Goal: Task Accomplishment & Management: Manage account settings

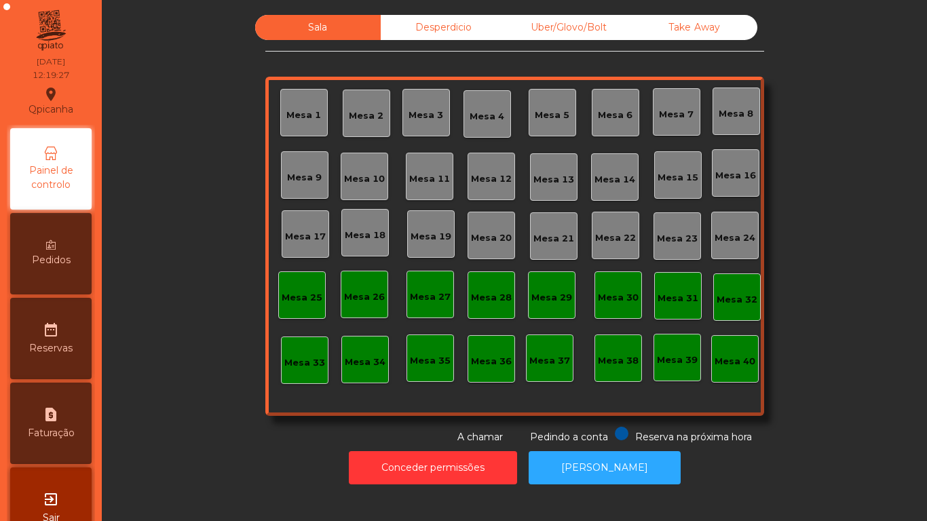
click at [360, 235] on div "Mesa 18" at bounding box center [365, 236] width 41 height 14
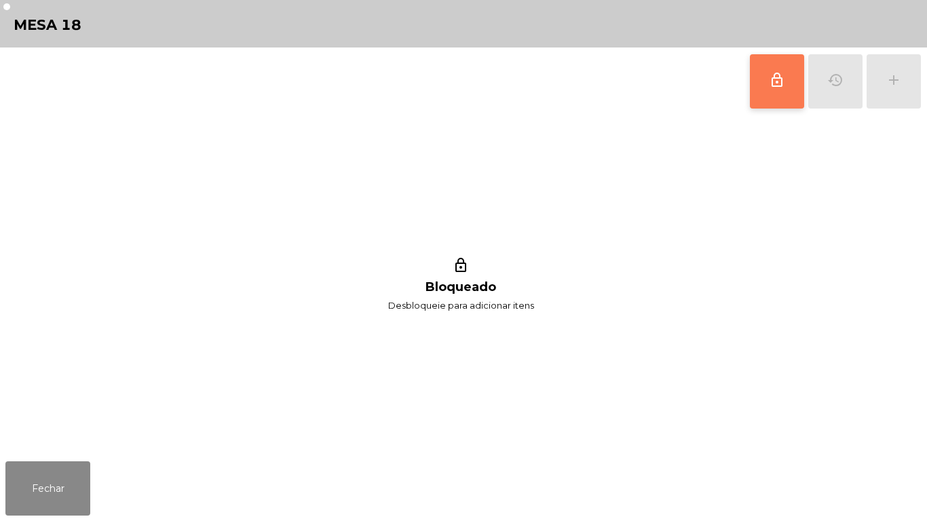
click at [755, 79] on button "lock_outline" at bounding box center [777, 81] width 54 height 54
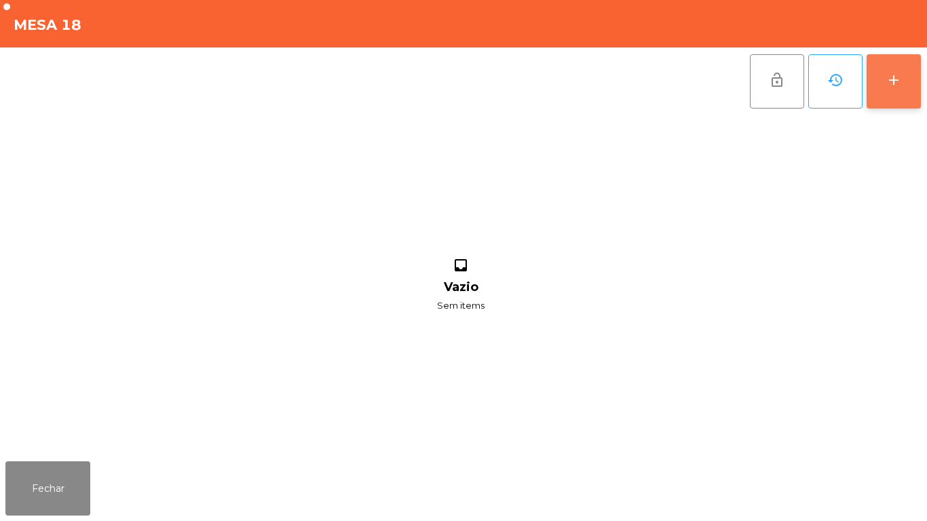
click at [886, 79] on div "add" at bounding box center [894, 80] width 16 height 16
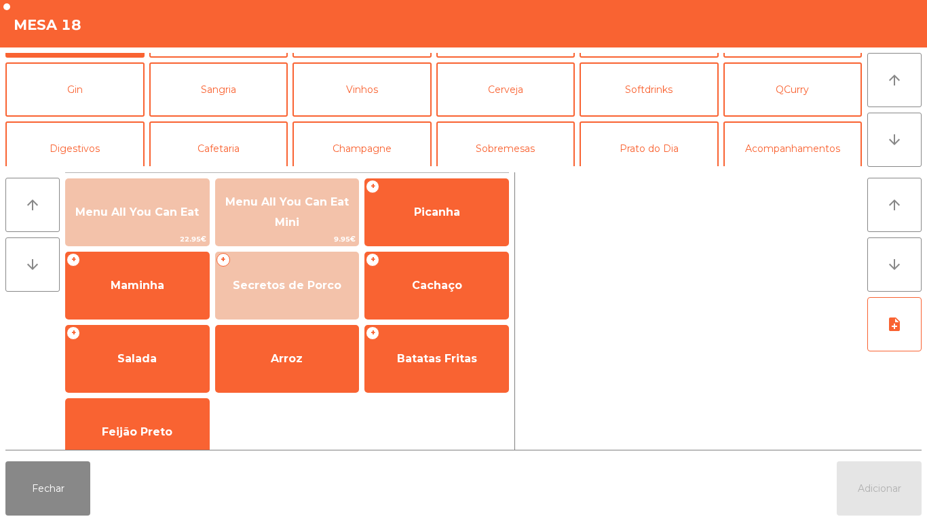
scroll to position [58, 0]
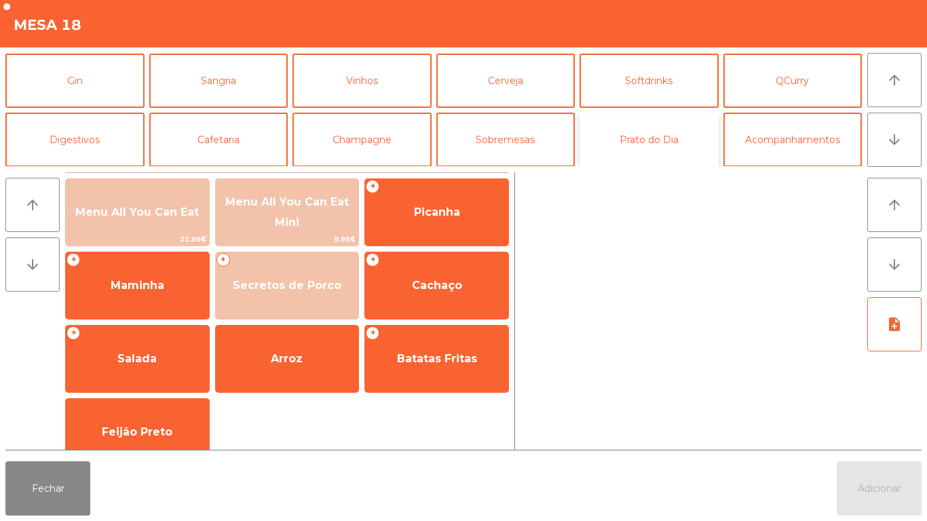
click at [639, 149] on button "Prato do Dia" at bounding box center [648, 140] width 139 height 54
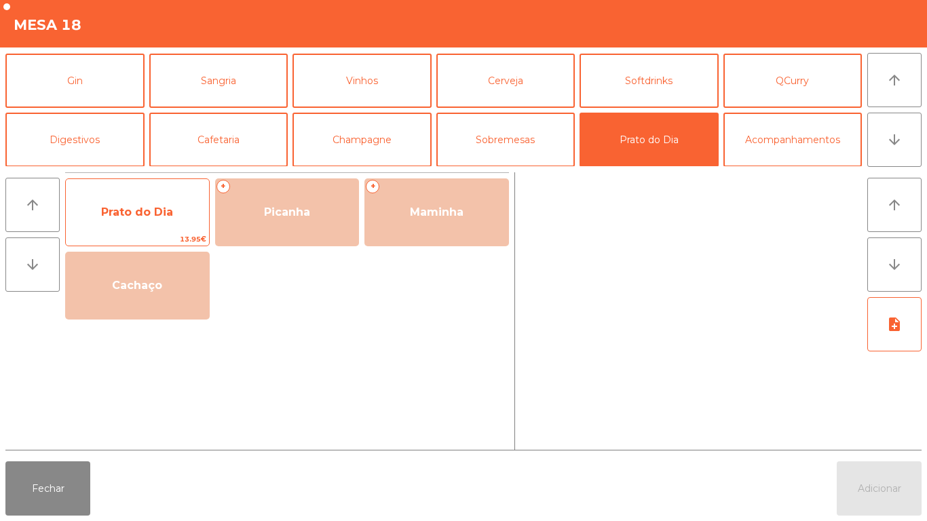
click at [147, 210] on span "Prato do Dia" at bounding box center [137, 212] width 72 height 13
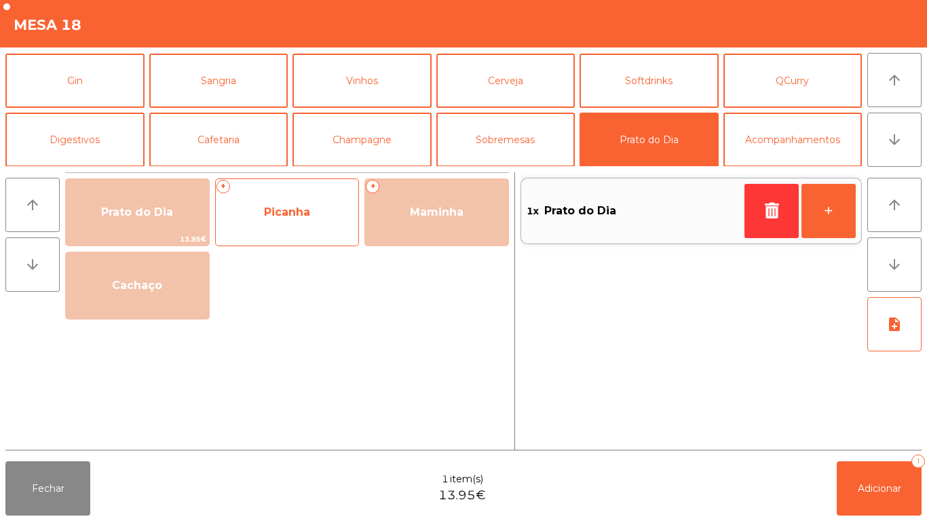
click at [304, 228] on span "Picanha" at bounding box center [287, 212] width 143 height 37
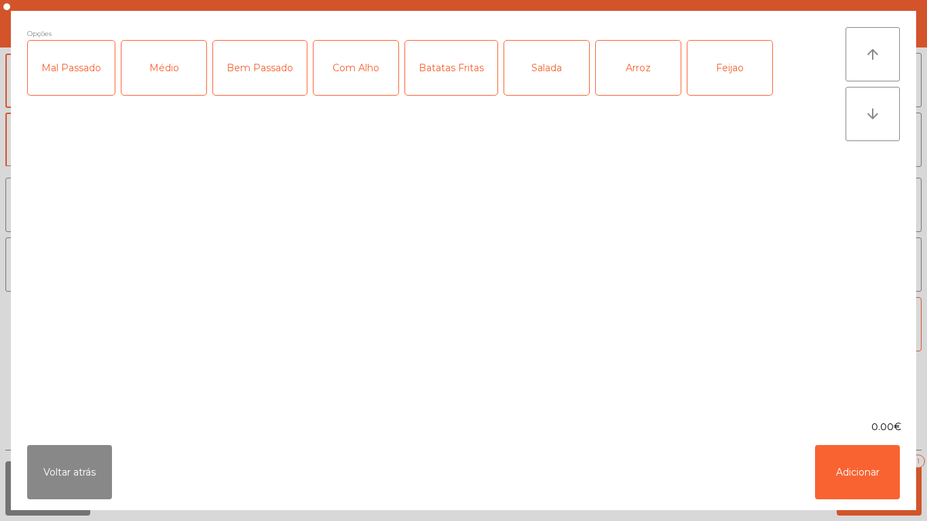
click at [153, 88] on div "Médio" at bounding box center [163, 68] width 85 height 54
click at [263, 87] on div "Bem Passado" at bounding box center [260, 68] width 94 height 54
click at [347, 88] on div "Com Alho" at bounding box center [355, 68] width 85 height 54
click at [428, 83] on div "Batatas Fritas" at bounding box center [451, 68] width 92 height 54
click at [552, 95] on label "Salada" at bounding box center [546, 68] width 86 height 56
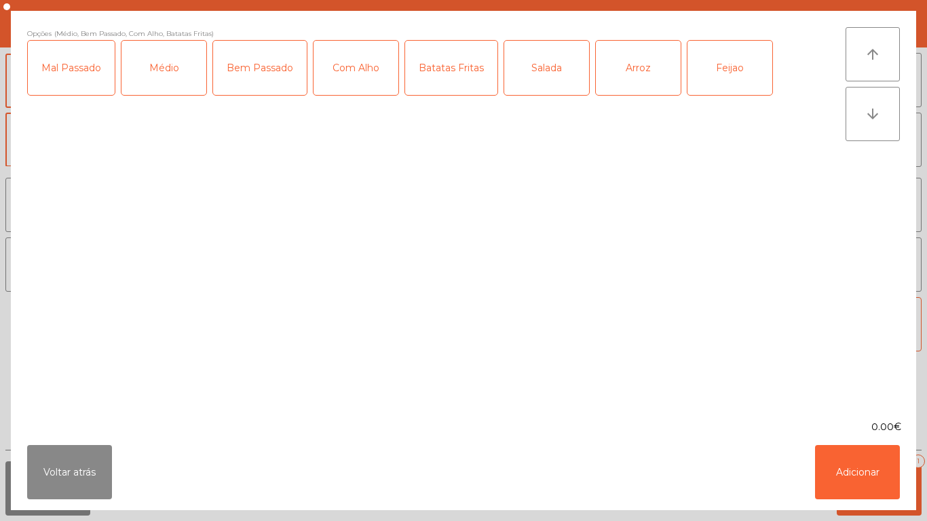
click at [617, 93] on div "Arroz" at bounding box center [638, 68] width 85 height 54
click at [845, 470] on button "Adicionar" at bounding box center [857, 472] width 85 height 54
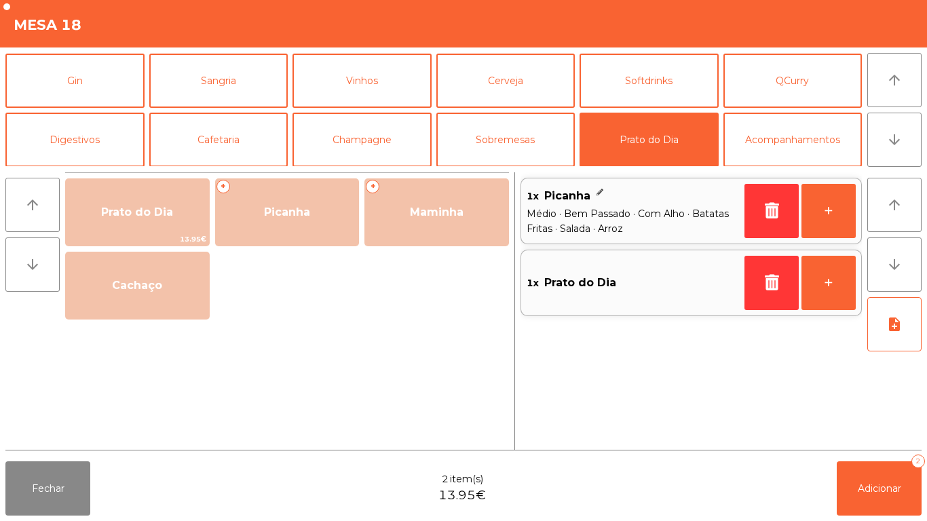
scroll to position [0, 0]
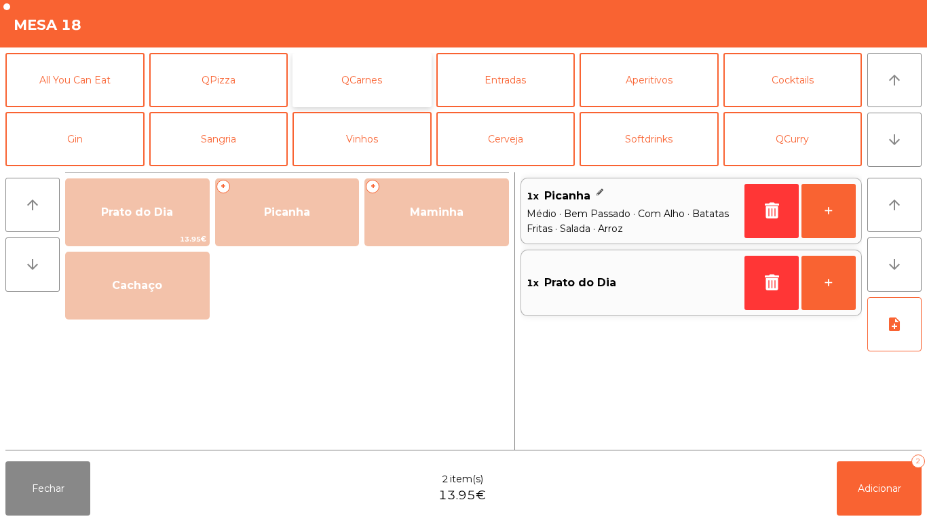
click at [392, 88] on button "QCarnes" at bounding box center [361, 80] width 139 height 54
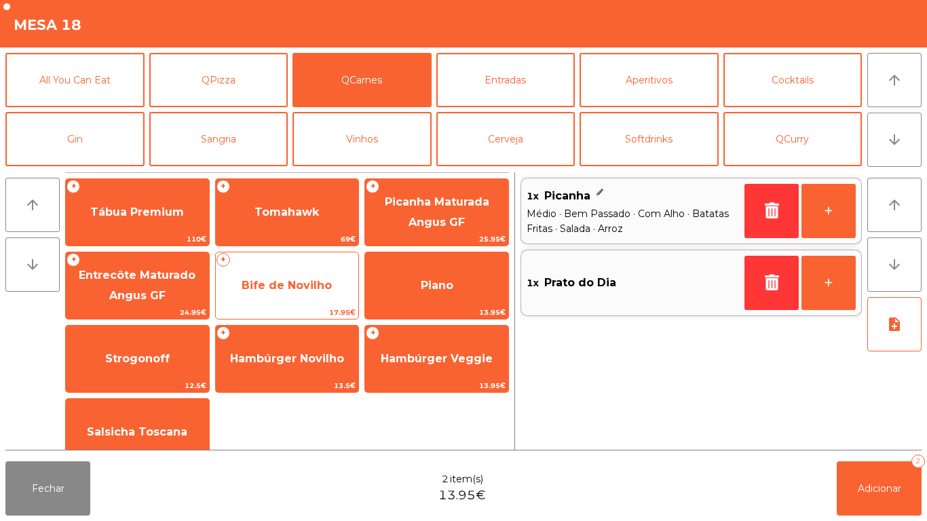
click at [304, 286] on span "Bife de Novilho" at bounding box center [287, 285] width 90 height 13
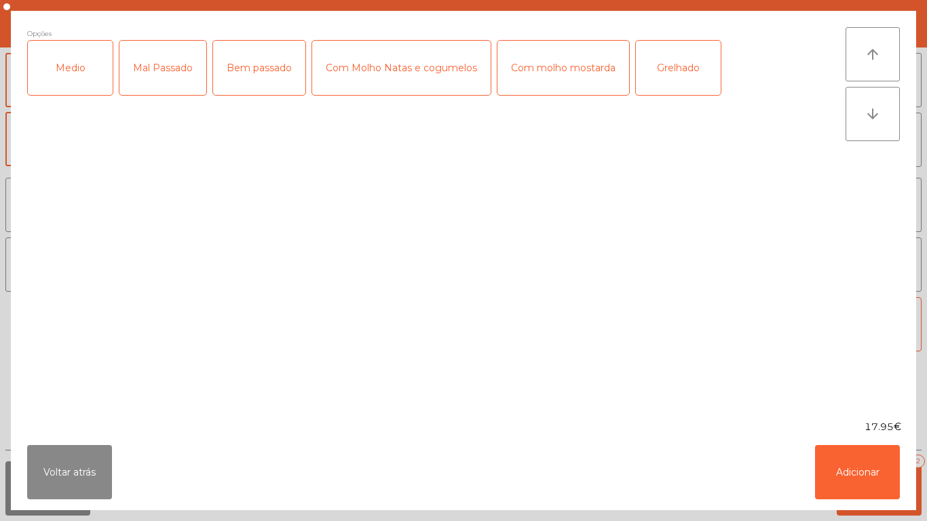
click at [670, 76] on div "Grelhado" at bounding box center [678, 68] width 85 height 54
click at [69, 79] on div "Medio" at bounding box center [70, 68] width 85 height 54
click at [255, 68] on div "Bem passado" at bounding box center [259, 68] width 92 height 54
click at [838, 466] on button "Adicionar" at bounding box center [857, 472] width 85 height 54
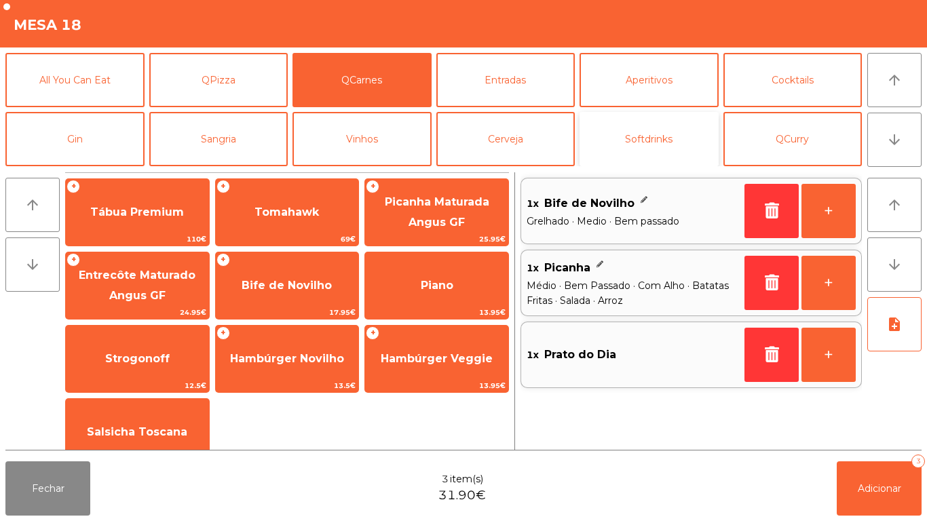
click at [628, 146] on button "Softdrinks" at bounding box center [648, 139] width 139 height 54
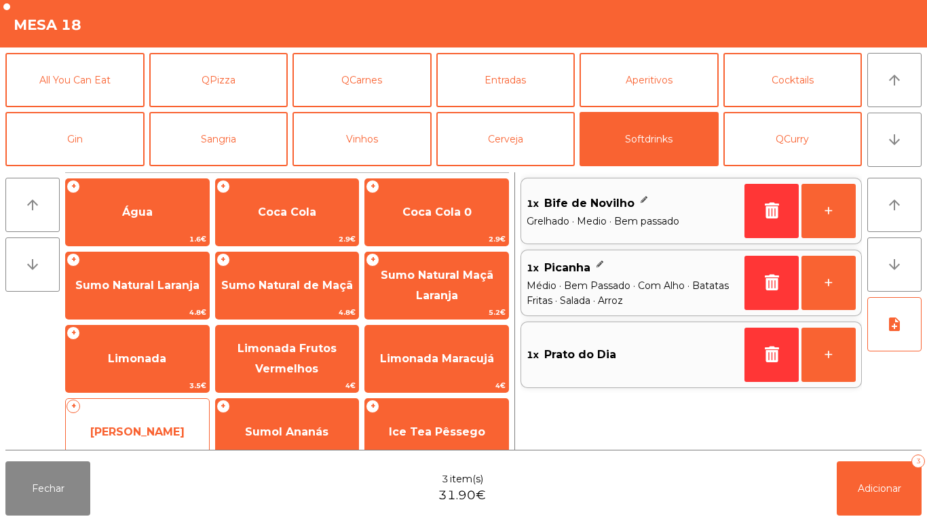
click at [161, 420] on span "[PERSON_NAME]" at bounding box center [137, 432] width 143 height 37
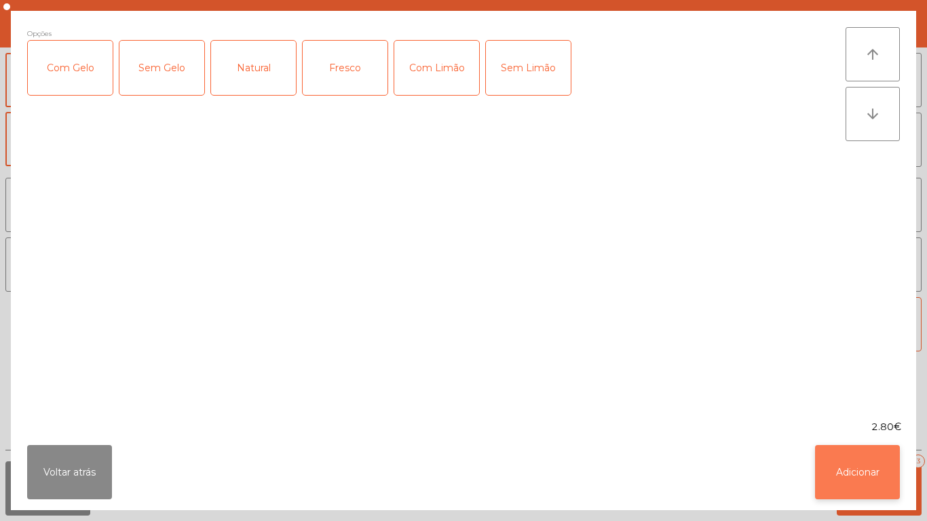
click at [852, 478] on button "Adicionar" at bounding box center [857, 472] width 85 height 54
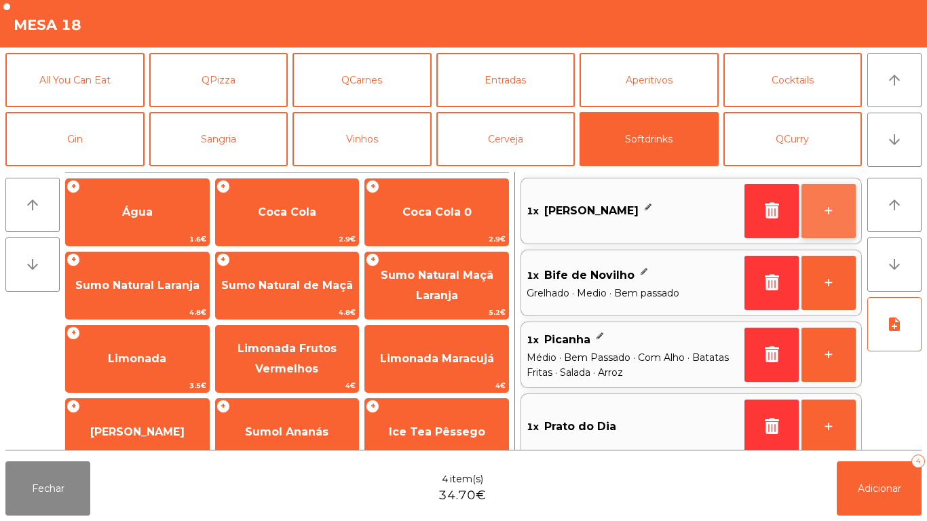
click at [823, 210] on button "+" at bounding box center [828, 211] width 54 height 54
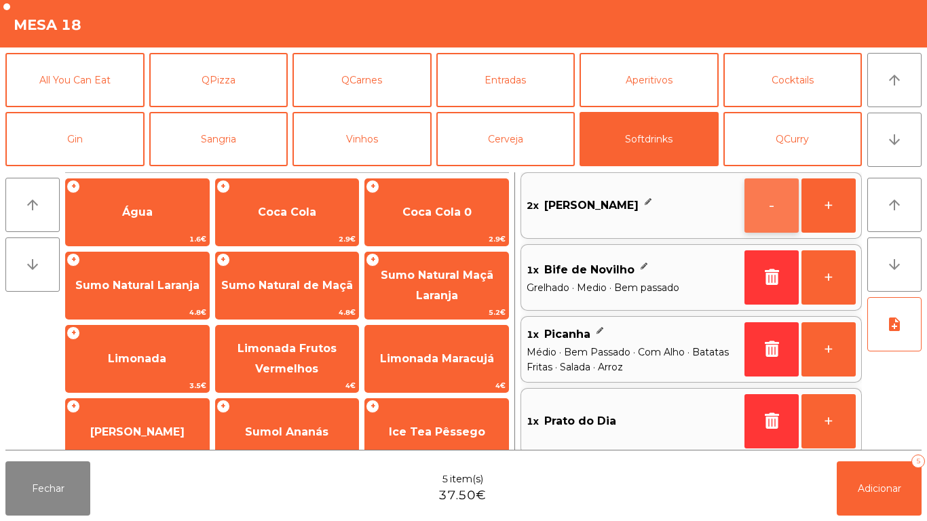
click at [757, 223] on button "-" at bounding box center [771, 205] width 54 height 54
click at [755, 214] on button "button" at bounding box center [771, 205] width 54 height 54
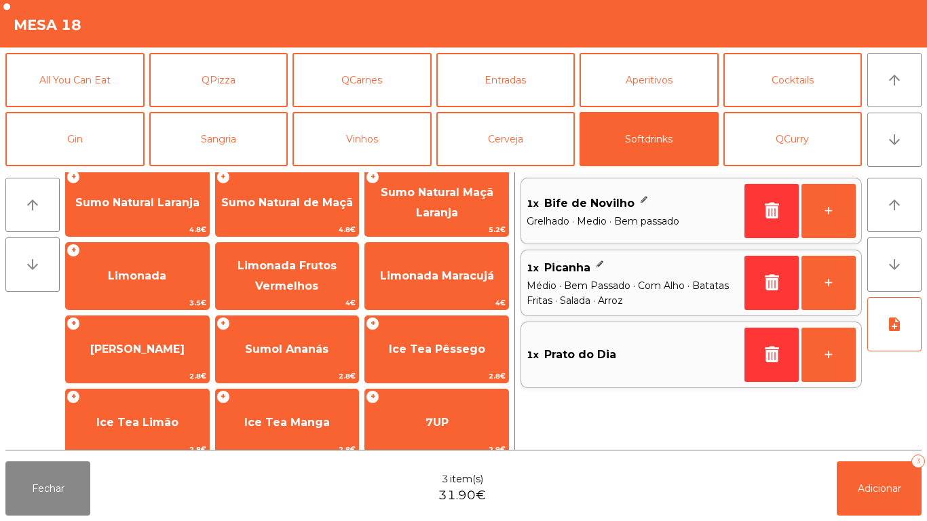
scroll to position [83, 0]
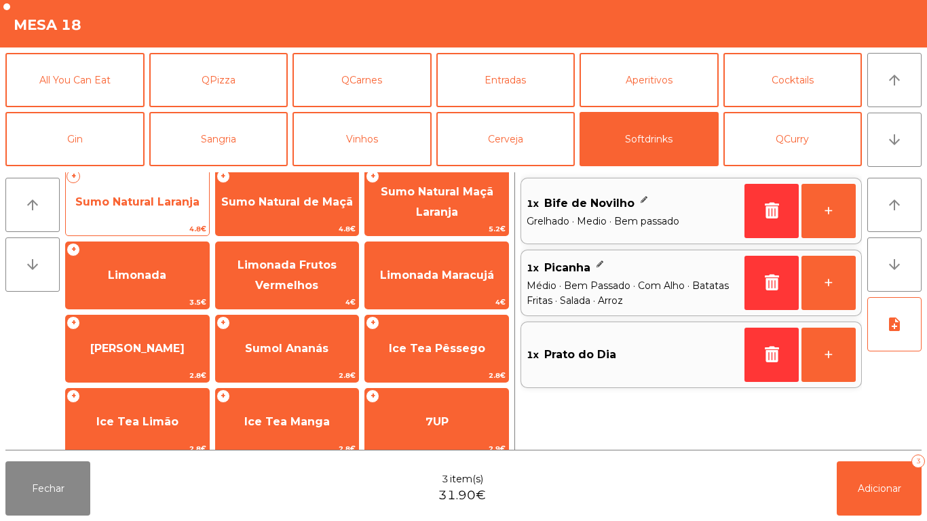
click at [165, 214] on span "Sumo Natural Laranja" at bounding box center [137, 202] width 143 height 37
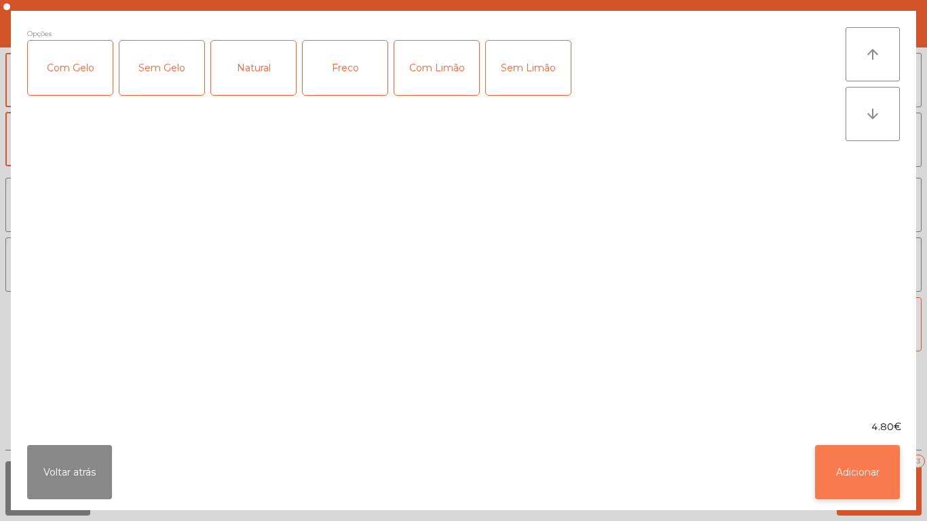
click at [854, 465] on button "Adicionar" at bounding box center [857, 472] width 85 height 54
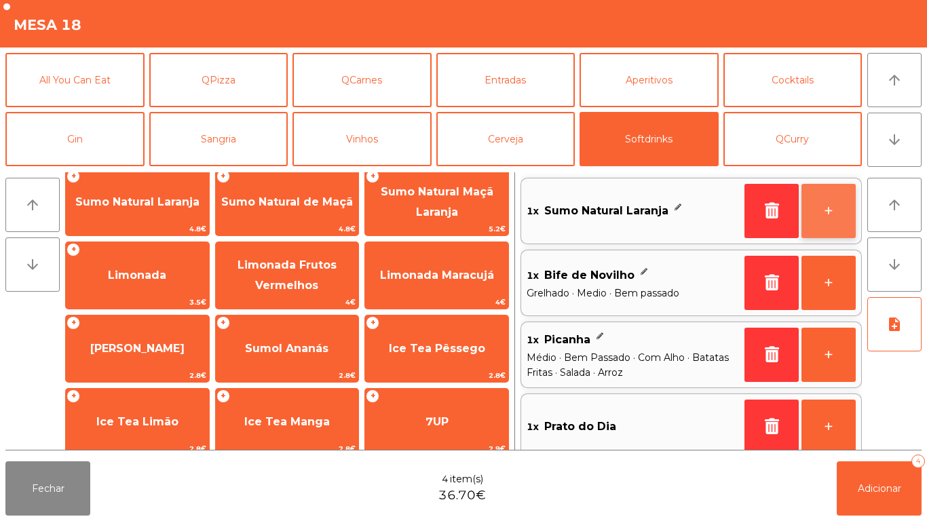
click at [831, 209] on button "+" at bounding box center [828, 211] width 54 height 54
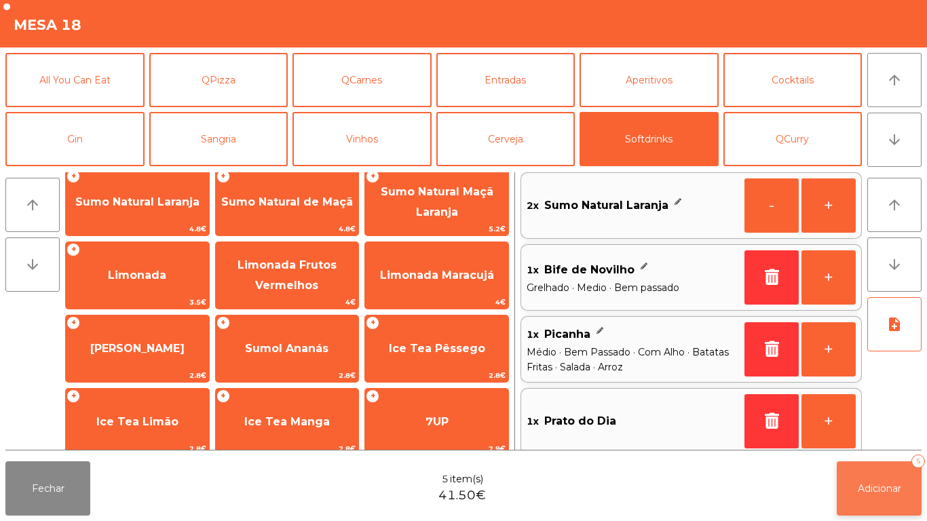
click at [873, 484] on span "Adicionar" at bounding box center [879, 488] width 43 height 12
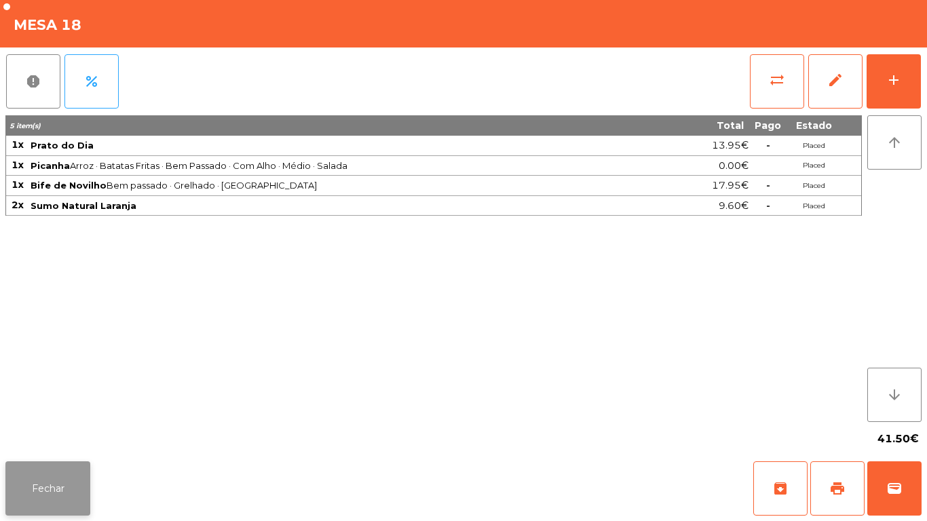
click at [56, 471] on button "Fechar" at bounding box center [47, 488] width 85 height 54
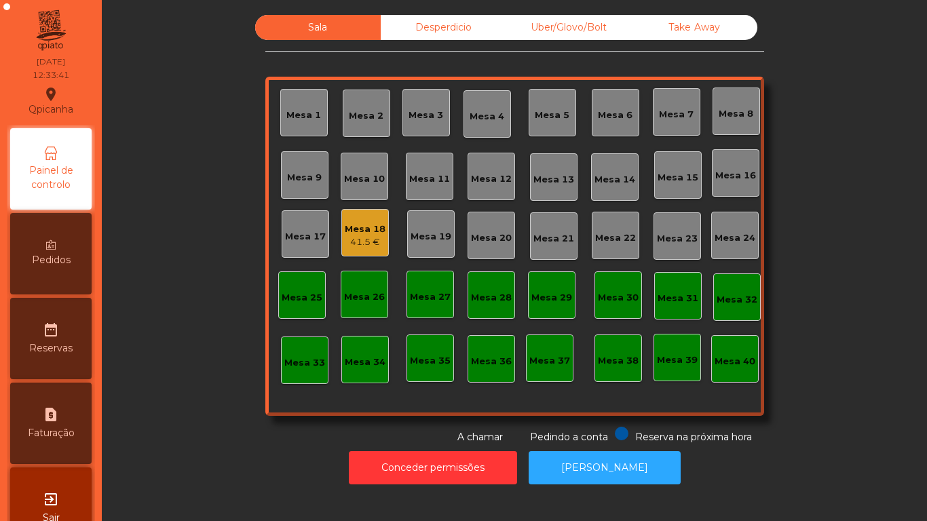
click at [354, 231] on div "Mesa 18" at bounding box center [365, 230] width 41 height 14
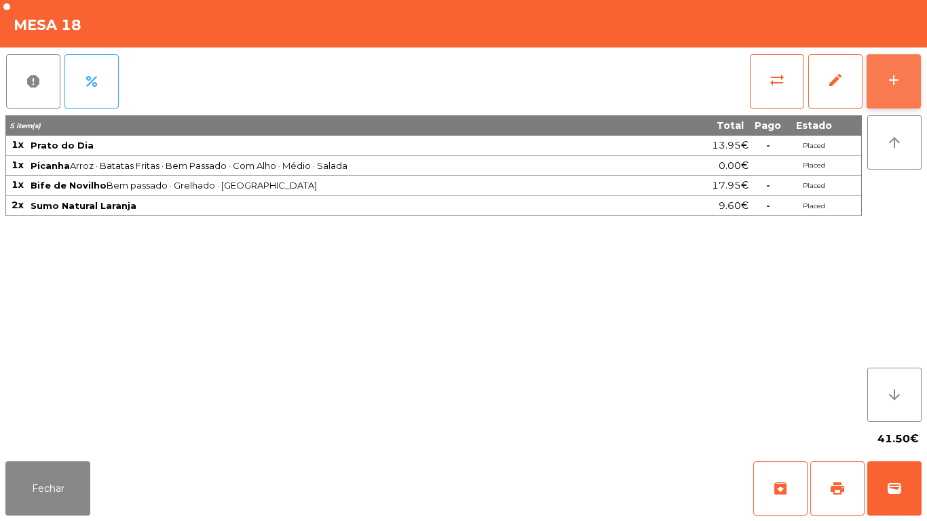
click at [880, 88] on button "add" at bounding box center [894, 81] width 54 height 54
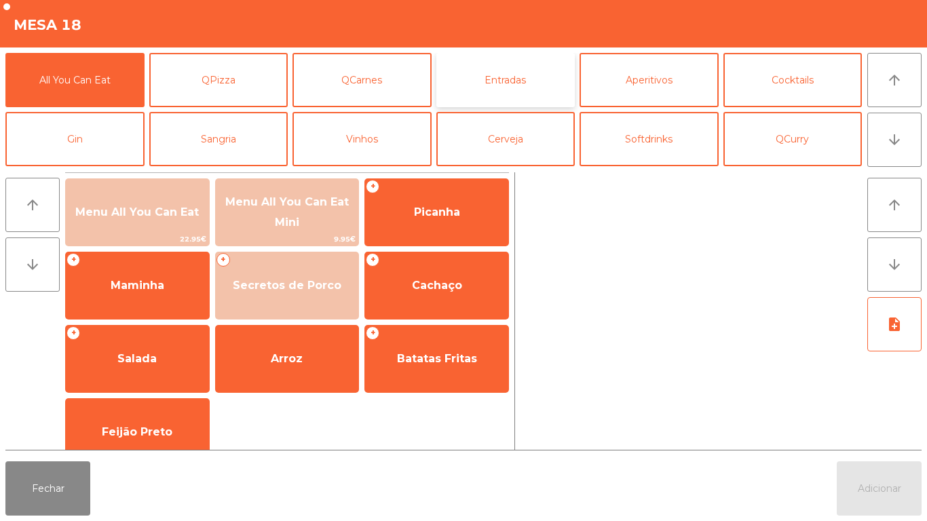
click at [509, 81] on button "Entradas" at bounding box center [505, 80] width 139 height 54
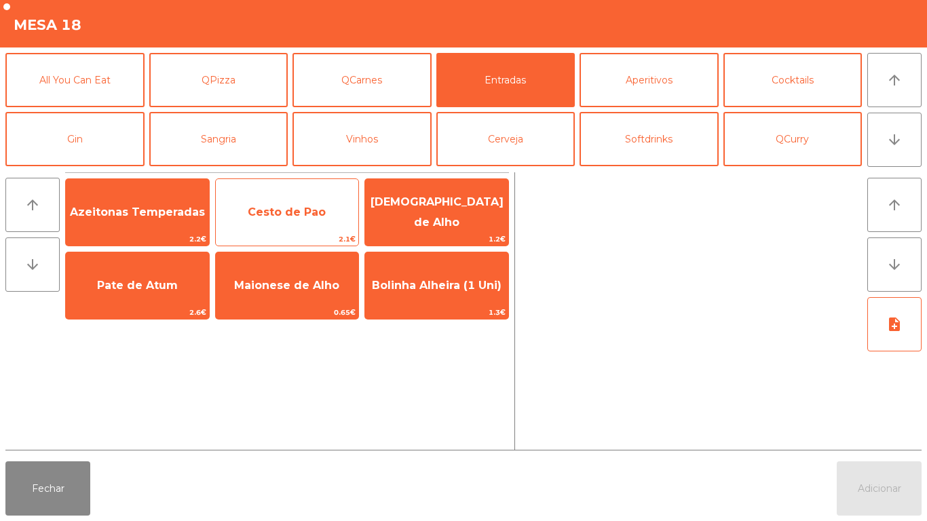
click at [278, 220] on span "Cesto de Pao" at bounding box center [287, 212] width 143 height 37
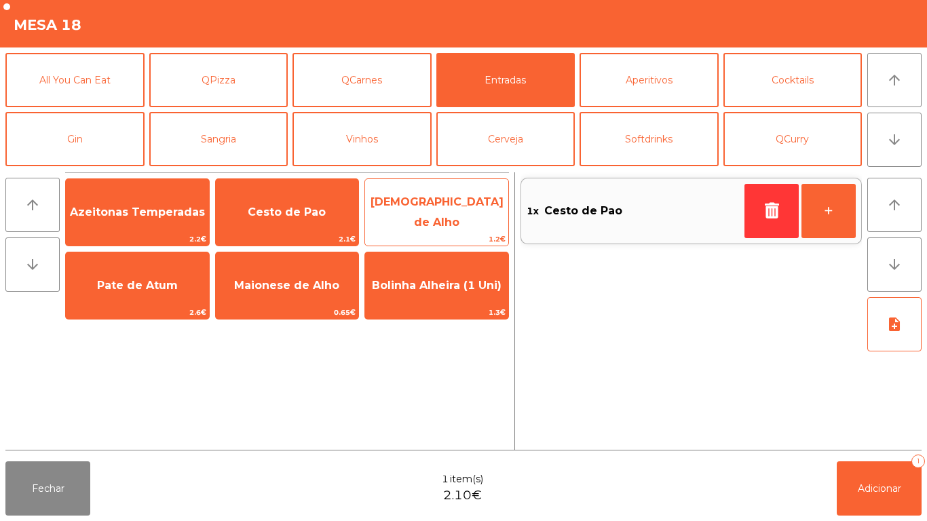
click at [434, 211] on span "[DEMOGRAPHIC_DATA] de Alho" at bounding box center [436, 211] width 133 height 33
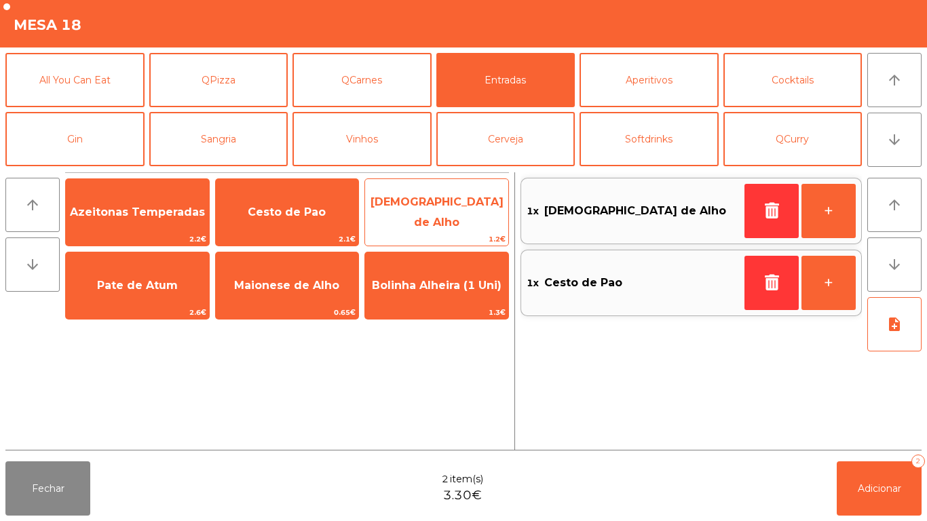
click at [429, 218] on span "[DEMOGRAPHIC_DATA] de Alho" at bounding box center [436, 213] width 143 height 58
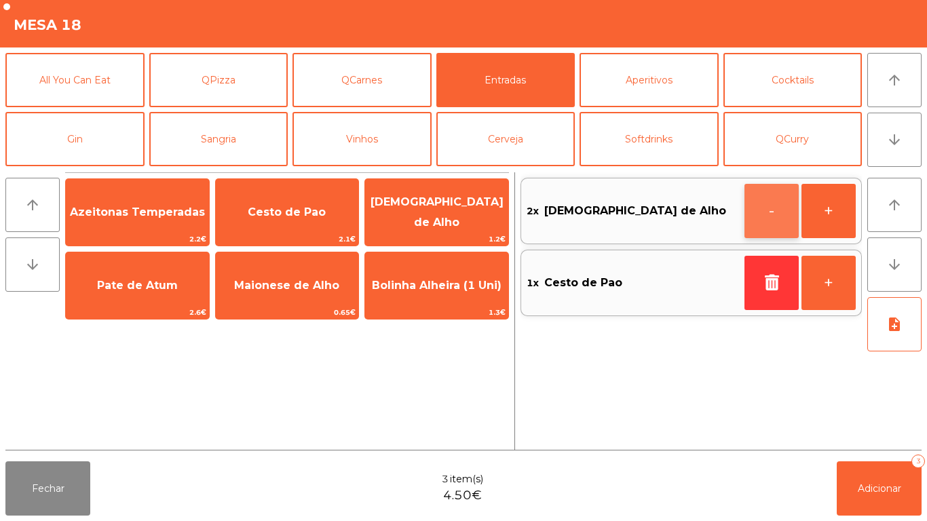
click at [761, 208] on button "-" at bounding box center [771, 211] width 54 height 54
click at [761, 205] on icon "button" at bounding box center [771, 210] width 20 height 16
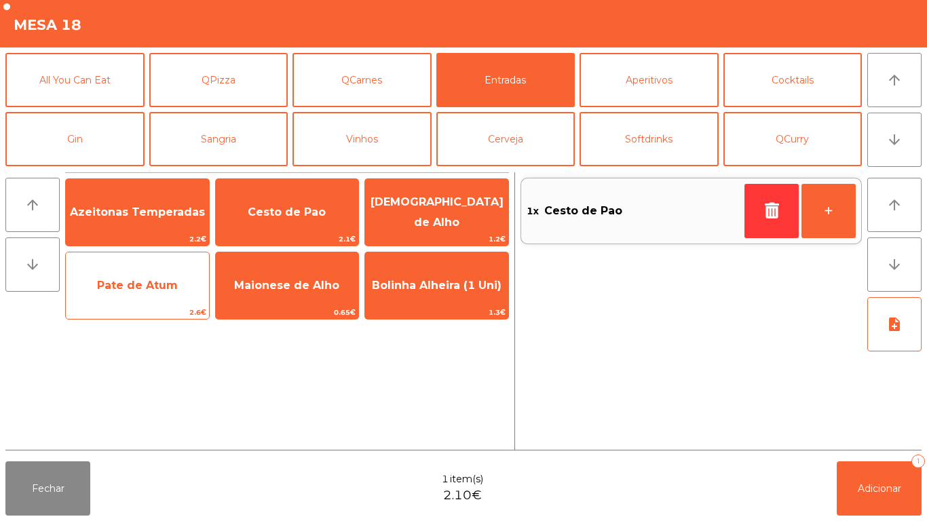
click at [160, 287] on span "Pate de Atum" at bounding box center [137, 285] width 81 height 13
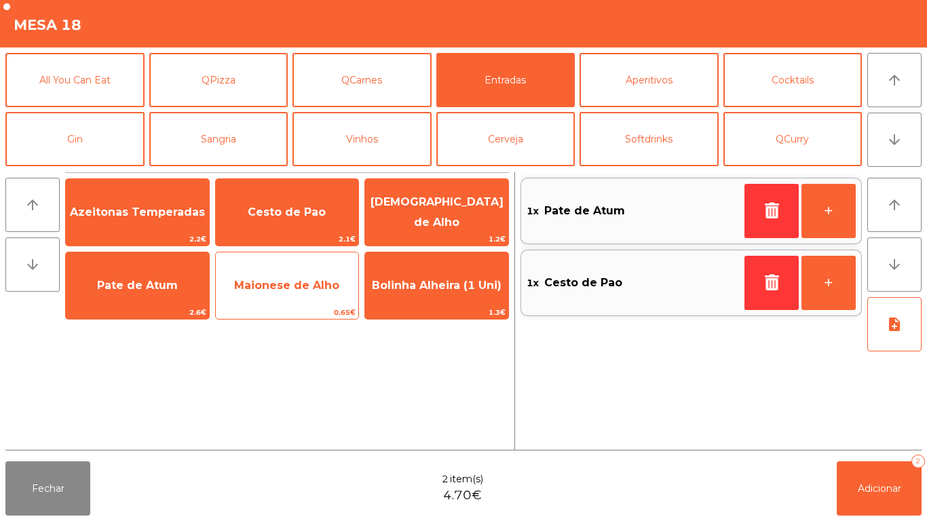
click at [291, 286] on span "Maionese de Alho" at bounding box center [286, 285] width 105 height 13
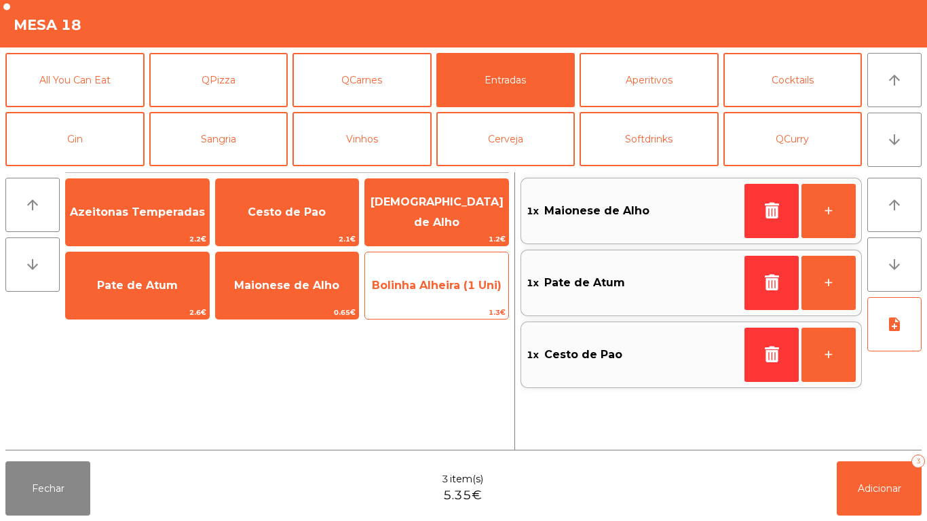
click at [419, 301] on span "Bolinha Alheira (1 Uni)" at bounding box center [436, 285] width 143 height 37
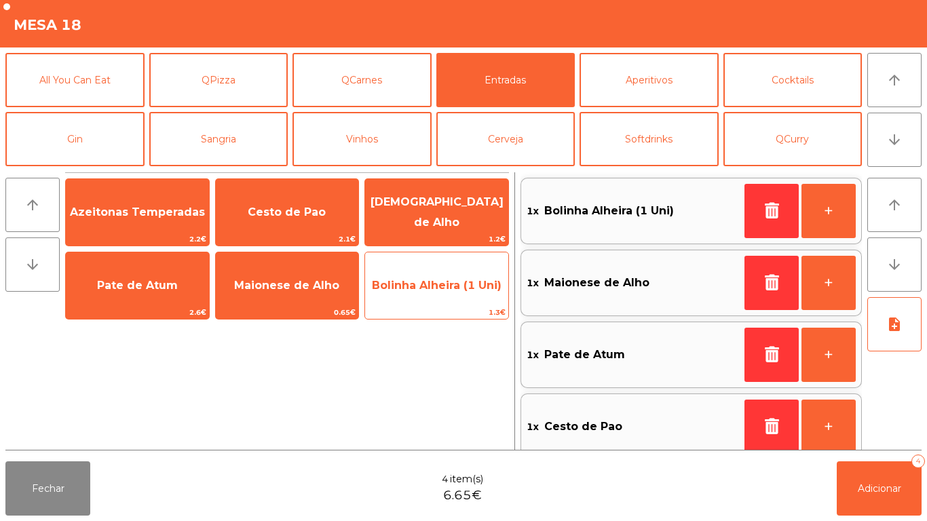
click at [431, 290] on span "Bolinha Alheira (1 Uni)" at bounding box center [437, 285] width 130 height 13
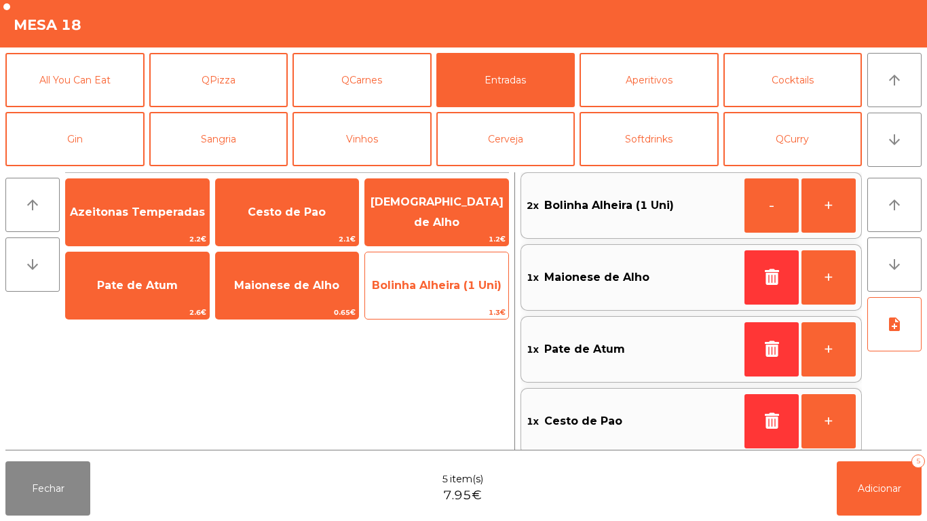
click at [412, 283] on span "Bolinha Alheira (1 Uni)" at bounding box center [437, 285] width 130 height 13
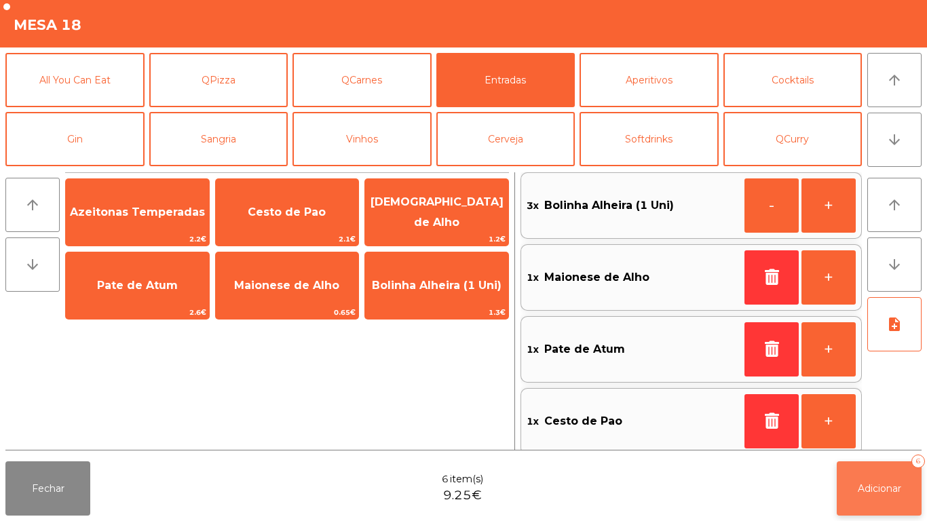
click at [875, 487] on span "Adicionar" at bounding box center [879, 488] width 43 height 12
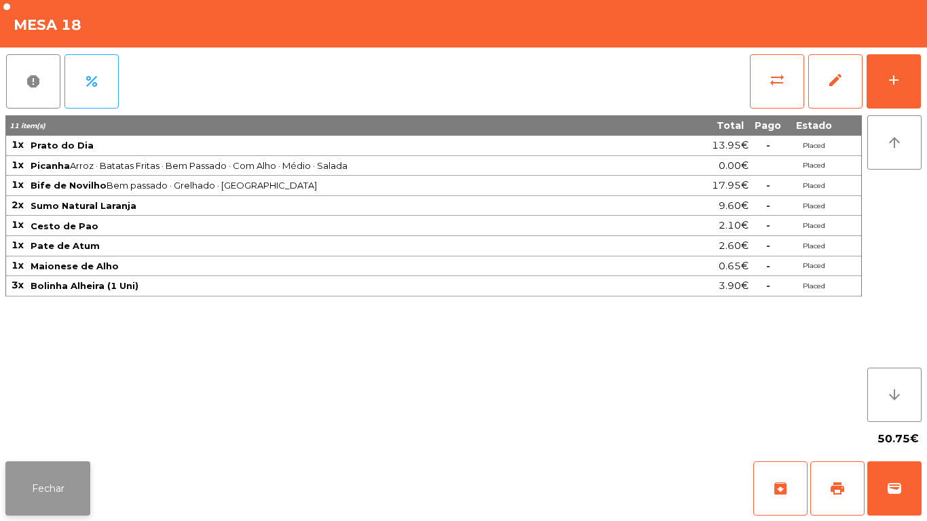
click at [69, 477] on button "Fechar" at bounding box center [47, 488] width 85 height 54
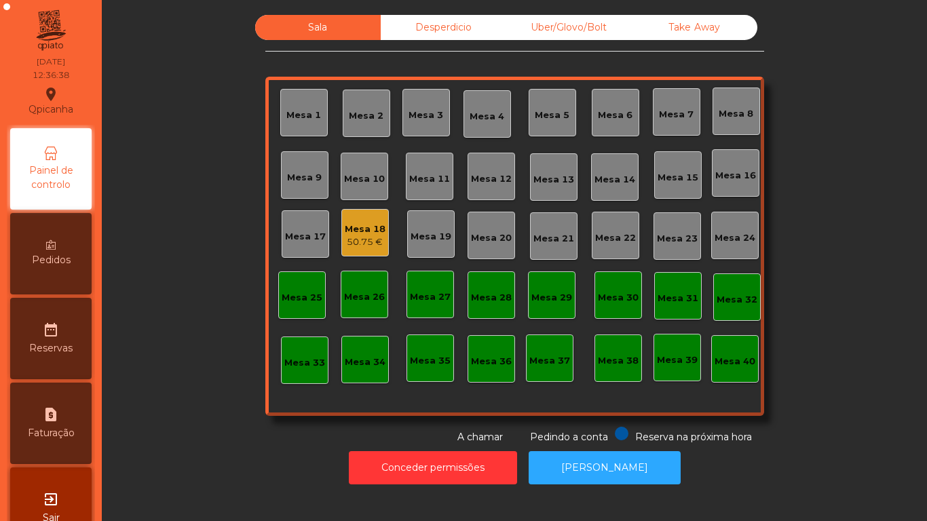
click at [677, 173] on div "Mesa 15" at bounding box center [678, 178] width 41 height 14
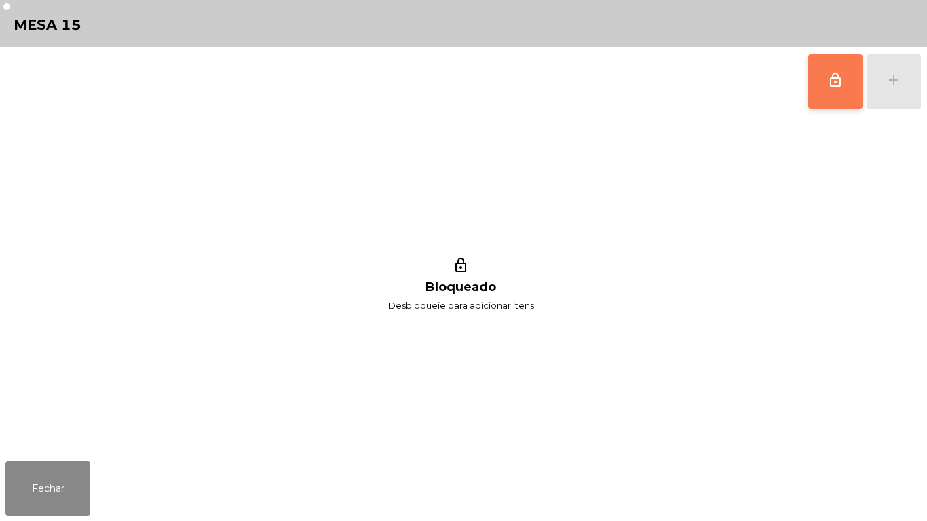
click at [825, 69] on button "lock_outline" at bounding box center [835, 81] width 54 height 54
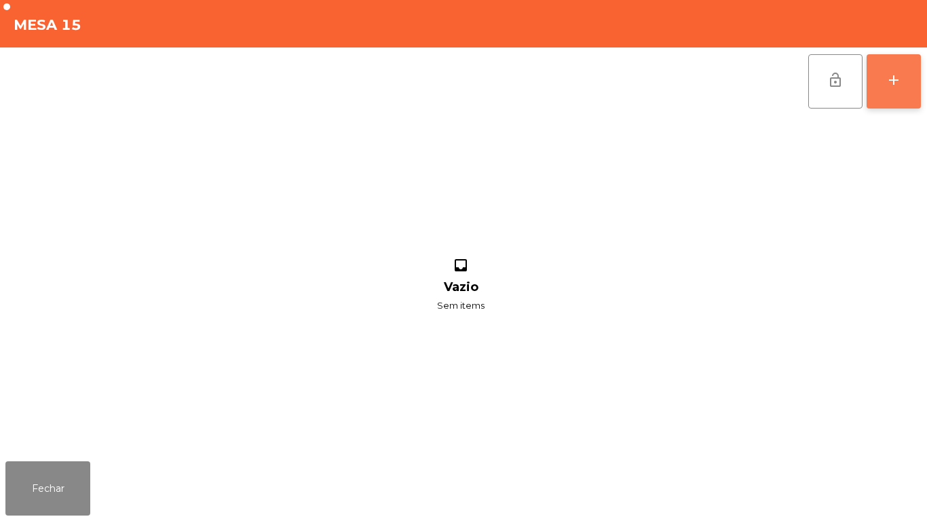
click at [881, 77] on button "add" at bounding box center [894, 81] width 54 height 54
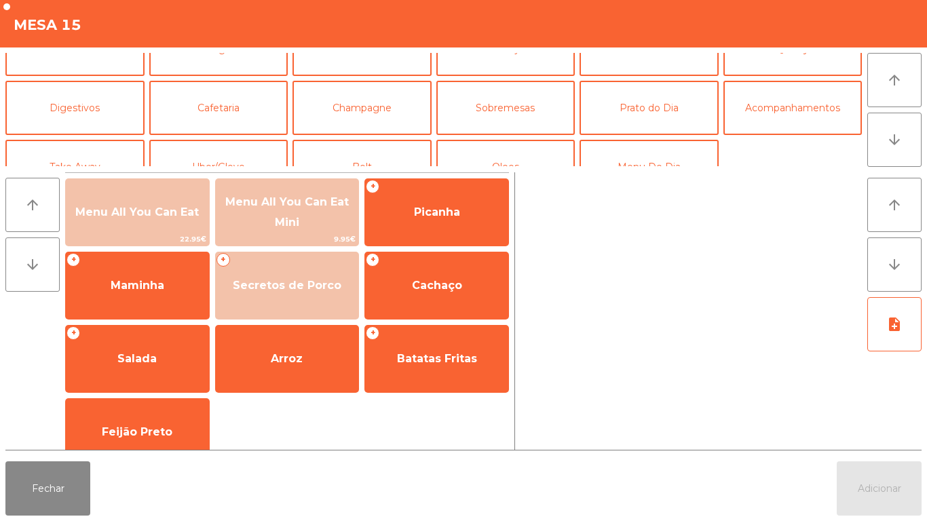
scroll to position [91, 0]
click at [643, 117] on button "Prato do Dia" at bounding box center [648, 107] width 139 height 54
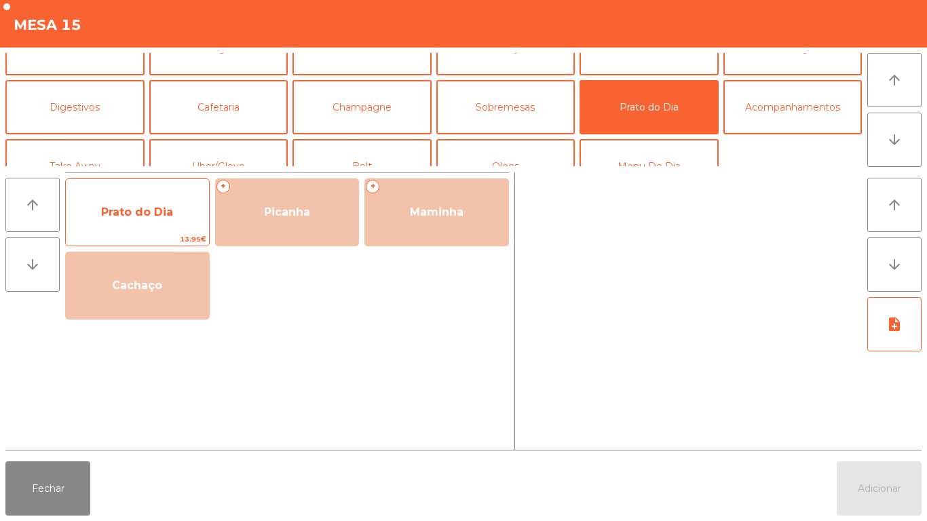
click at [141, 210] on span "Prato do Dia" at bounding box center [137, 212] width 72 height 13
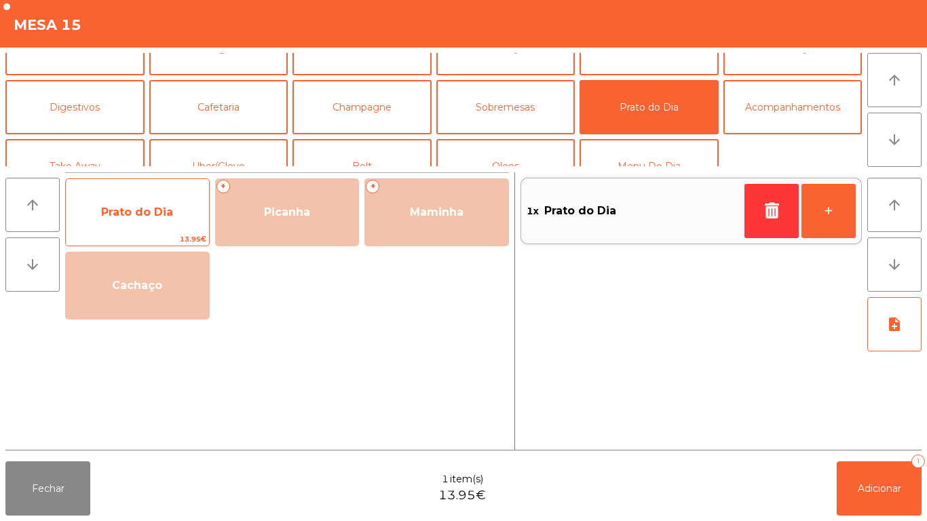
click at [139, 210] on span "Prato do Dia" at bounding box center [137, 212] width 72 height 13
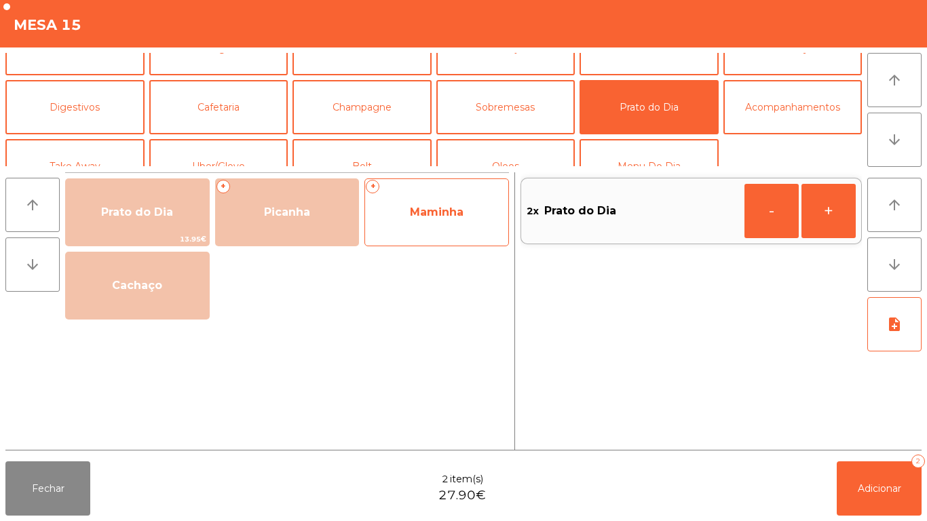
click at [417, 223] on span "Maminha" at bounding box center [436, 212] width 143 height 37
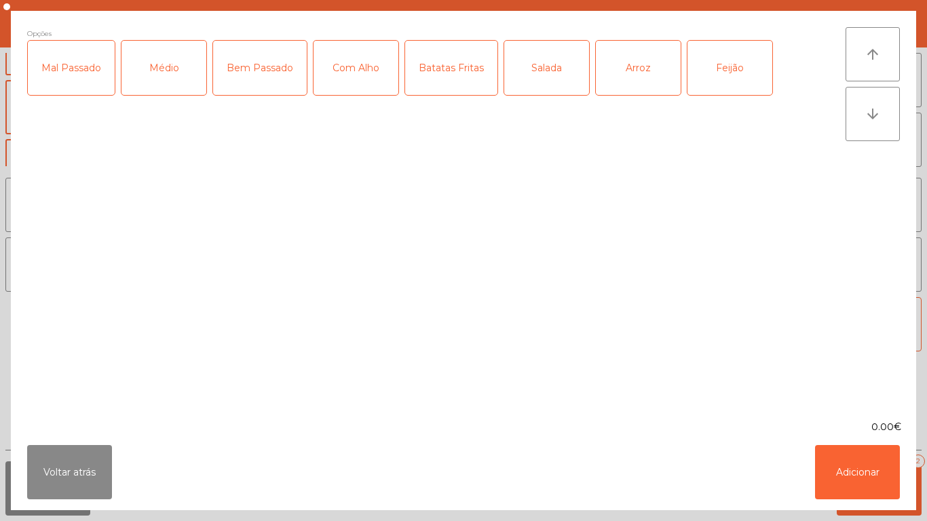
click at [165, 79] on div "Médio" at bounding box center [163, 68] width 85 height 54
click at [360, 83] on div "Com Alho" at bounding box center [355, 68] width 85 height 54
click at [458, 91] on div "Batatas Fritas" at bounding box center [451, 68] width 92 height 54
click at [614, 80] on div "Arroz" at bounding box center [638, 68] width 85 height 54
click at [699, 79] on div "Feijão" at bounding box center [729, 68] width 85 height 54
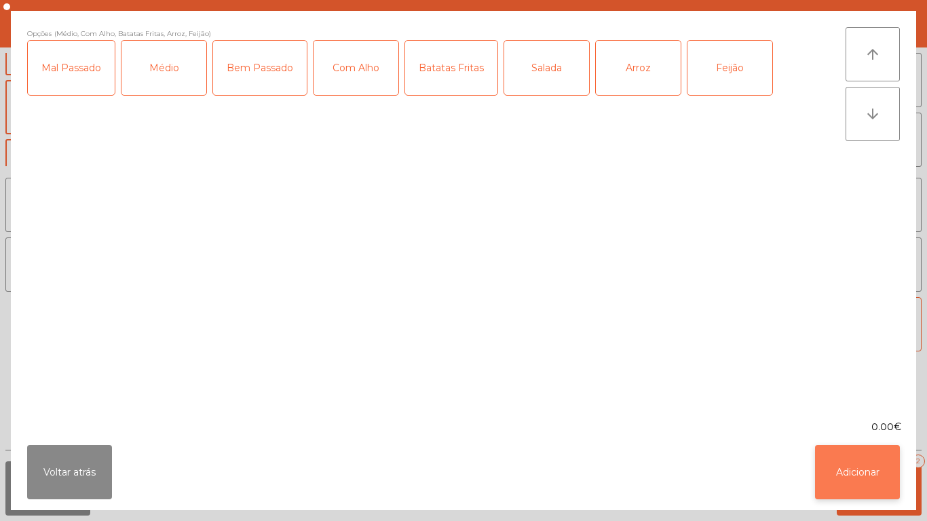
click at [852, 487] on button "Adicionar" at bounding box center [857, 472] width 85 height 54
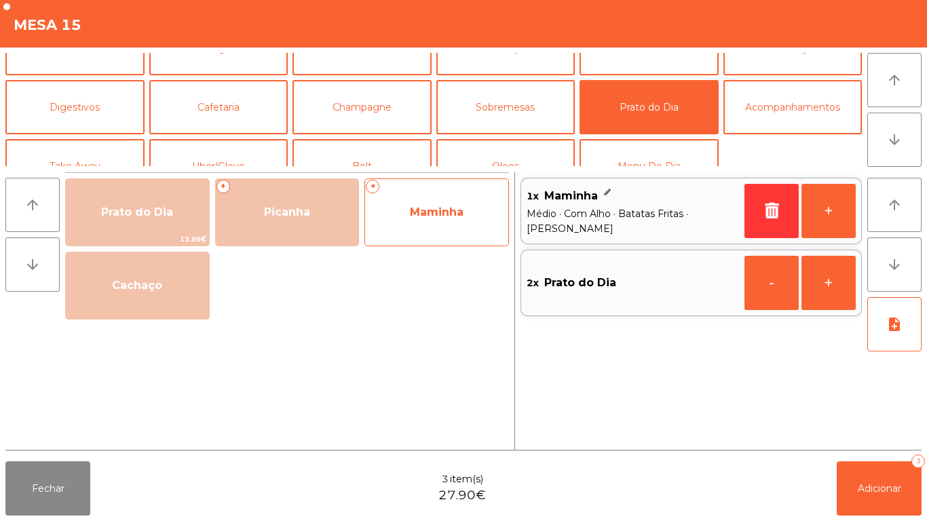
click at [424, 229] on span "Maminha" at bounding box center [436, 212] width 143 height 37
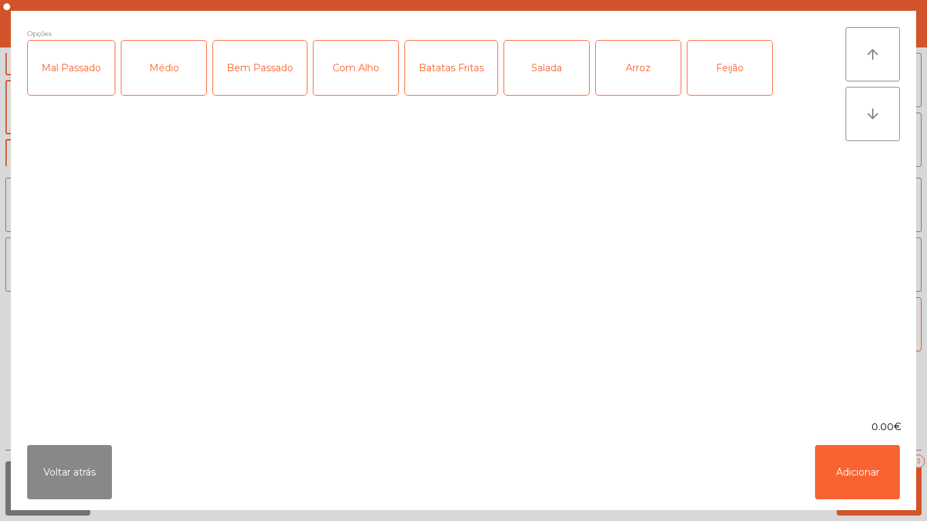
click at [168, 91] on div "Médio" at bounding box center [163, 68] width 85 height 54
click at [247, 83] on div "Bem Passado" at bounding box center [260, 68] width 94 height 54
click at [347, 91] on div "Com Alho" at bounding box center [355, 68] width 85 height 54
click at [454, 84] on div "Batatas Fritas" at bounding box center [451, 68] width 92 height 54
click at [627, 69] on div "Arroz" at bounding box center [638, 68] width 85 height 54
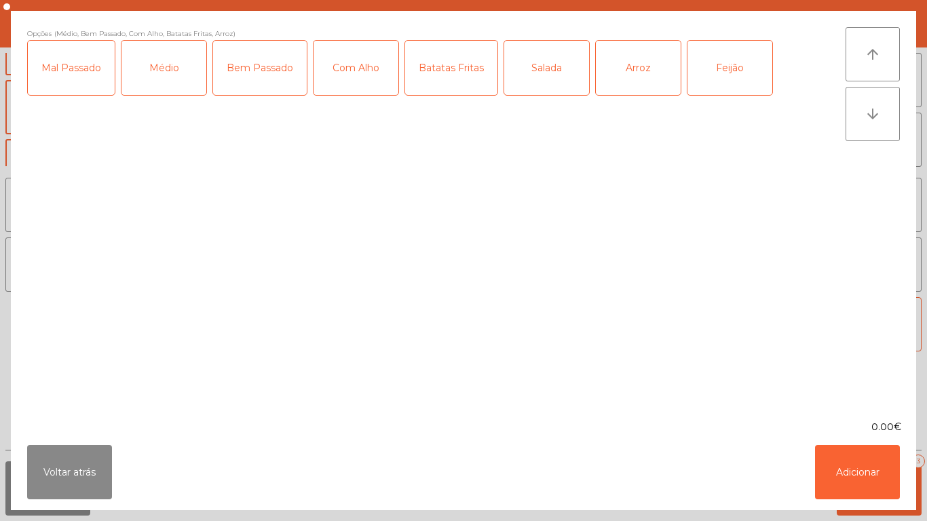
click at [716, 71] on div "Feijão" at bounding box center [729, 68] width 85 height 54
click at [856, 466] on button "Adicionar" at bounding box center [857, 472] width 85 height 54
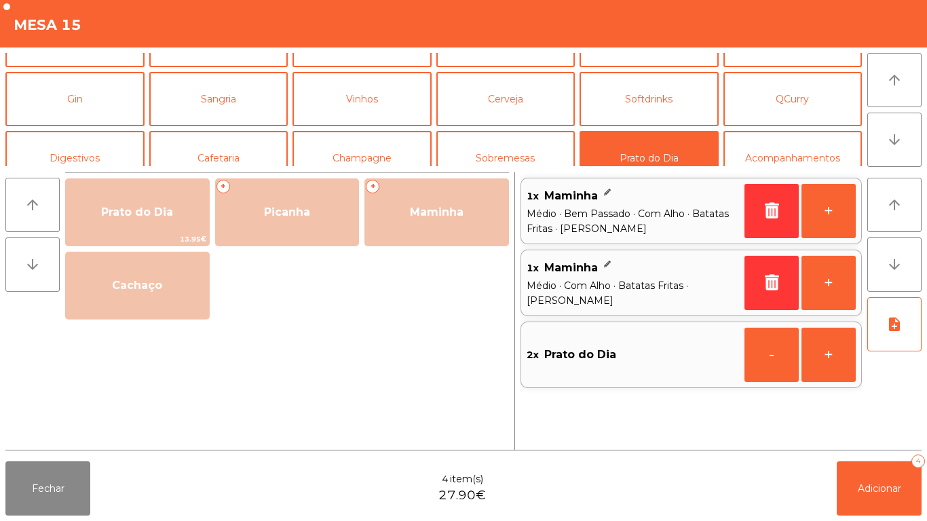
scroll to position [42, 0]
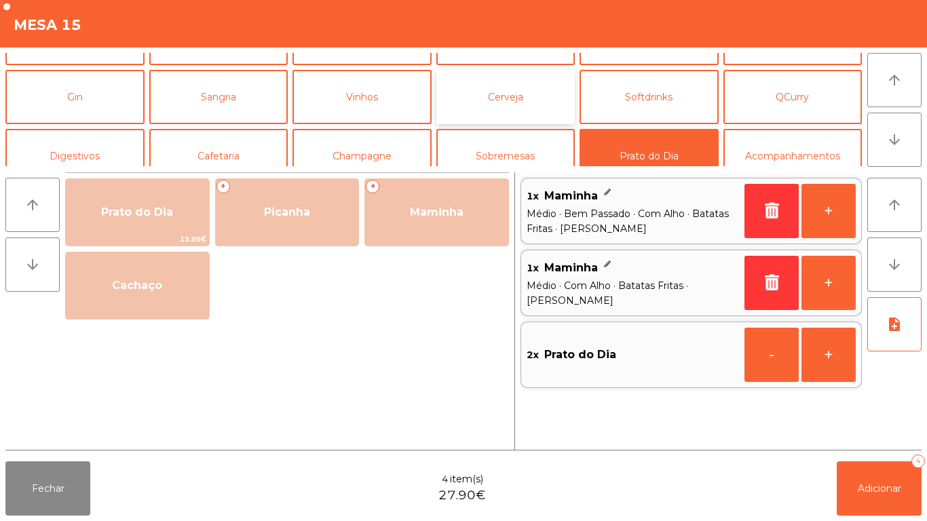
click at [520, 108] on button "Cerveja" at bounding box center [505, 97] width 139 height 54
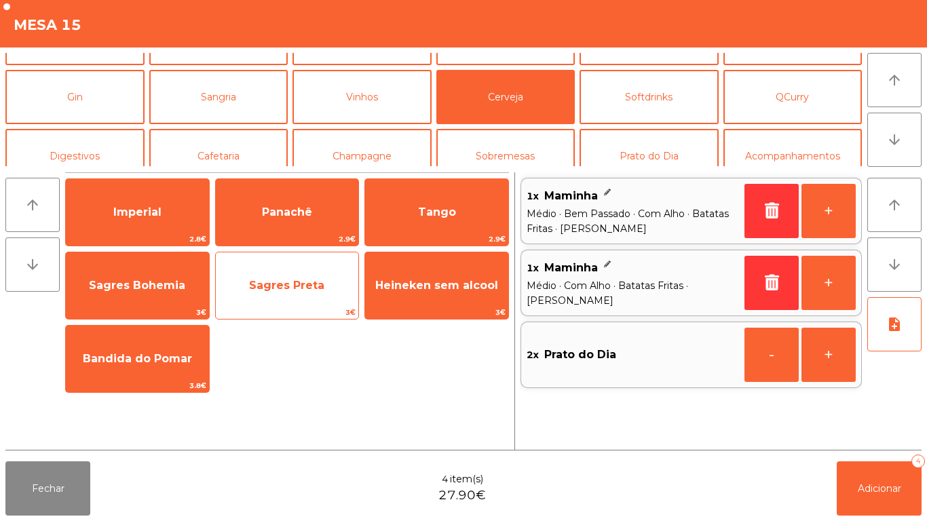
click at [299, 283] on span "Sagres Preta" at bounding box center [286, 285] width 75 height 13
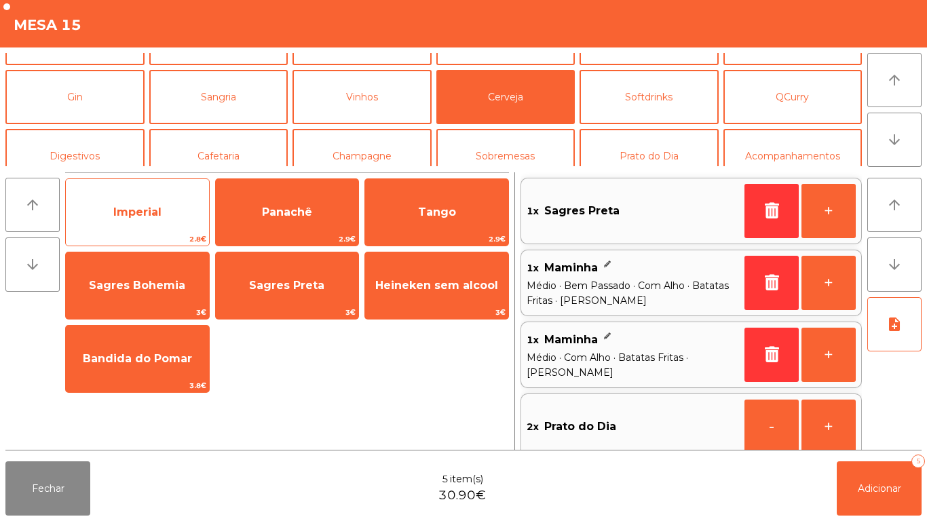
click at [143, 222] on span "Imperial" at bounding box center [137, 212] width 143 height 37
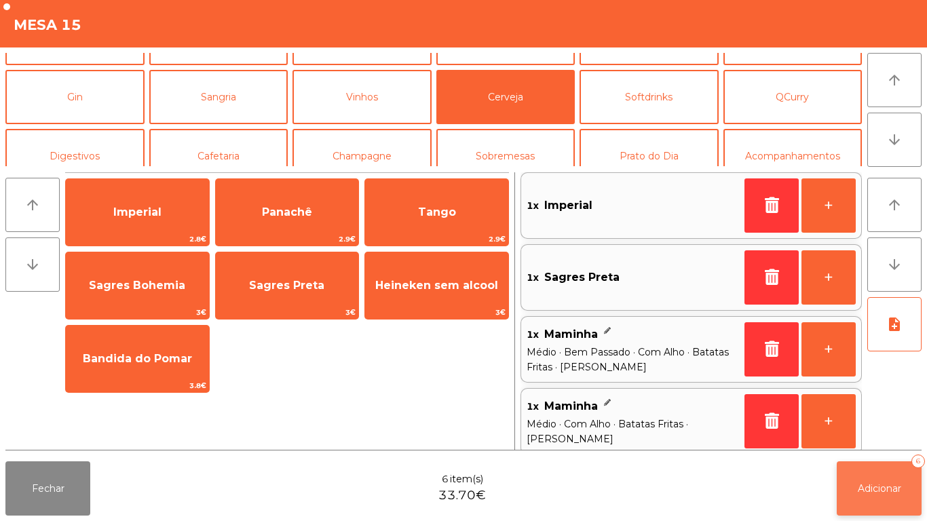
click at [862, 484] on span "Adicionar" at bounding box center [879, 488] width 43 height 12
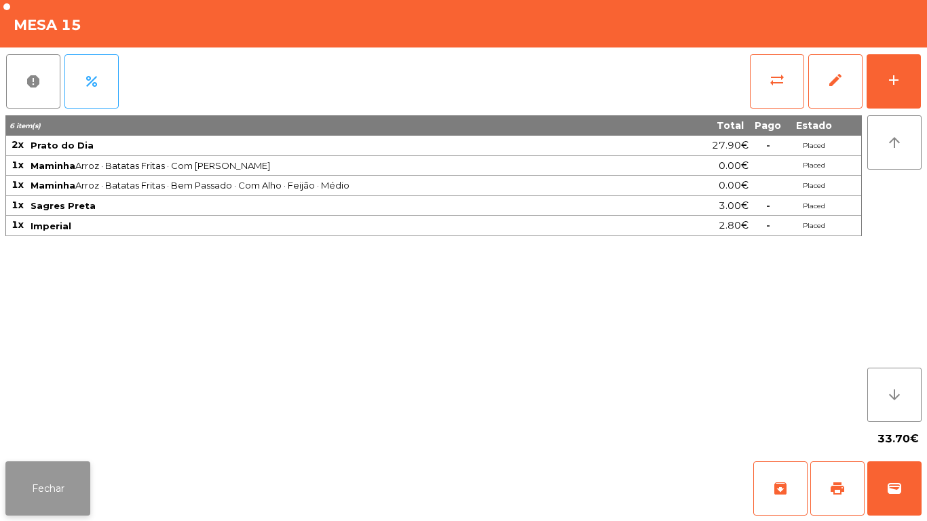
click at [64, 468] on button "Fechar" at bounding box center [47, 488] width 85 height 54
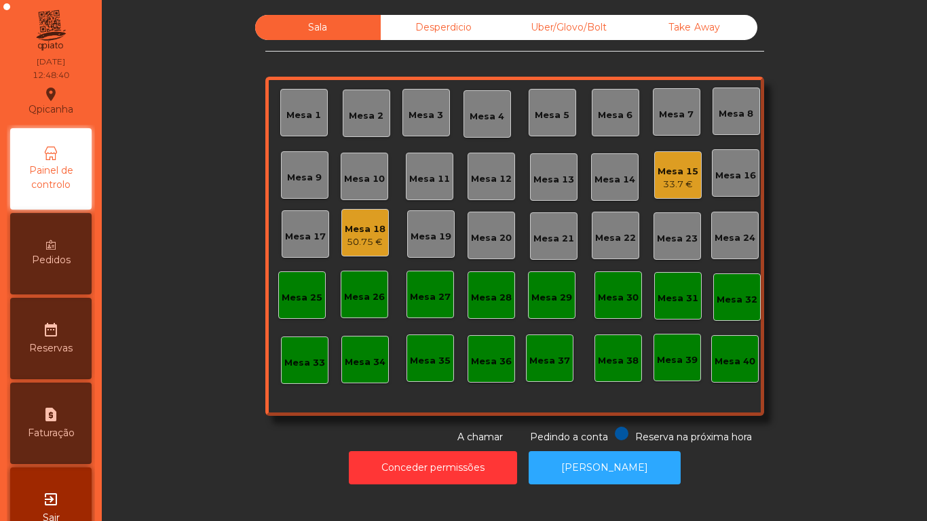
click at [353, 126] on div "Mesa 2" at bounding box center [366, 113] width 47 height 47
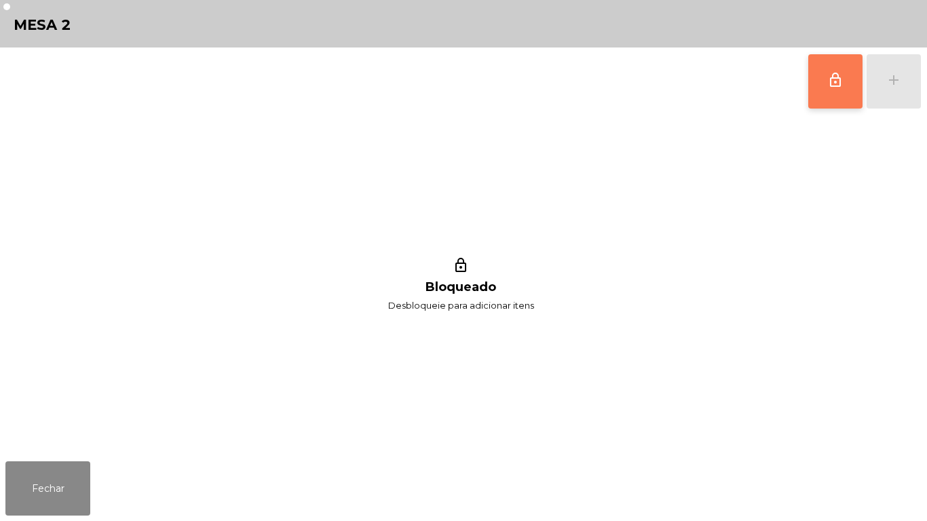
click at [829, 85] on span "lock_outline" at bounding box center [835, 80] width 16 height 16
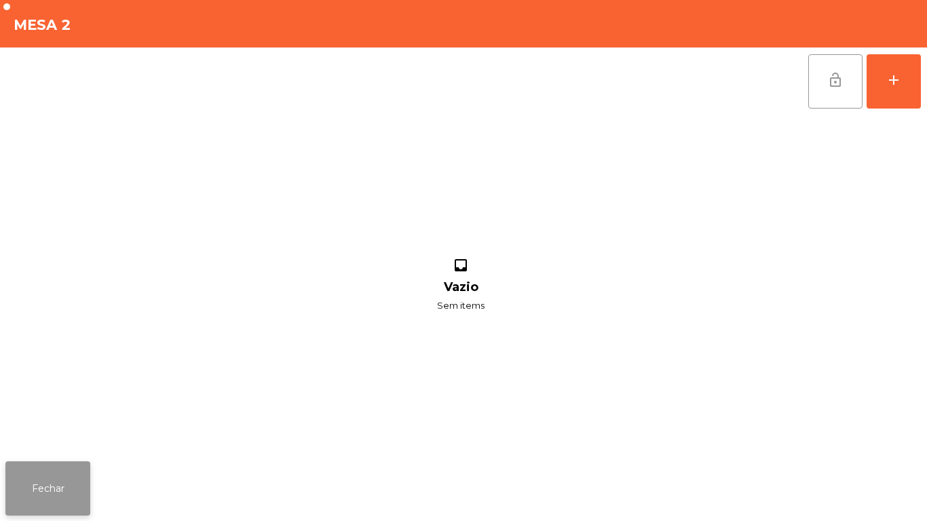
click at [49, 501] on button "Fechar" at bounding box center [47, 488] width 85 height 54
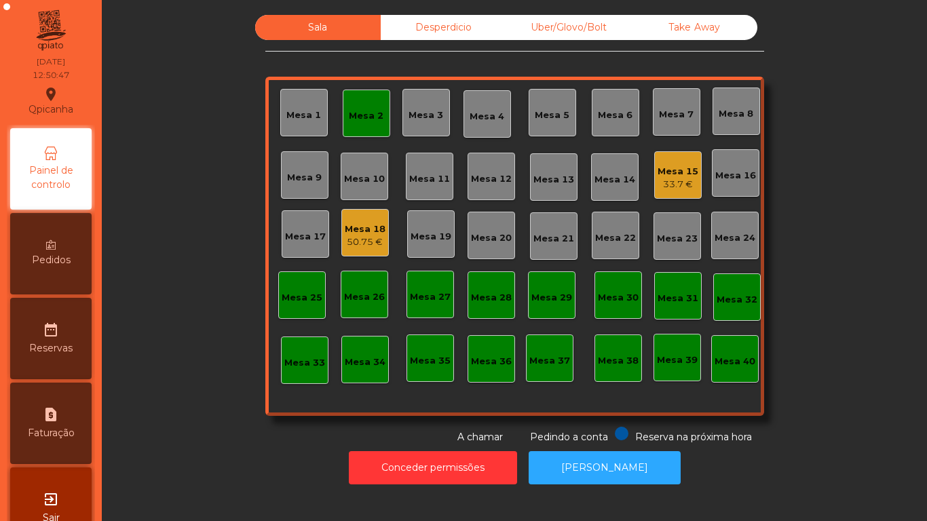
click at [679, 172] on div "Mesa 15" at bounding box center [678, 172] width 41 height 14
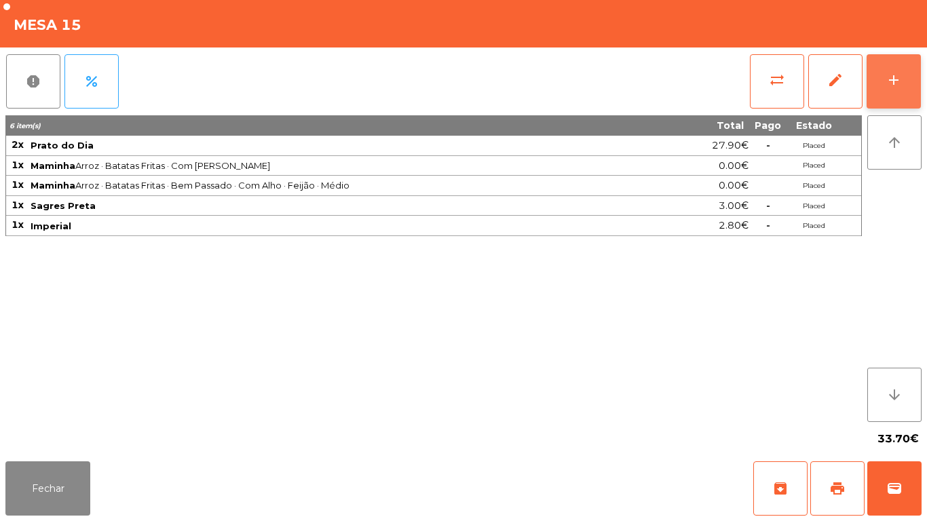
click at [890, 72] on div "add" at bounding box center [894, 80] width 16 height 16
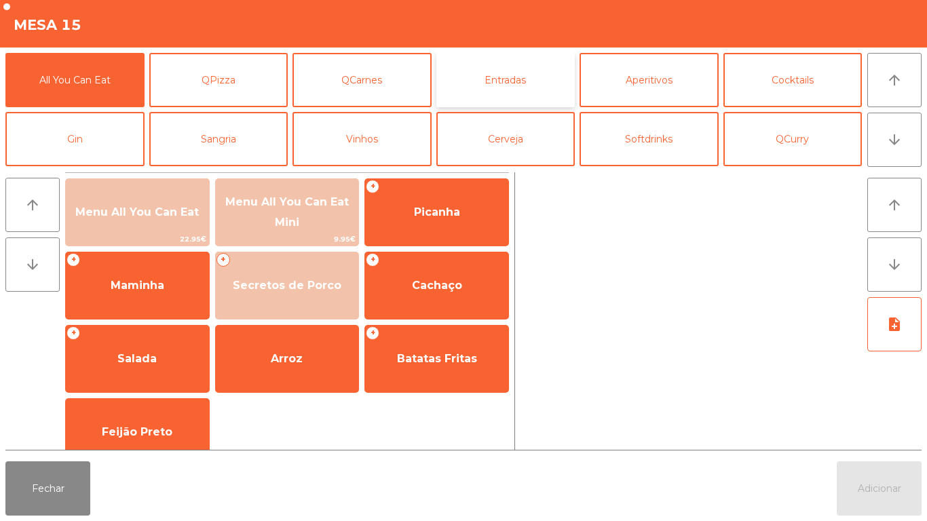
click at [493, 88] on button "Entradas" at bounding box center [505, 80] width 139 height 54
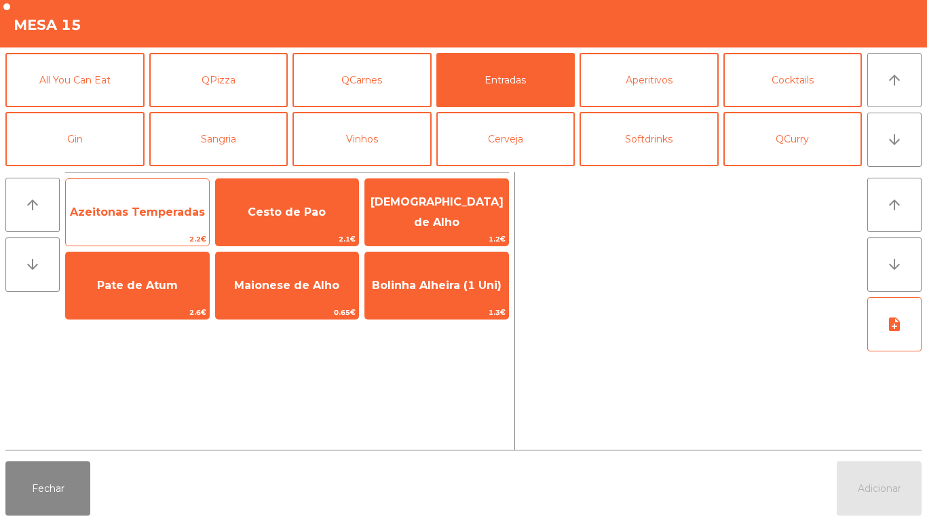
click at [115, 226] on span "Azeitonas Temperadas" at bounding box center [137, 212] width 143 height 37
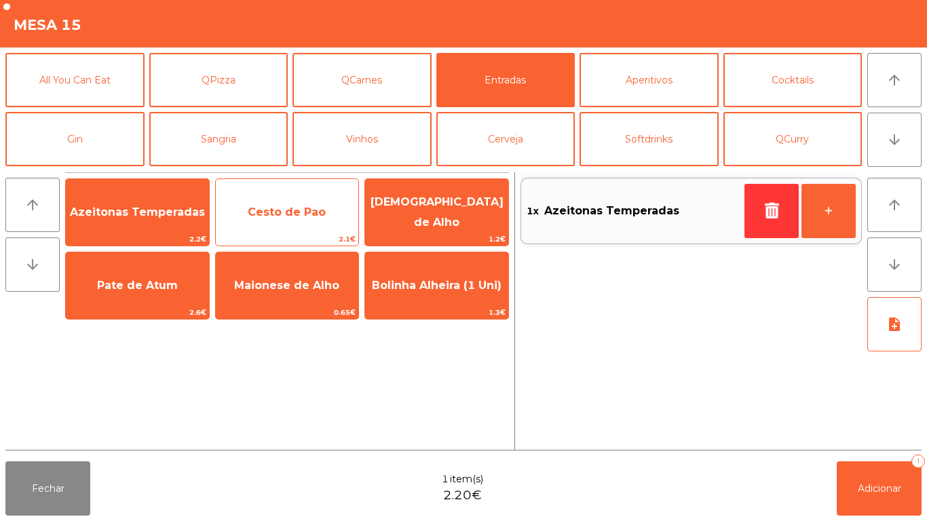
click at [279, 208] on span "Cesto de Pao" at bounding box center [287, 212] width 78 height 13
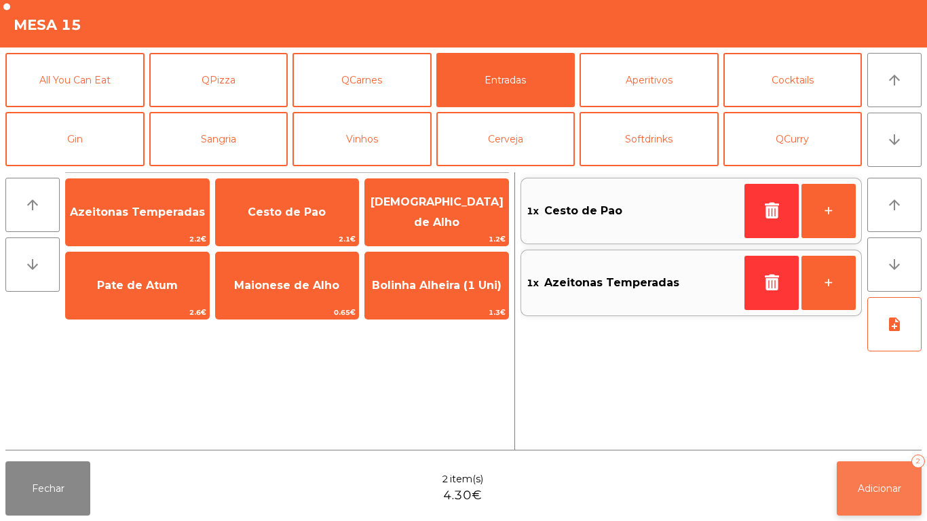
click at [866, 487] on span "Adicionar" at bounding box center [879, 488] width 43 height 12
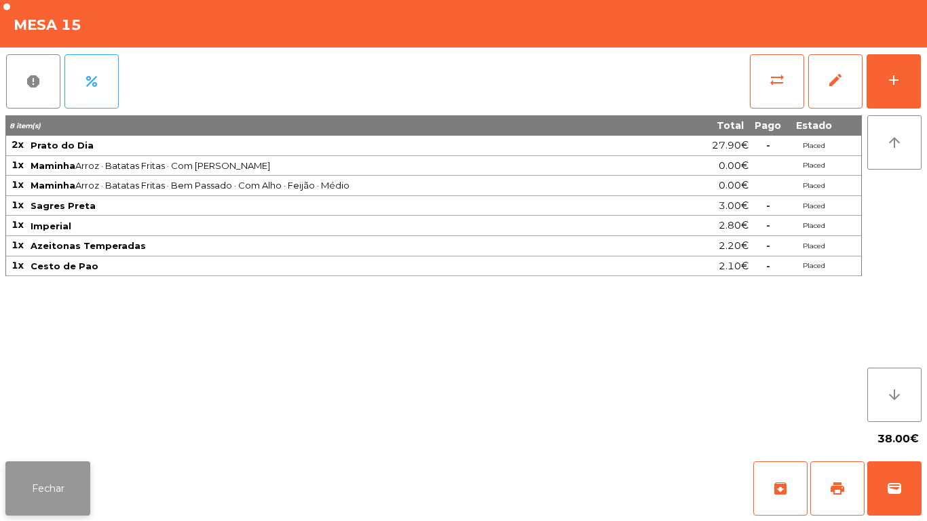
click at [66, 469] on button "Fechar" at bounding box center [47, 488] width 85 height 54
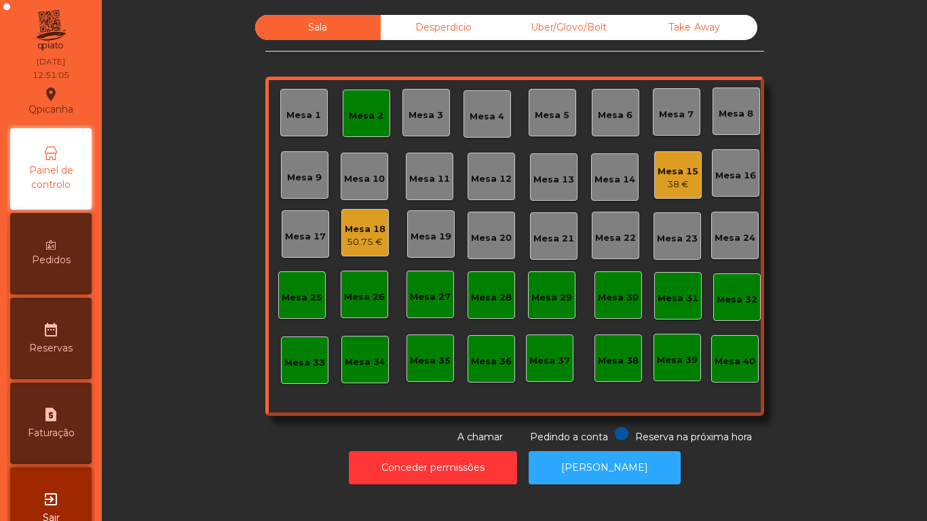
click at [358, 131] on div "Mesa 2" at bounding box center [366, 113] width 47 height 47
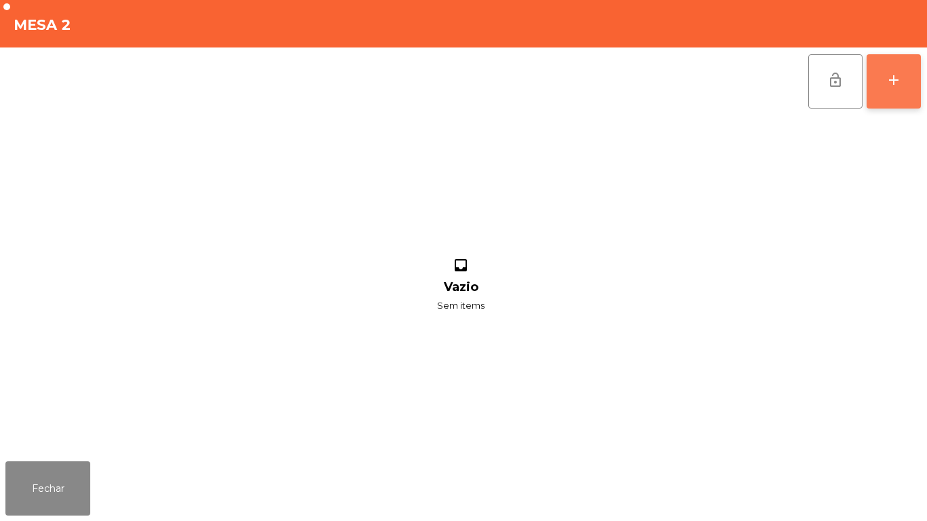
click at [893, 90] on button "add" at bounding box center [894, 81] width 54 height 54
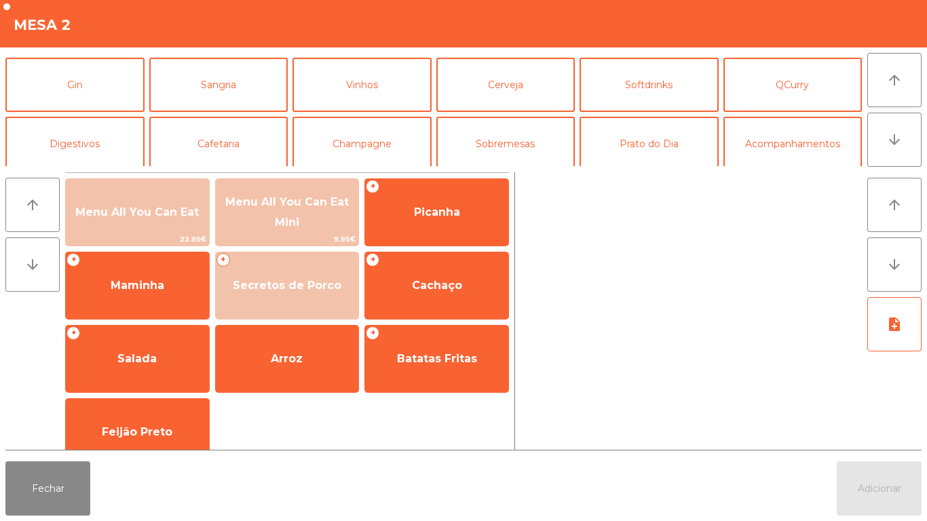
scroll to position [70, 0]
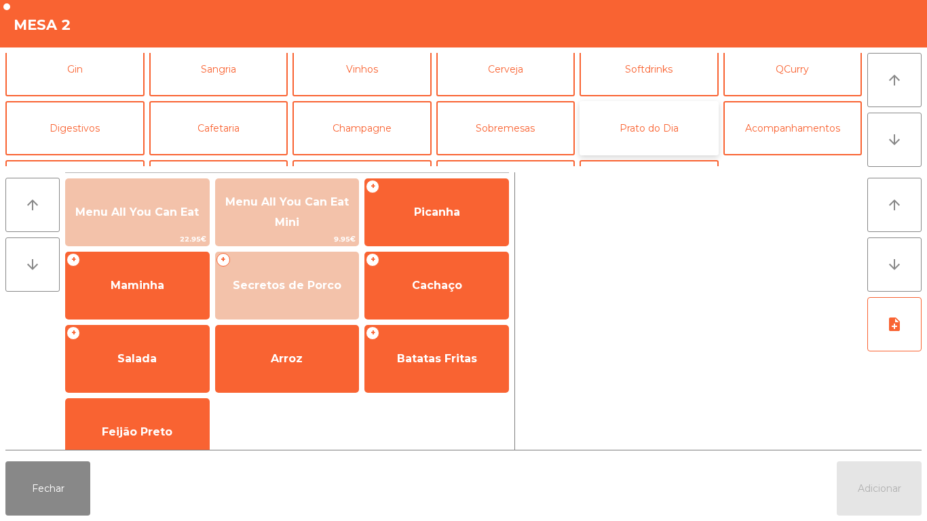
click at [650, 136] on button "Prato do Dia" at bounding box center [648, 128] width 139 height 54
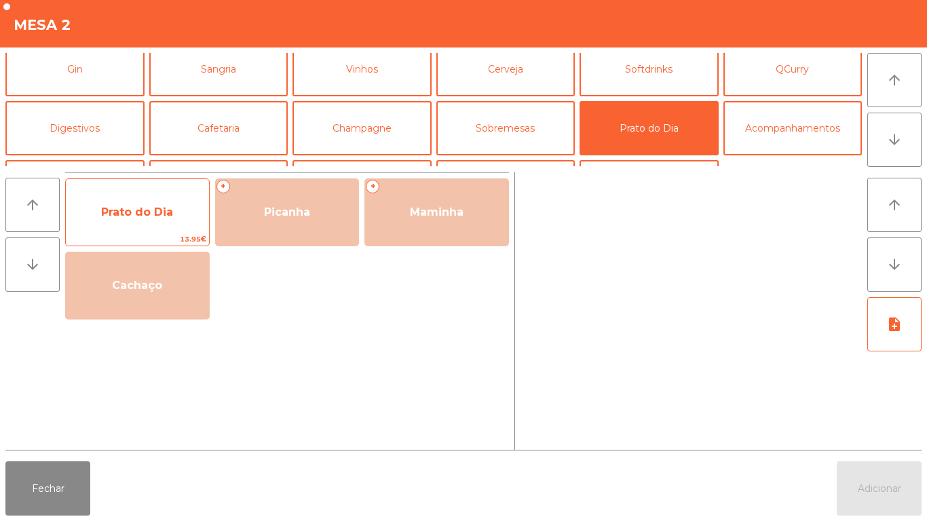
click at [153, 214] on span "Prato do Dia" at bounding box center [137, 212] width 72 height 13
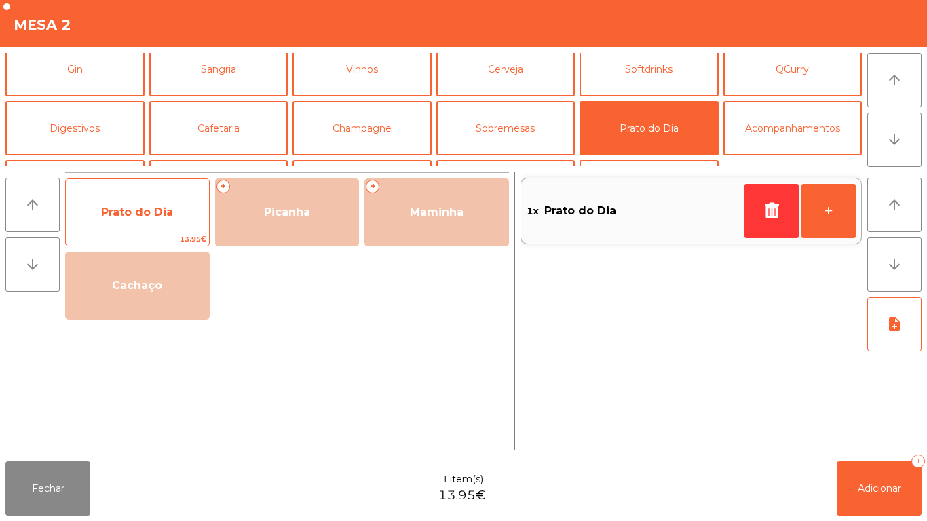
click at [147, 215] on span "Prato do Dia" at bounding box center [137, 212] width 72 height 13
click at [144, 210] on span "Prato do Dia" at bounding box center [137, 212] width 72 height 13
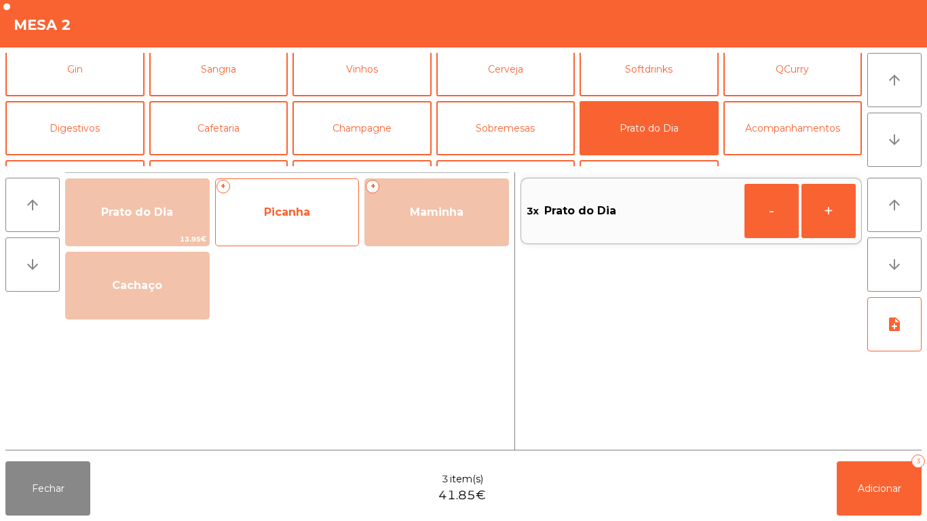
click at [299, 223] on span "Picanha" at bounding box center [287, 212] width 143 height 37
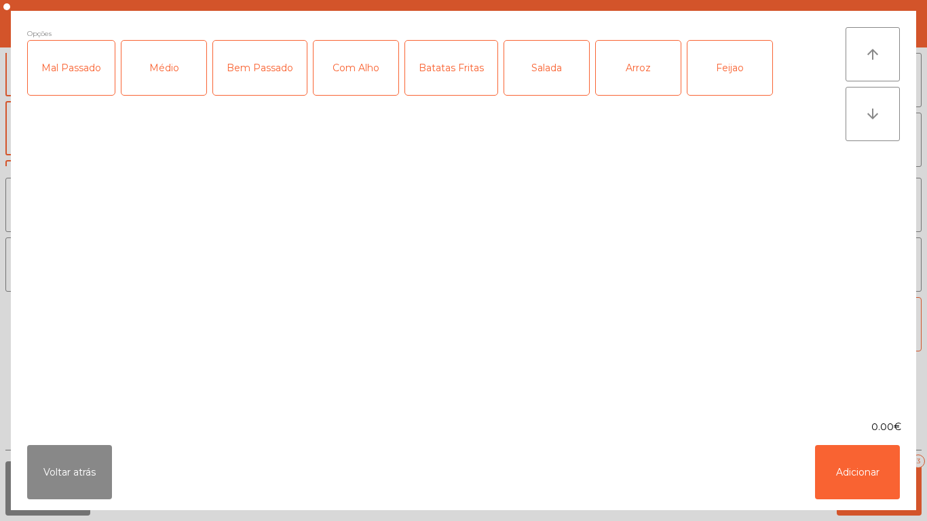
click at [170, 77] on div "Médio" at bounding box center [163, 68] width 85 height 54
click at [445, 93] on div "Batatas Fritas" at bounding box center [451, 68] width 92 height 54
click at [546, 74] on div "Salada" at bounding box center [546, 68] width 85 height 54
click at [846, 471] on button "Adicionar" at bounding box center [857, 472] width 85 height 54
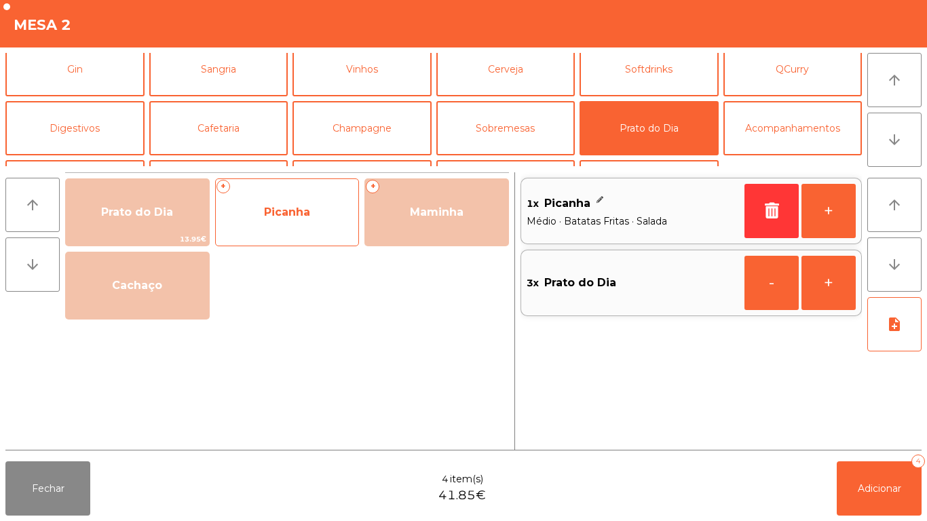
click at [281, 221] on span "Picanha" at bounding box center [287, 212] width 143 height 37
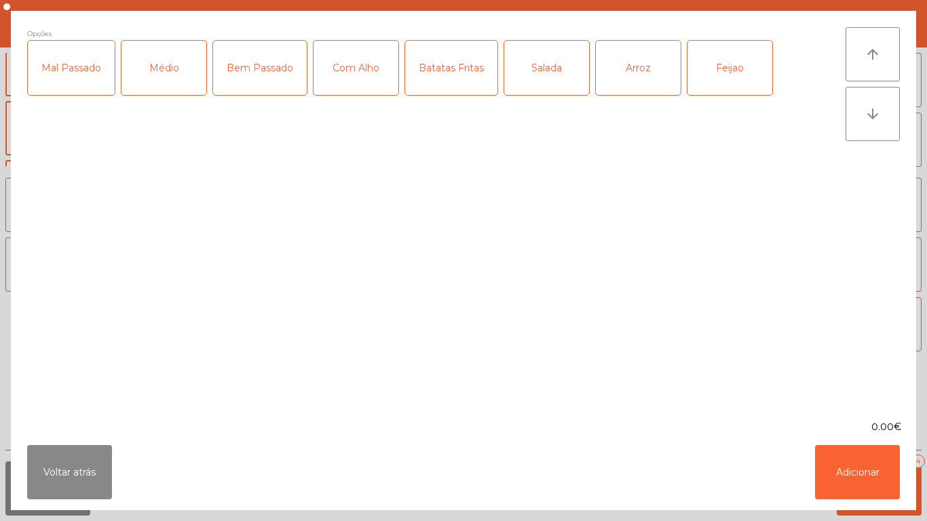
click at [168, 86] on div "Médio" at bounding box center [163, 68] width 85 height 54
click at [359, 84] on div "Com Alho" at bounding box center [355, 68] width 85 height 54
click at [441, 89] on div "Batatas Fritas" at bounding box center [451, 68] width 92 height 54
click at [630, 74] on div "Arroz" at bounding box center [638, 68] width 85 height 54
click at [727, 80] on div "Feijao" at bounding box center [729, 68] width 85 height 54
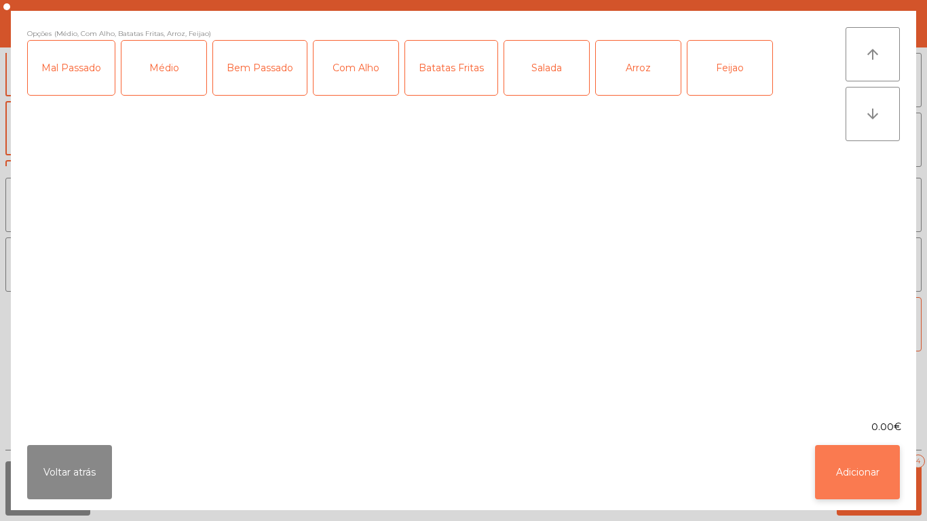
click at [838, 488] on button "Adicionar" at bounding box center [857, 472] width 85 height 54
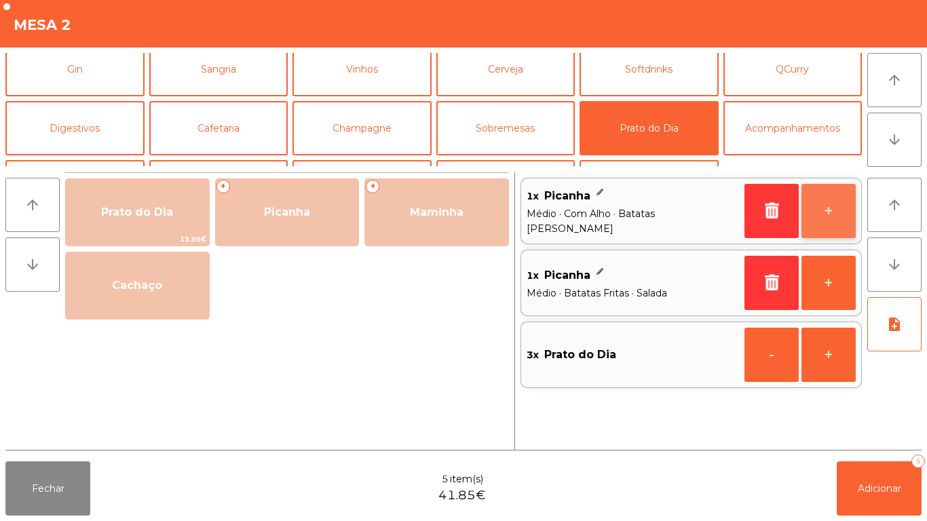
click at [825, 215] on button "+" at bounding box center [828, 211] width 54 height 54
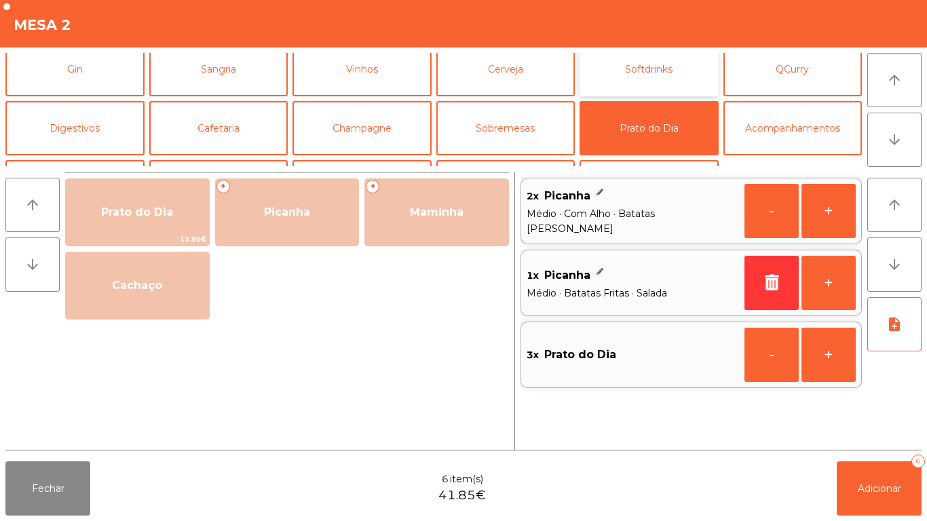
click at [637, 79] on button "Softdrinks" at bounding box center [648, 69] width 139 height 54
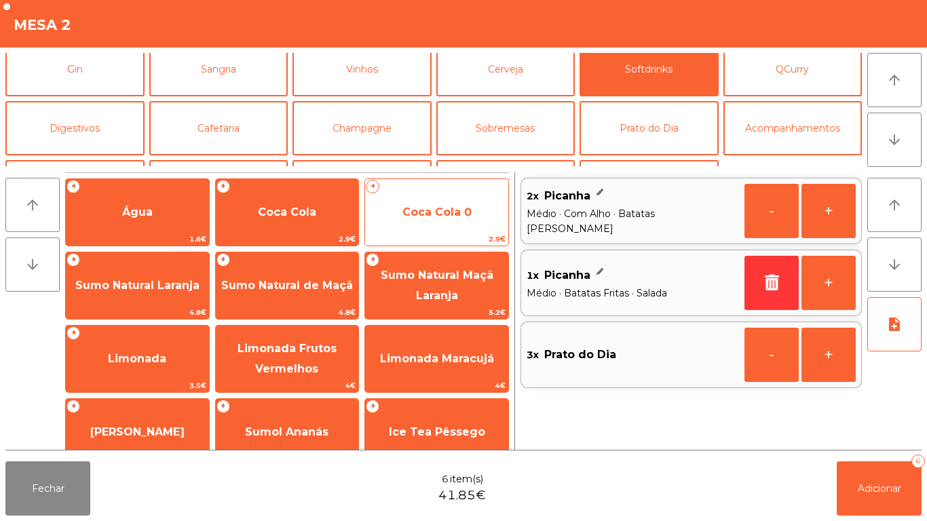
click at [438, 224] on span "Coca Cola 0" at bounding box center [436, 212] width 143 height 37
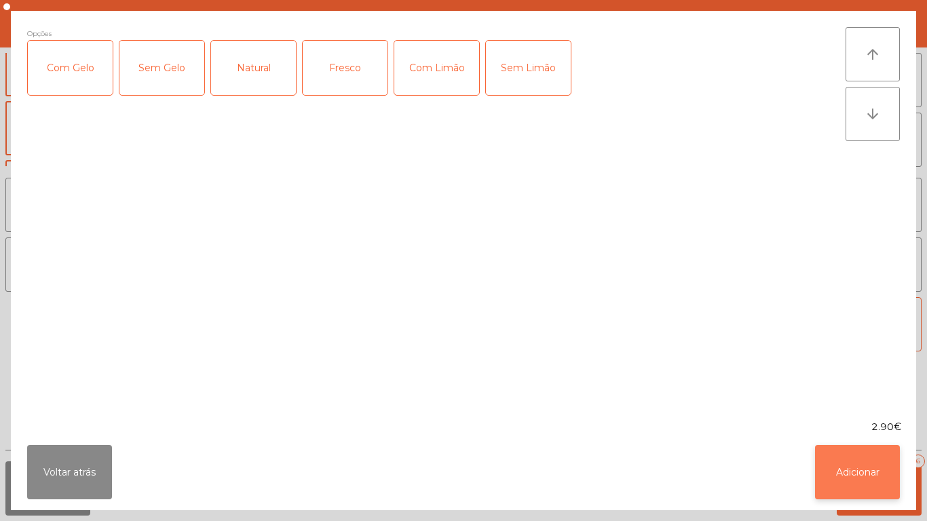
click at [843, 477] on button "Adicionar" at bounding box center [857, 472] width 85 height 54
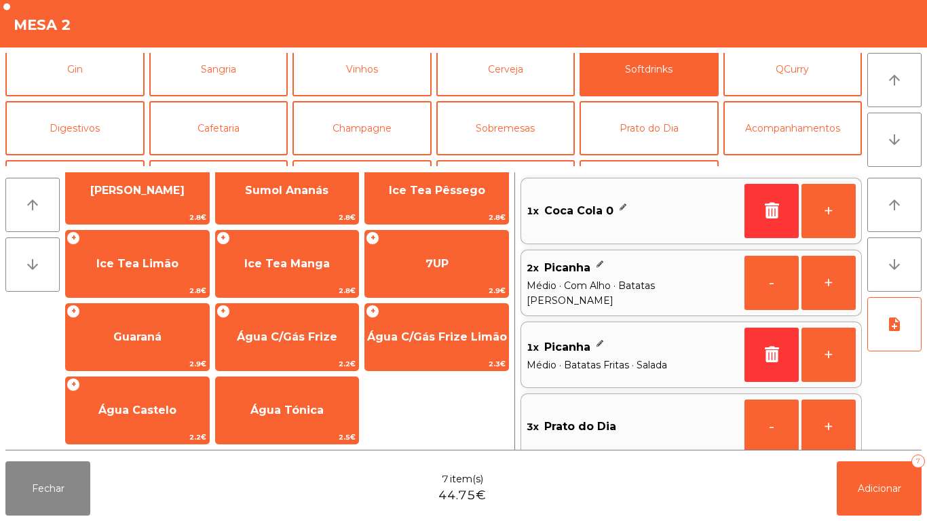
scroll to position [241, 0]
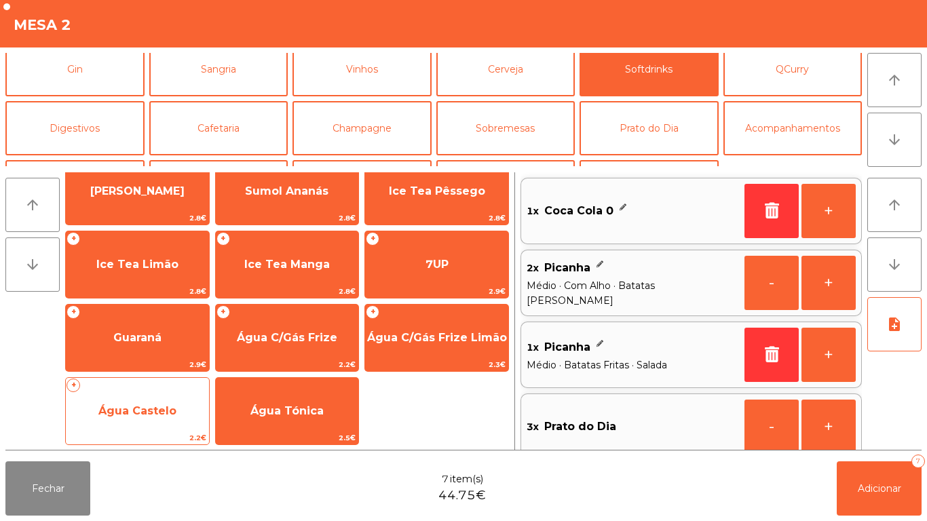
click at [153, 401] on span "Água Castelo" at bounding box center [137, 411] width 143 height 37
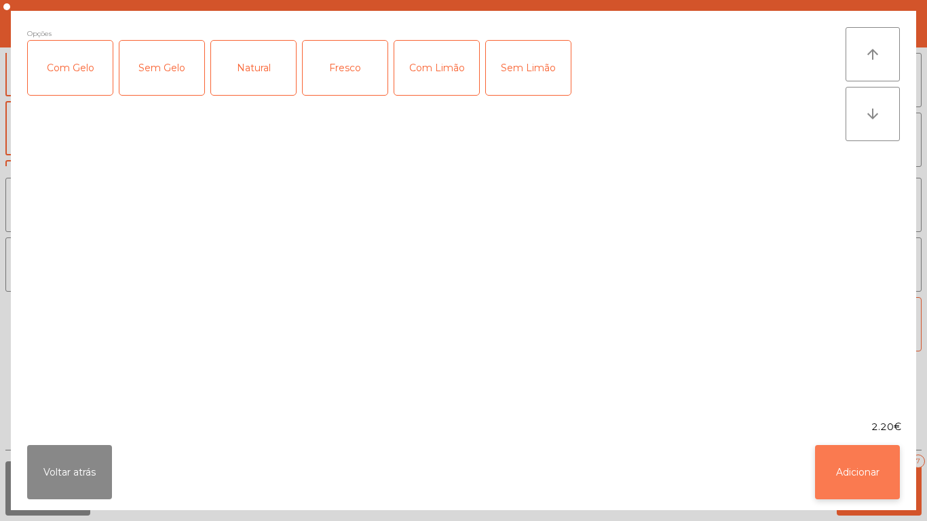
click at [851, 465] on button "Adicionar" at bounding box center [857, 472] width 85 height 54
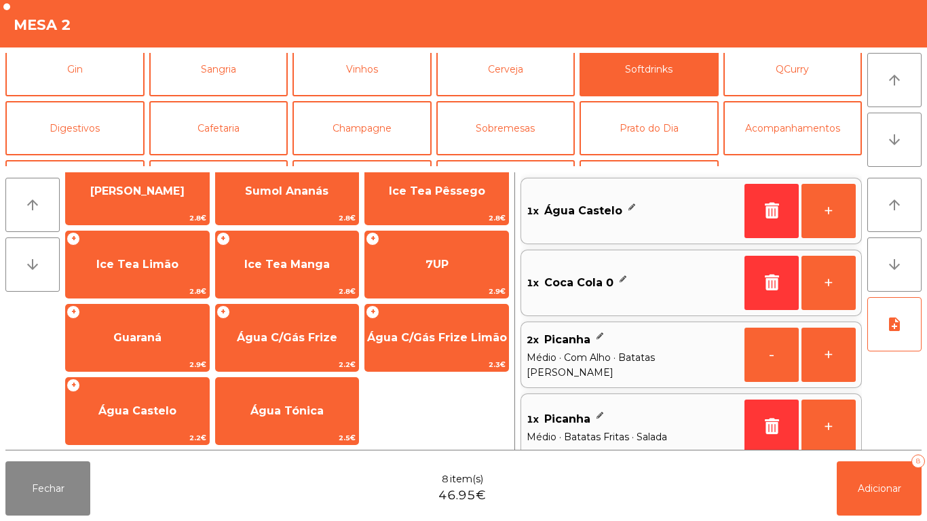
scroll to position [5, 0]
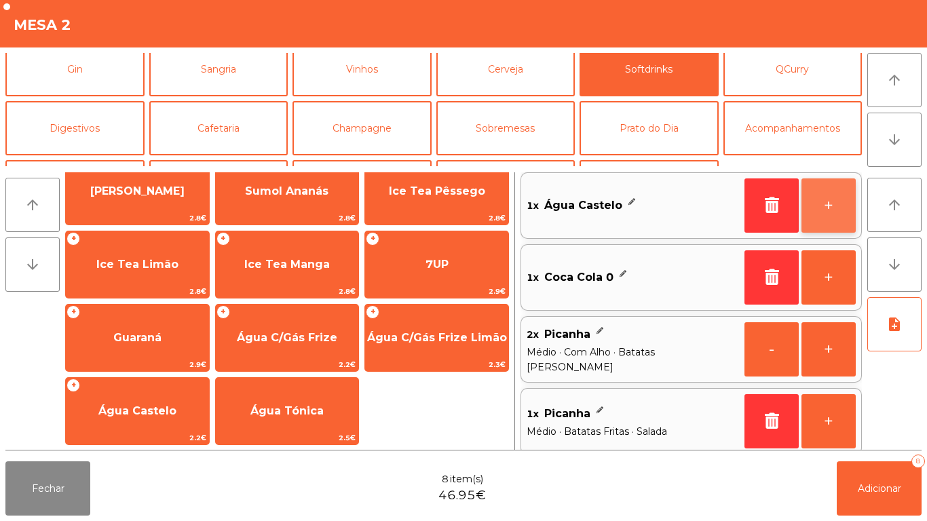
click at [825, 206] on button "+" at bounding box center [828, 205] width 54 height 54
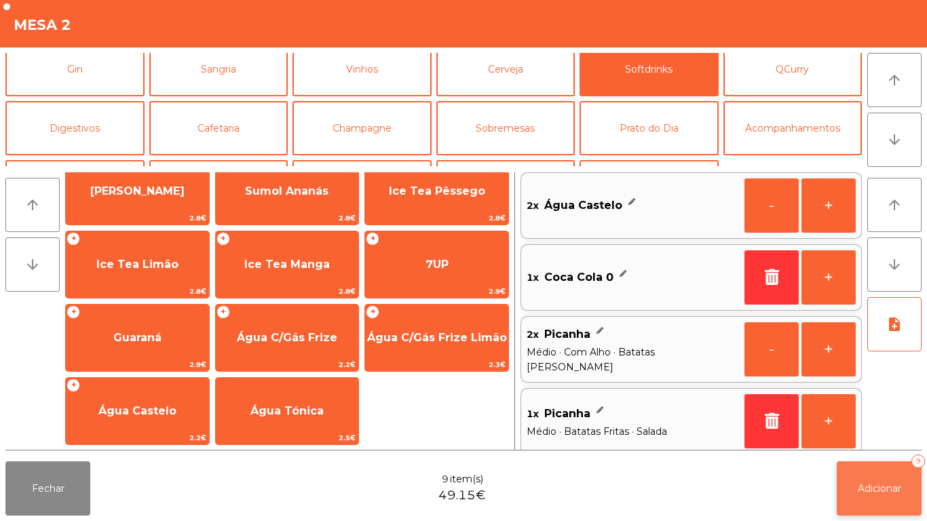
click at [877, 500] on button "Adicionar 9" at bounding box center [879, 488] width 85 height 54
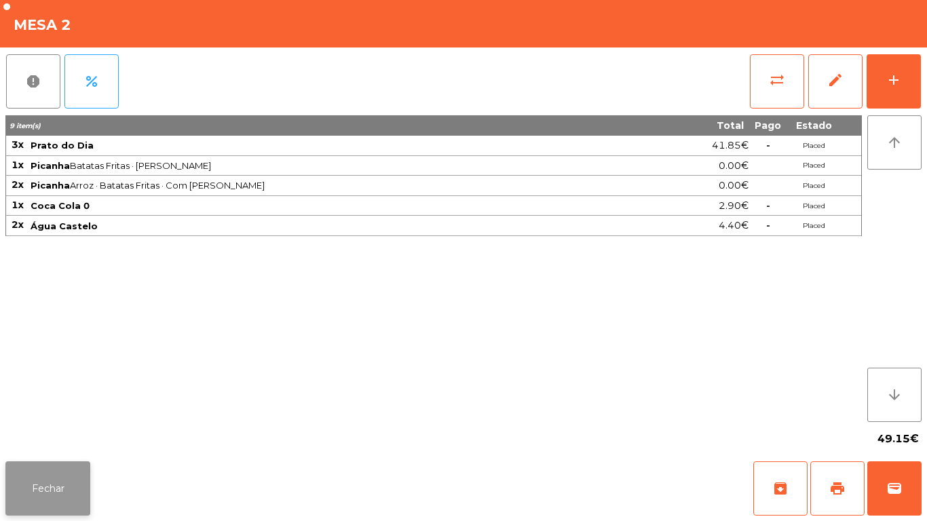
click at [43, 478] on button "Fechar" at bounding box center [47, 488] width 85 height 54
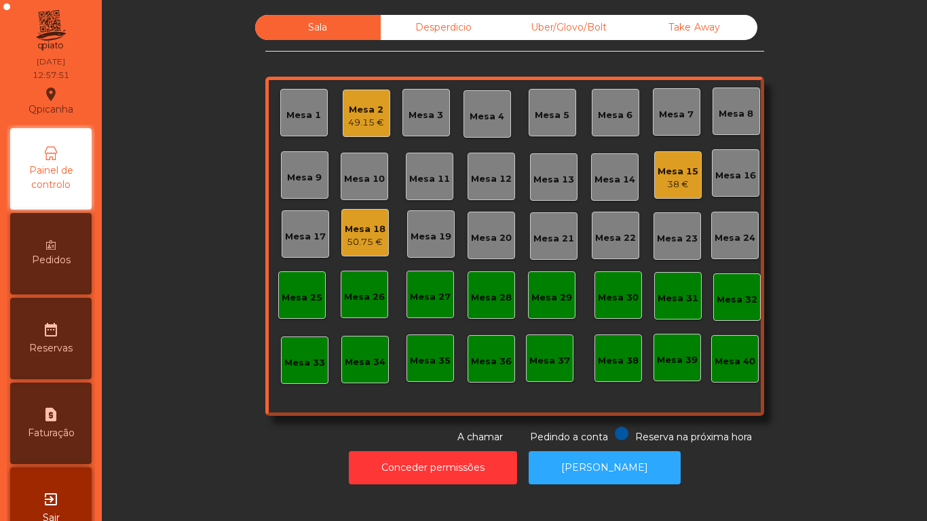
click at [358, 238] on div "50.75 €" at bounding box center [365, 242] width 41 height 14
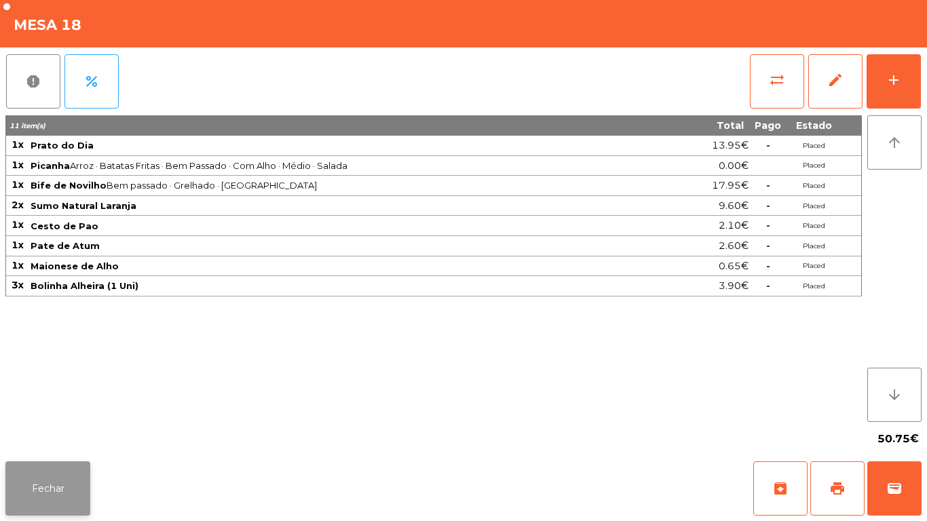
click at [45, 479] on button "Fechar" at bounding box center [47, 488] width 85 height 54
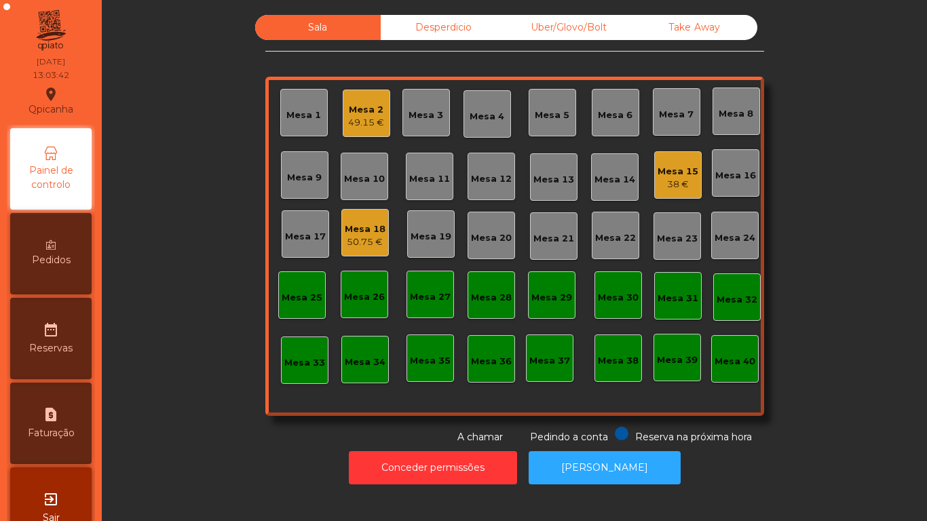
click at [370, 239] on div "50.75 €" at bounding box center [365, 242] width 41 height 14
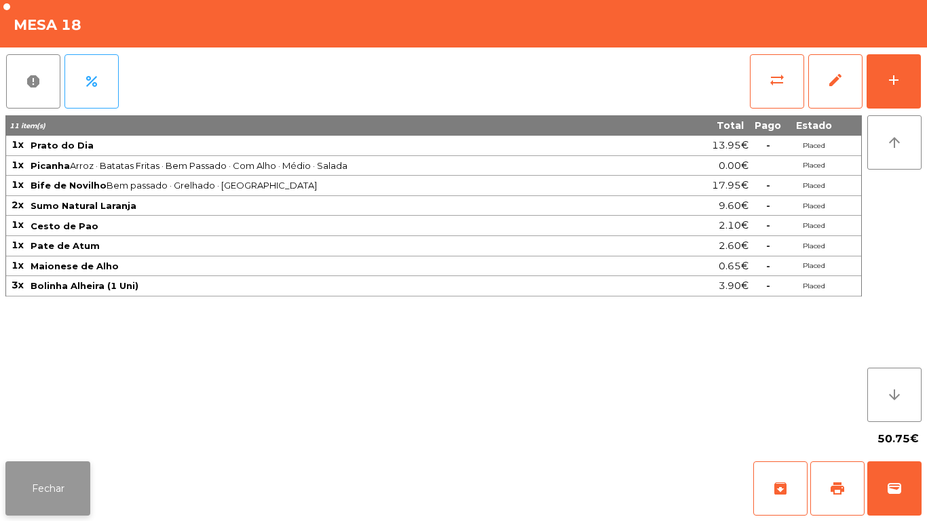
click at [48, 472] on button "Fechar" at bounding box center [47, 488] width 85 height 54
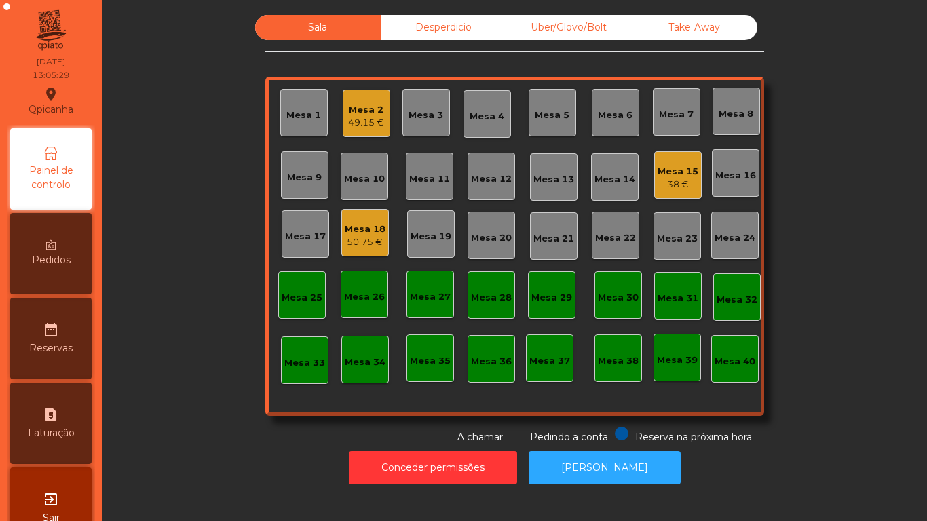
click at [370, 178] on div "Mesa 10" at bounding box center [364, 179] width 41 height 14
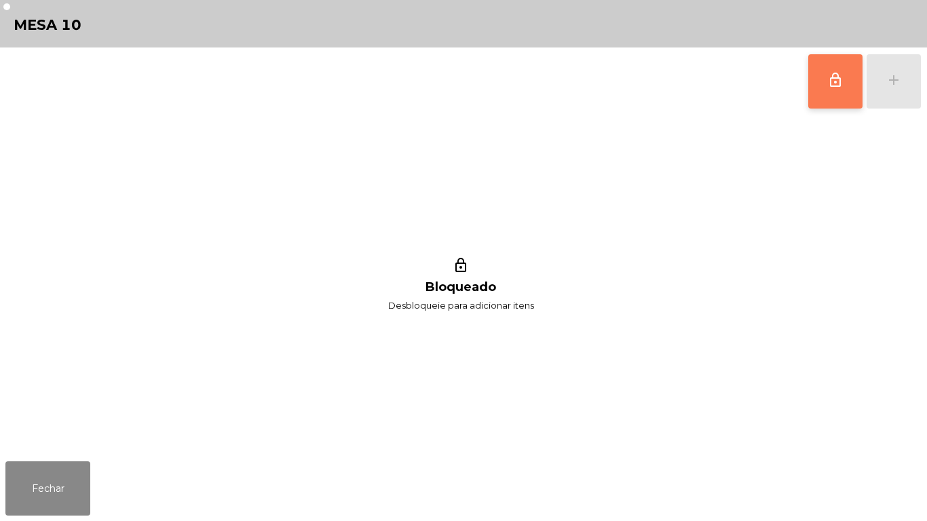
click at [818, 92] on button "lock_outline" at bounding box center [835, 81] width 54 height 54
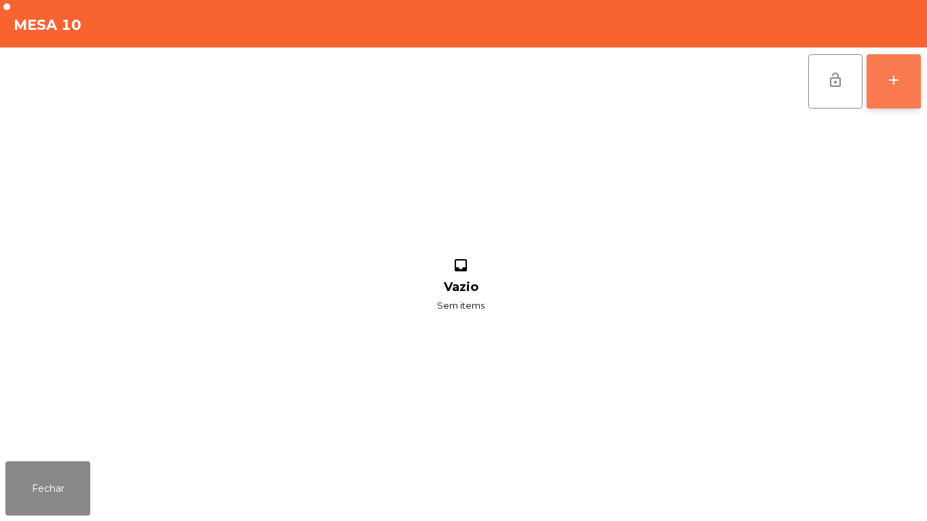
click at [887, 79] on div "add" at bounding box center [894, 80] width 16 height 16
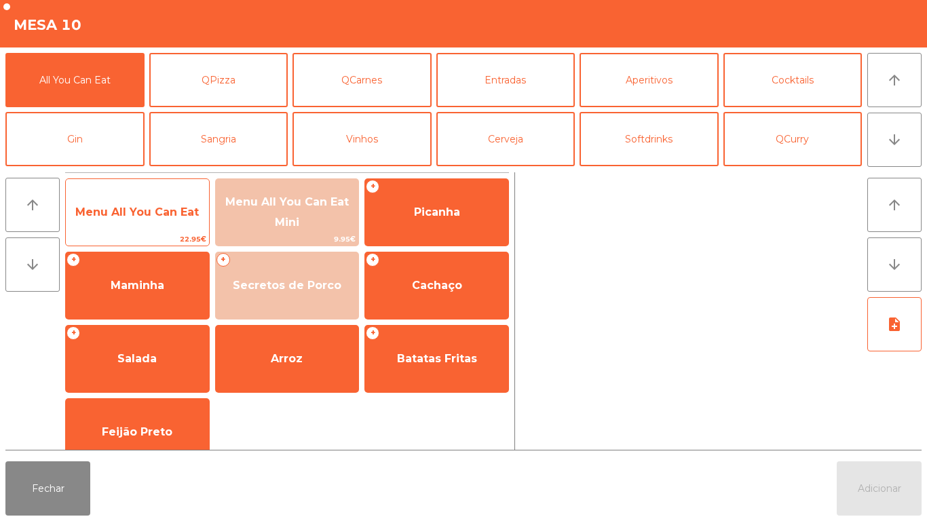
click at [153, 214] on span "Menu All You Can Eat" at bounding box center [136, 212] width 123 height 13
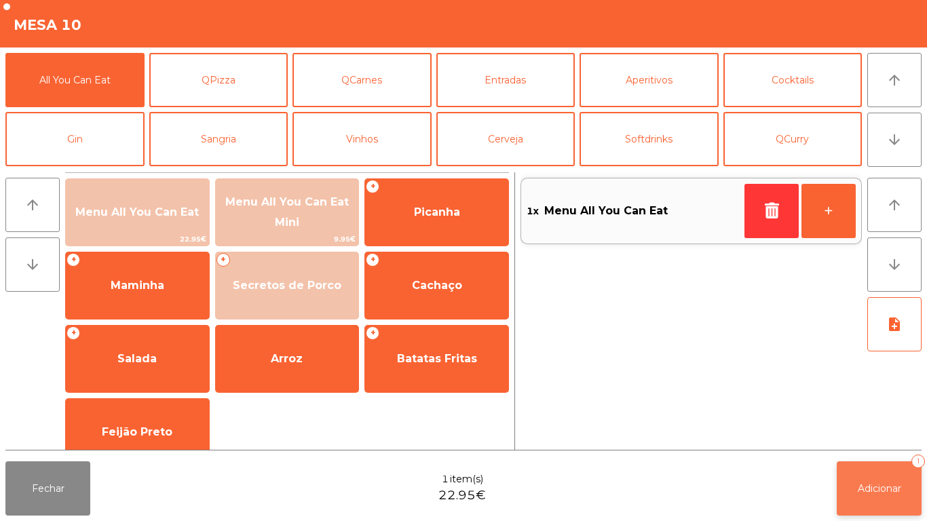
click at [882, 486] on span "Adicionar" at bounding box center [879, 488] width 43 height 12
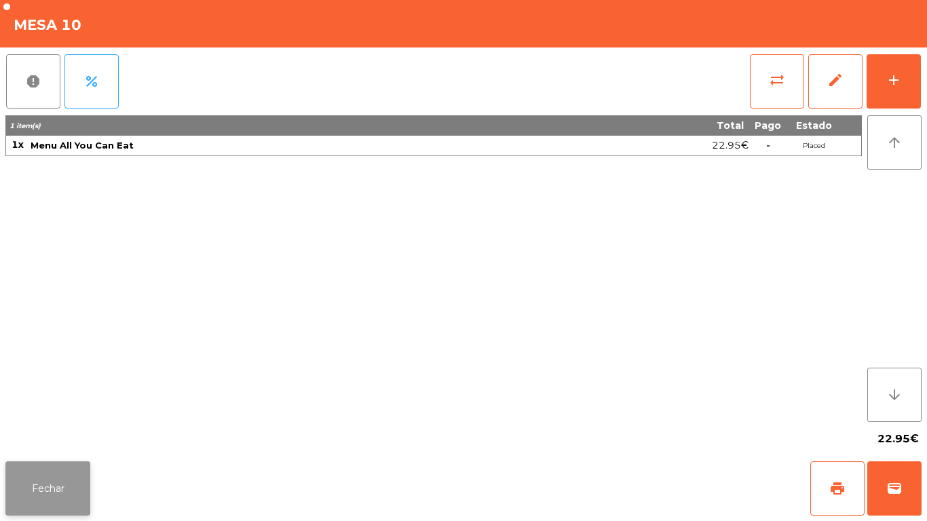
click at [54, 478] on button "Fechar" at bounding box center [47, 488] width 85 height 54
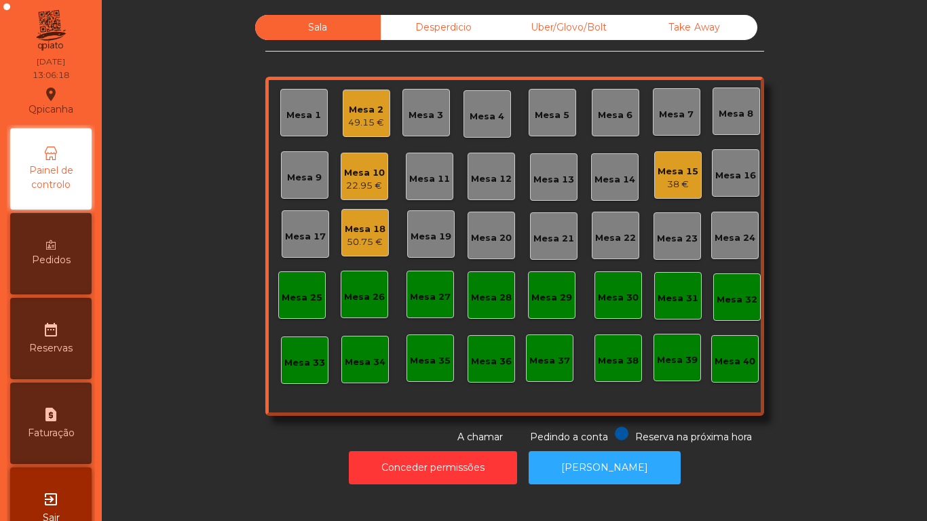
click at [368, 111] on div "Mesa 2" at bounding box center [366, 110] width 36 height 14
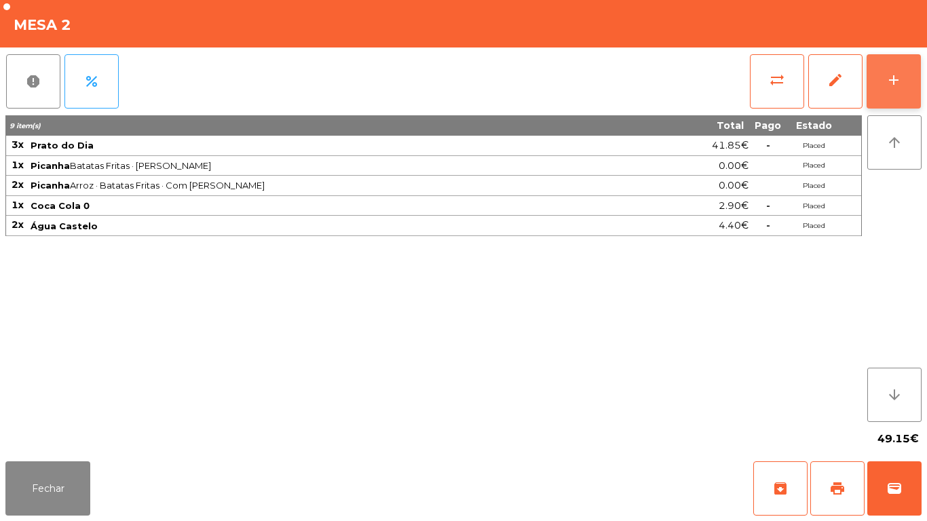
click at [892, 74] on div "add" at bounding box center [894, 80] width 16 height 16
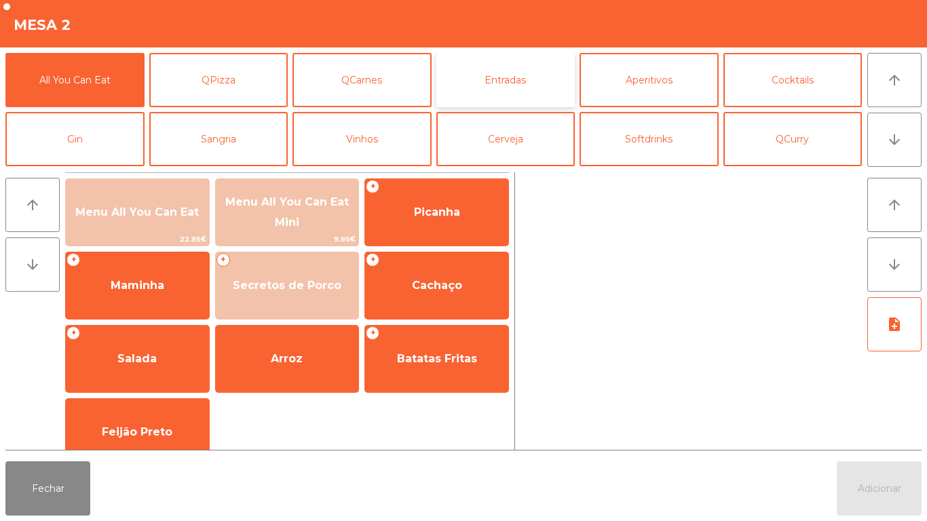
click at [504, 98] on button "Entradas" at bounding box center [505, 80] width 139 height 54
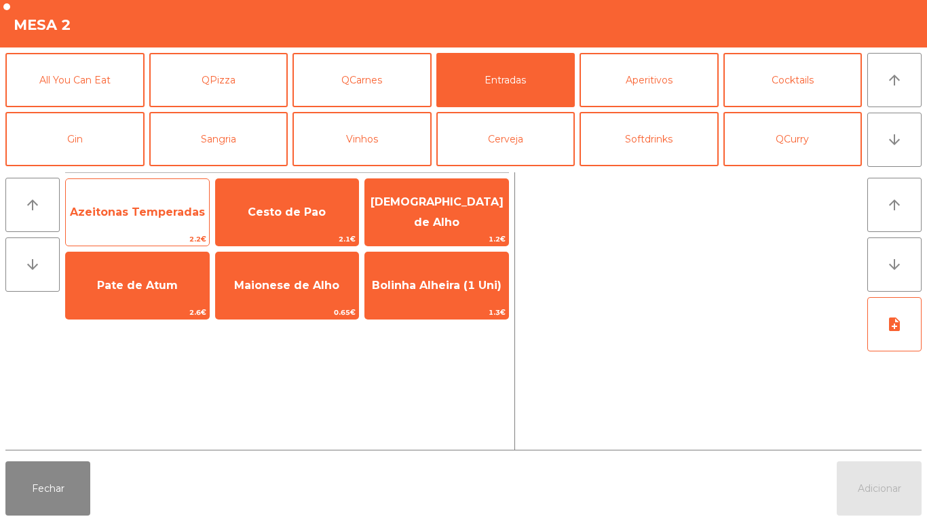
click at [147, 210] on span "Azeitonas Temperadas" at bounding box center [137, 212] width 135 height 13
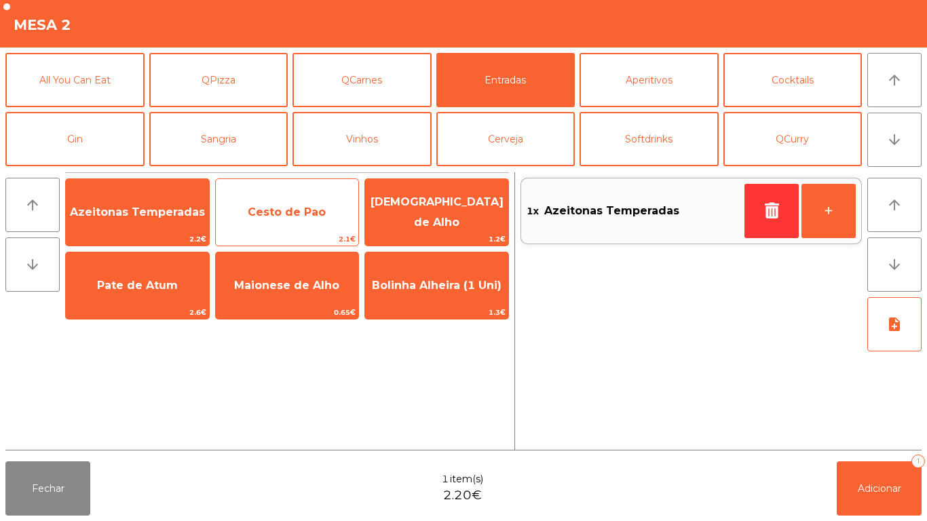
click at [285, 216] on span "Cesto de Pao" at bounding box center [287, 212] width 78 height 13
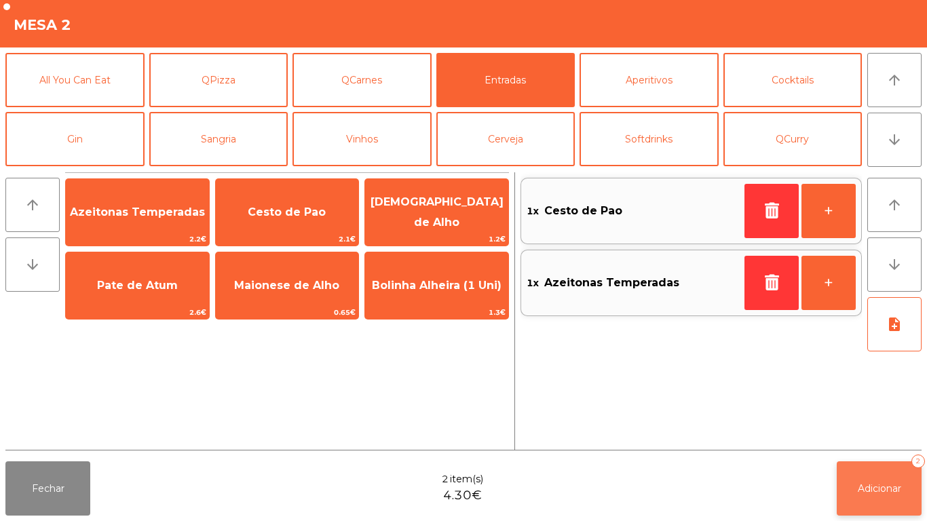
click at [878, 488] on span "Adicionar" at bounding box center [879, 488] width 43 height 12
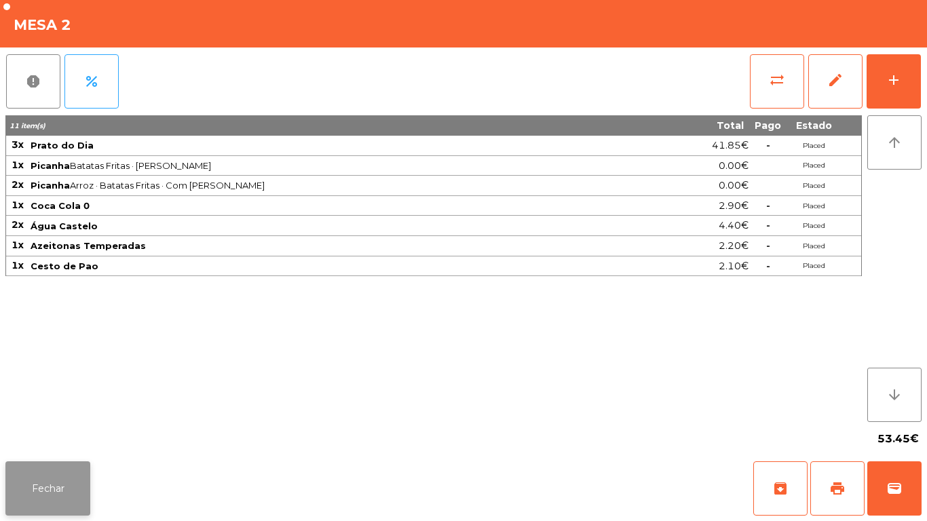
click at [64, 483] on button "Fechar" at bounding box center [47, 488] width 85 height 54
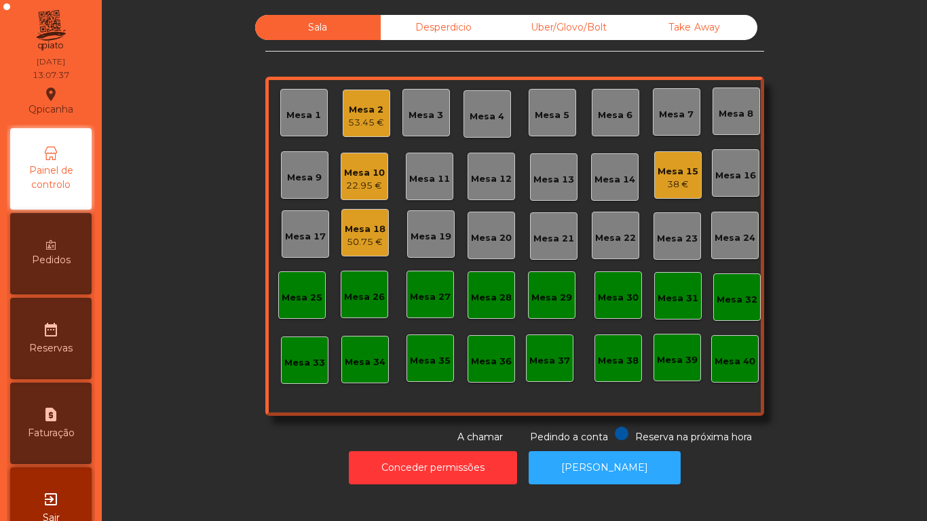
click at [365, 180] on div "22.95 €" at bounding box center [364, 186] width 41 height 14
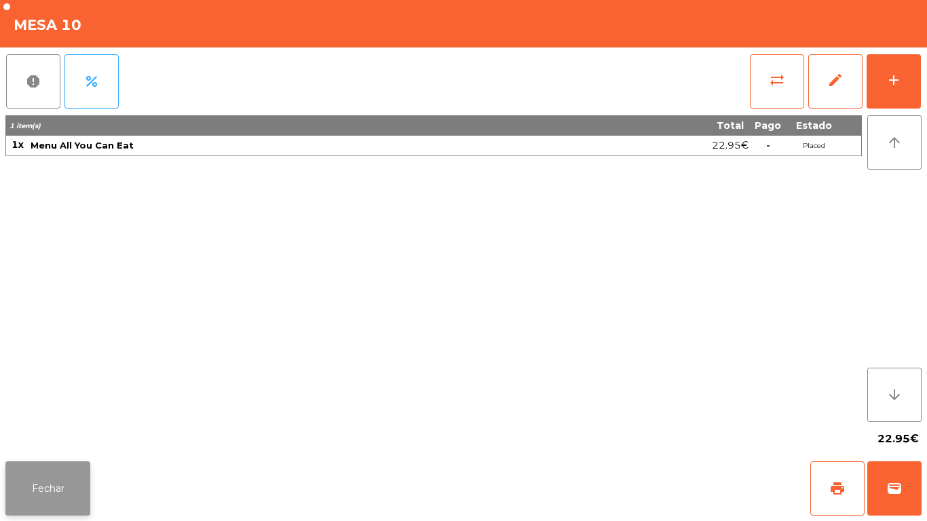
click at [58, 493] on button "Fechar" at bounding box center [47, 488] width 85 height 54
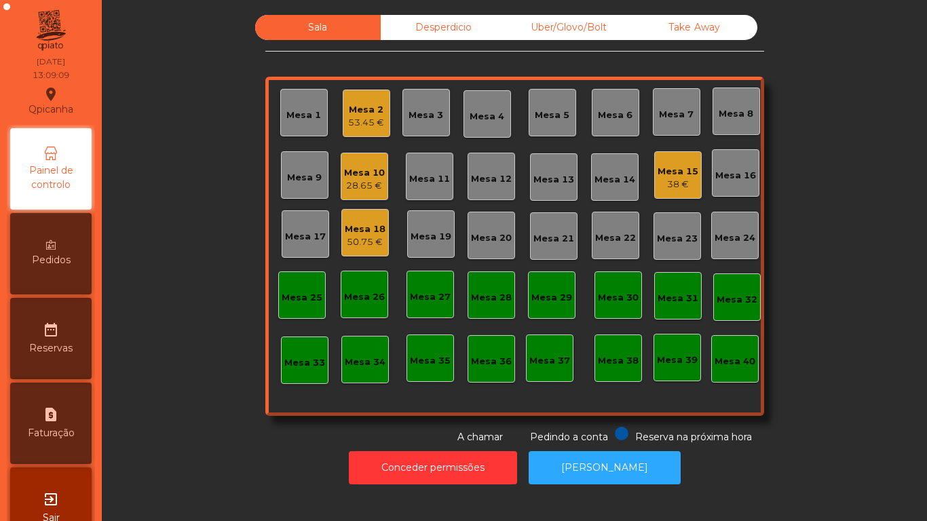
click at [361, 183] on div "28.65 €" at bounding box center [364, 186] width 41 height 14
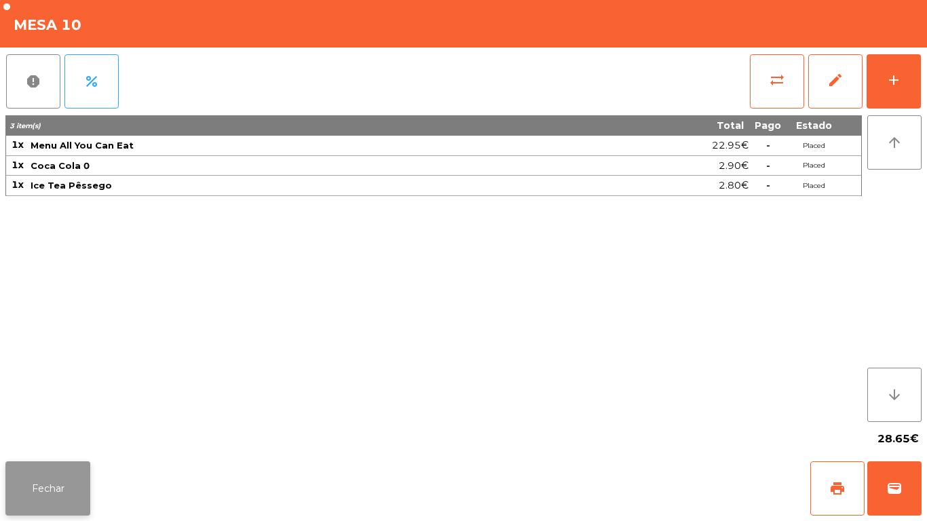
click at [47, 483] on button "Fechar" at bounding box center [47, 488] width 85 height 54
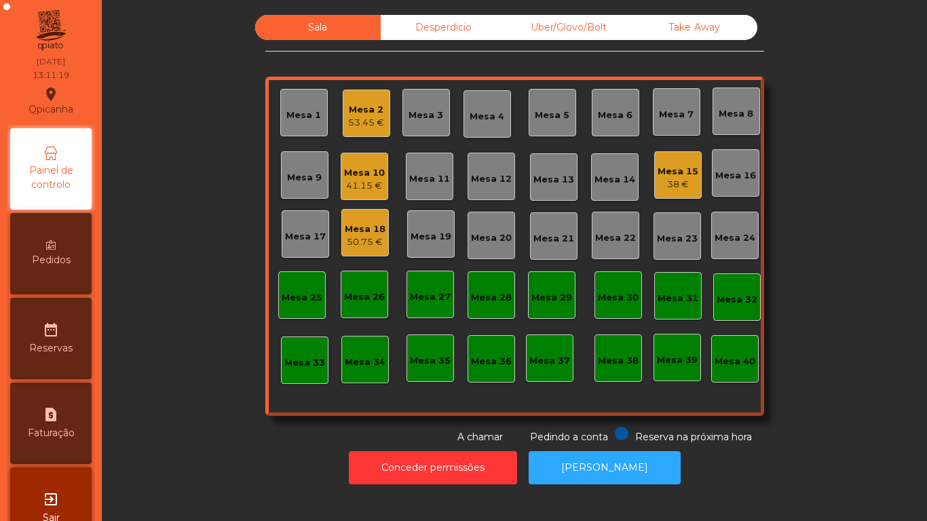
click at [360, 183] on div "41.15 €" at bounding box center [364, 186] width 41 height 14
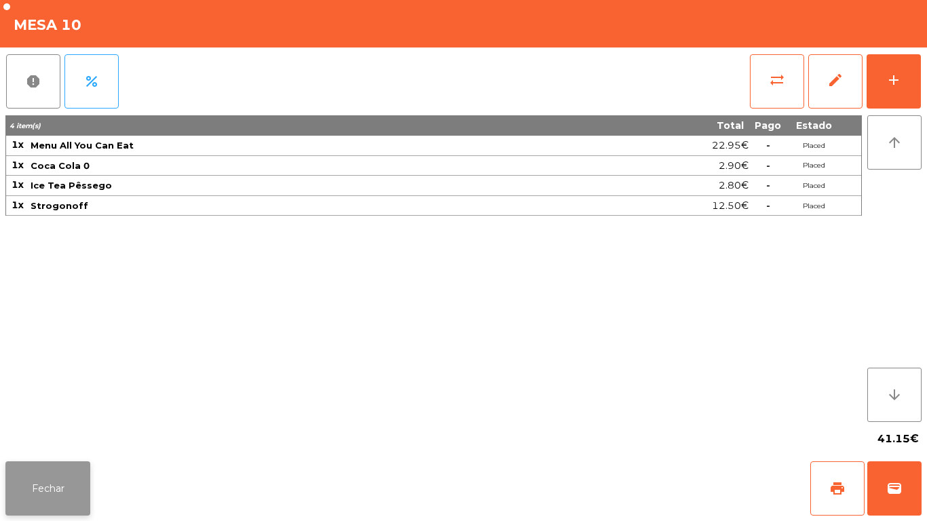
click at [62, 476] on button "Fechar" at bounding box center [47, 488] width 85 height 54
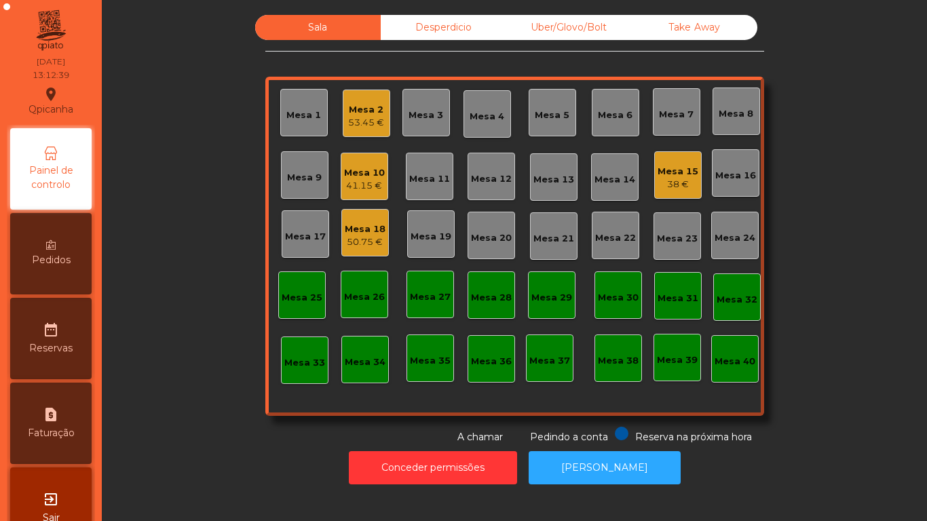
click at [361, 183] on div "41.15 €" at bounding box center [364, 186] width 41 height 14
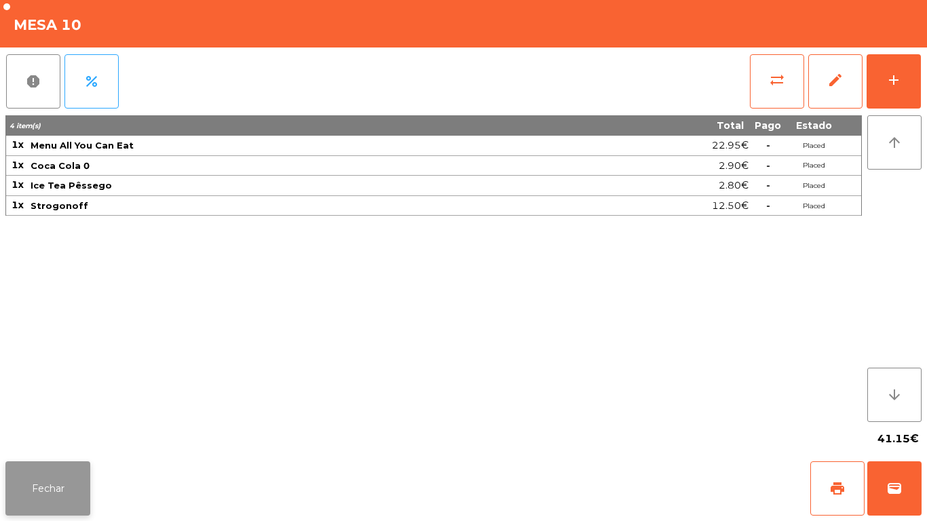
click at [55, 487] on button "Fechar" at bounding box center [47, 488] width 85 height 54
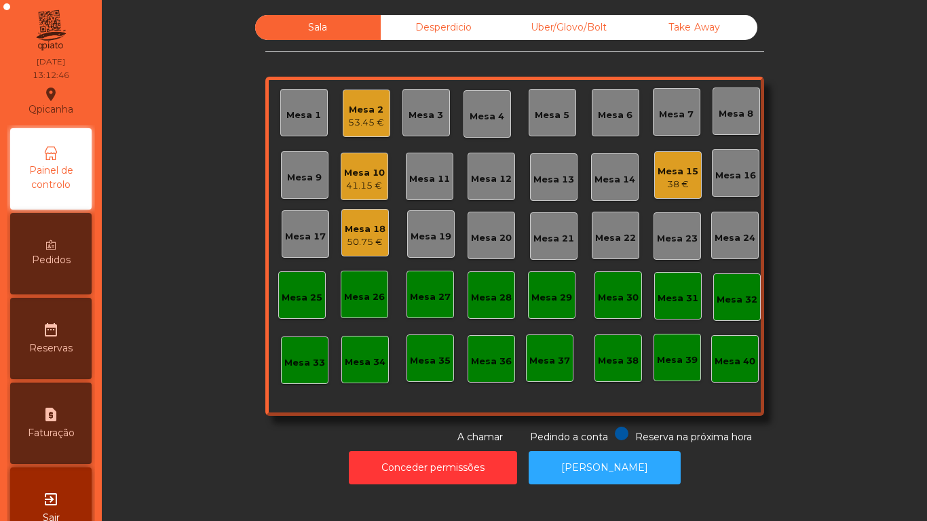
click at [360, 183] on div "41.15 €" at bounding box center [364, 186] width 41 height 14
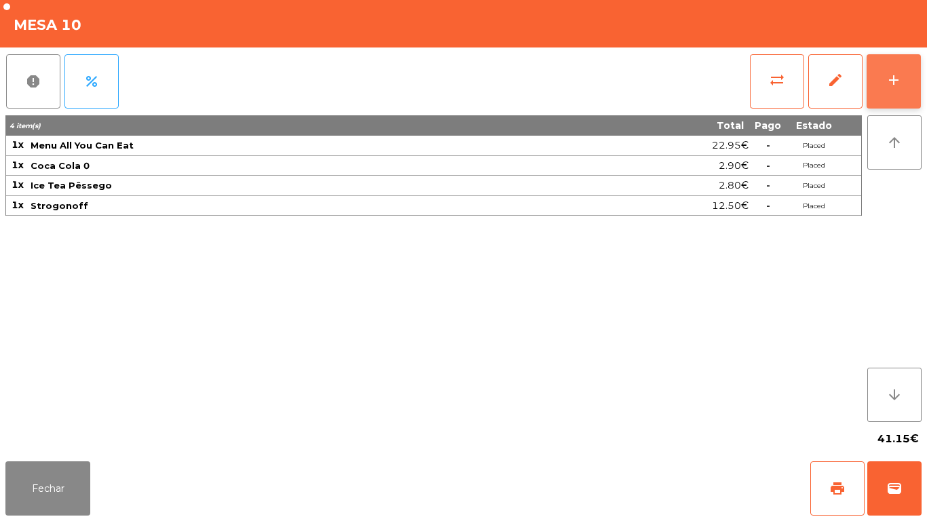
click at [885, 86] on button "add" at bounding box center [894, 81] width 54 height 54
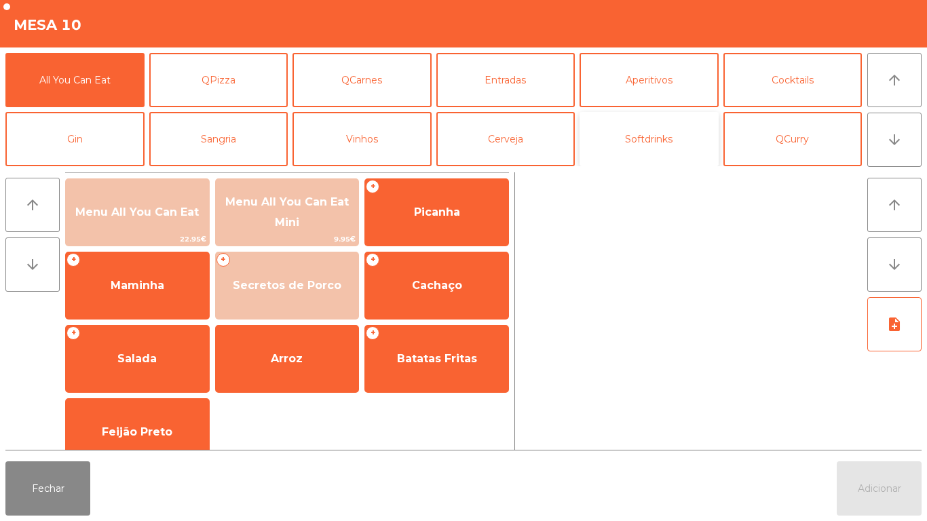
click at [641, 146] on button "Softdrinks" at bounding box center [648, 139] width 139 height 54
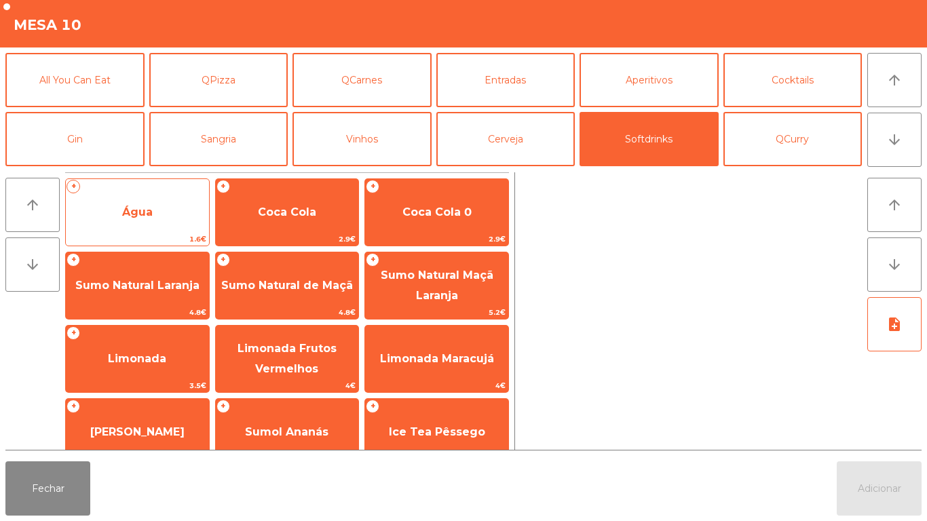
click at [150, 213] on span "Água" at bounding box center [137, 212] width 31 height 13
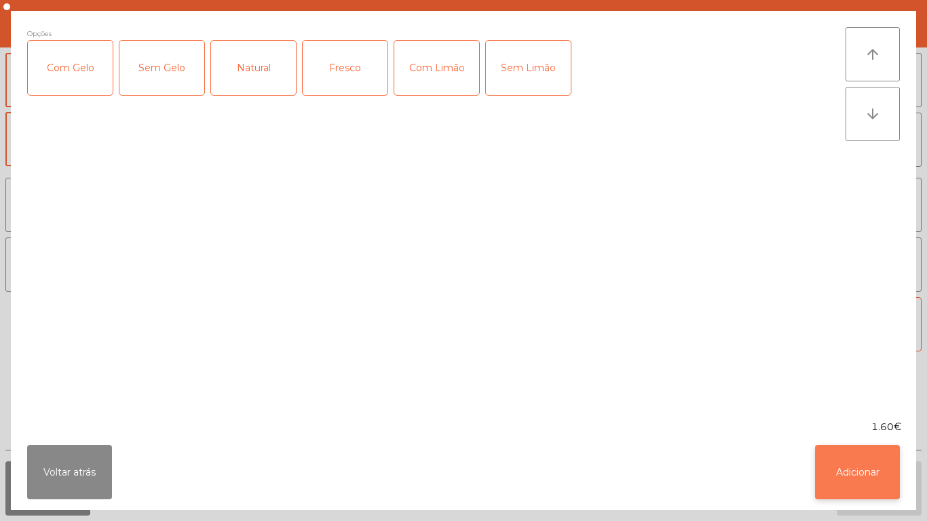
click at [844, 459] on button "Adicionar" at bounding box center [857, 472] width 85 height 54
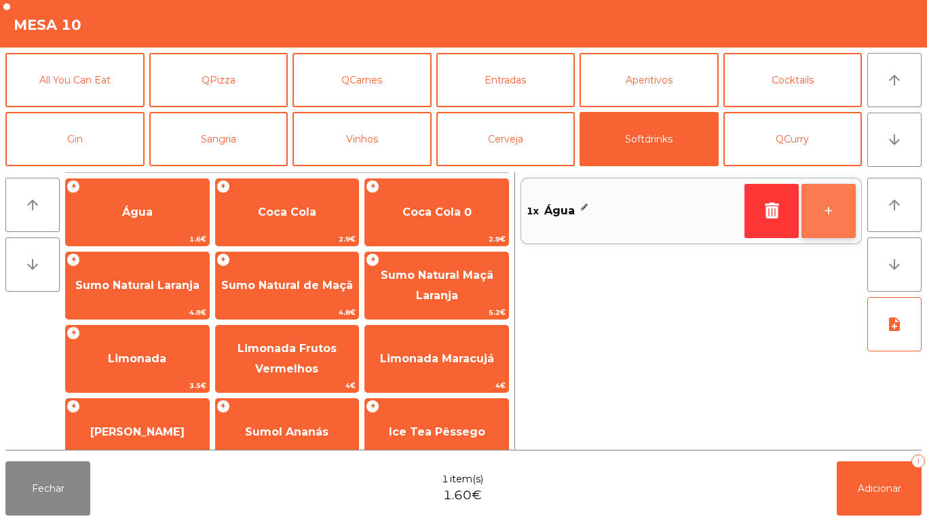
click at [824, 210] on button "+" at bounding box center [828, 211] width 54 height 54
click at [824, 205] on button "+" at bounding box center [828, 211] width 54 height 54
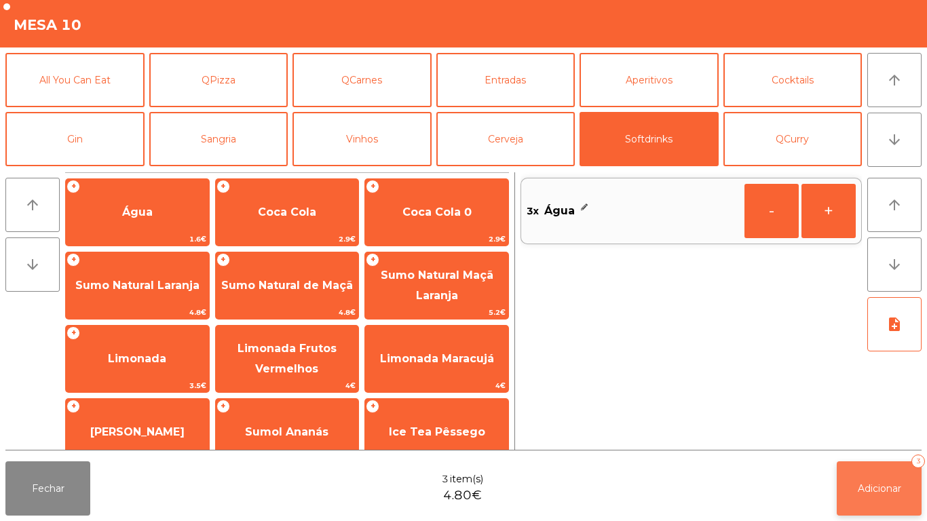
click at [883, 468] on button "Adicionar 3" at bounding box center [879, 488] width 85 height 54
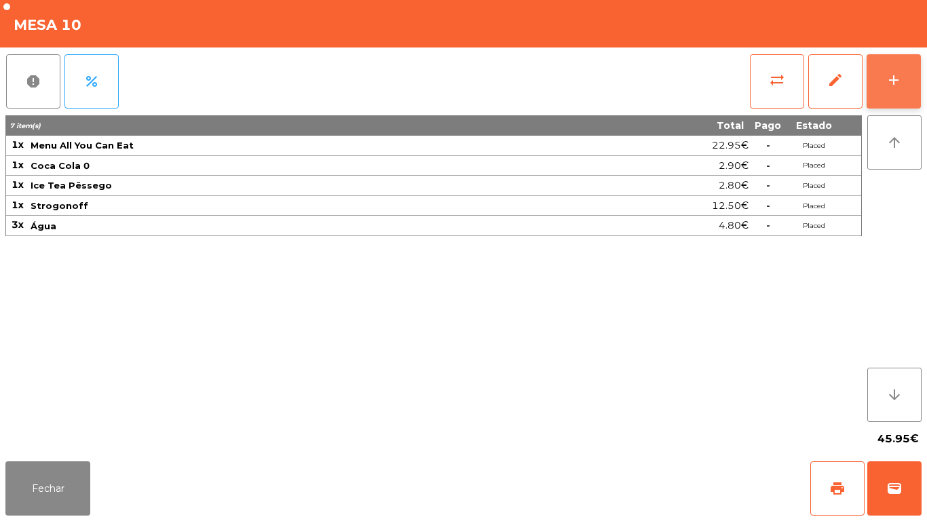
click at [879, 67] on button "add" at bounding box center [894, 81] width 54 height 54
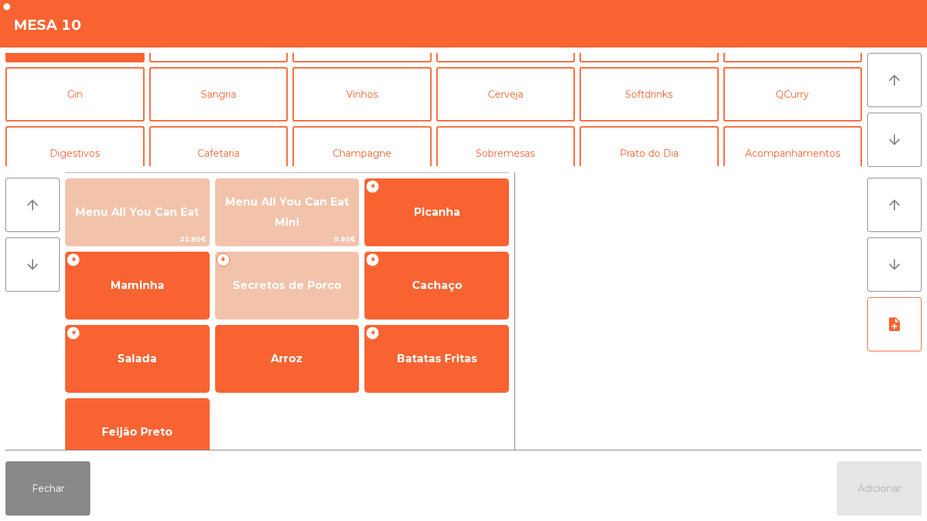
scroll to position [60, 0]
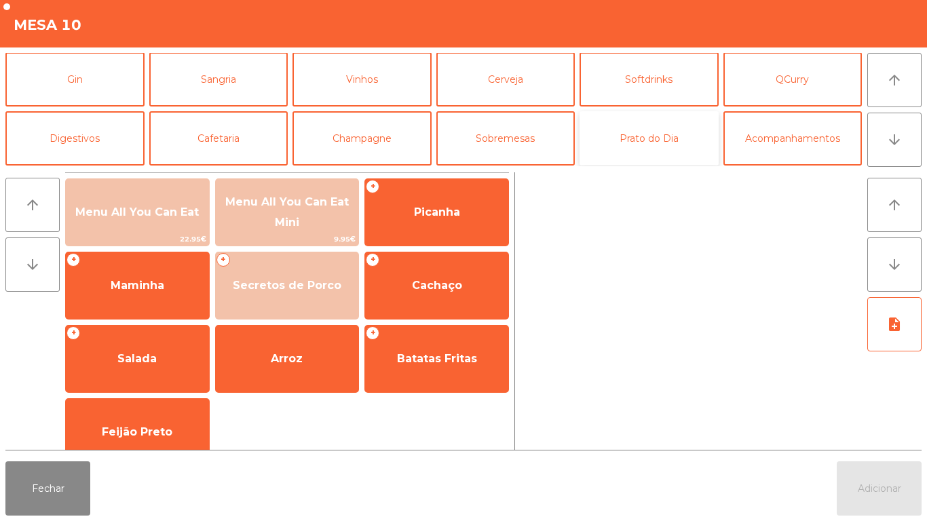
click at [638, 147] on button "Prato do Dia" at bounding box center [648, 138] width 139 height 54
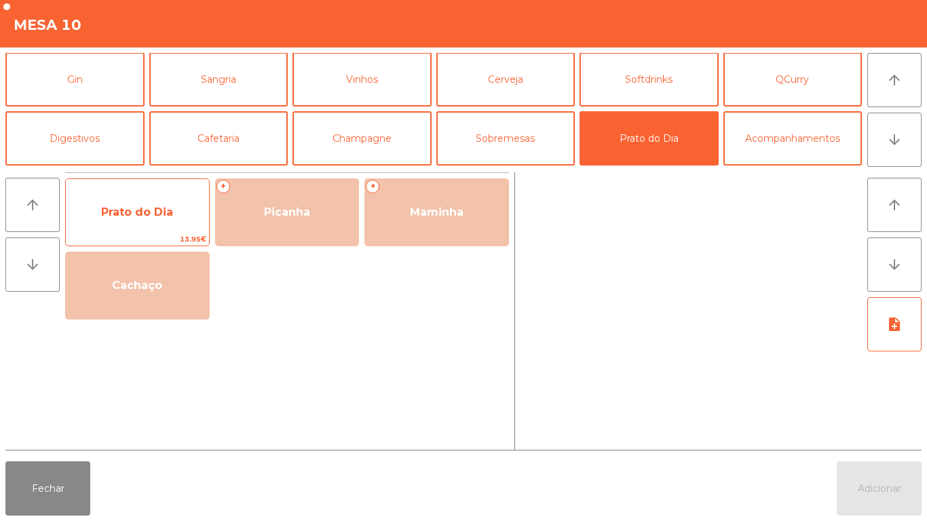
click at [139, 223] on span "Prato do Dia" at bounding box center [137, 212] width 143 height 37
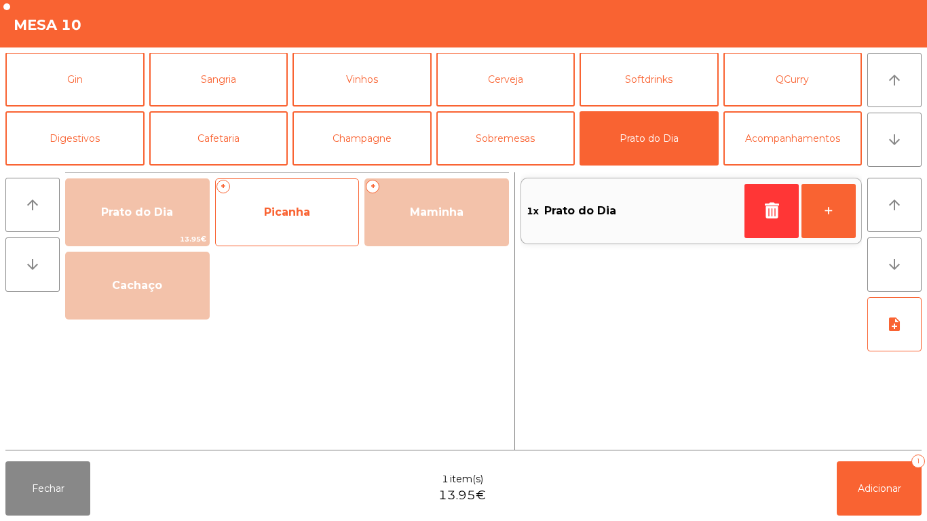
click at [266, 221] on span "Picanha" at bounding box center [287, 212] width 143 height 37
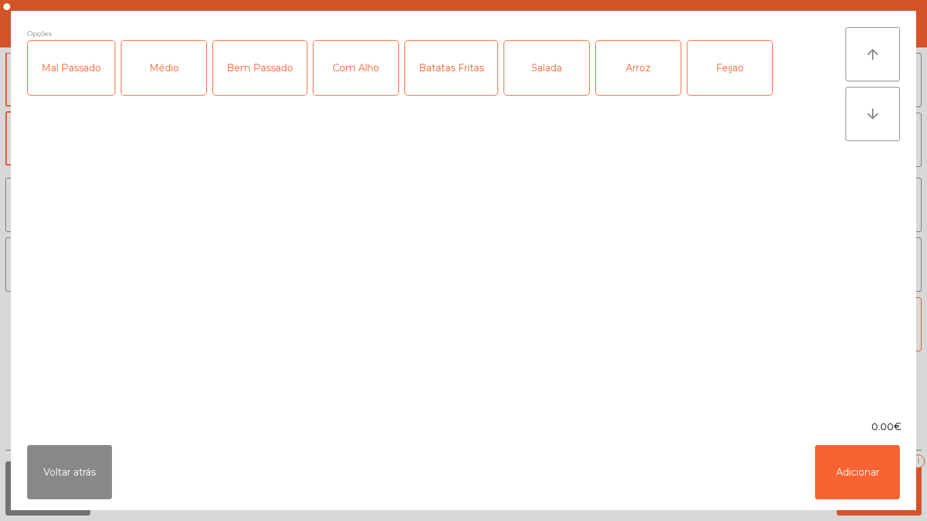
click at [164, 92] on div "Médio" at bounding box center [163, 68] width 85 height 54
click at [71, 79] on div "Mal Passado" at bounding box center [71, 68] width 87 height 54
click at [356, 83] on div "Com Alho" at bounding box center [355, 68] width 85 height 54
click at [449, 91] on div "Batatas Fritas" at bounding box center [451, 68] width 92 height 54
click at [627, 75] on div "Arroz" at bounding box center [638, 68] width 85 height 54
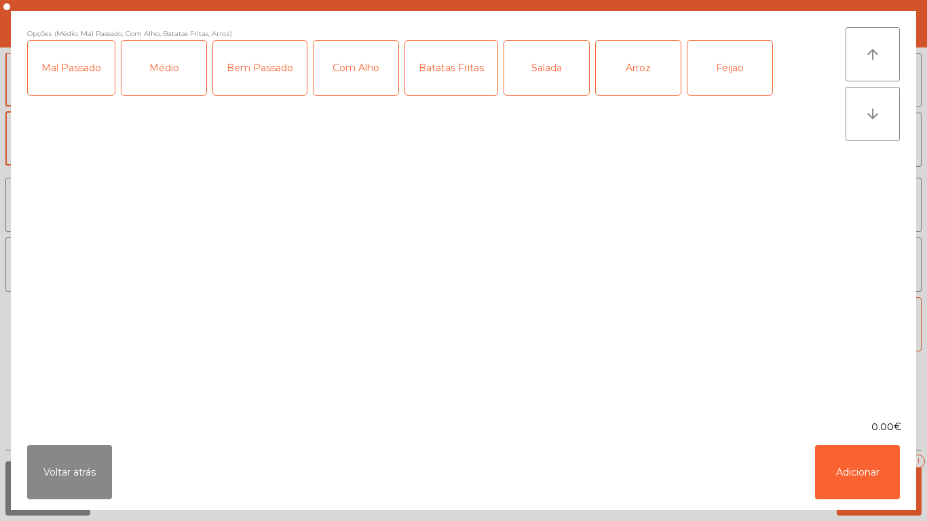
click at [715, 79] on div "Feijao" at bounding box center [729, 68] width 85 height 54
click at [843, 471] on button "Adicionar" at bounding box center [857, 472] width 85 height 54
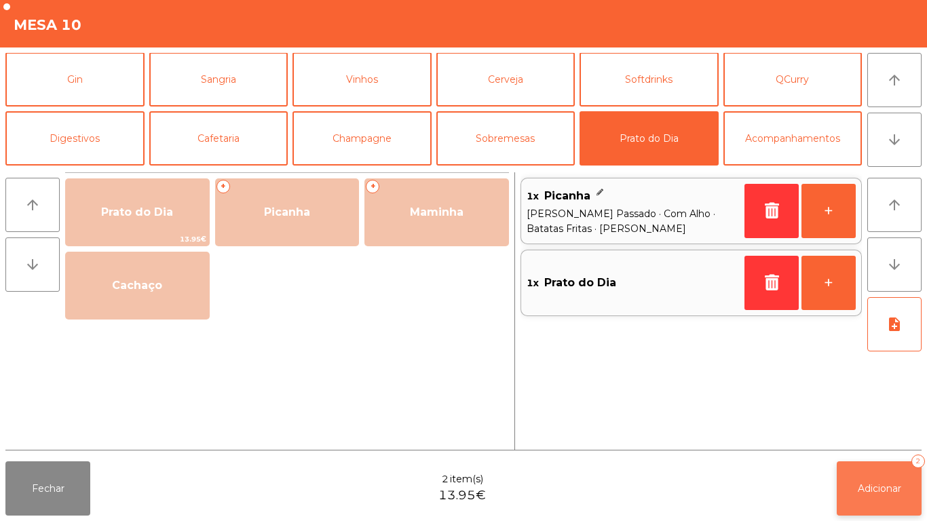
click at [866, 488] on span "Adicionar" at bounding box center [879, 488] width 43 height 12
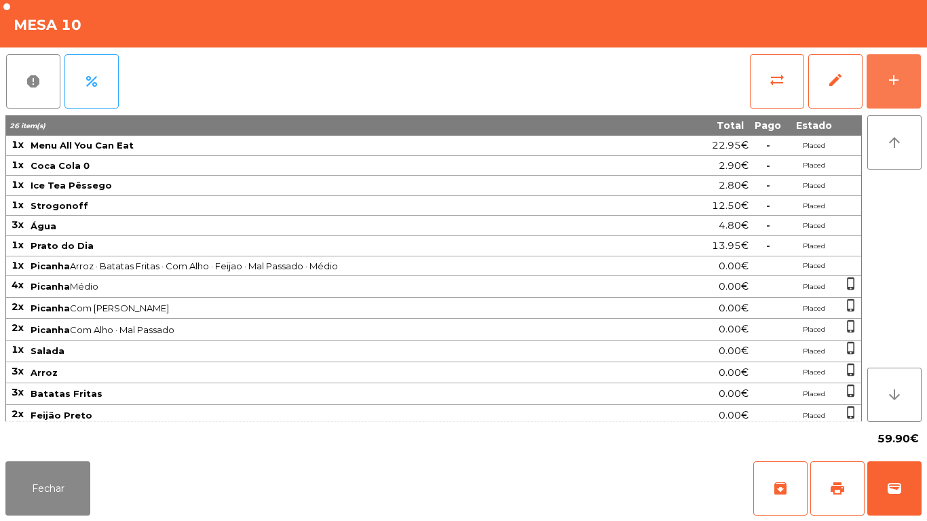
scroll to position [5, 0]
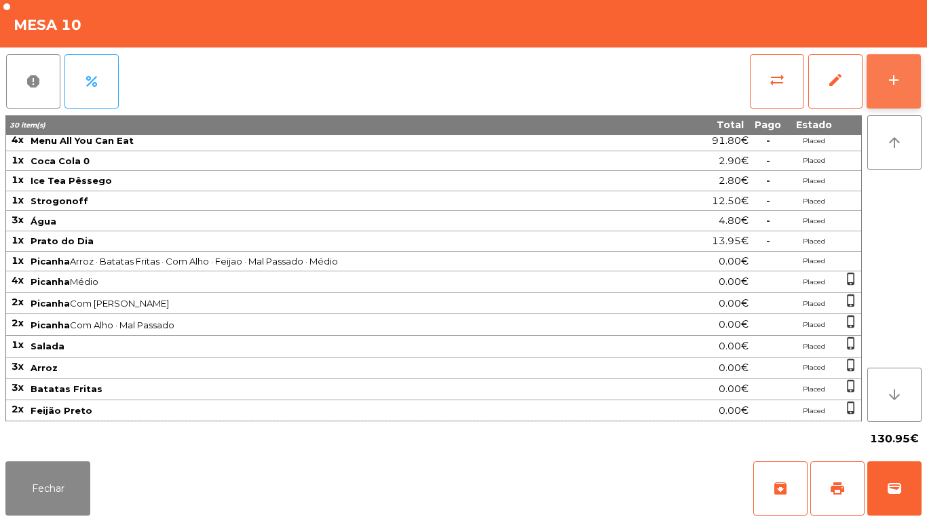
click at [881, 86] on button "add" at bounding box center [894, 81] width 54 height 54
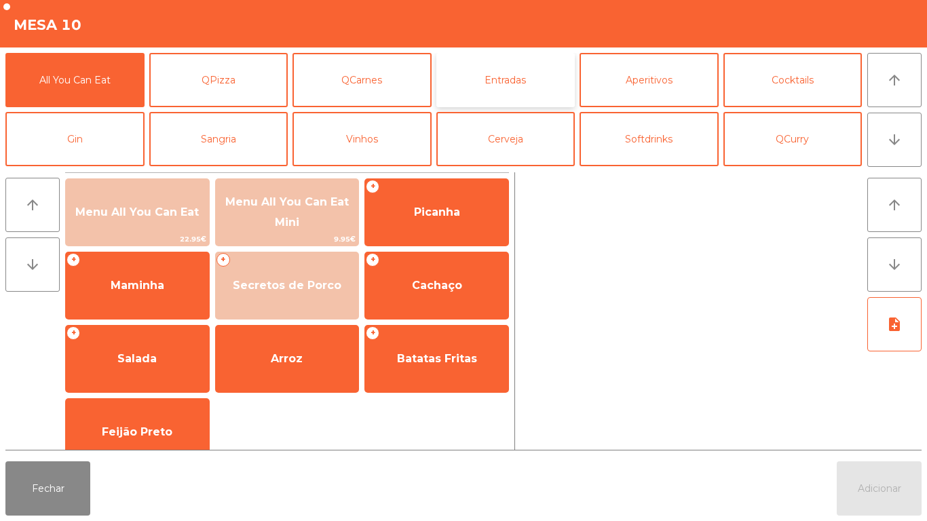
click at [528, 79] on button "Entradas" at bounding box center [505, 80] width 139 height 54
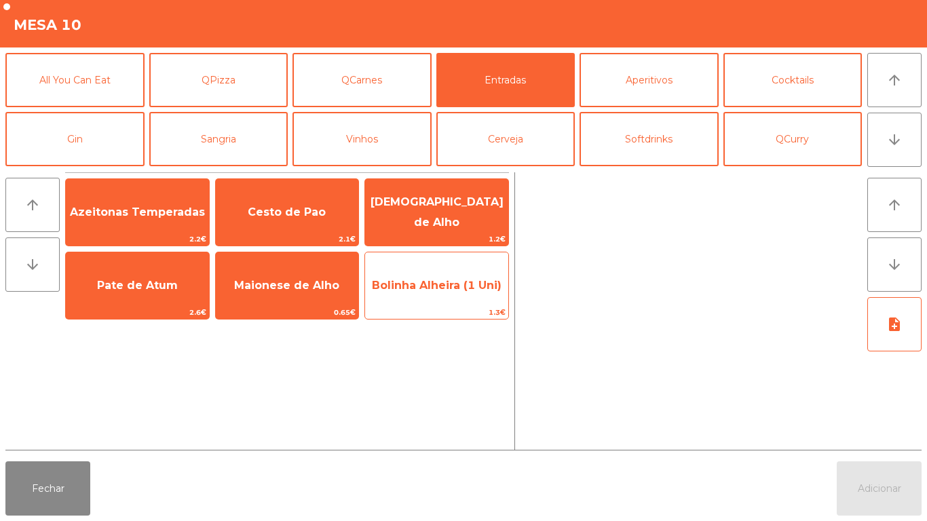
click at [417, 288] on span "Bolinha Alheira (1 Uni)" at bounding box center [437, 285] width 130 height 13
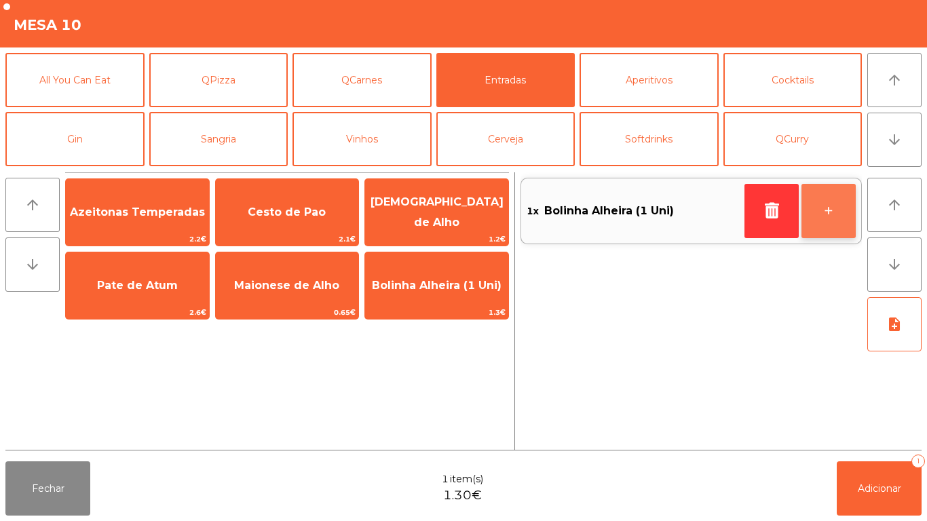
click at [814, 214] on button "+" at bounding box center [828, 211] width 54 height 54
click at [815, 210] on button "+" at bounding box center [828, 211] width 54 height 54
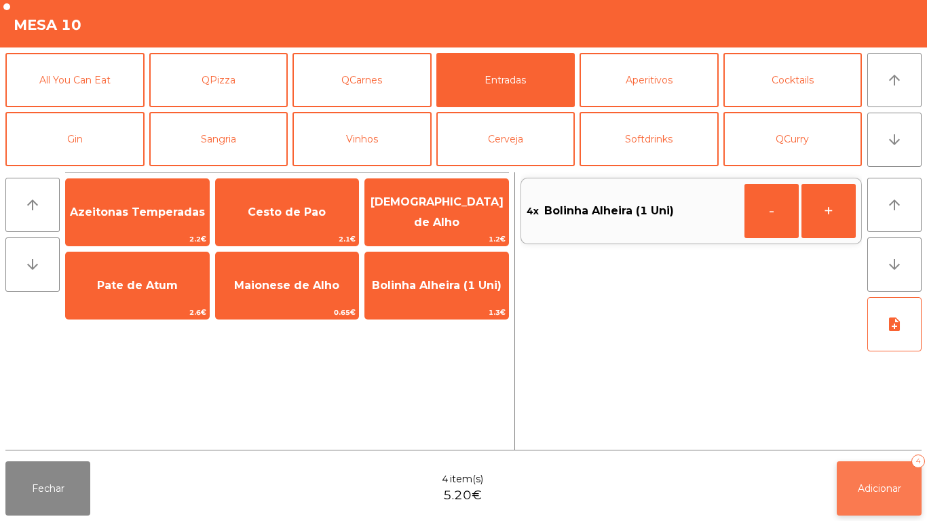
click at [877, 480] on button "Adicionar 4" at bounding box center [879, 488] width 85 height 54
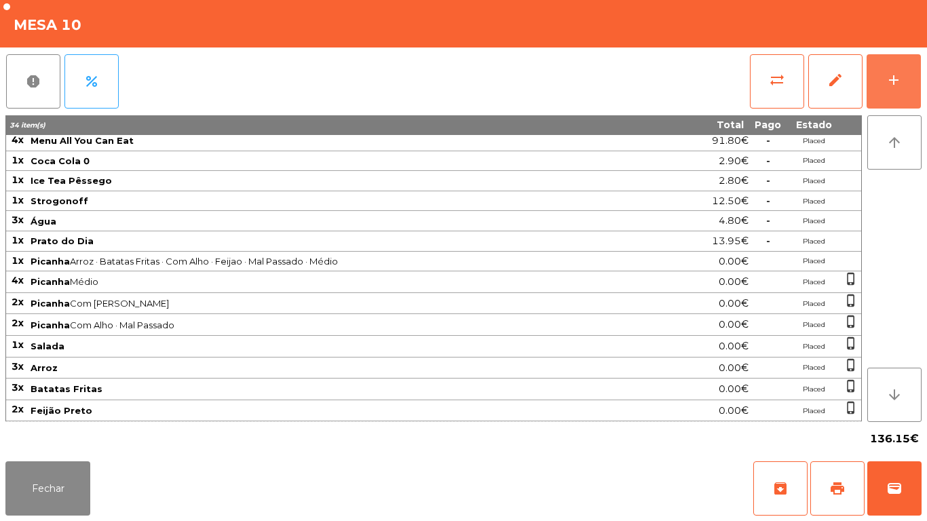
scroll to position [45, 0]
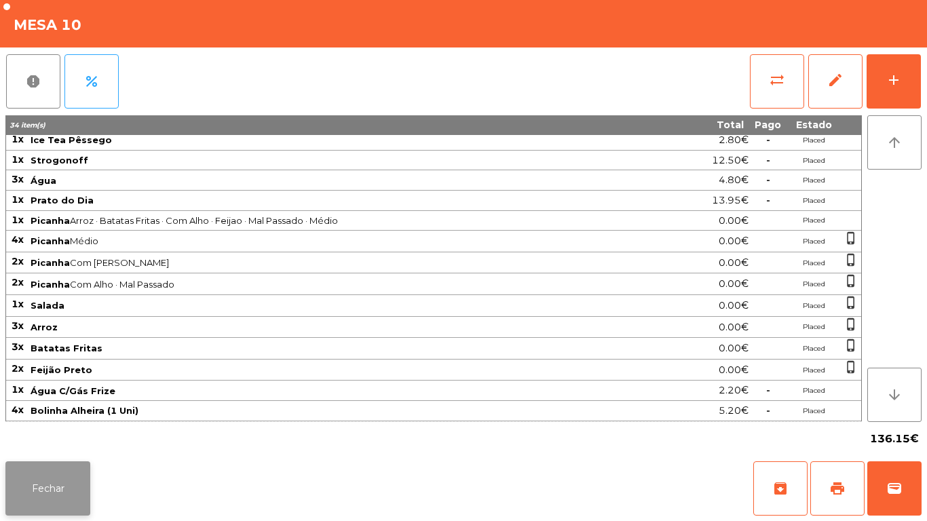
click at [50, 479] on button "Fechar" at bounding box center [47, 488] width 85 height 54
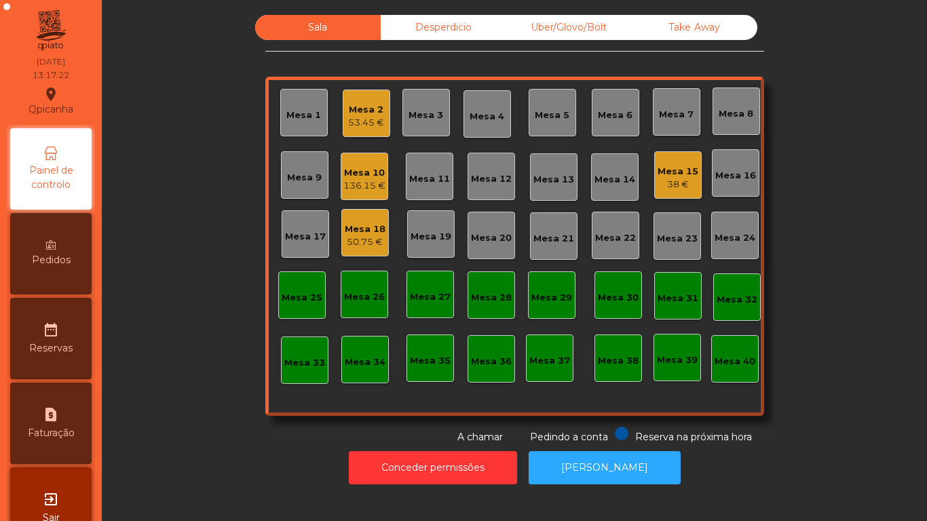
click at [666, 183] on div "38 €" at bounding box center [678, 185] width 41 height 14
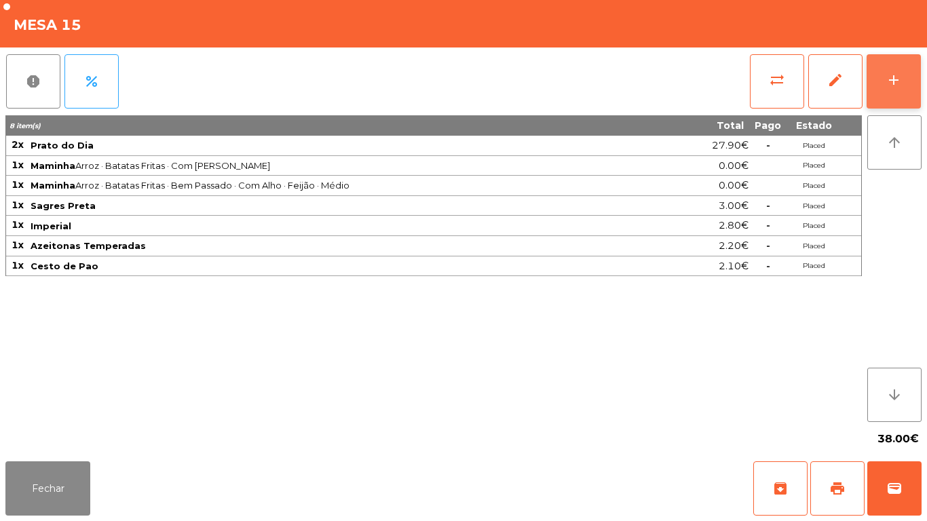
click at [887, 85] on div "add" at bounding box center [894, 80] width 16 height 16
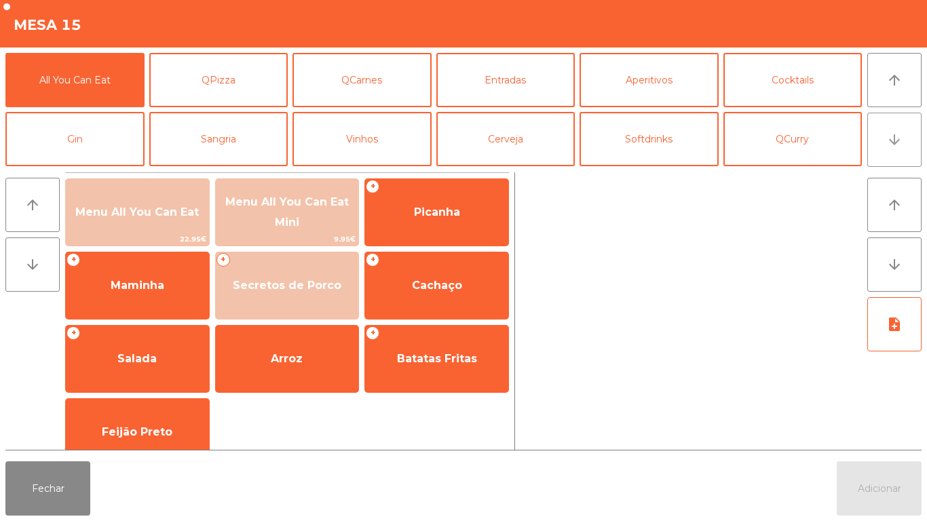
click at [886, 154] on button "arrow_downward" at bounding box center [894, 140] width 54 height 54
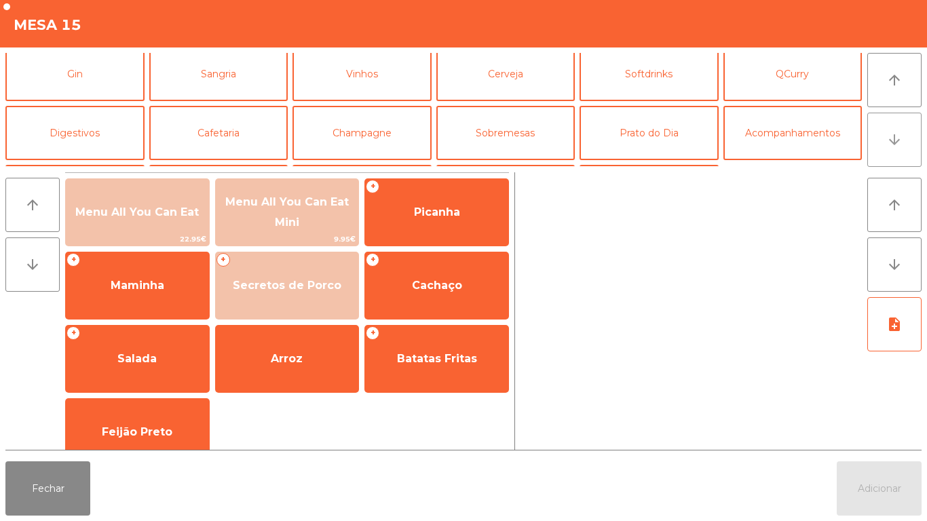
scroll to position [118, 0]
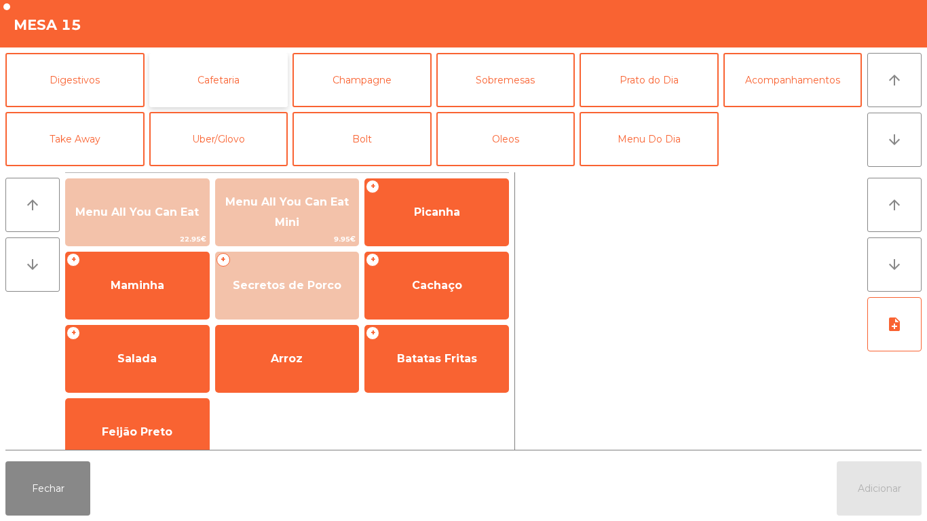
click at [245, 86] on button "Cafetaria" at bounding box center [218, 80] width 139 height 54
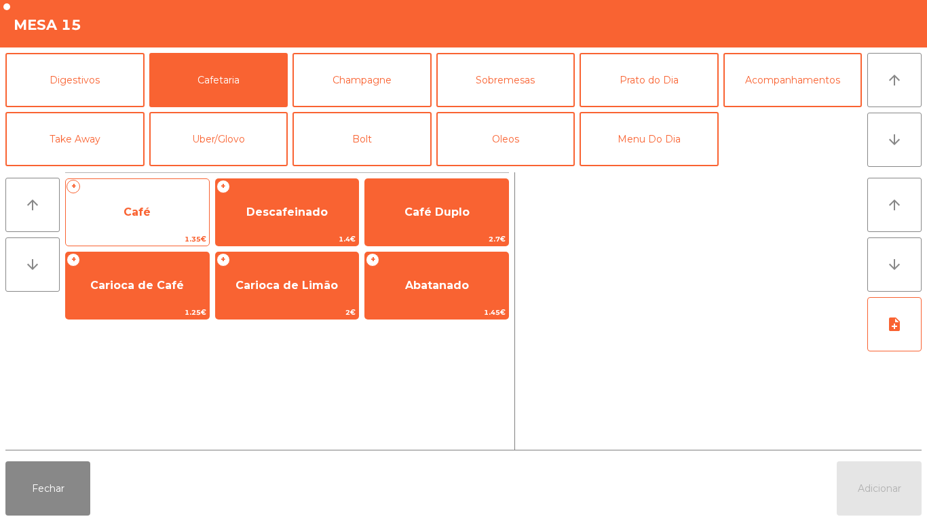
click at [142, 215] on span "Café" at bounding box center [136, 212] width 27 height 13
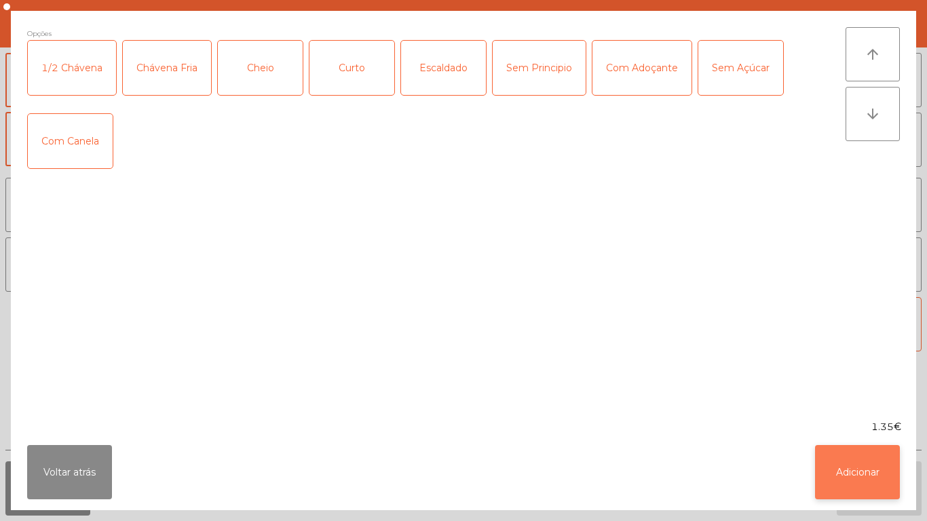
click at [854, 463] on button "Adicionar" at bounding box center [857, 472] width 85 height 54
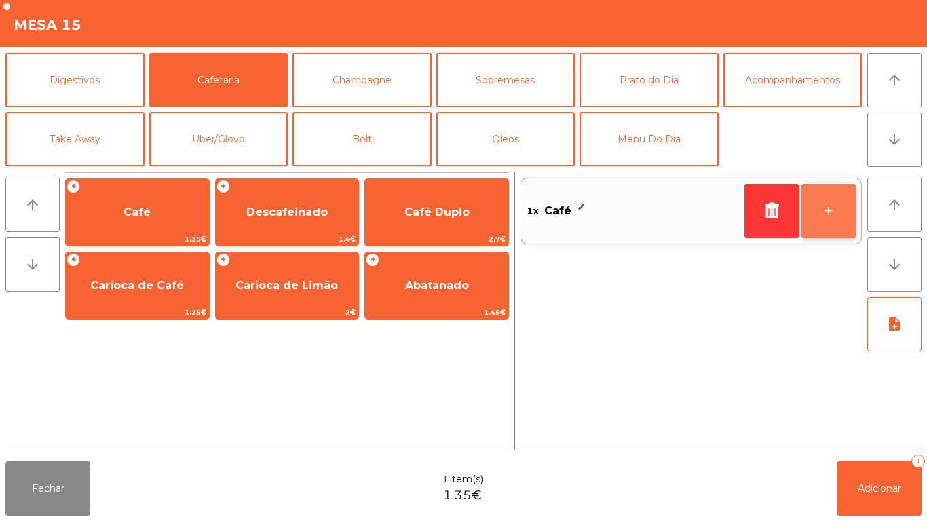
click at [820, 209] on button "+" at bounding box center [828, 211] width 54 height 54
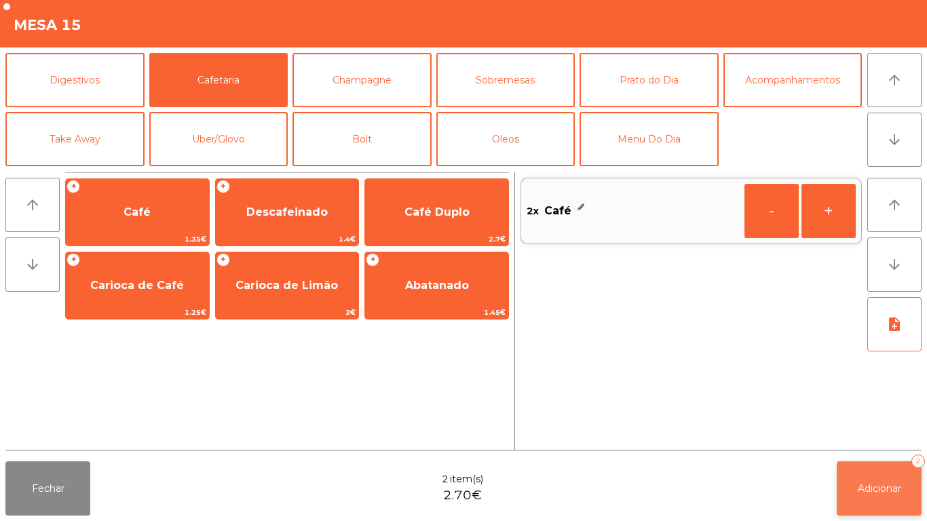
click at [873, 477] on button "Adicionar 2" at bounding box center [879, 488] width 85 height 54
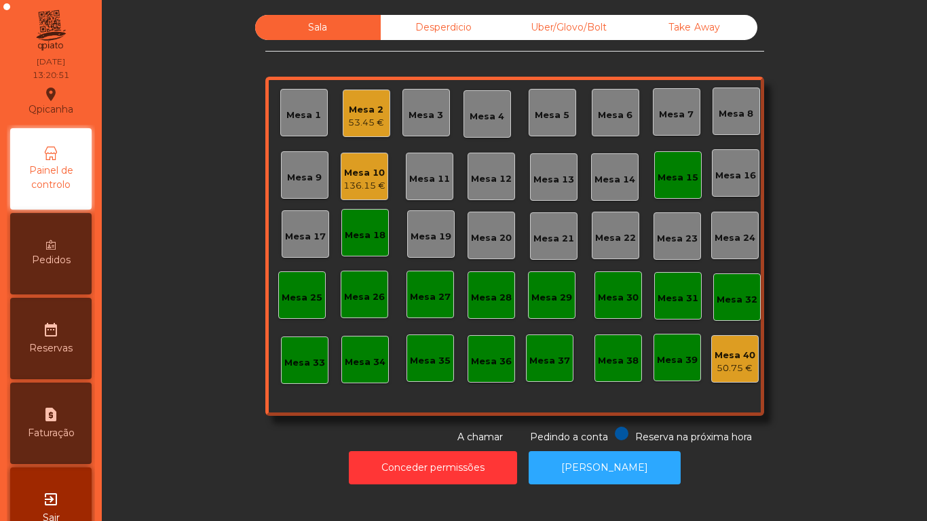
click at [671, 178] on div "Mesa 15" at bounding box center [678, 178] width 41 height 14
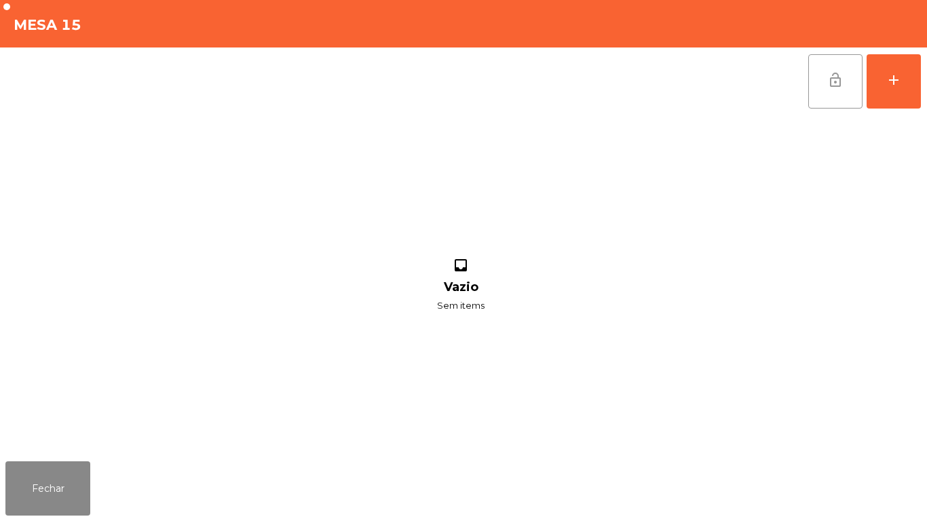
click at [829, 88] on button "lock_open" at bounding box center [835, 81] width 54 height 54
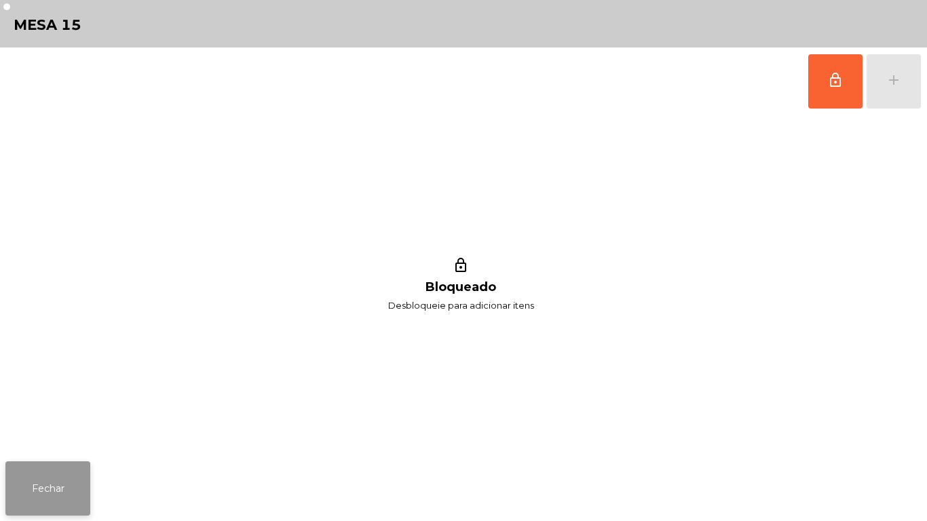
click at [68, 482] on button "Fechar" at bounding box center [47, 488] width 85 height 54
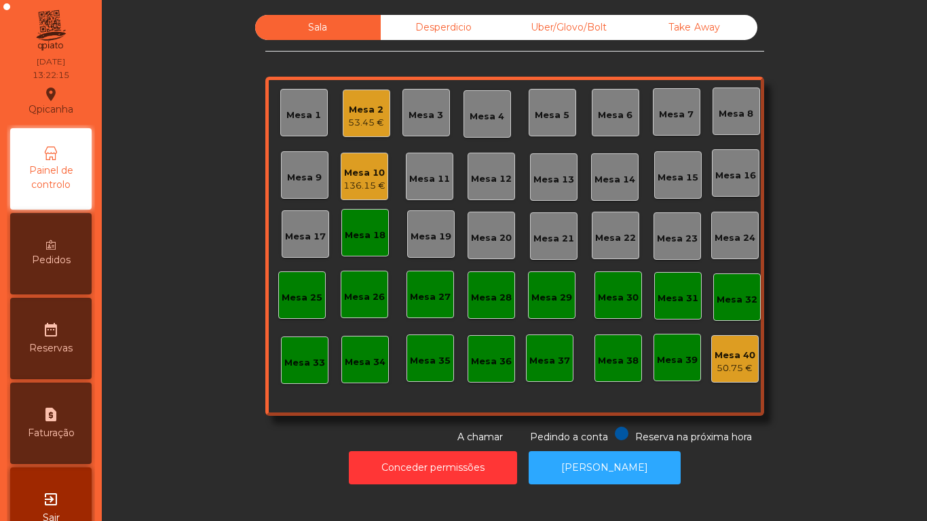
click at [358, 183] on div "136.15 €" at bounding box center [364, 186] width 42 height 14
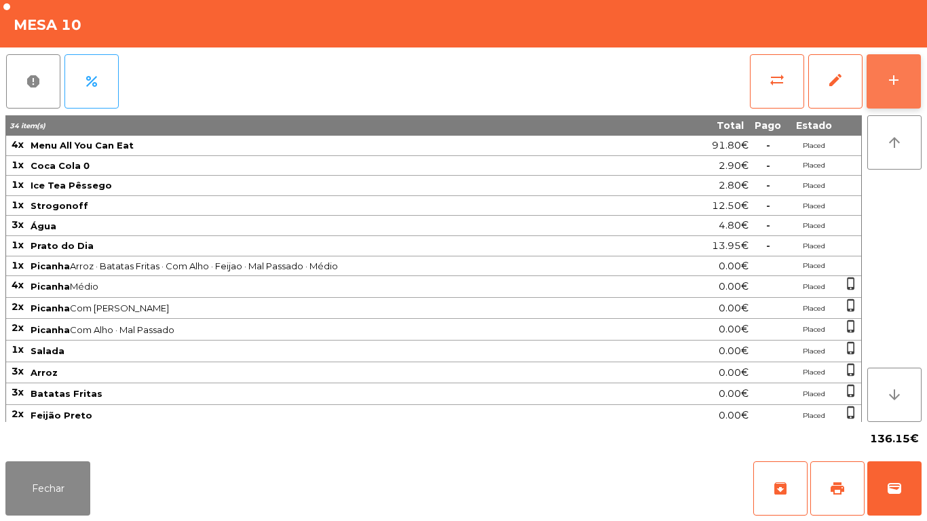
click at [890, 85] on div "add" at bounding box center [894, 80] width 16 height 16
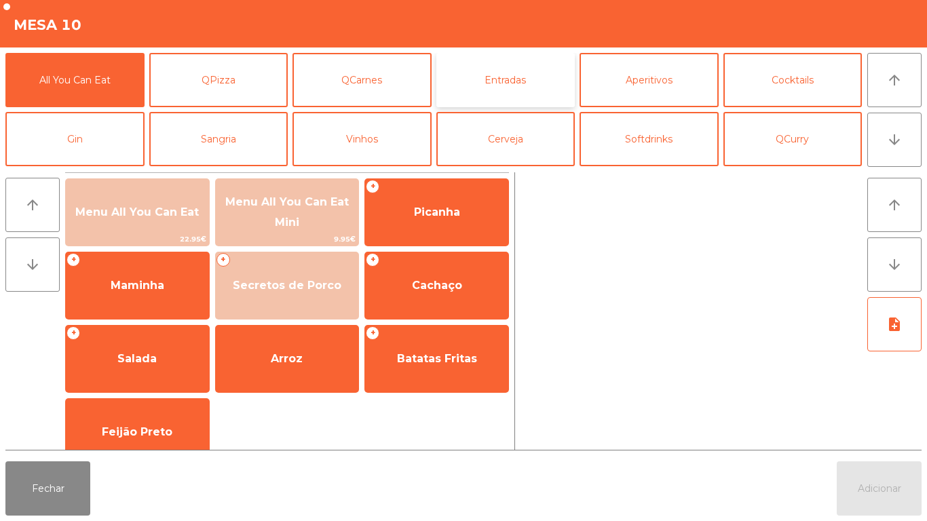
click at [507, 85] on button "Entradas" at bounding box center [505, 80] width 139 height 54
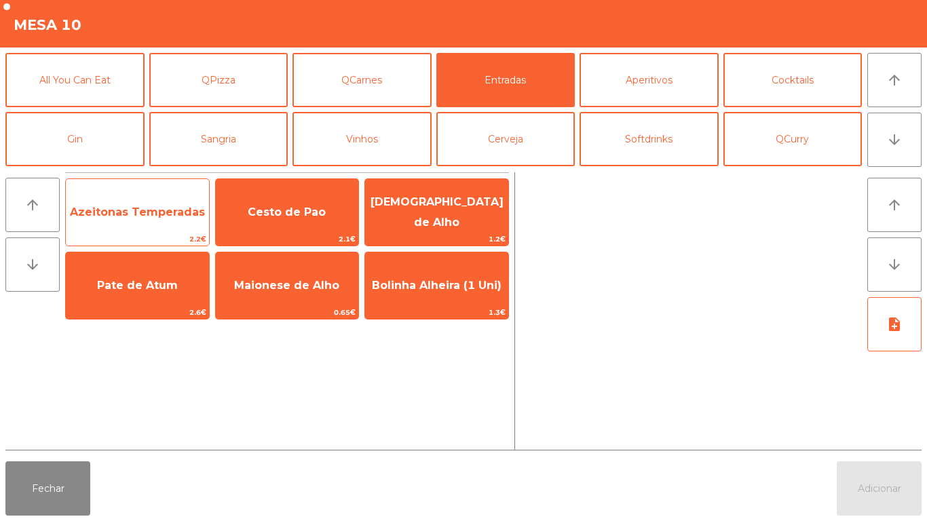
click at [158, 227] on span "Azeitonas Temperadas" at bounding box center [137, 212] width 143 height 37
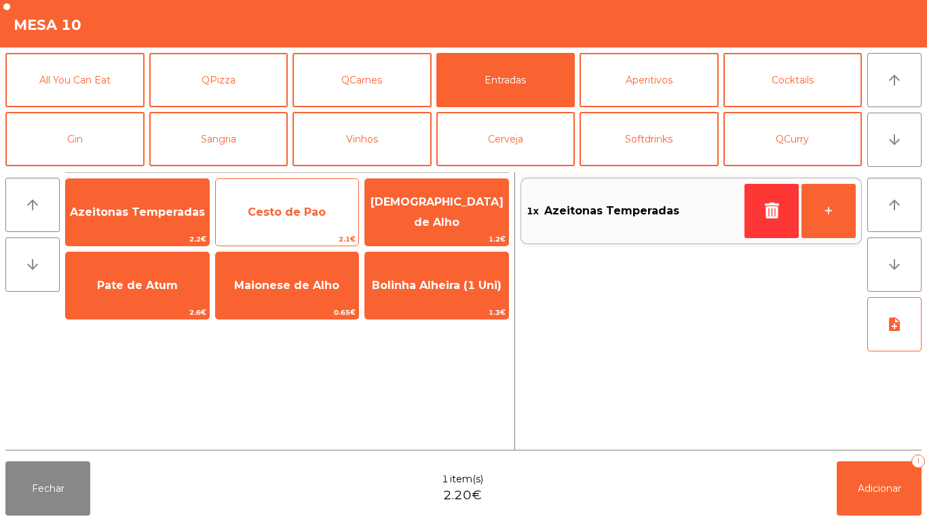
click at [284, 221] on span "Cesto de Pao" at bounding box center [287, 212] width 143 height 37
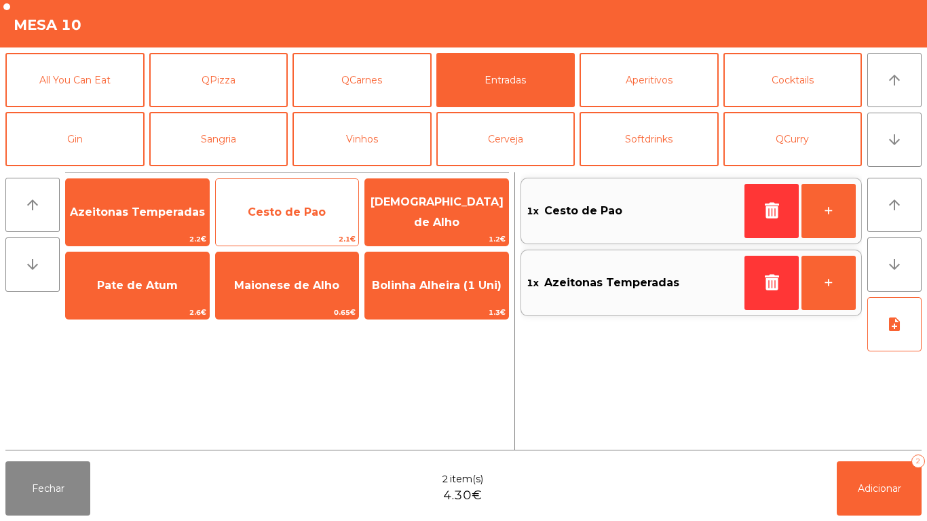
click at [291, 221] on span "Cesto de Pao" at bounding box center [287, 212] width 143 height 37
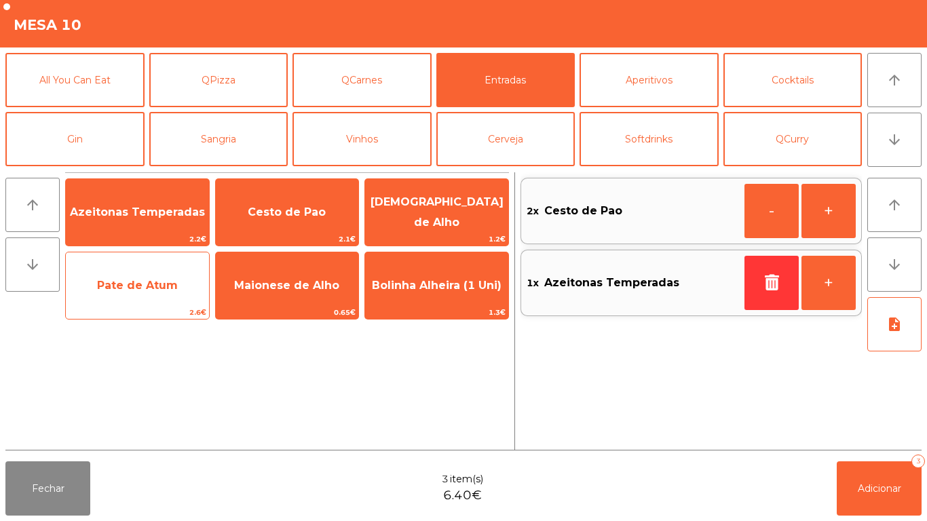
click at [126, 292] on span "Pate de Atum" at bounding box center [137, 285] width 143 height 37
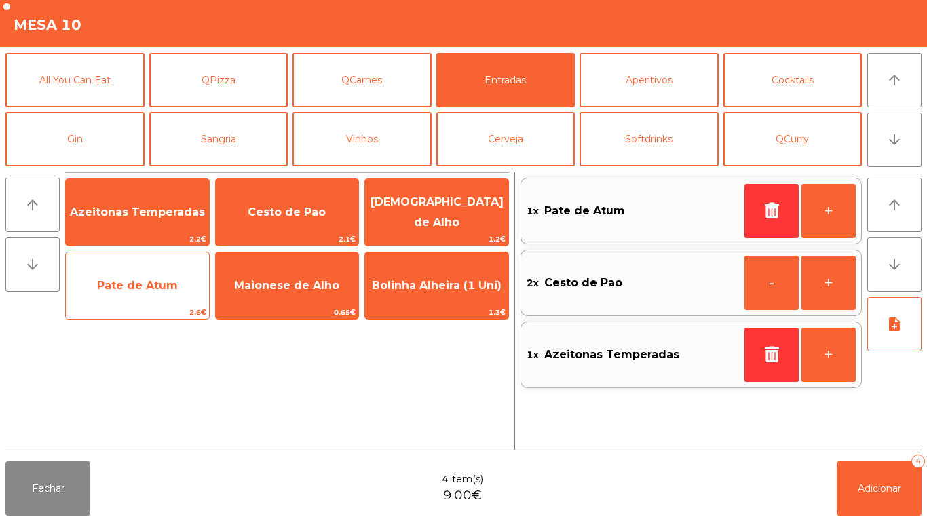
click at [142, 290] on span "Pate de Atum" at bounding box center [137, 285] width 81 height 13
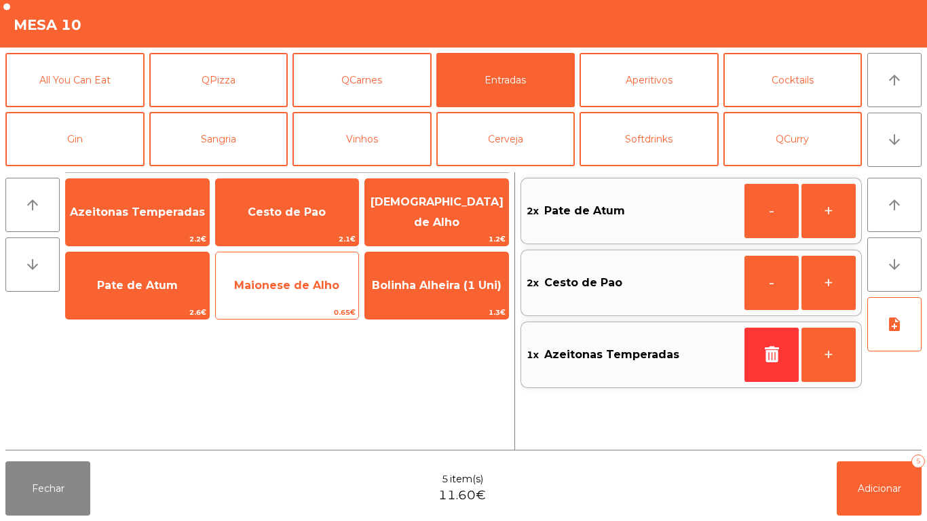
click at [311, 307] on span "0.65€" at bounding box center [287, 312] width 143 height 13
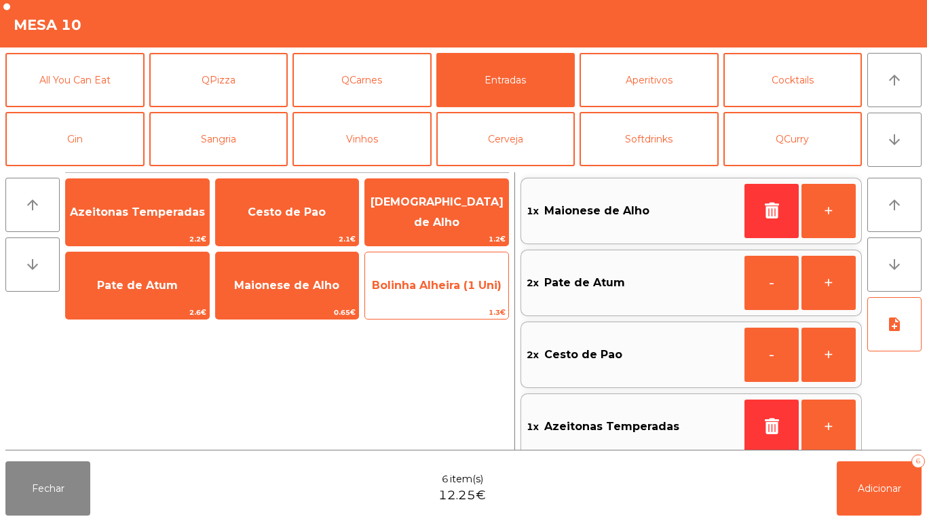
click at [438, 301] on span "Bolinha Alheira (1 Uni)" at bounding box center [436, 285] width 143 height 37
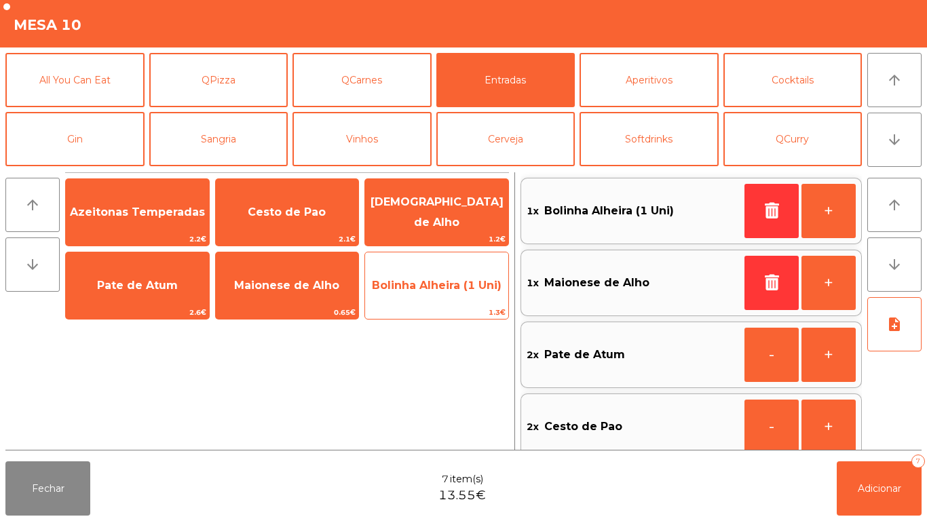
scroll to position [5, 0]
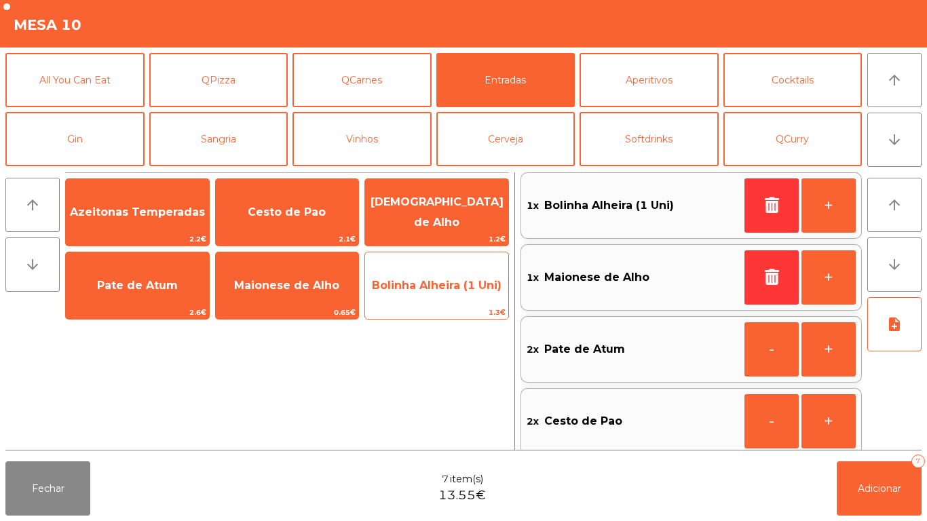
click at [440, 305] on div "Bolinha Alheira (1 Uni) 1.3€" at bounding box center [436, 286] width 145 height 68
click at [439, 302] on span "Bolinha Alheira (1 Uni)" at bounding box center [436, 285] width 143 height 37
click at [437, 294] on span "Bolinha Alheira (1 Uni)" at bounding box center [436, 285] width 143 height 37
click at [436, 297] on span "Bolinha Alheira (1 Uni)" at bounding box center [436, 285] width 143 height 37
click at [435, 296] on span "Bolinha Alheira (1 Uni)" at bounding box center [436, 285] width 143 height 37
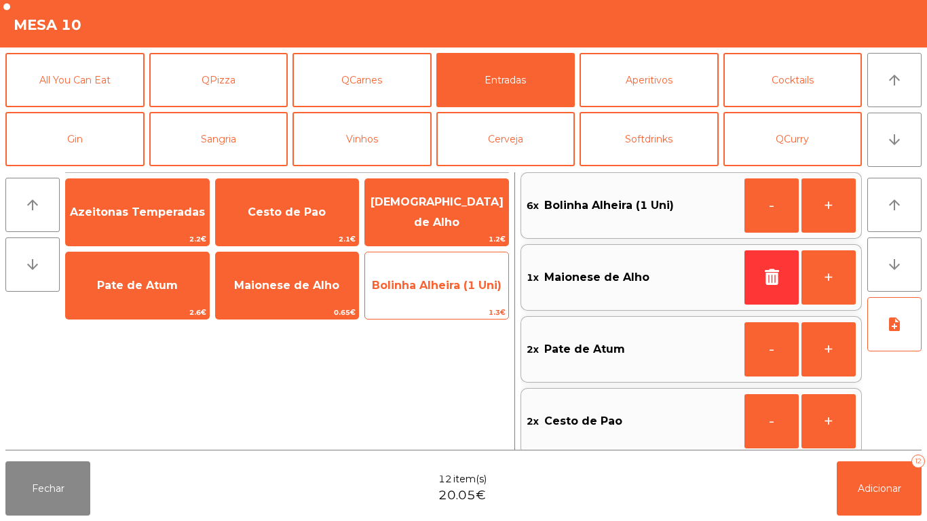
click at [429, 299] on span "Bolinha Alheira (1 Uni)" at bounding box center [436, 285] width 143 height 37
click at [427, 295] on span "Bolinha Alheira (1 Uni)" at bounding box center [436, 285] width 143 height 37
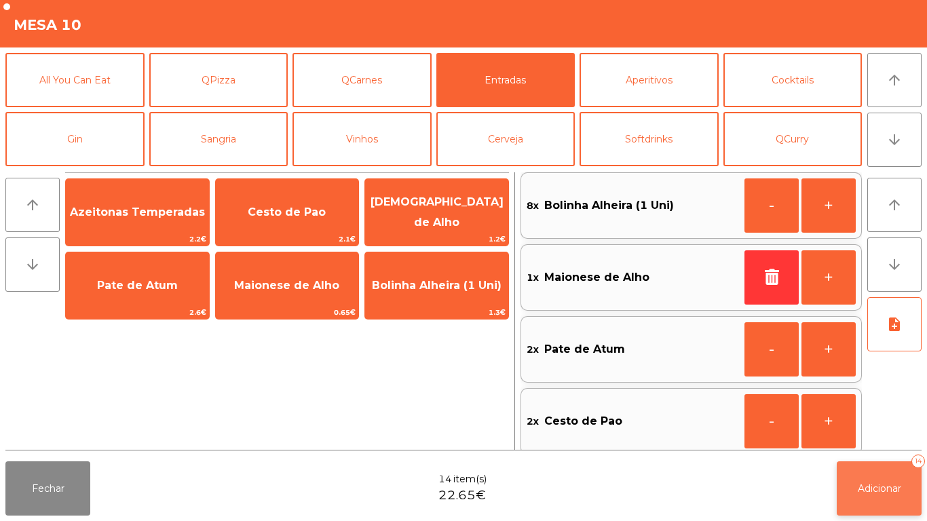
click at [892, 505] on button "Adicionar 14" at bounding box center [879, 488] width 85 height 54
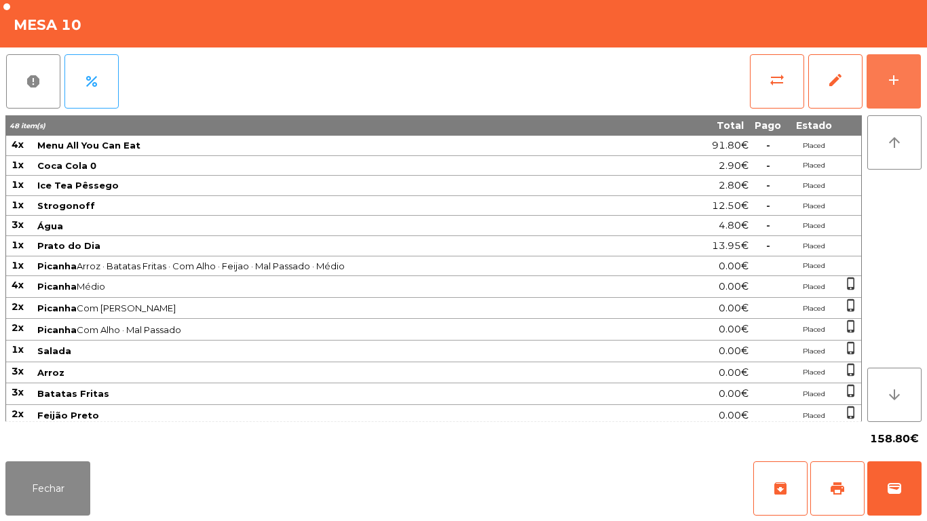
scroll to position [126, 0]
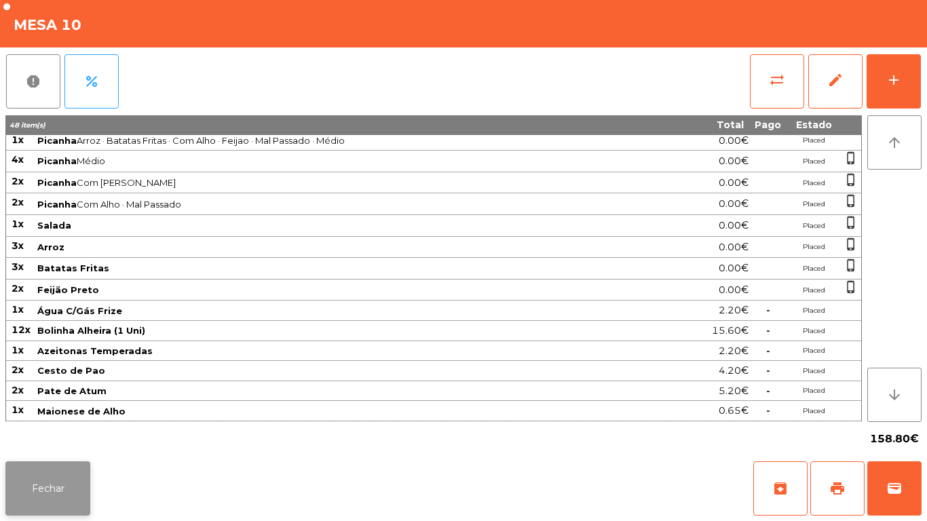
click at [35, 491] on button "Fechar" at bounding box center [47, 488] width 85 height 54
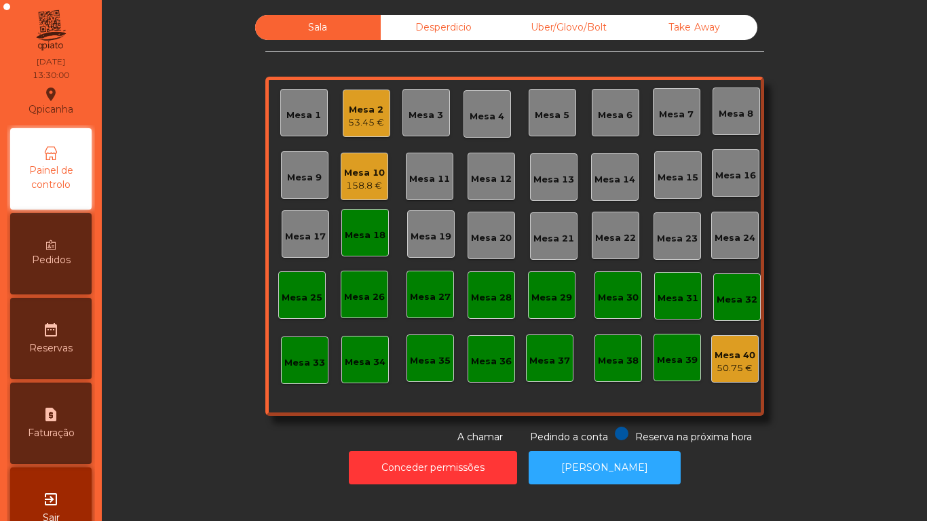
click at [357, 234] on div "Mesa 18" at bounding box center [365, 236] width 41 height 14
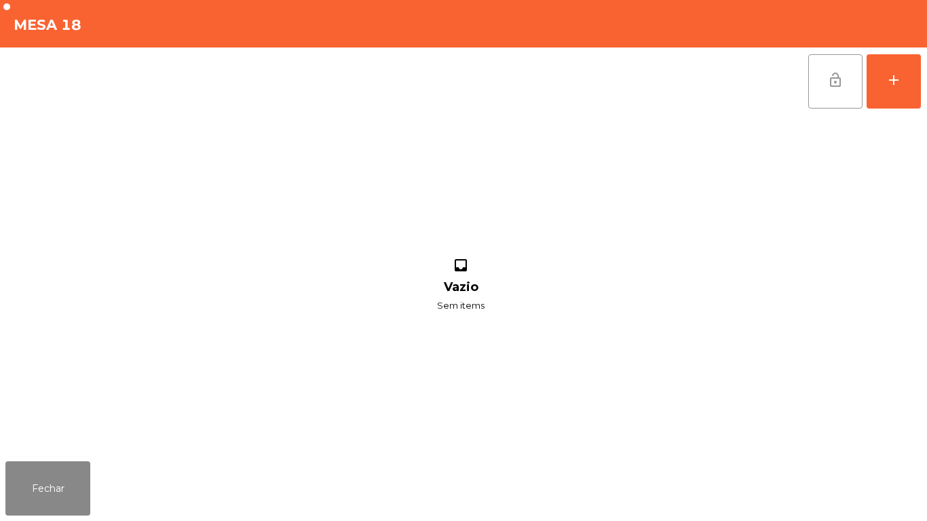
click at [830, 88] on button "lock_open" at bounding box center [835, 81] width 54 height 54
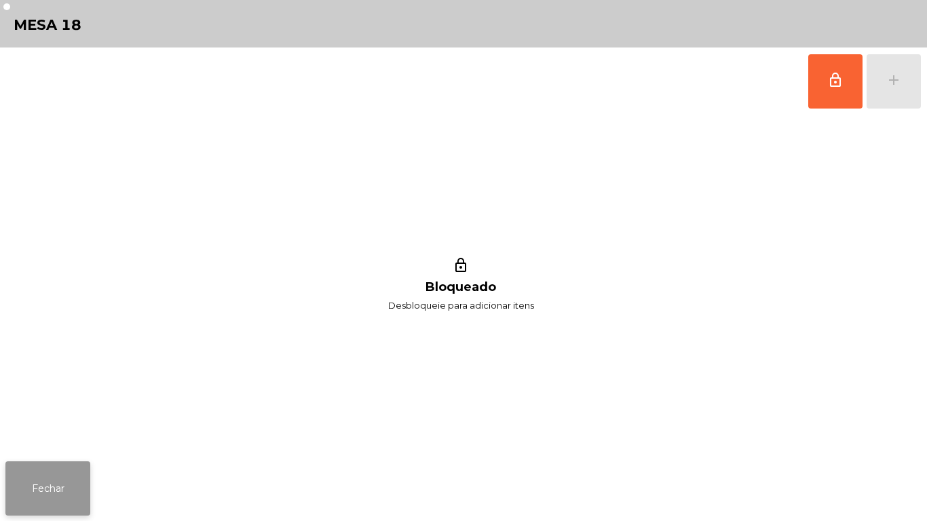
click at [67, 485] on button "Fechar" at bounding box center [47, 488] width 85 height 54
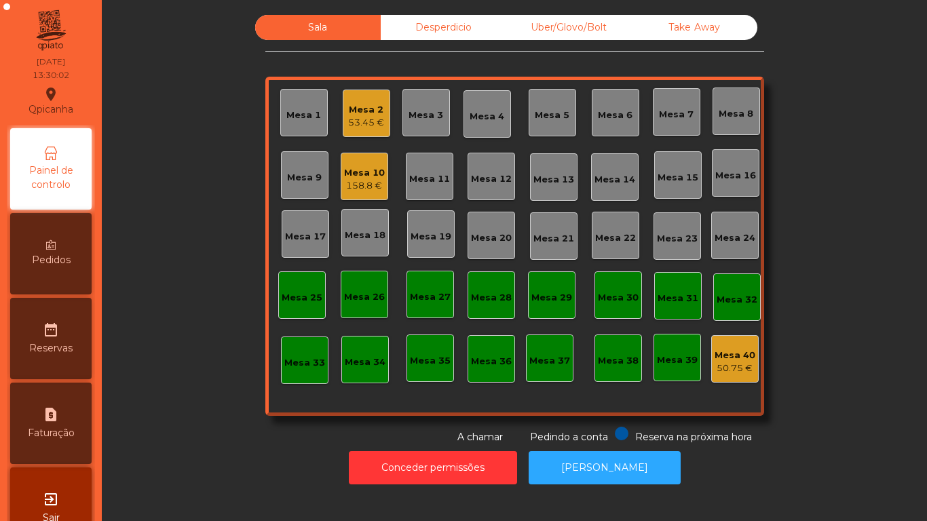
click at [425, 237] on div "Mesa 19" at bounding box center [431, 237] width 41 height 14
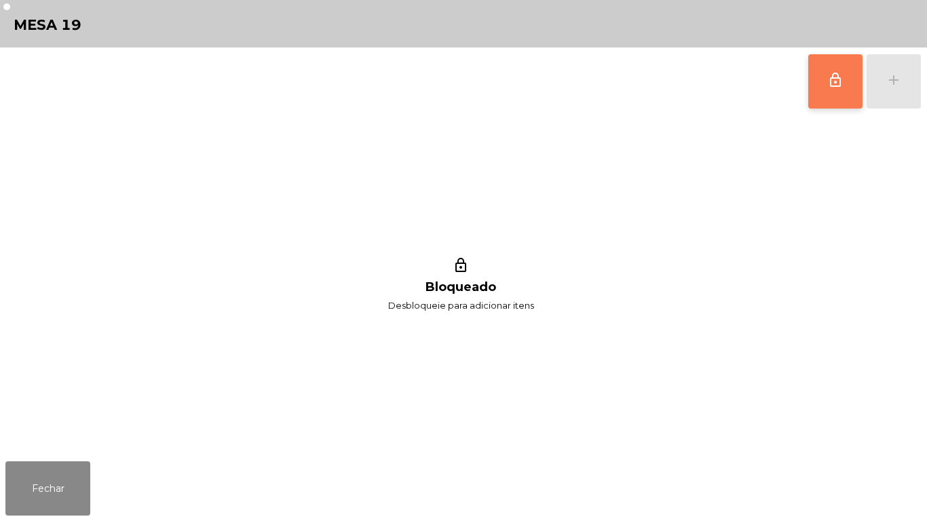
click at [833, 75] on span "lock_outline" at bounding box center [835, 80] width 16 height 16
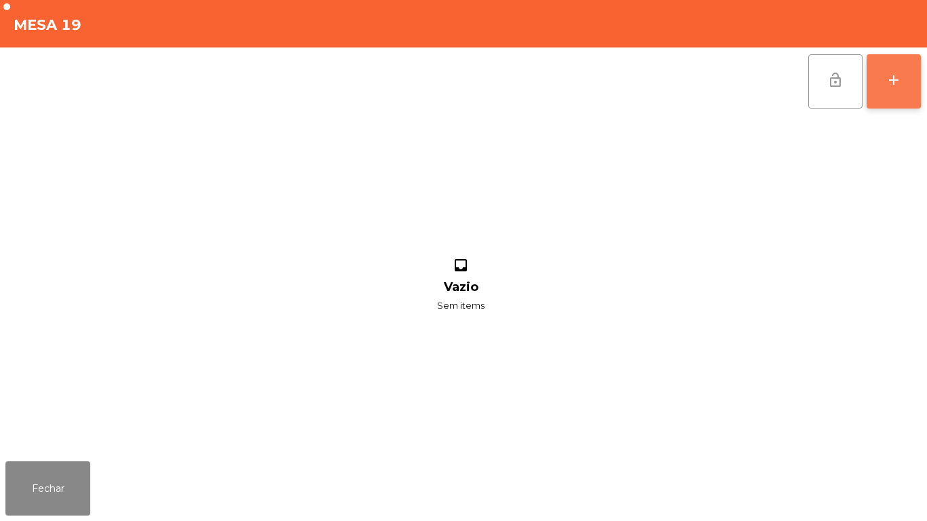
click at [898, 77] on div "add" at bounding box center [894, 80] width 16 height 16
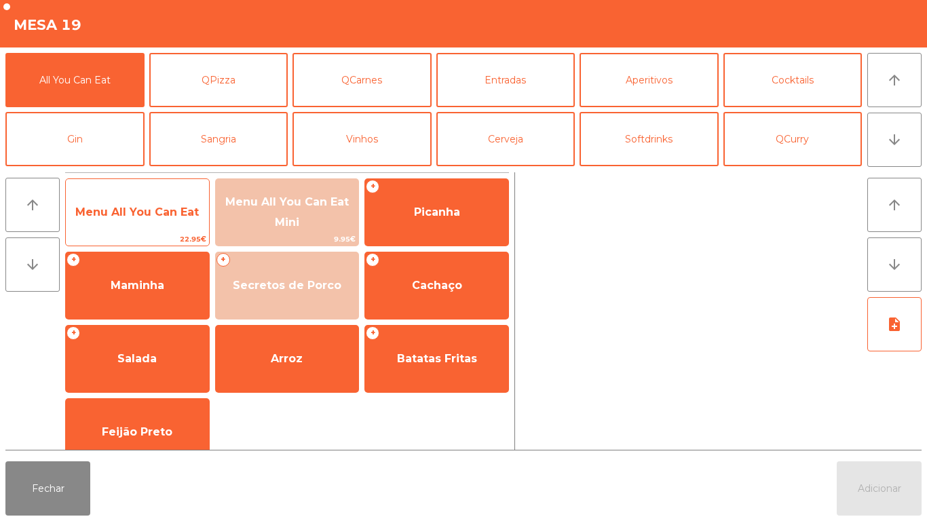
click at [159, 213] on span "Menu All You Can Eat" at bounding box center [136, 212] width 123 height 13
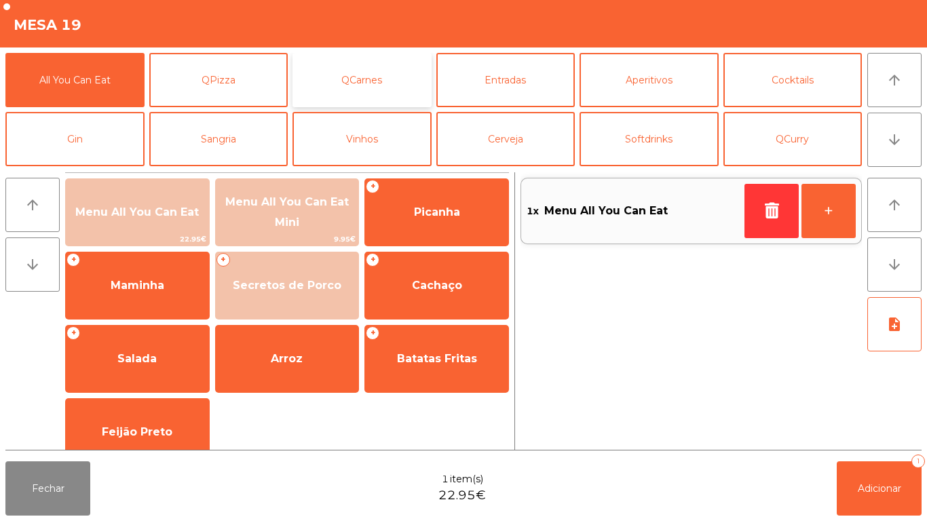
click at [387, 97] on button "QCarnes" at bounding box center [361, 80] width 139 height 54
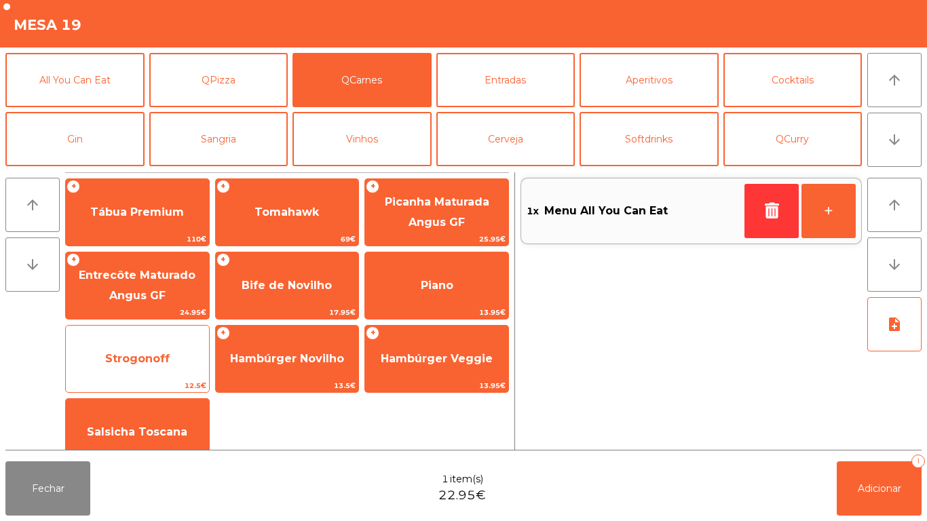
click at [162, 360] on span "Strogonoff" at bounding box center [137, 358] width 64 height 13
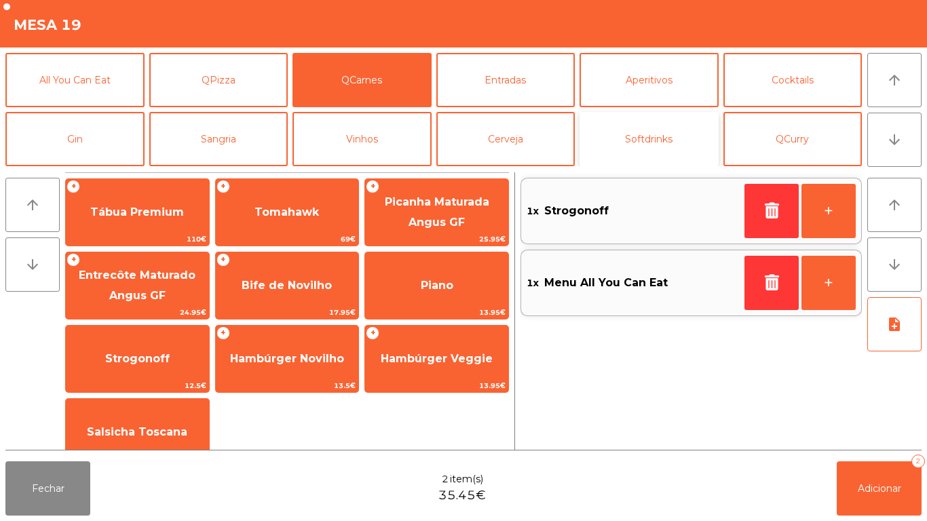
click at [650, 144] on button "Softdrinks" at bounding box center [648, 139] width 139 height 54
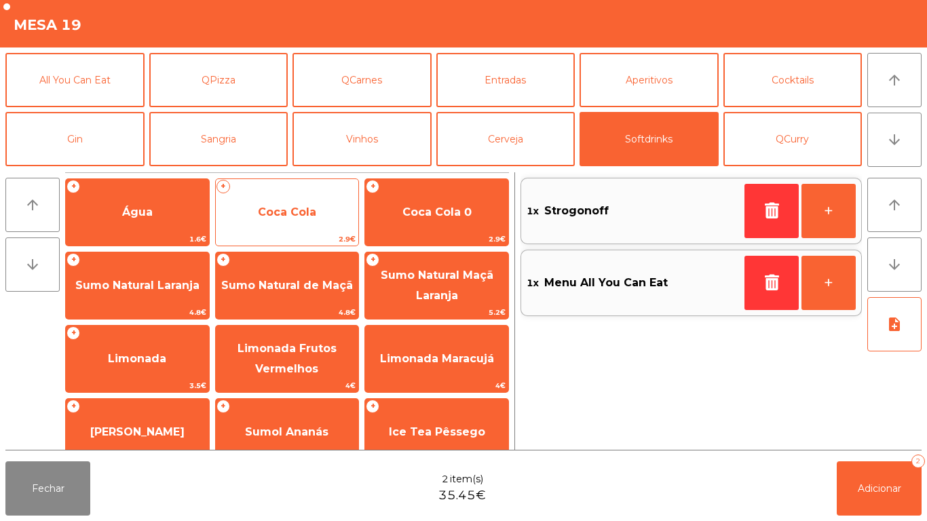
click at [288, 218] on span "Coca Cola" at bounding box center [287, 212] width 143 height 37
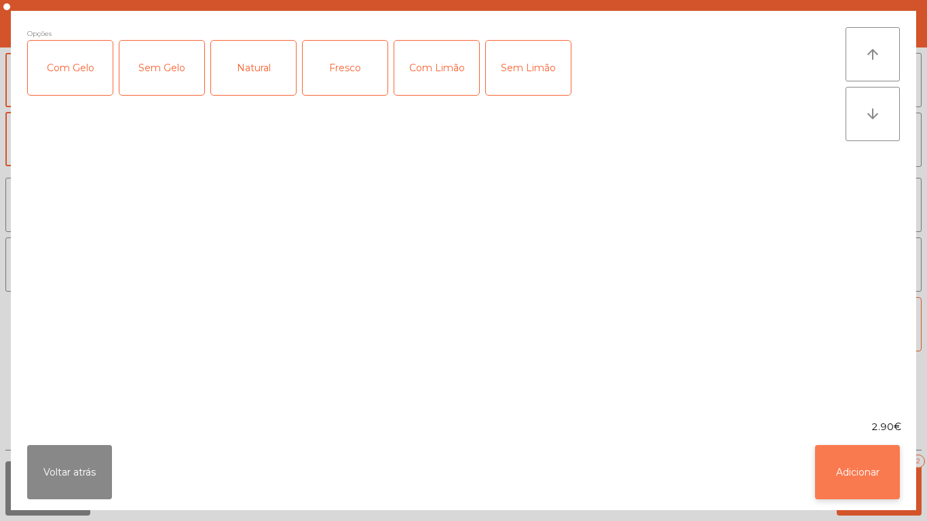
click at [850, 474] on button "Adicionar" at bounding box center [857, 472] width 85 height 54
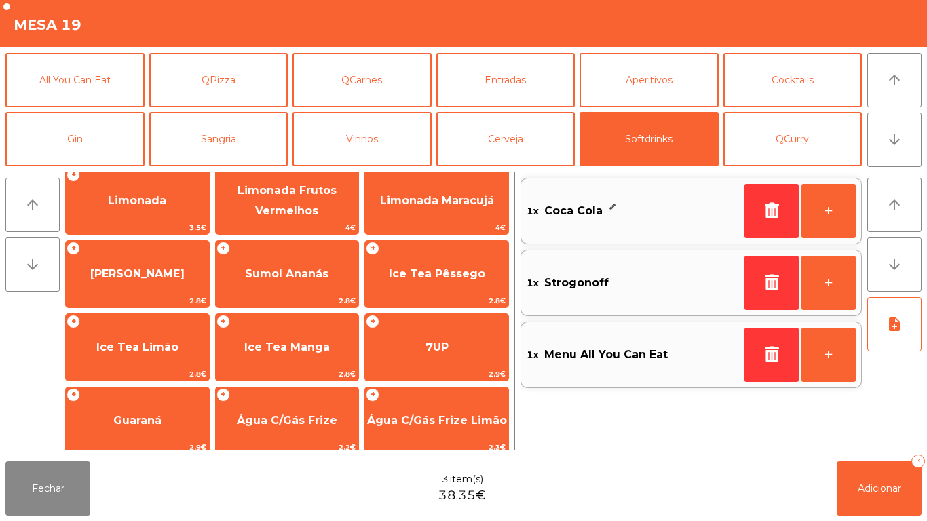
scroll to position [157, 0]
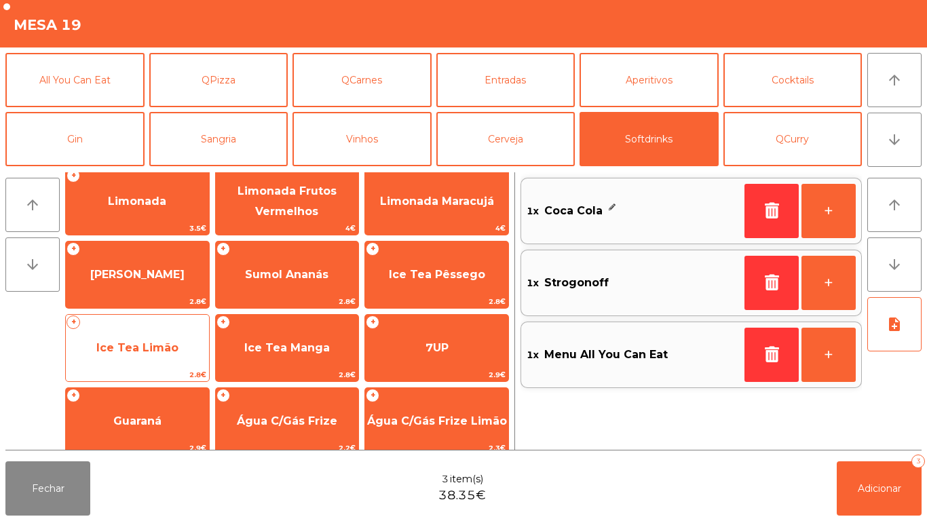
click at [165, 348] on span "Ice Tea Limão" at bounding box center [137, 347] width 82 height 13
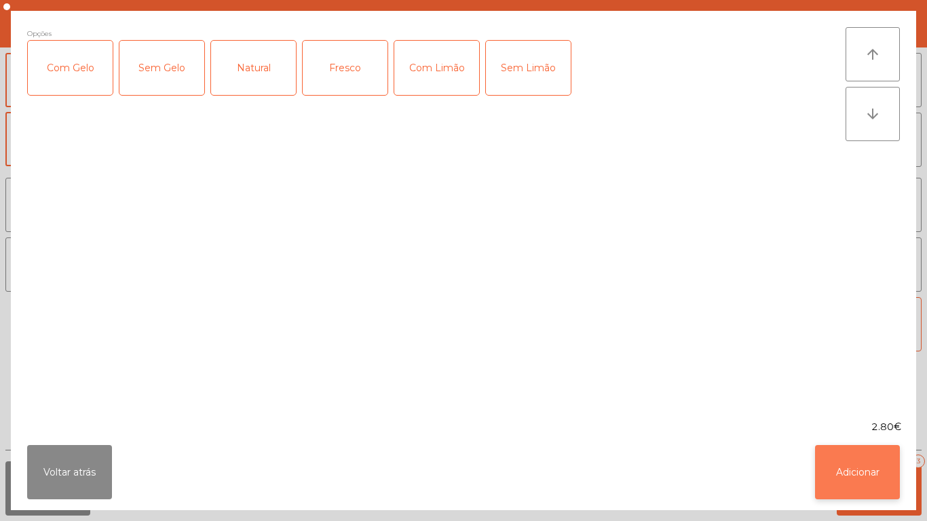
click at [849, 478] on button "Adicionar" at bounding box center [857, 472] width 85 height 54
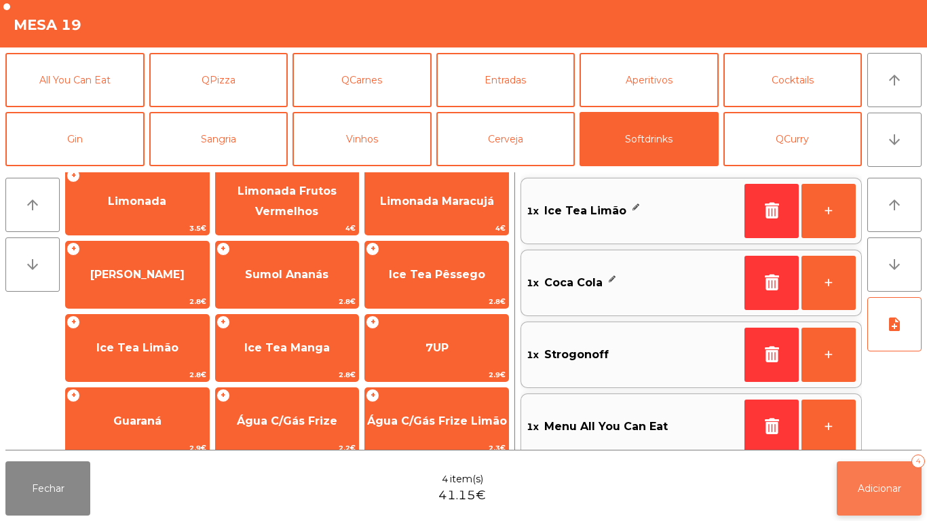
click at [893, 493] on span "Adicionar" at bounding box center [879, 488] width 43 height 12
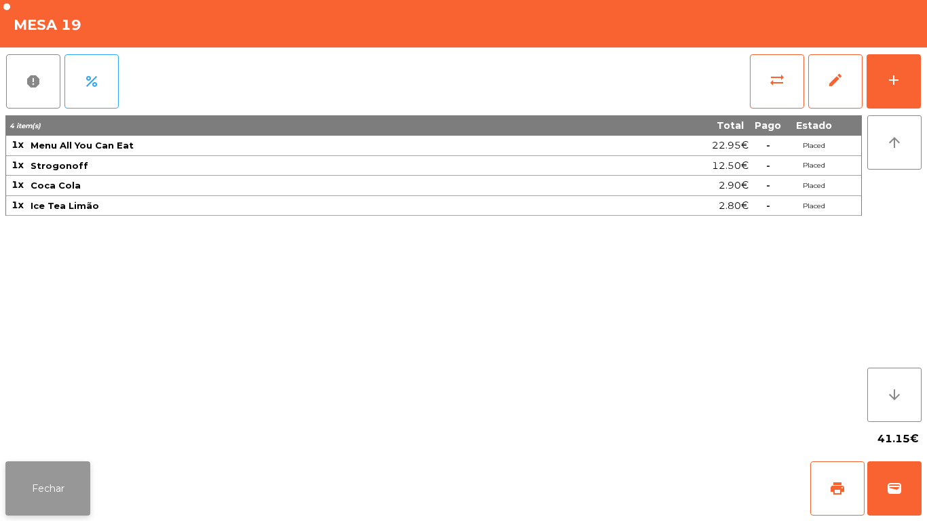
click at [46, 487] on button "Fechar" at bounding box center [47, 488] width 85 height 54
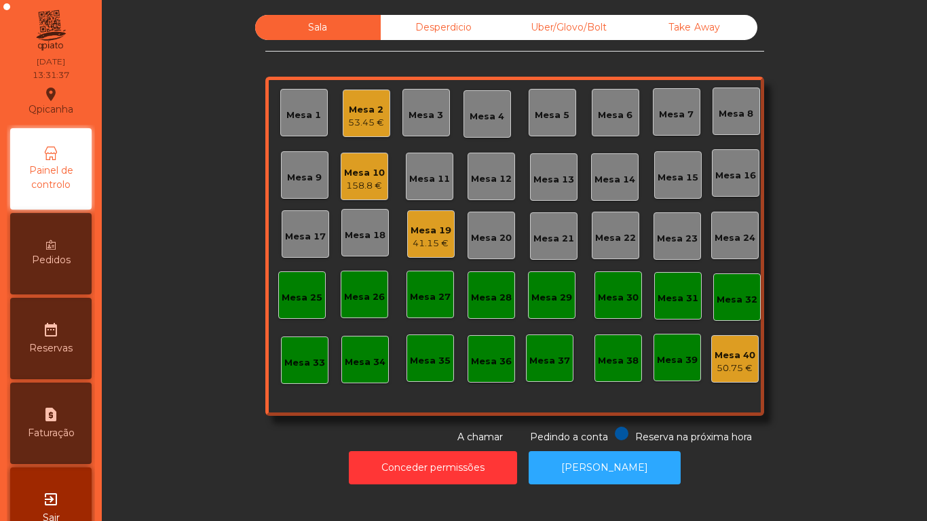
click at [360, 113] on div "Mesa 2" at bounding box center [366, 110] width 36 height 14
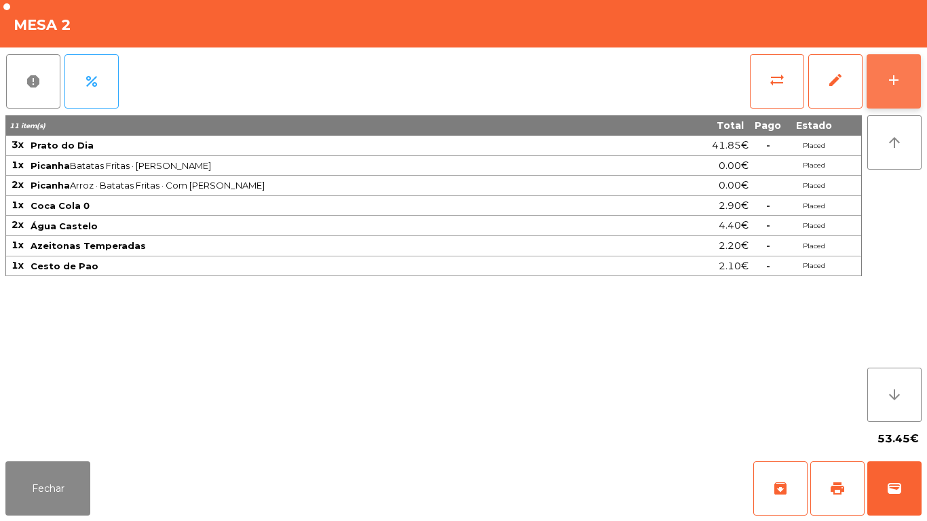
click at [890, 84] on div "add" at bounding box center [894, 80] width 16 height 16
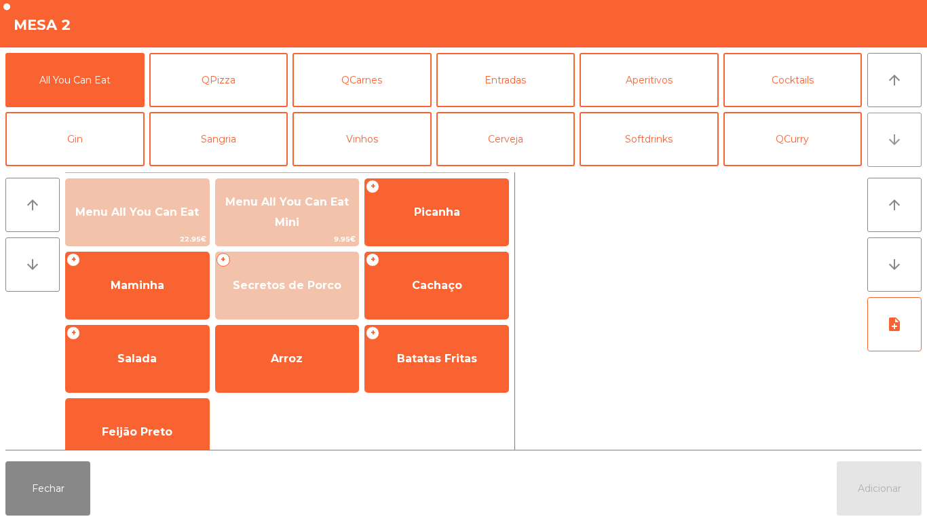
click at [888, 146] on icon "arrow_downward" at bounding box center [894, 140] width 16 height 16
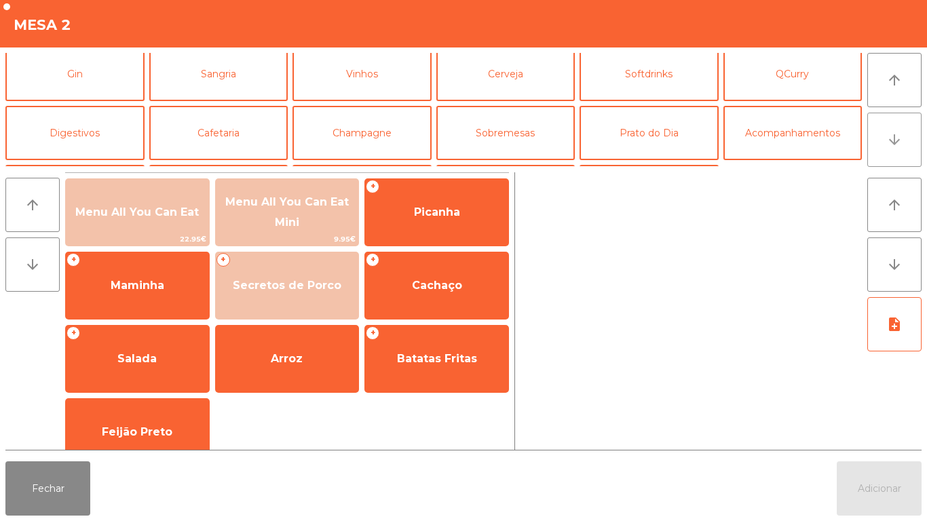
scroll to position [118, 0]
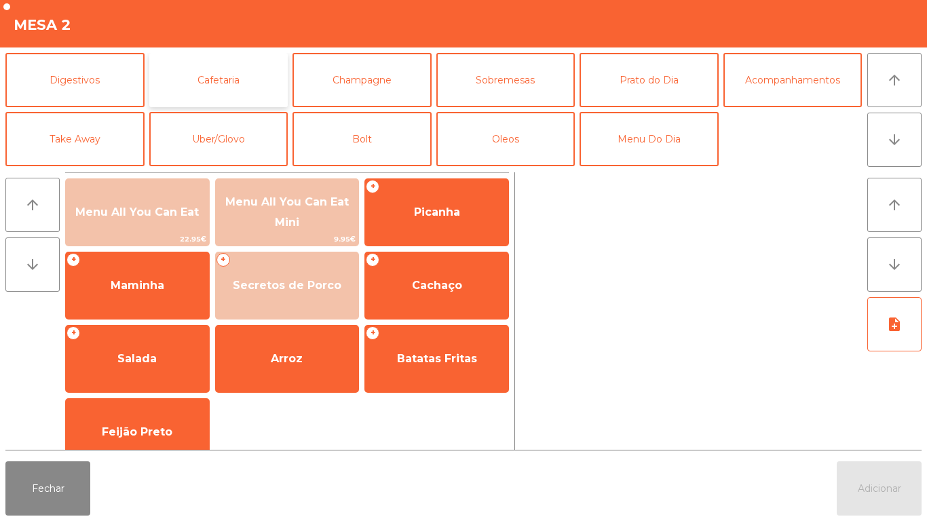
click at [221, 81] on button "Cafetaria" at bounding box center [218, 80] width 139 height 54
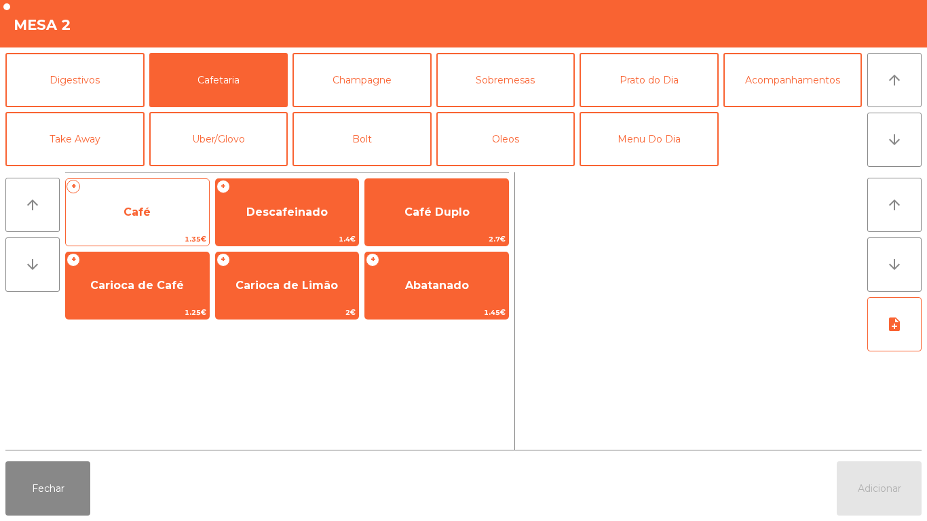
click at [133, 212] on span "Café" at bounding box center [136, 212] width 27 height 13
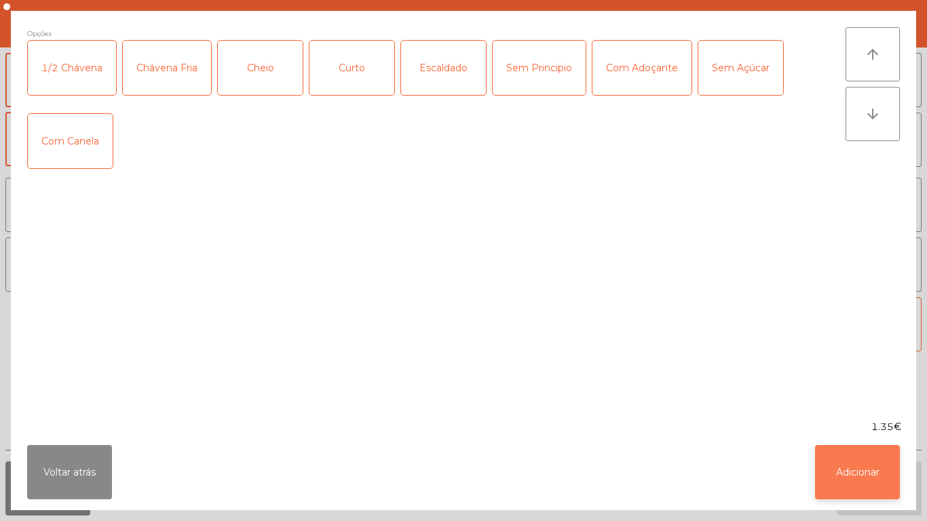
click at [866, 453] on button "Adicionar" at bounding box center [857, 472] width 85 height 54
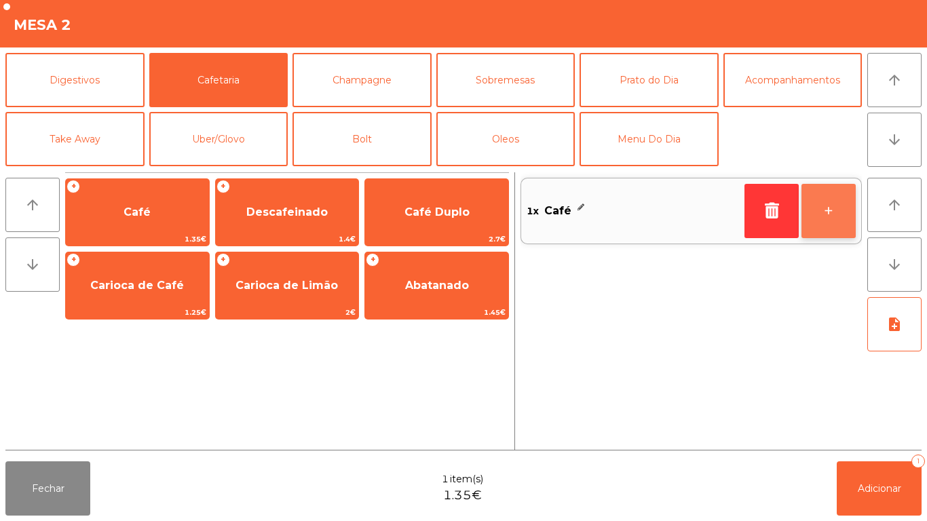
click at [815, 216] on button "+" at bounding box center [828, 211] width 54 height 54
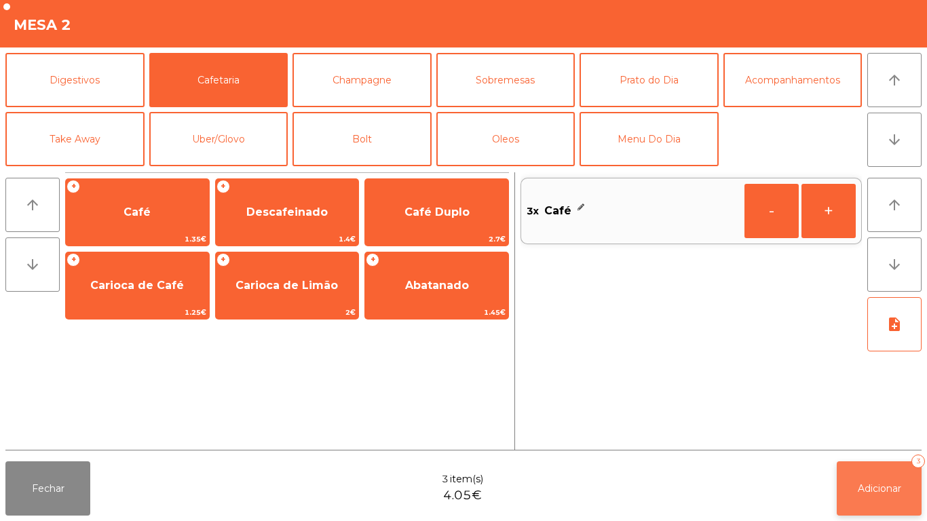
click at [871, 487] on span "Adicionar" at bounding box center [879, 488] width 43 height 12
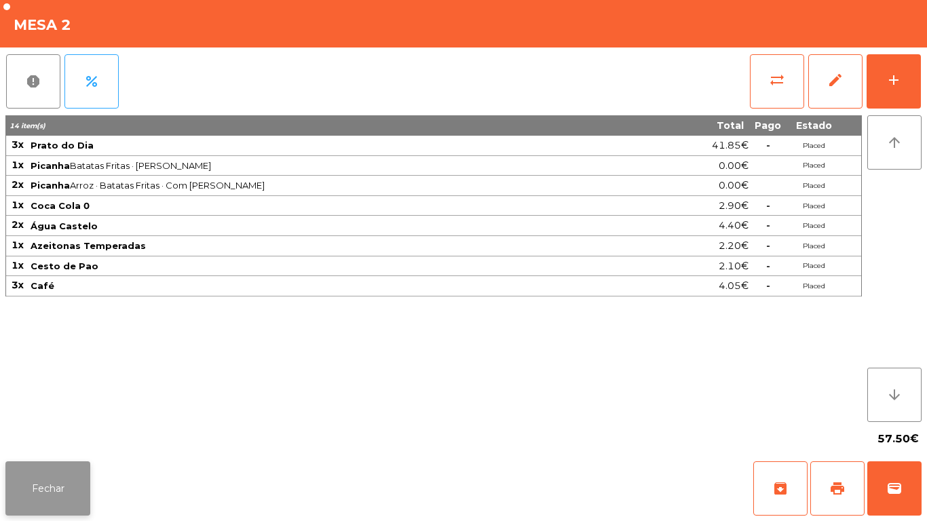
click at [65, 473] on button "Fechar" at bounding box center [47, 488] width 85 height 54
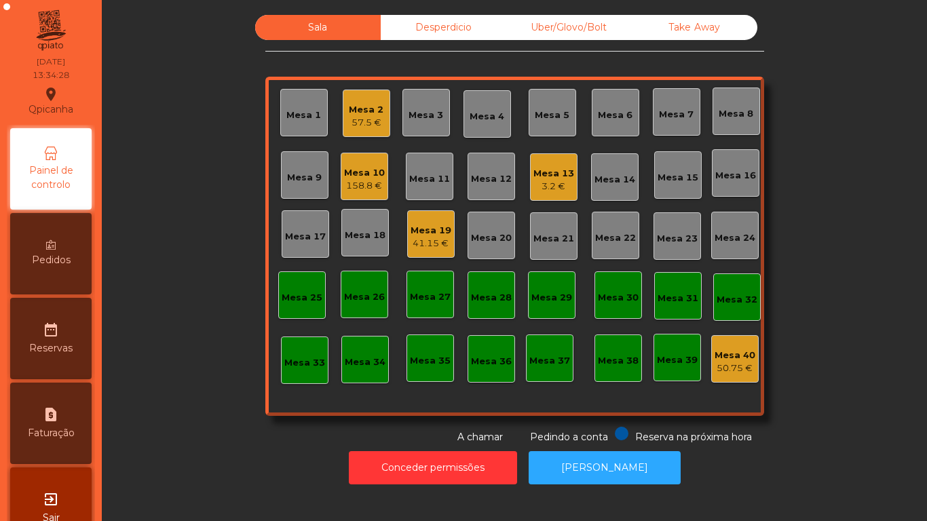
click at [426, 228] on div "Mesa 19" at bounding box center [431, 231] width 41 height 14
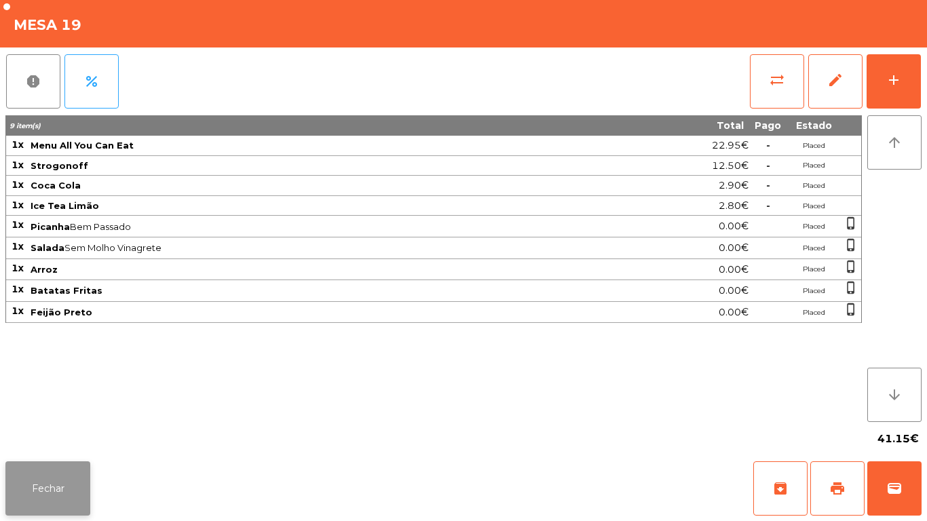
click at [31, 479] on button "Fechar" at bounding box center [47, 488] width 85 height 54
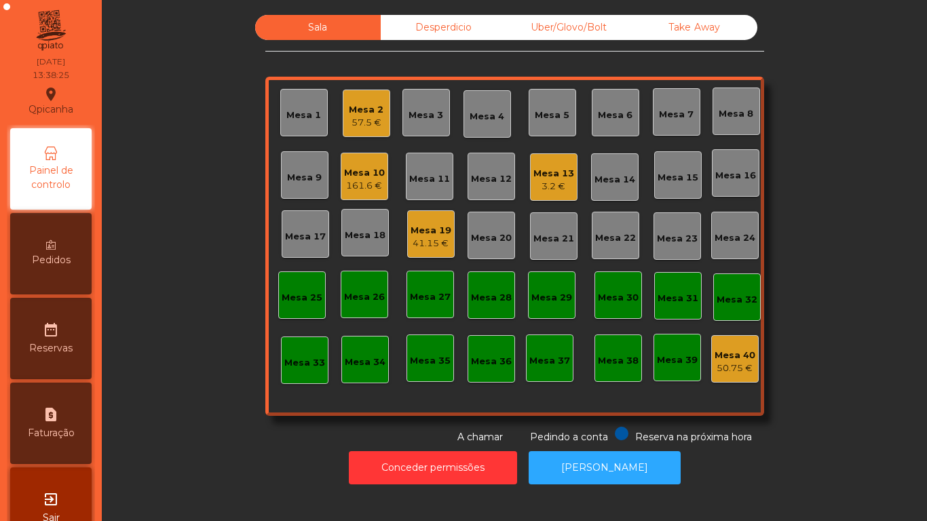
click at [408, 113] on div "Mesa 3" at bounding box center [425, 116] width 35 height 14
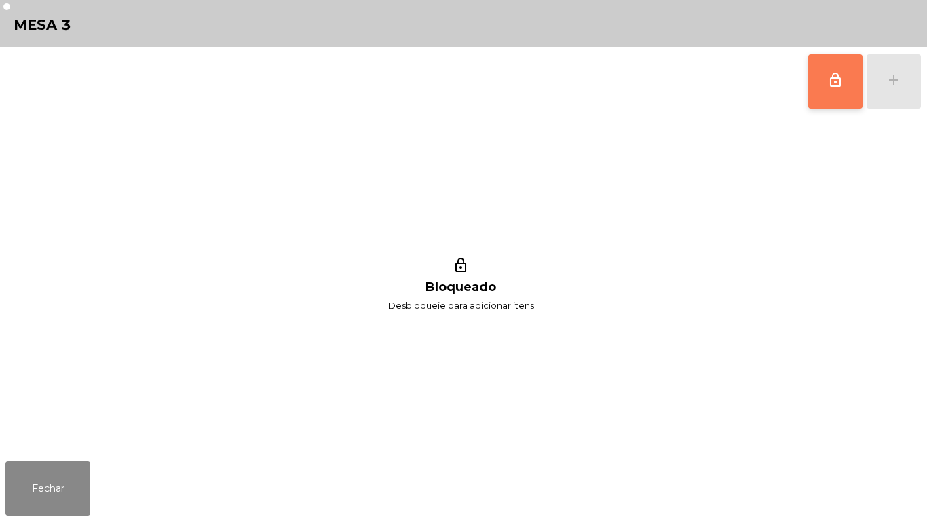
click at [813, 69] on button "lock_outline" at bounding box center [835, 81] width 54 height 54
click at [815, 90] on button "lock_outline" at bounding box center [835, 81] width 54 height 54
click at [814, 91] on button "lock_outline" at bounding box center [835, 81] width 54 height 54
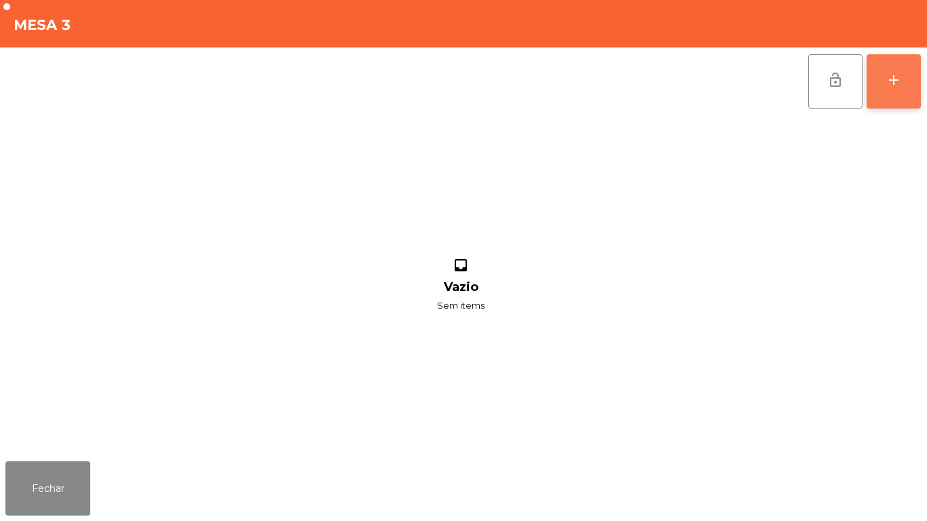
click at [880, 74] on button "add" at bounding box center [894, 81] width 54 height 54
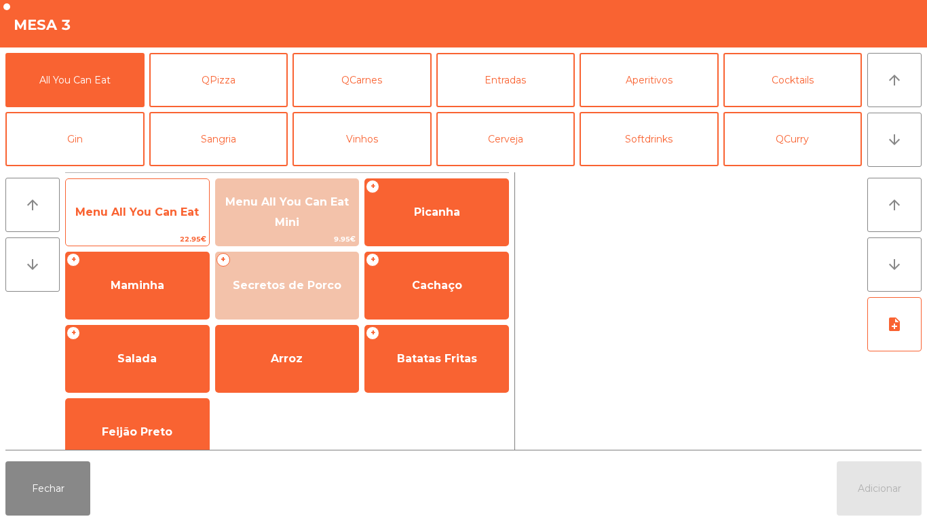
click at [129, 212] on span "Menu All You Can Eat" at bounding box center [136, 212] width 123 height 13
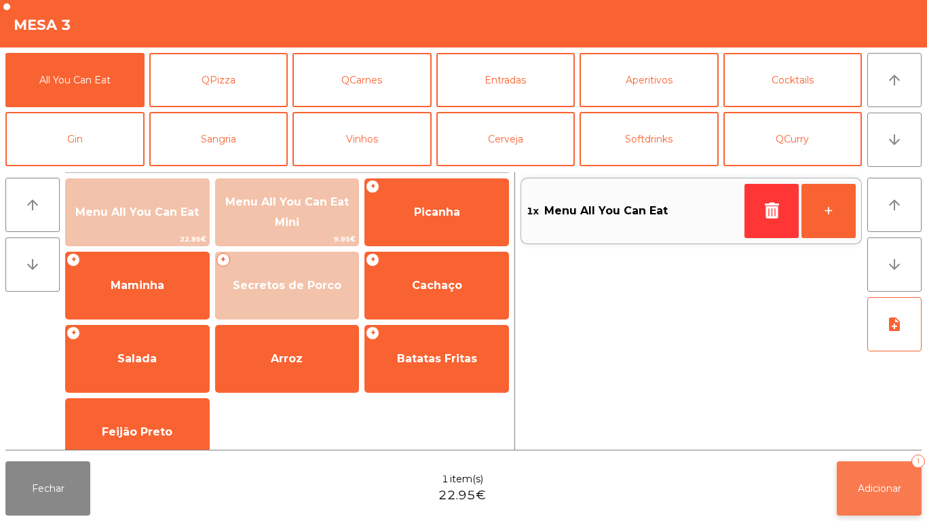
click at [861, 488] on span "Adicionar" at bounding box center [879, 488] width 43 height 12
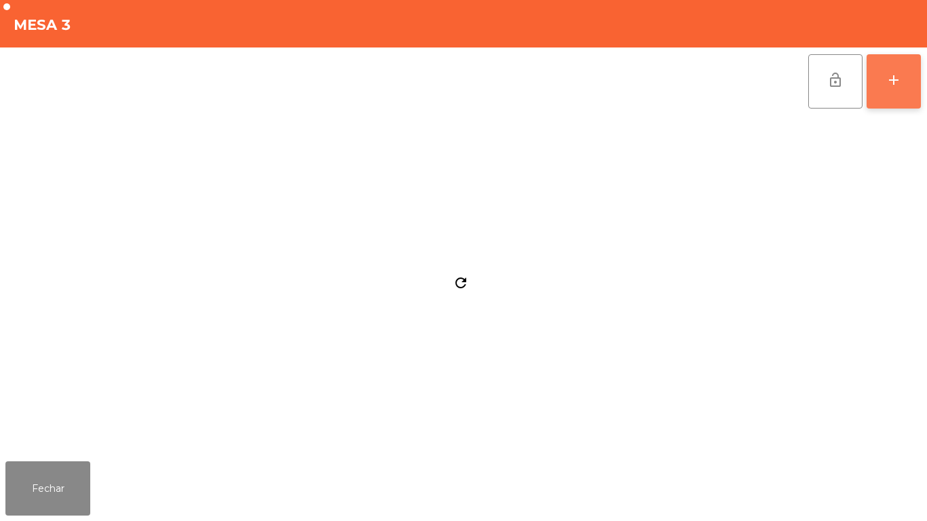
click at [895, 83] on div "add" at bounding box center [894, 80] width 16 height 16
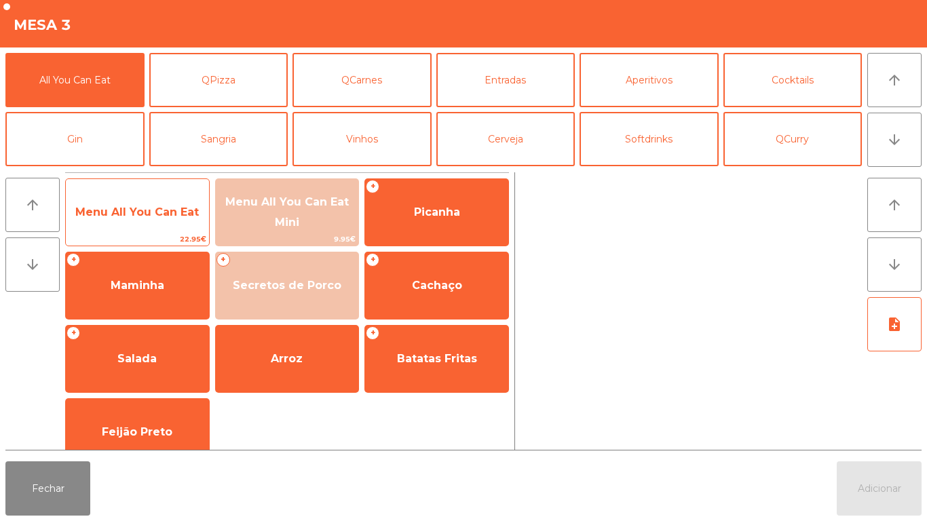
click at [140, 213] on span "Menu All You Can Eat" at bounding box center [136, 212] width 123 height 13
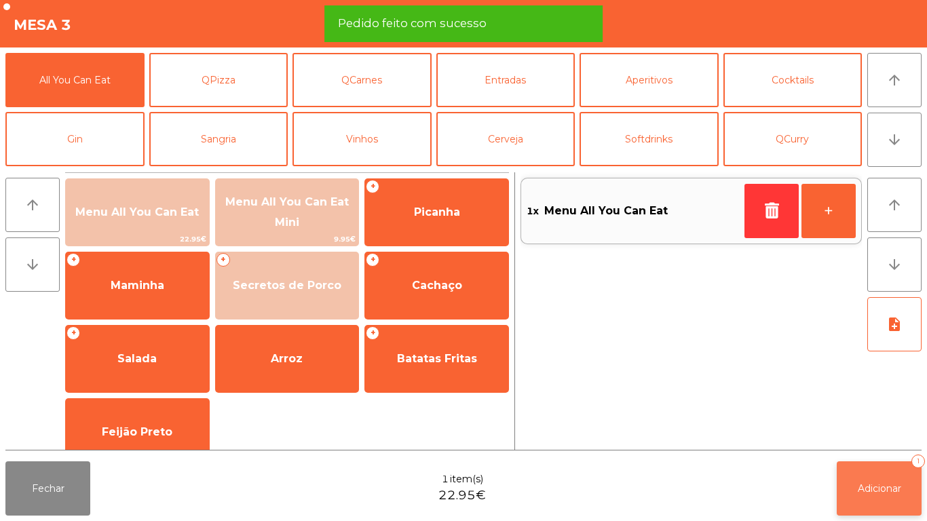
click at [867, 486] on span "Adicionar" at bounding box center [879, 488] width 43 height 12
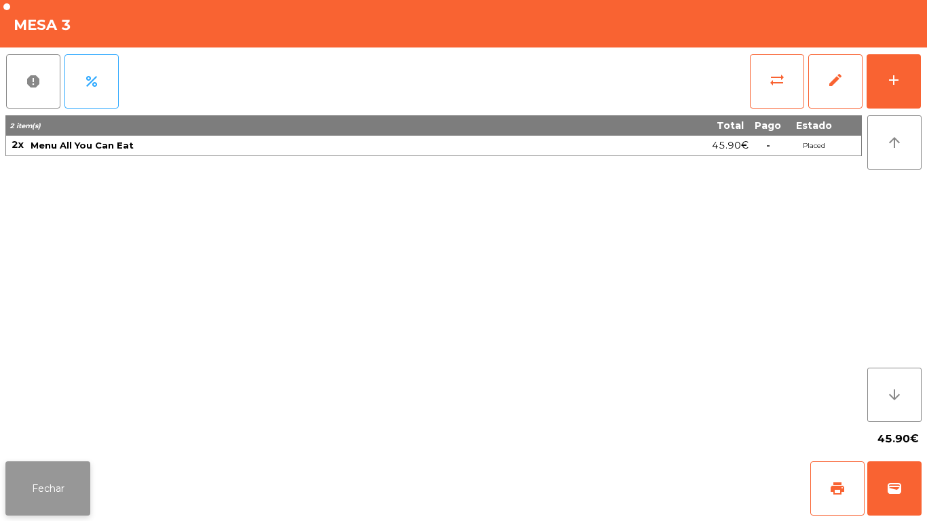
click at [73, 506] on button "Fechar" at bounding box center [47, 488] width 85 height 54
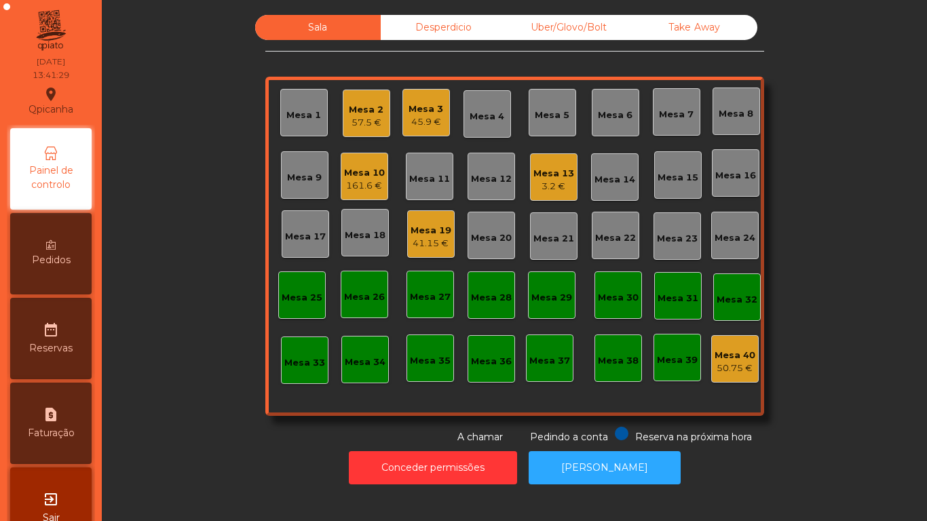
click at [303, 180] on div "Mesa 9" at bounding box center [304, 178] width 35 height 14
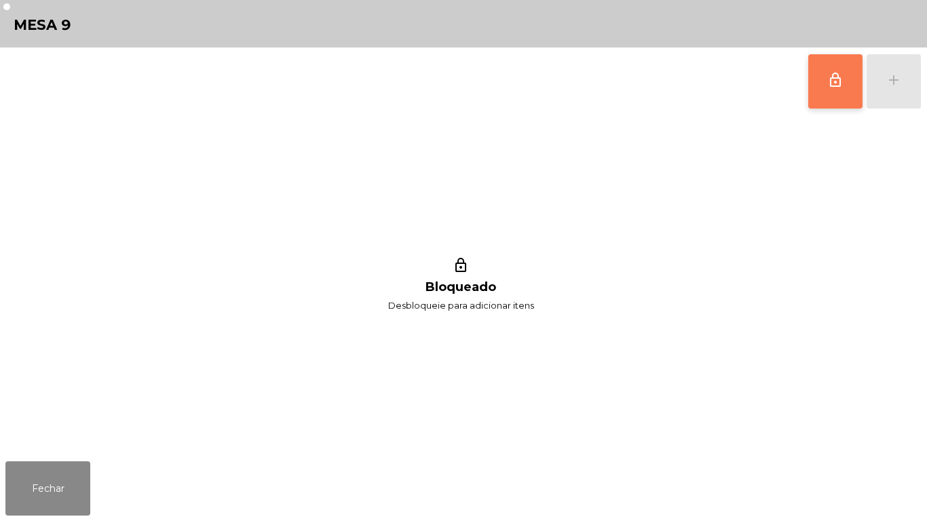
click at [819, 88] on button "lock_outline" at bounding box center [835, 81] width 54 height 54
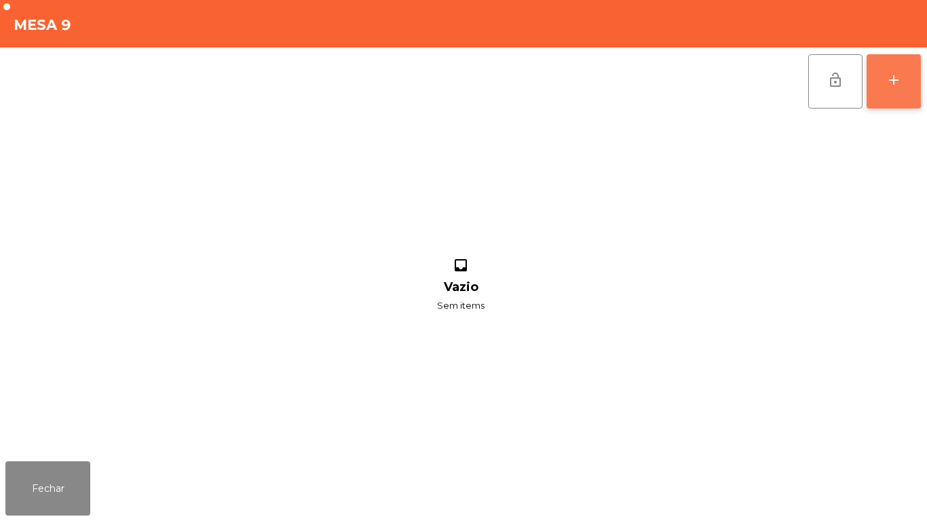
click at [888, 89] on button "add" at bounding box center [894, 81] width 54 height 54
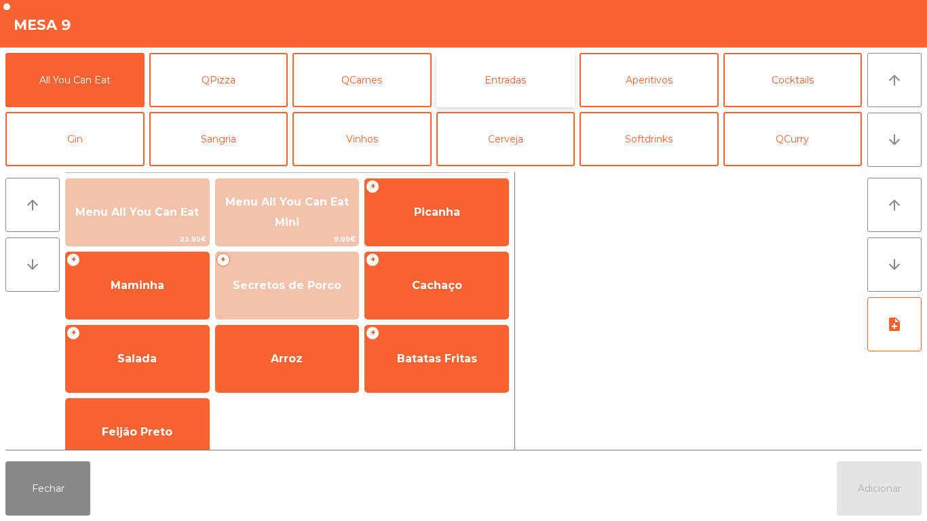
click at [519, 80] on button "Entradas" at bounding box center [505, 80] width 139 height 54
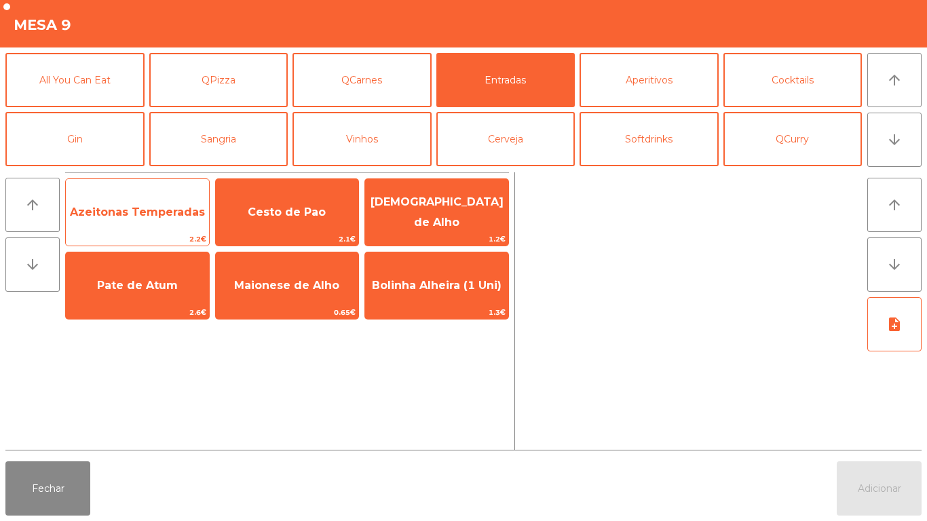
click at [150, 211] on span "Azeitonas Temperadas" at bounding box center [137, 212] width 135 height 13
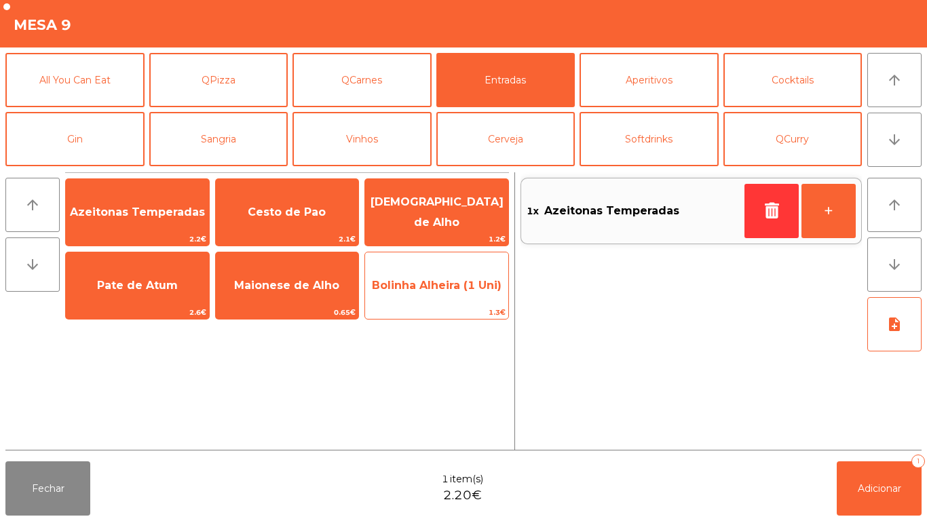
click at [429, 283] on span "Bolinha Alheira (1 Uni)" at bounding box center [437, 285] width 130 height 13
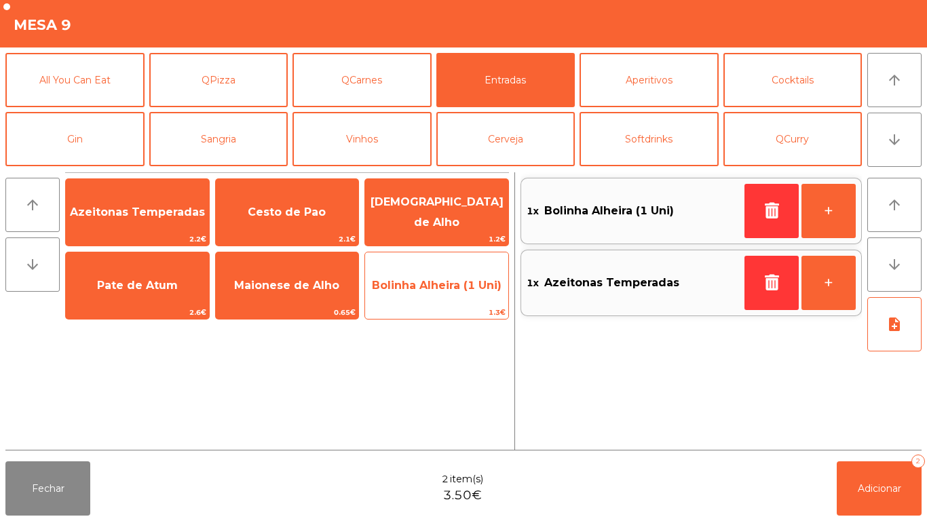
click at [436, 285] on span "Bolinha Alheira (1 Uni)" at bounding box center [437, 285] width 130 height 13
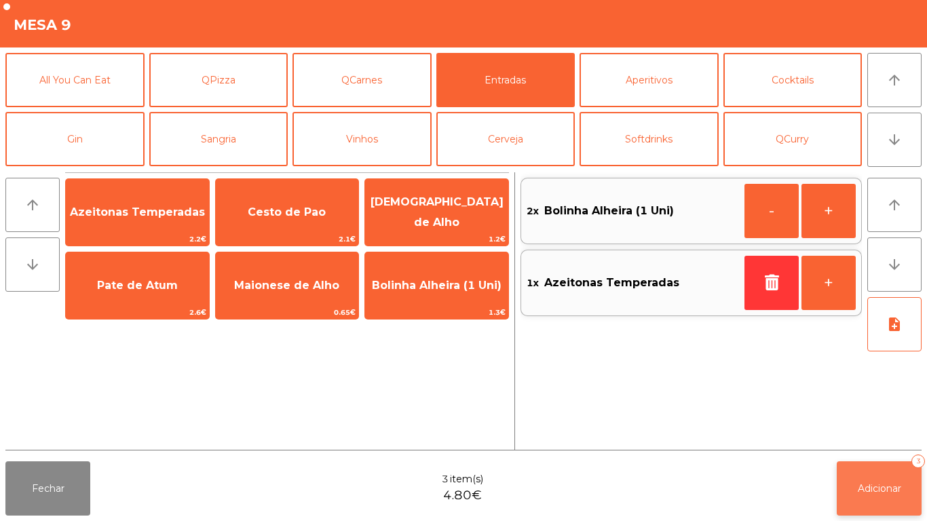
click at [869, 497] on button "Adicionar 3" at bounding box center [879, 488] width 85 height 54
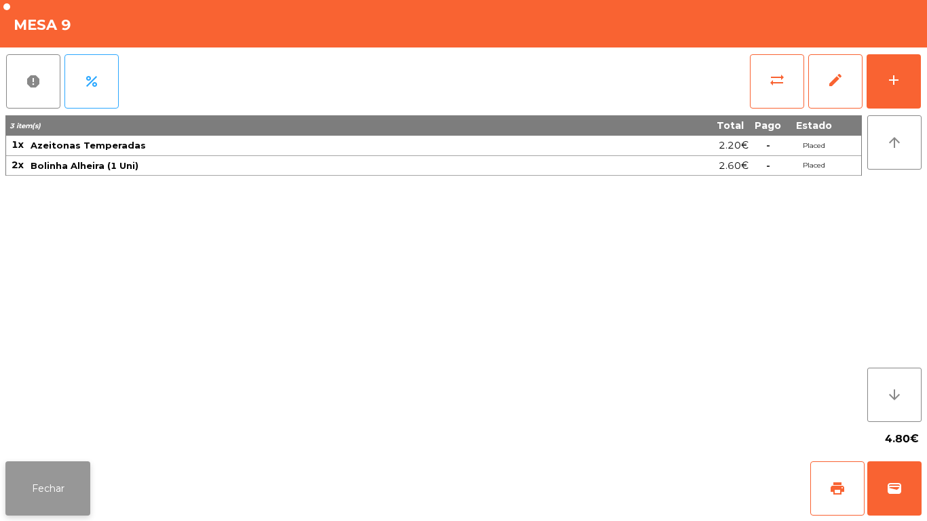
click at [56, 506] on button "Fechar" at bounding box center [47, 488] width 85 height 54
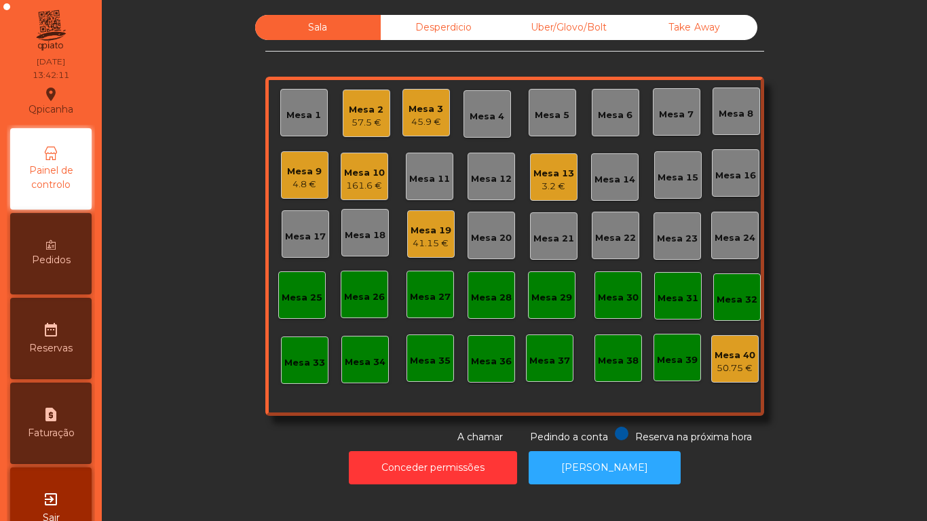
click at [411, 119] on div "45.9 €" at bounding box center [425, 122] width 35 height 14
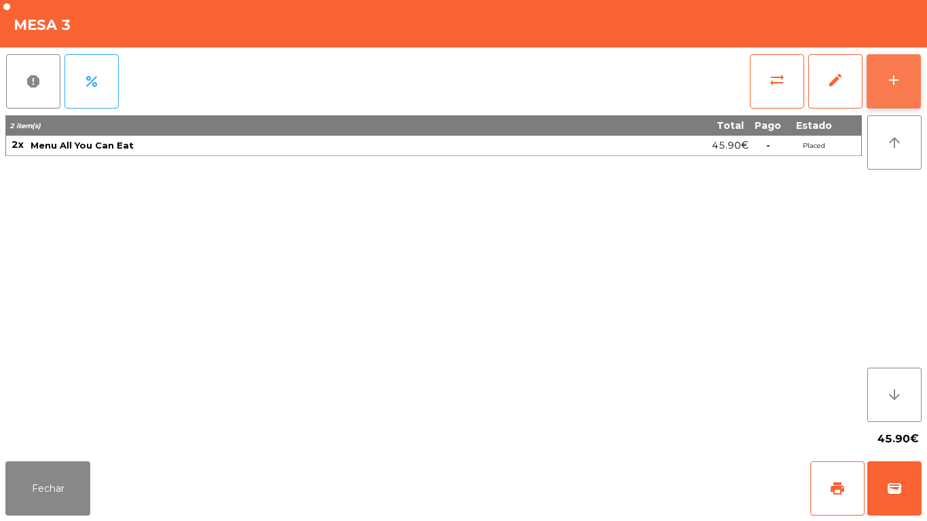
click at [885, 68] on button "add" at bounding box center [894, 81] width 54 height 54
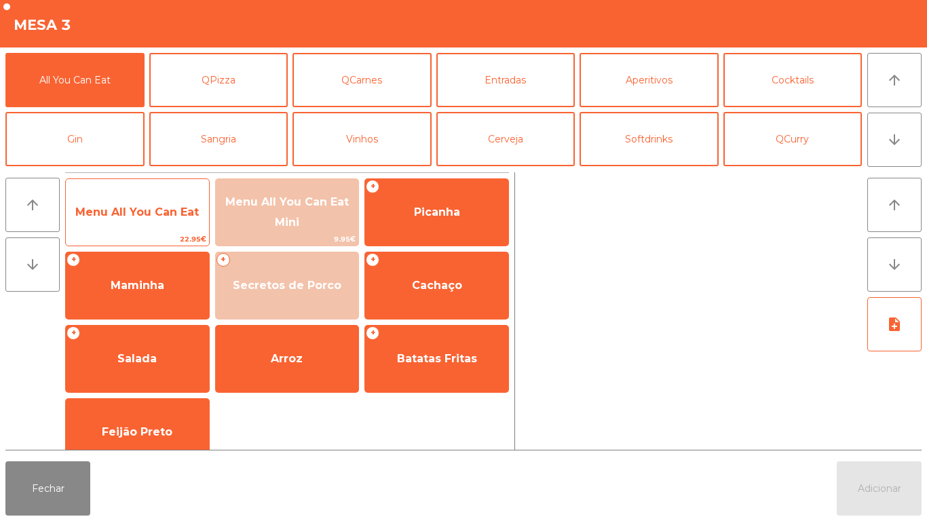
click at [141, 223] on span "Menu All You Can Eat" at bounding box center [137, 212] width 143 height 37
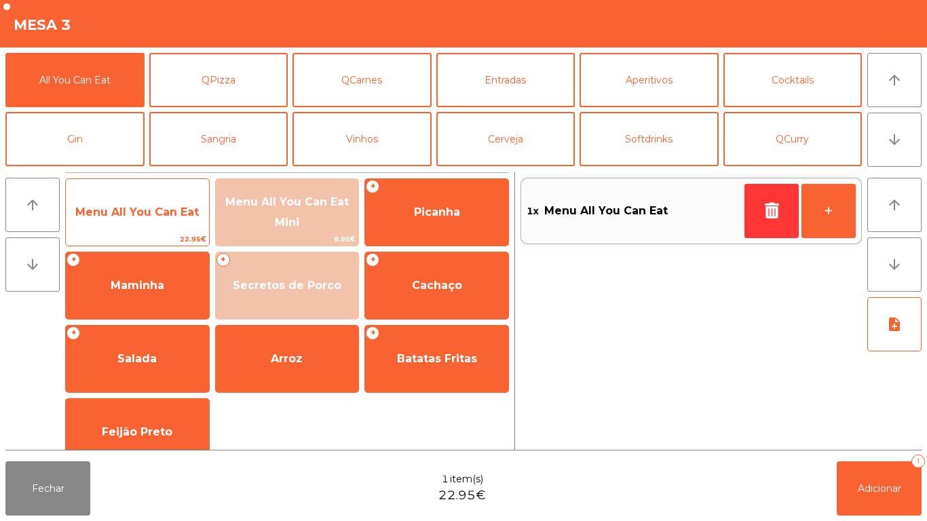
click at [137, 214] on span "Menu All You Can Eat" at bounding box center [136, 212] width 123 height 13
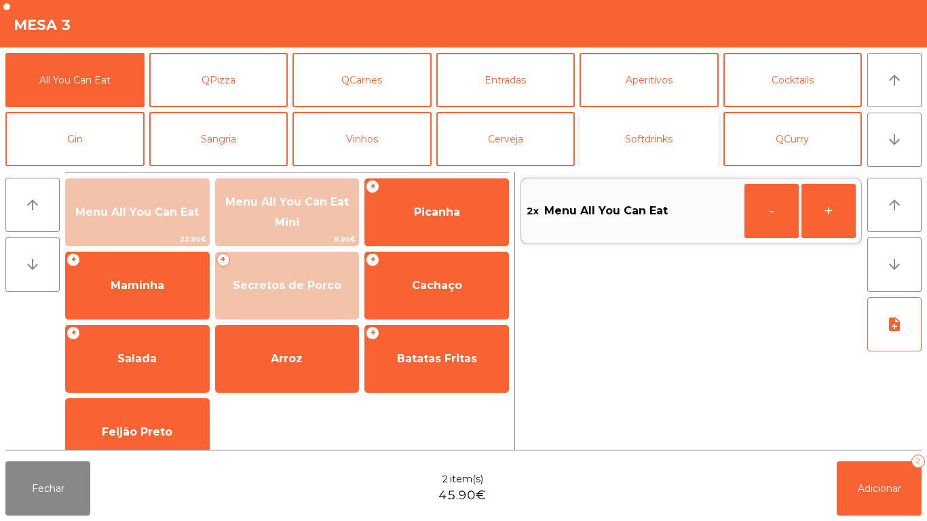
click at [626, 136] on button "Softdrinks" at bounding box center [648, 139] width 139 height 54
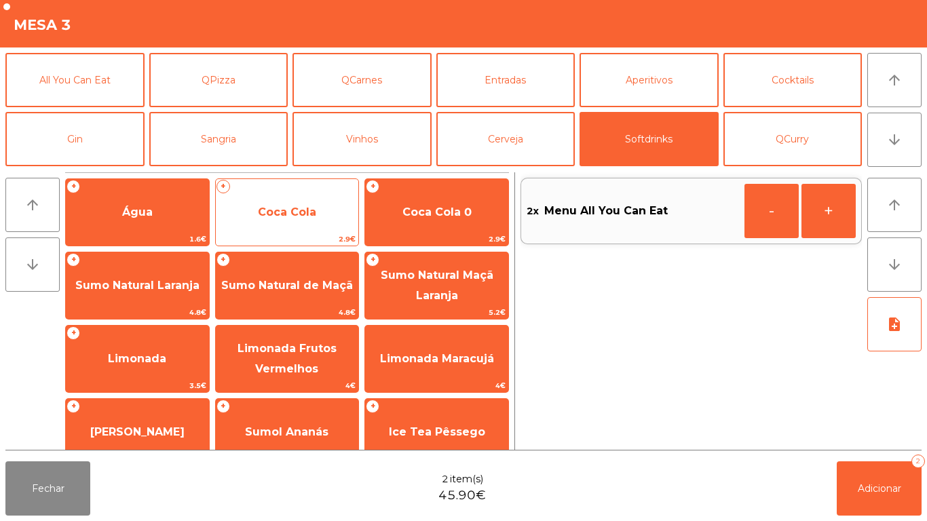
click at [301, 223] on span "Coca Cola" at bounding box center [287, 212] width 143 height 37
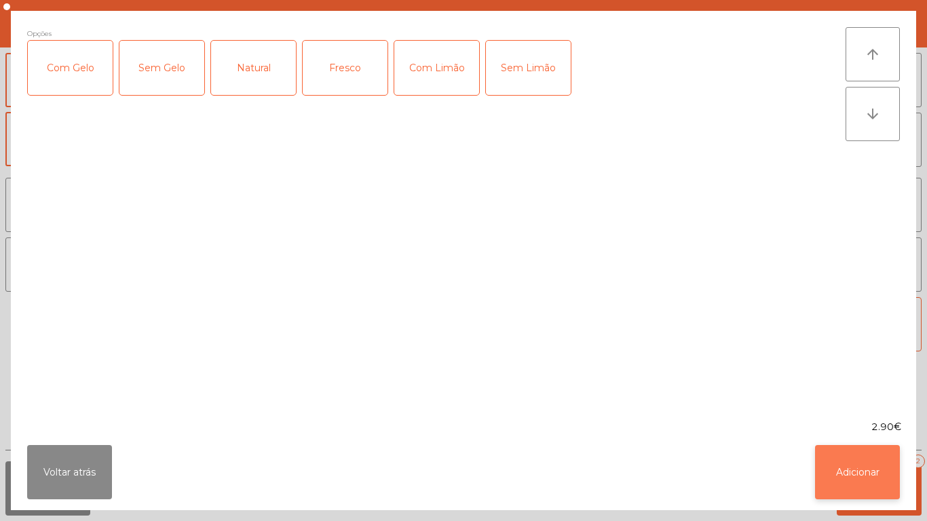
click at [854, 467] on button "Adicionar" at bounding box center [857, 472] width 85 height 54
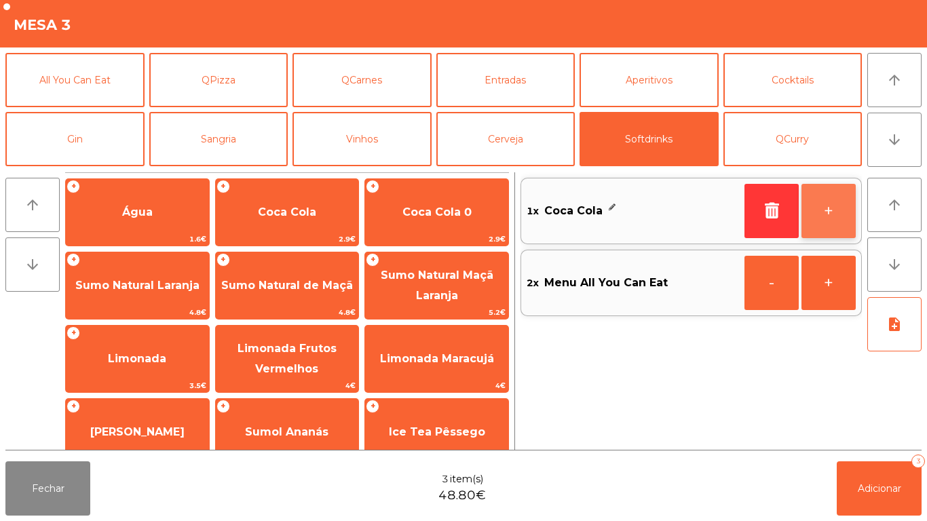
click at [823, 215] on button "+" at bounding box center [828, 211] width 54 height 54
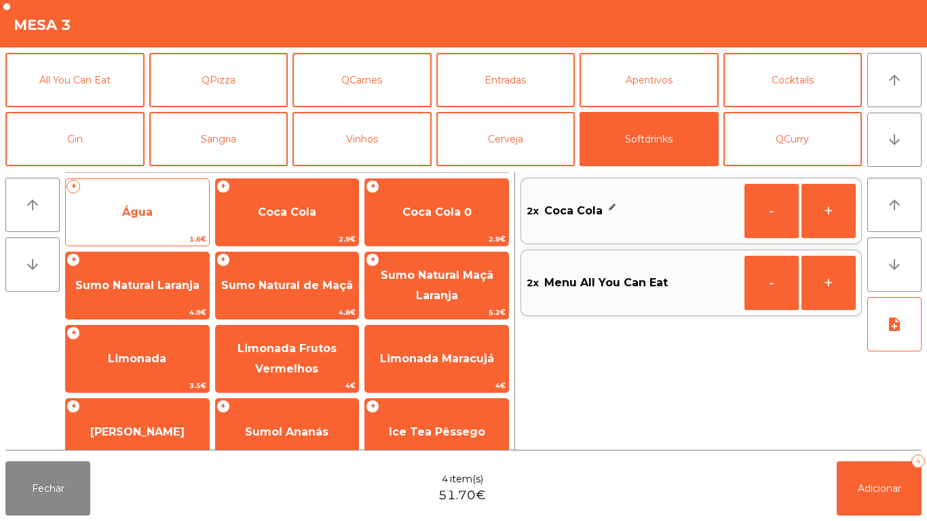
click at [148, 222] on span "Água" at bounding box center [137, 212] width 143 height 37
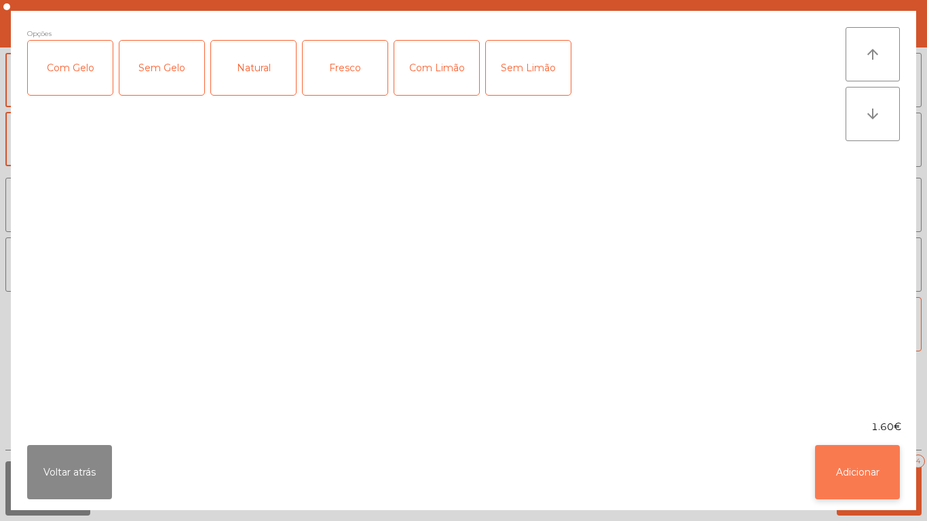
click at [855, 489] on button "Adicionar" at bounding box center [857, 472] width 85 height 54
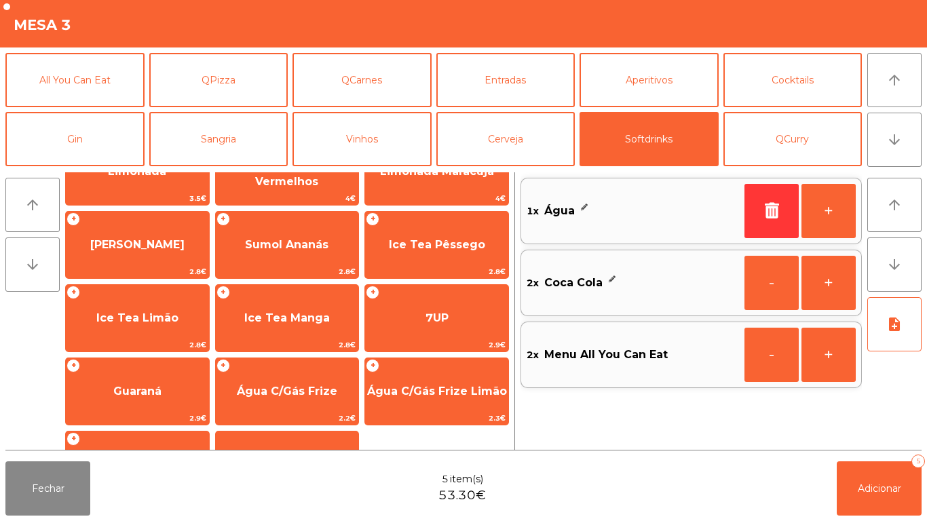
scroll to position [242, 0]
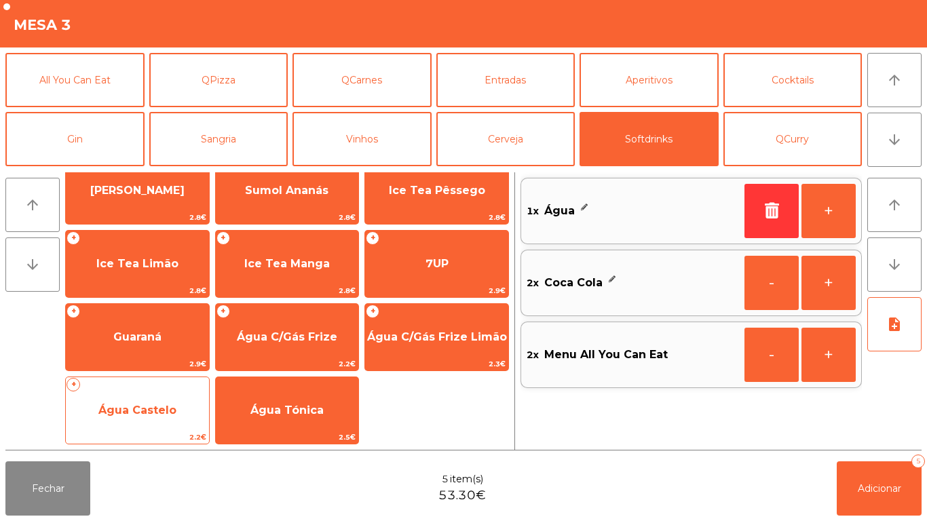
click at [136, 396] on span "Água Castelo" at bounding box center [137, 410] width 143 height 37
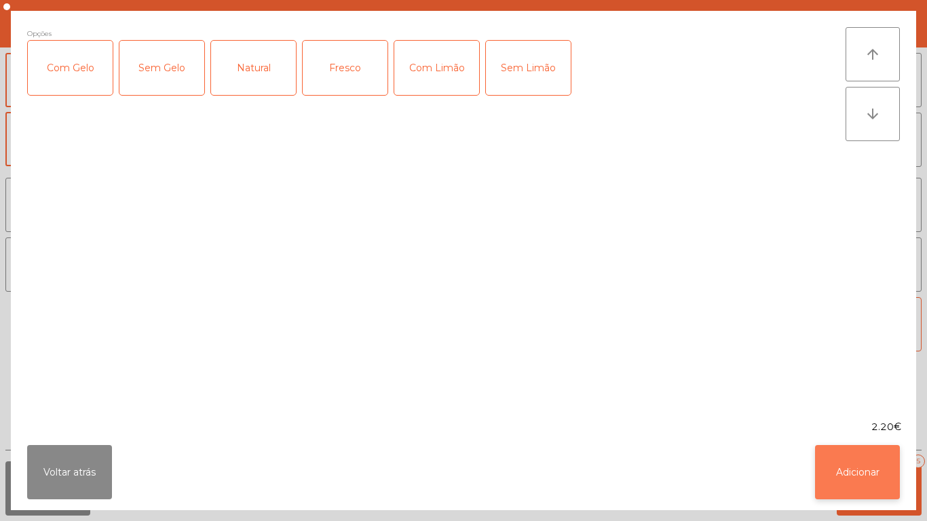
click at [854, 464] on button "Adicionar" at bounding box center [857, 472] width 85 height 54
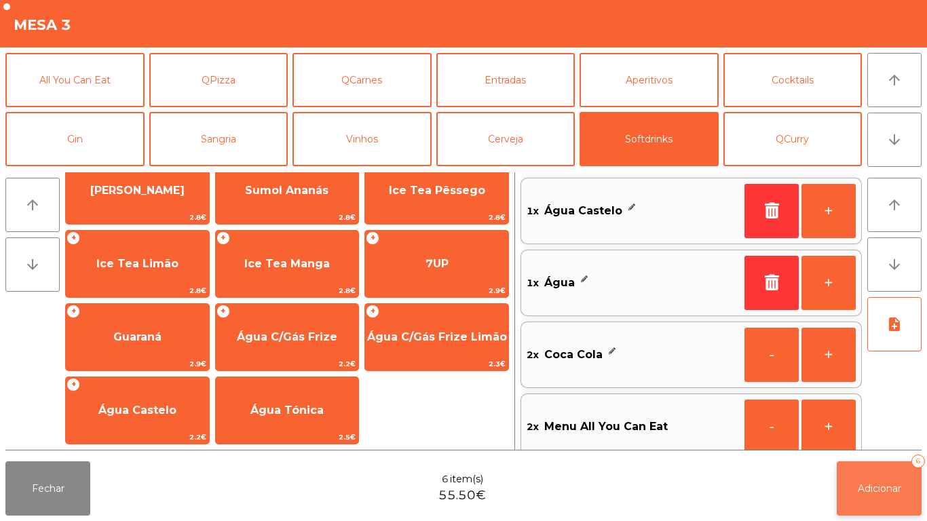
click at [877, 487] on span "Adicionar" at bounding box center [879, 488] width 43 height 12
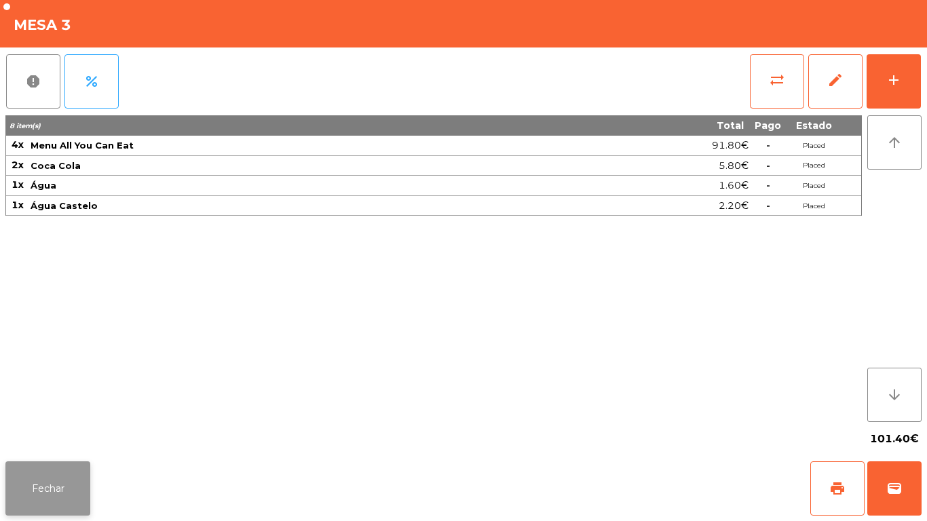
click at [39, 472] on button "Fechar" at bounding box center [47, 488] width 85 height 54
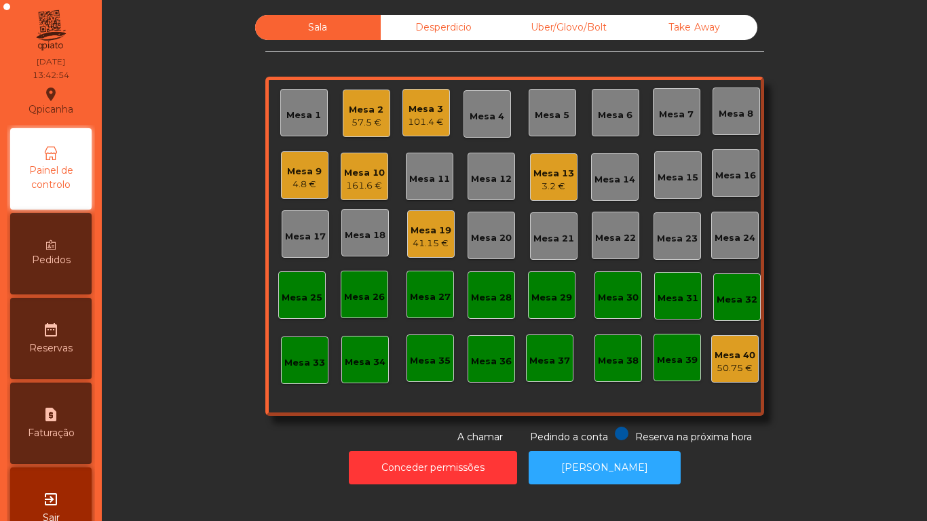
click at [545, 180] on div "3.2 €" at bounding box center [553, 187] width 41 height 14
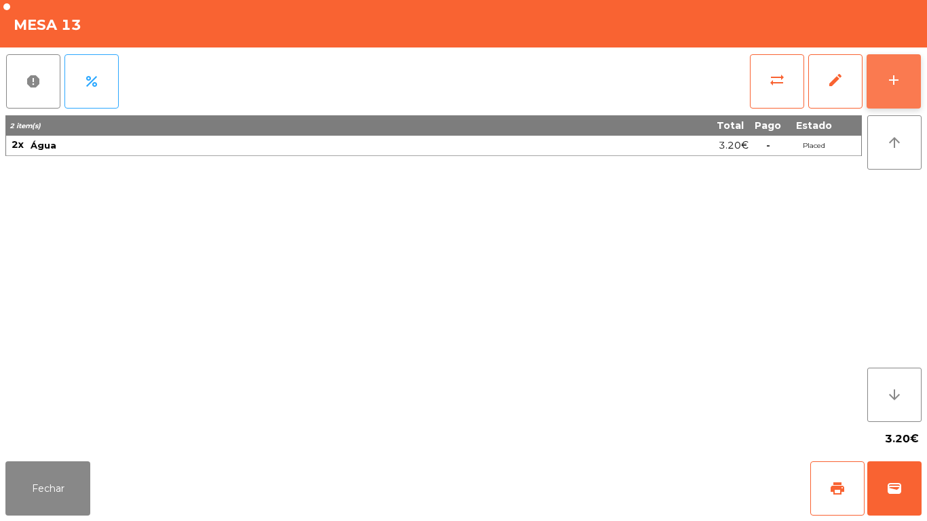
click at [886, 75] on div "add" at bounding box center [894, 80] width 16 height 16
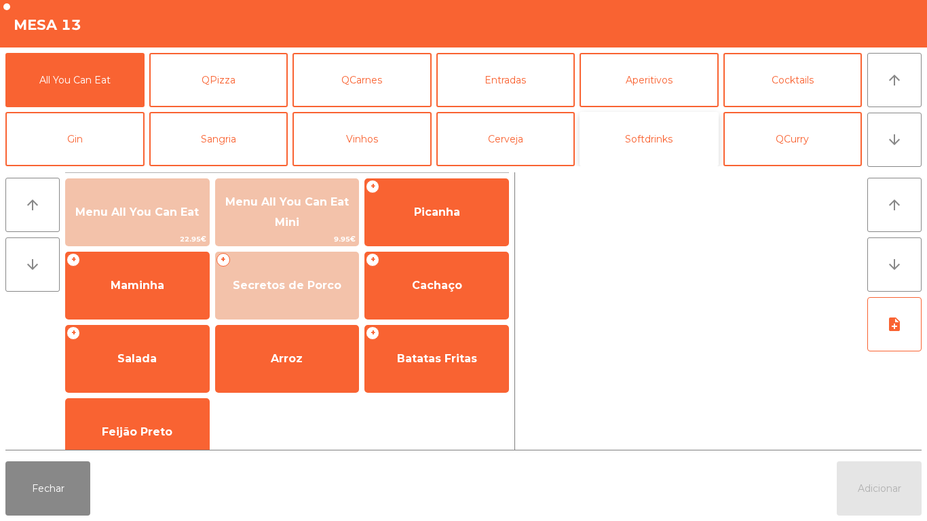
click at [649, 137] on button "Softdrinks" at bounding box center [648, 139] width 139 height 54
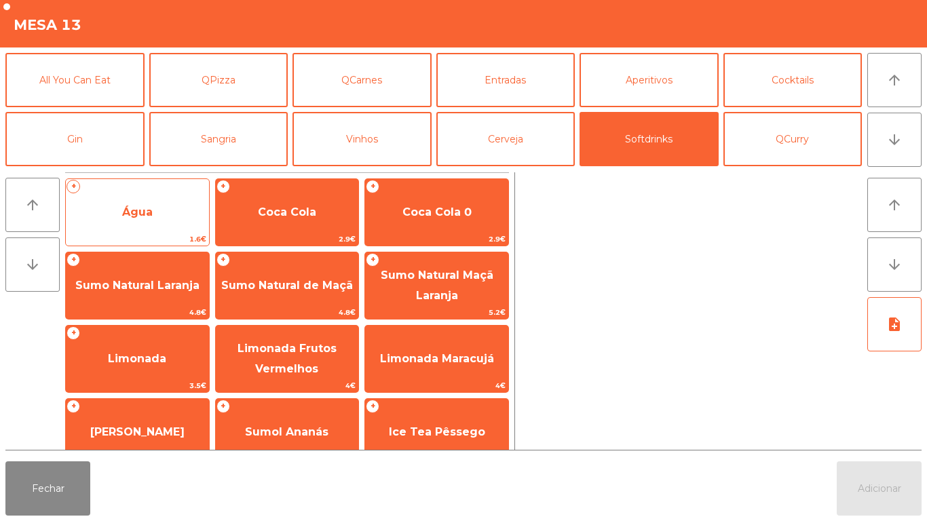
click at [157, 212] on span "Água" at bounding box center [137, 212] width 143 height 37
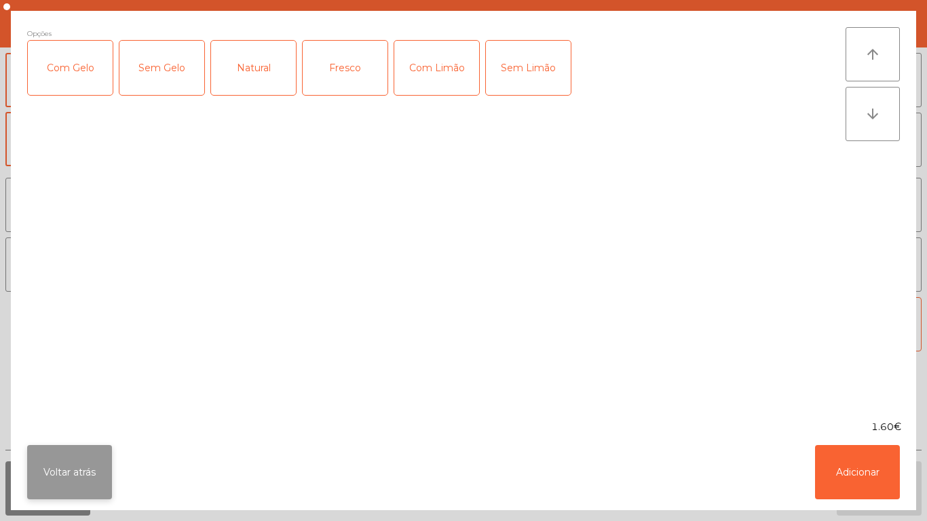
click at [80, 454] on button "Voltar atrás" at bounding box center [69, 472] width 85 height 54
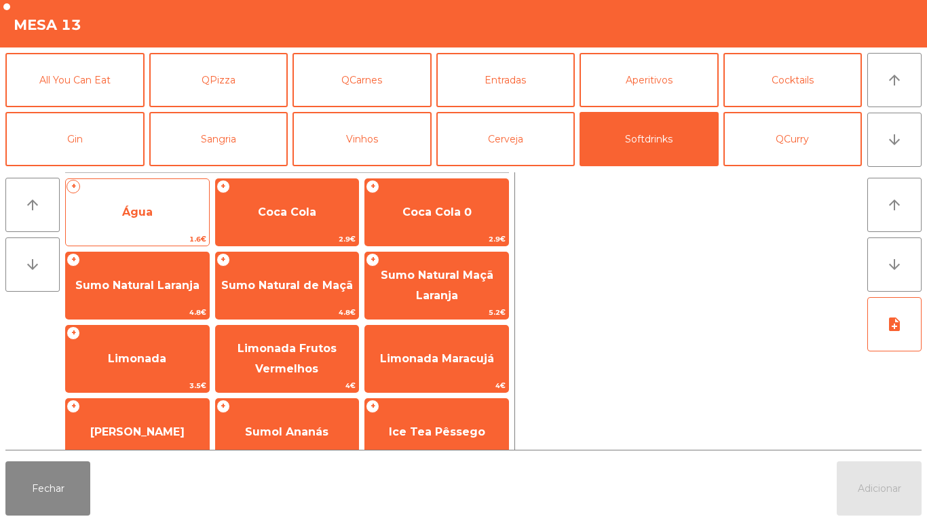
click at [160, 214] on span "Água" at bounding box center [137, 212] width 143 height 37
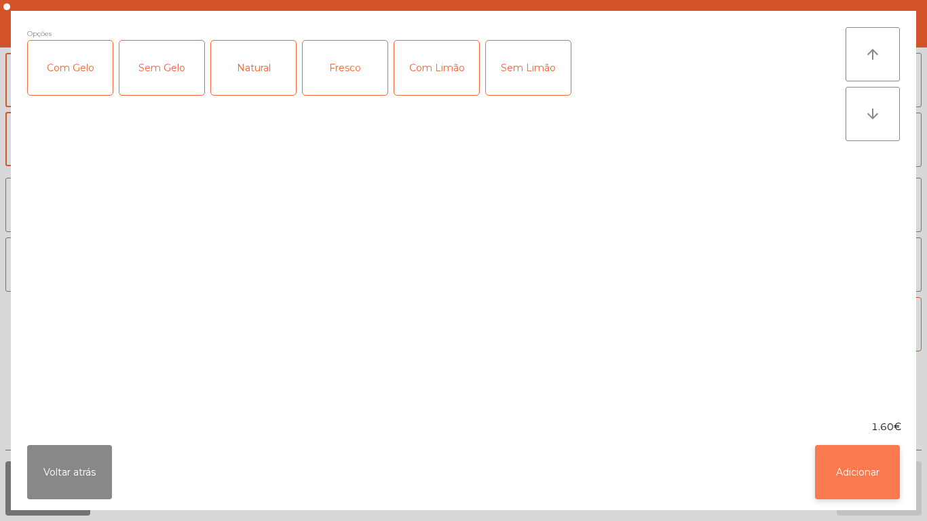
click at [845, 464] on button "Adicionar" at bounding box center [857, 472] width 85 height 54
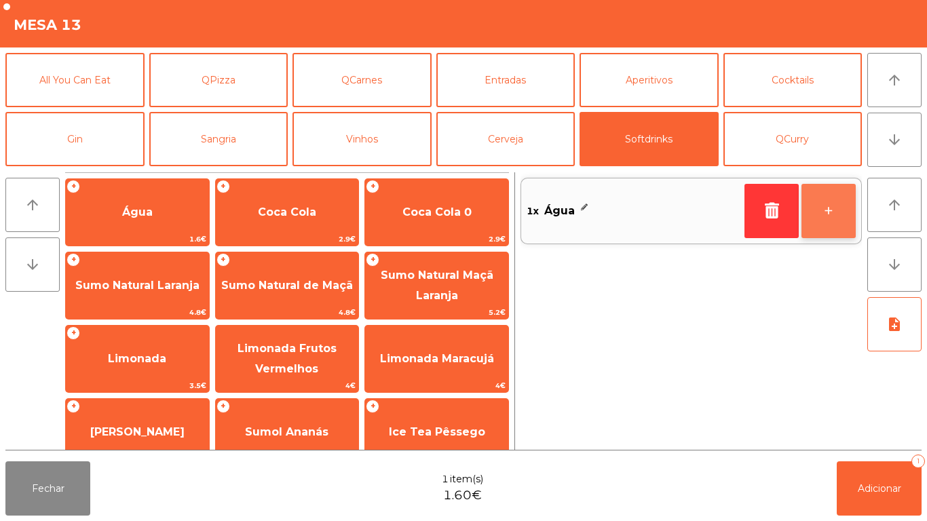
click at [822, 216] on button "+" at bounding box center [828, 211] width 54 height 54
click at [829, 211] on button "+" at bounding box center [828, 211] width 54 height 54
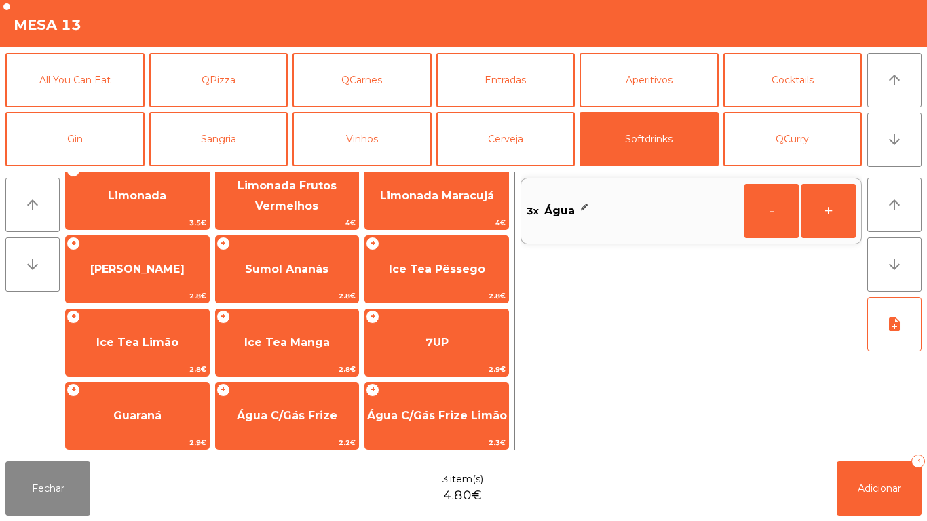
scroll to position [189, 0]
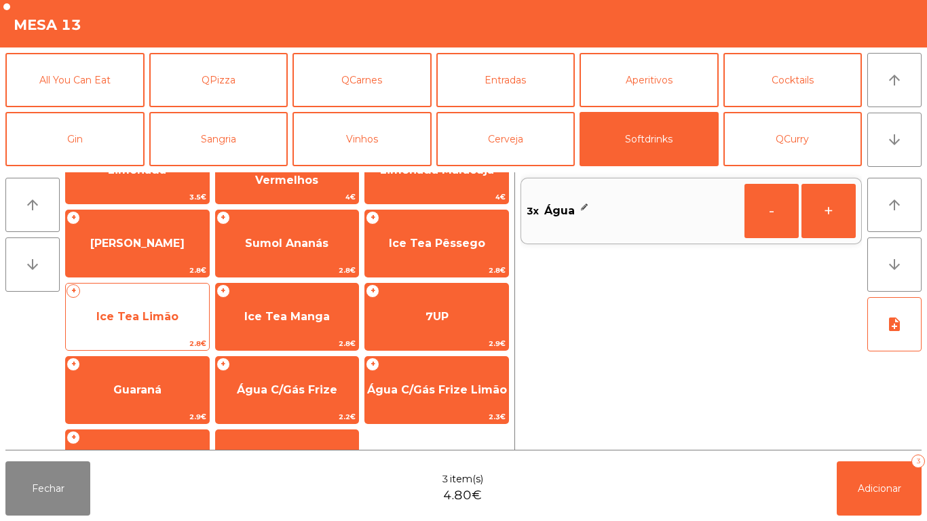
click at [142, 305] on span "Ice Tea Limão" at bounding box center [137, 317] width 143 height 37
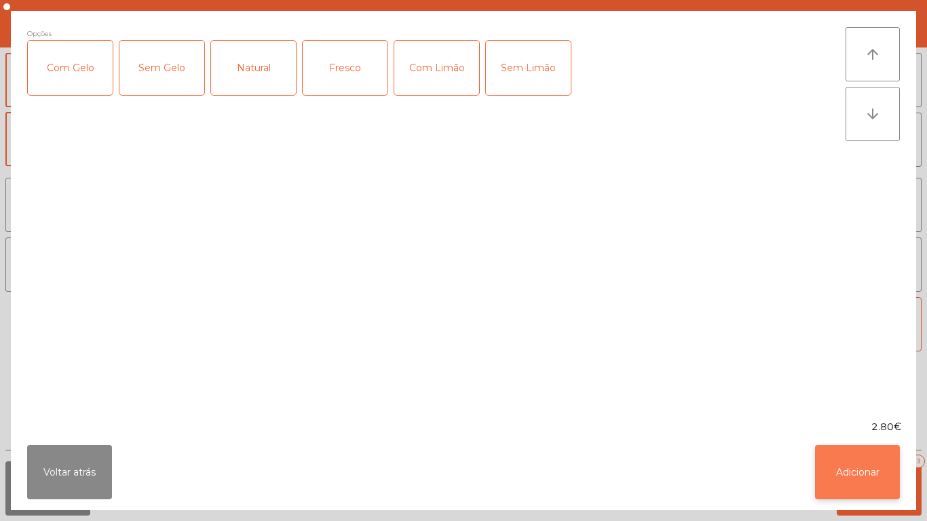
click at [844, 463] on button "Adicionar" at bounding box center [857, 472] width 85 height 54
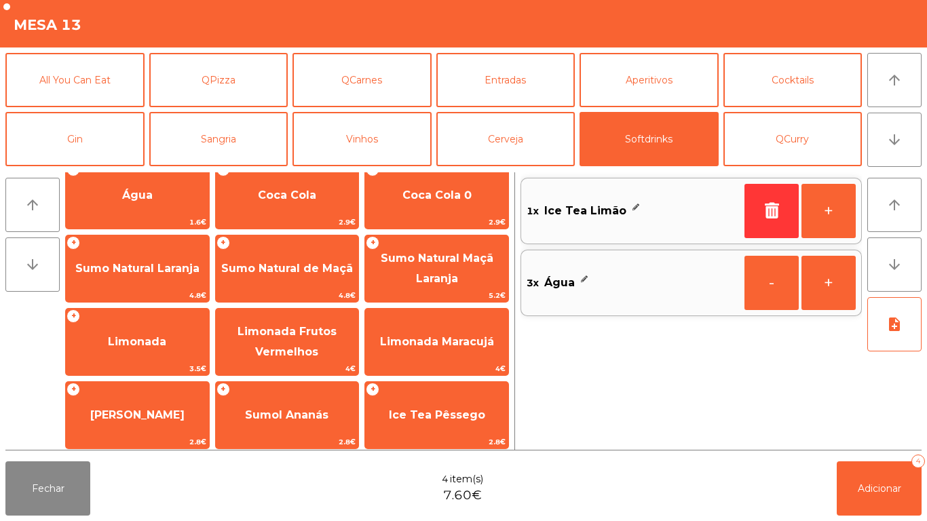
scroll to position [0, 0]
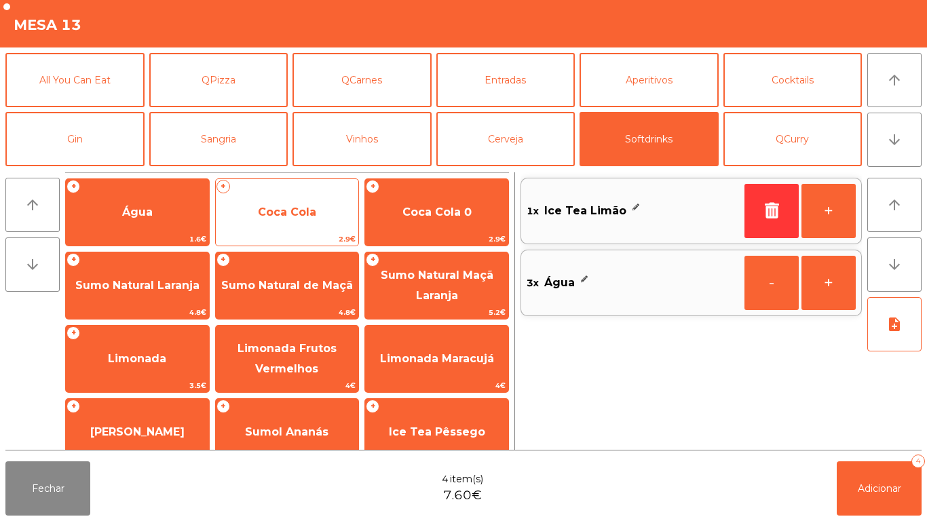
click at [312, 208] on span "Coca Cola" at bounding box center [287, 212] width 58 height 13
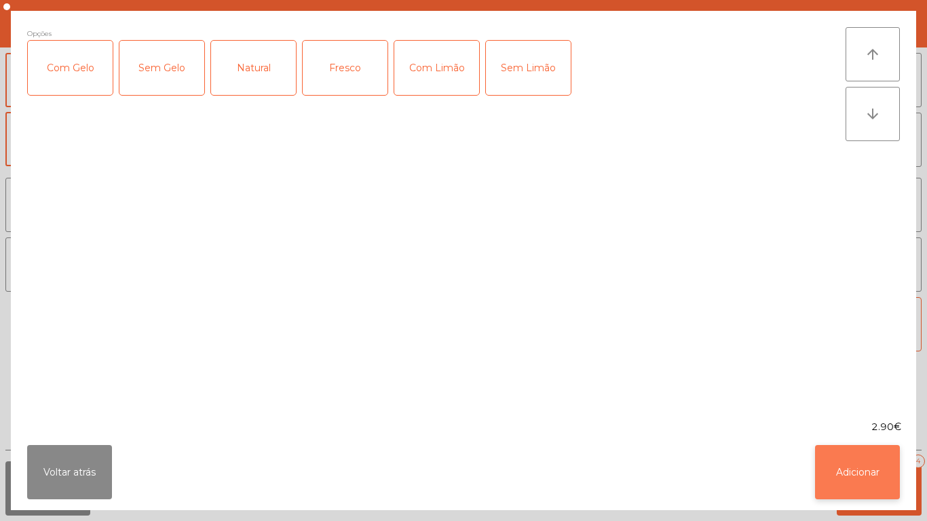
click at [850, 461] on button "Adicionar" at bounding box center [857, 472] width 85 height 54
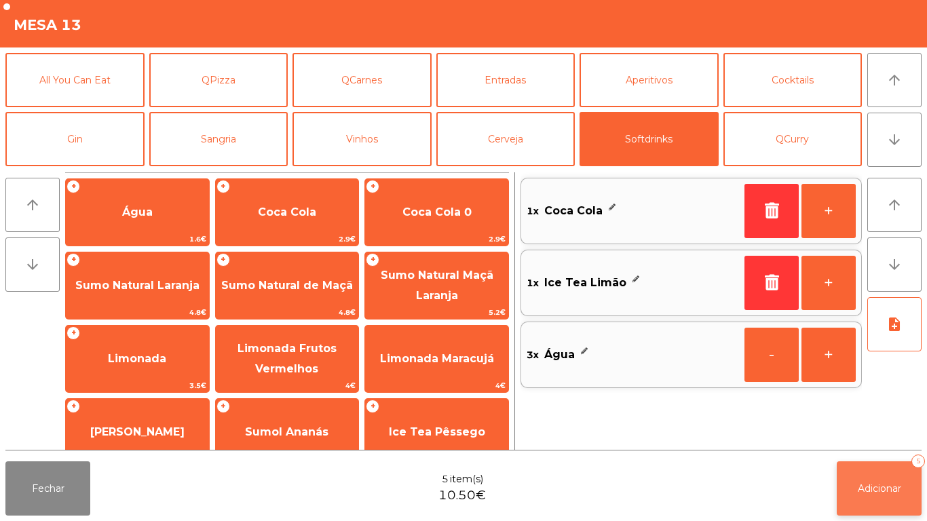
click at [875, 479] on button "Adicionar 5" at bounding box center [879, 488] width 85 height 54
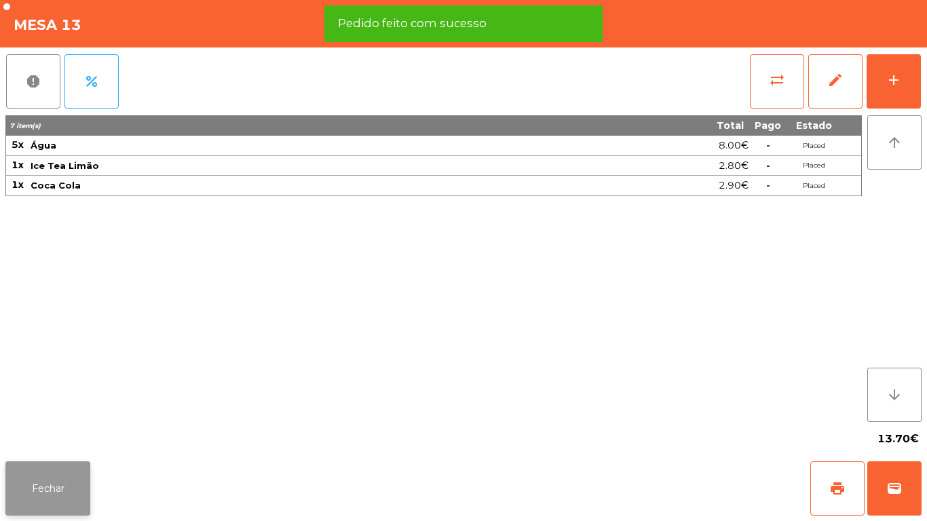
click at [47, 492] on button "Fechar" at bounding box center [47, 488] width 85 height 54
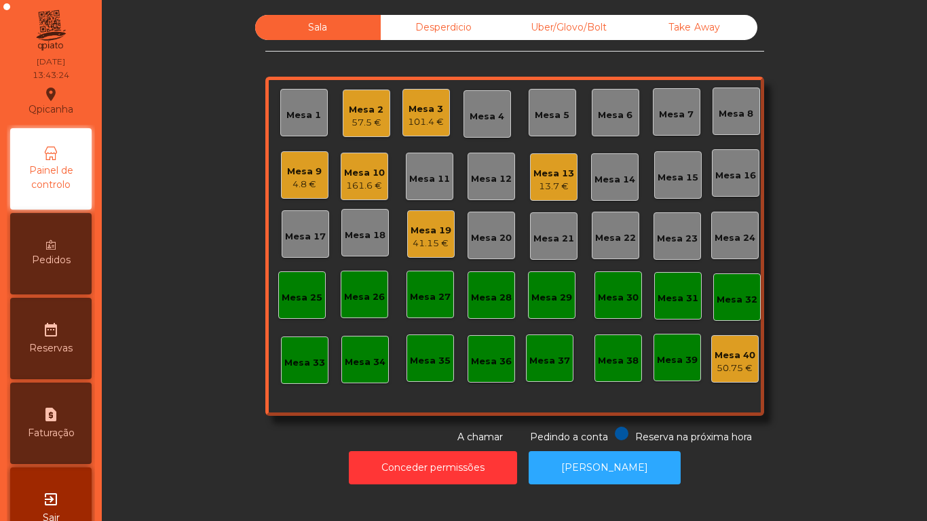
click at [368, 117] on div "57.5 €" at bounding box center [366, 123] width 35 height 14
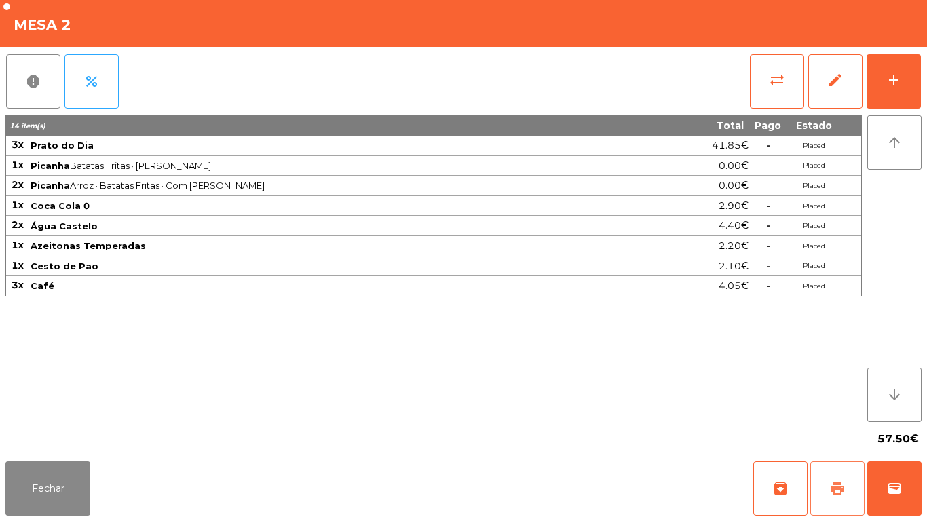
click at [834, 491] on span "print" at bounding box center [837, 488] width 16 height 16
click at [58, 484] on button "Fechar" at bounding box center [47, 488] width 85 height 54
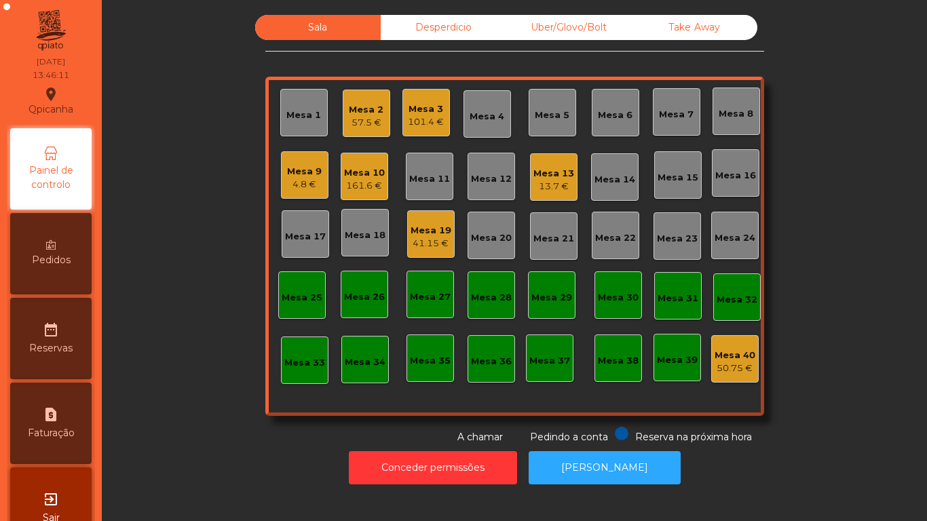
click at [307, 168] on div "Mesa 9" at bounding box center [304, 172] width 35 height 14
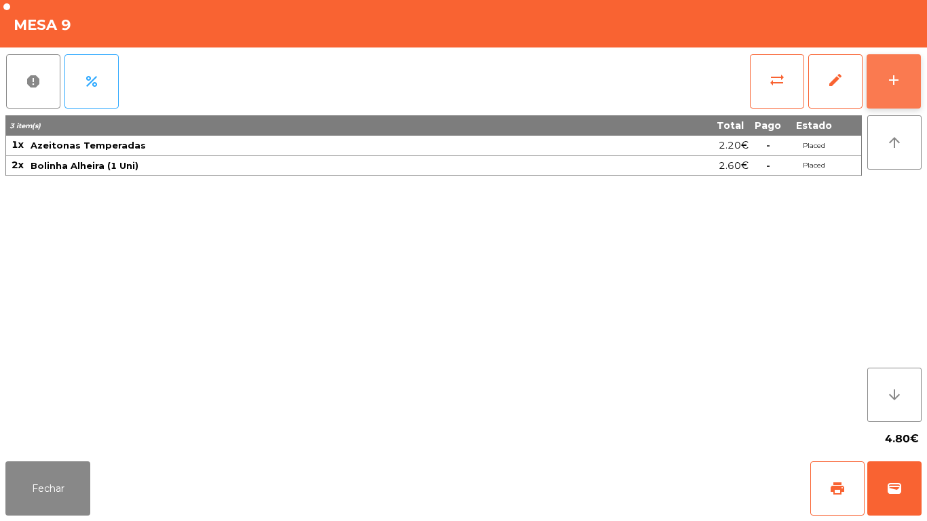
click at [883, 87] on button "add" at bounding box center [894, 81] width 54 height 54
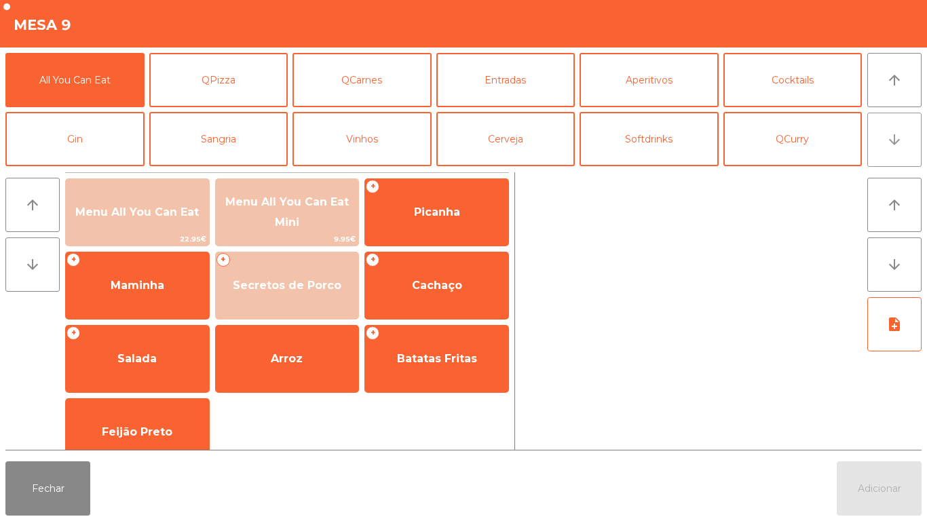
click at [894, 145] on icon "arrow_downward" at bounding box center [894, 140] width 16 height 16
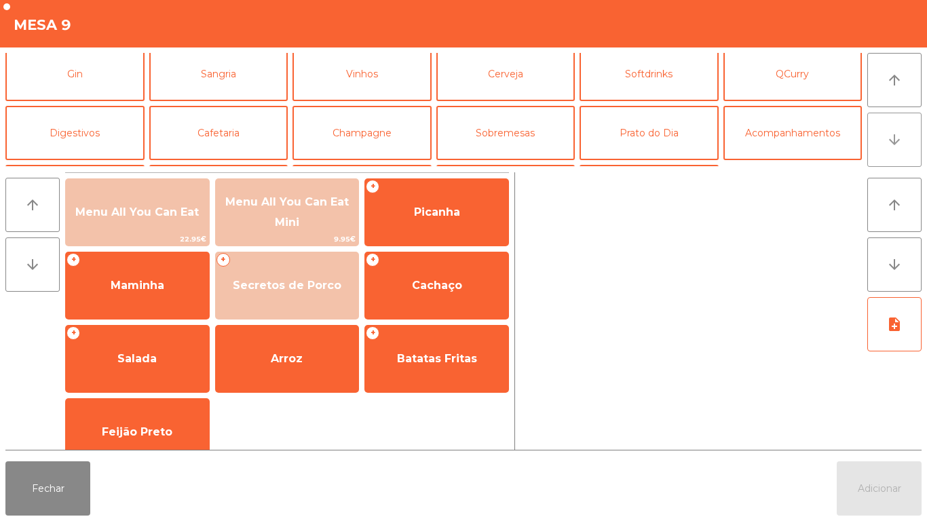
scroll to position [118, 0]
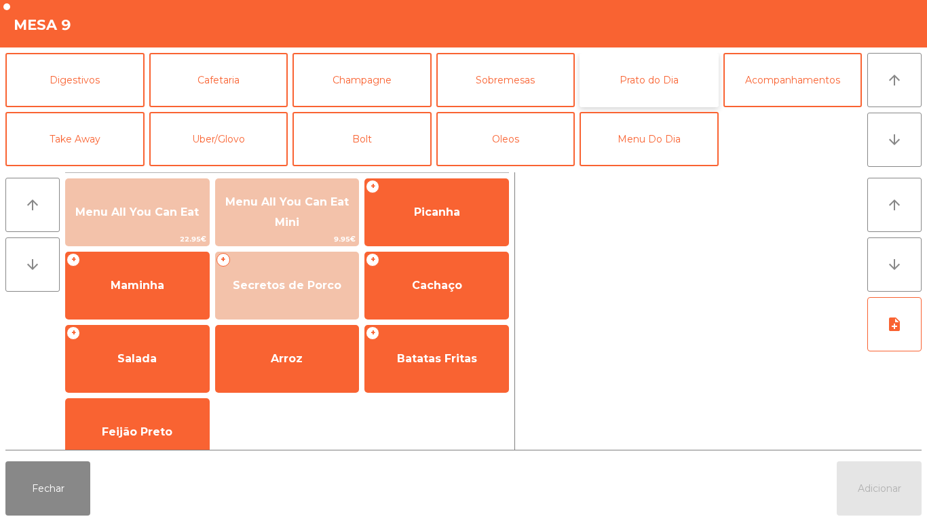
click at [660, 86] on button "Prato do Dia" at bounding box center [648, 80] width 139 height 54
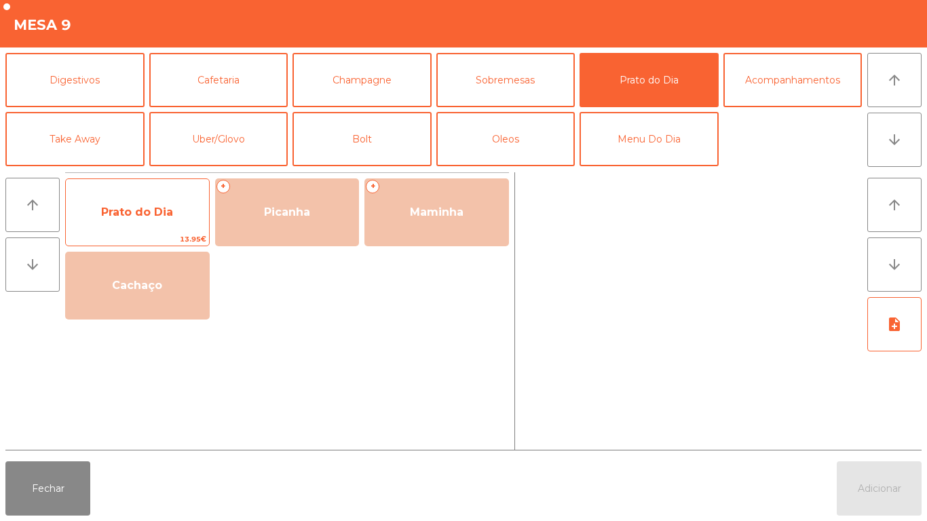
click at [141, 211] on span "Prato do Dia" at bounding box center [137, 212] width 72 height 13
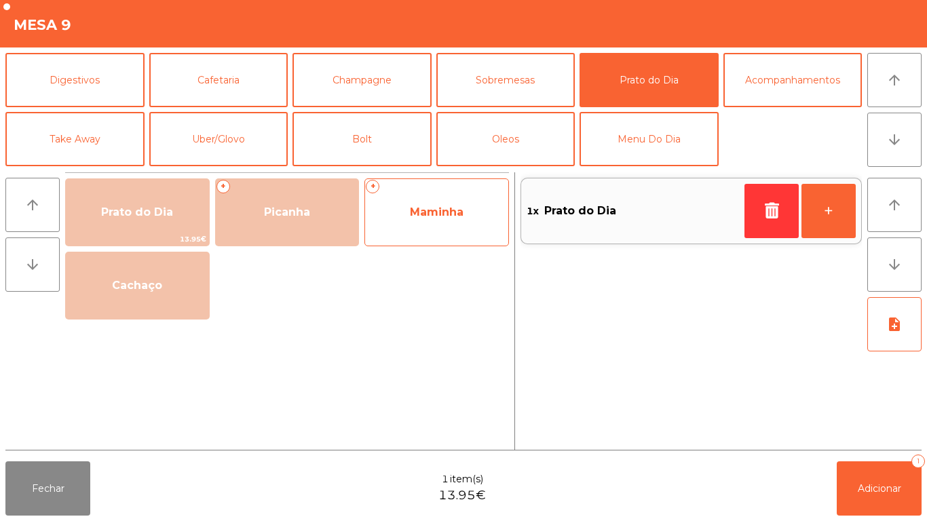
click at [449, 215] on span "Maminha" at bounding box center [437, 212] width 54 height 13
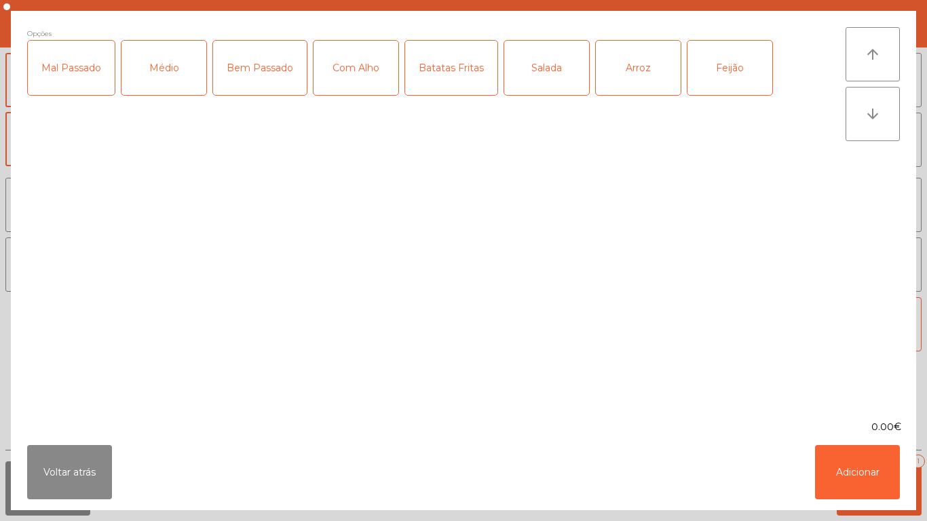
click at [170, 66] on div "Médio" at bounding box center [163, 68] width 85 height 54
click at [360, 70] on div "Com Alho" at bounding box center [355, 68] width 85 height 54
click at [453, 67] on div "Batatas Fritas" at bounding box center [451, 68] width 92 height 54
click at [858, 461] on button "Adicionar" at bounding box center [857, 472] width 85 height 54
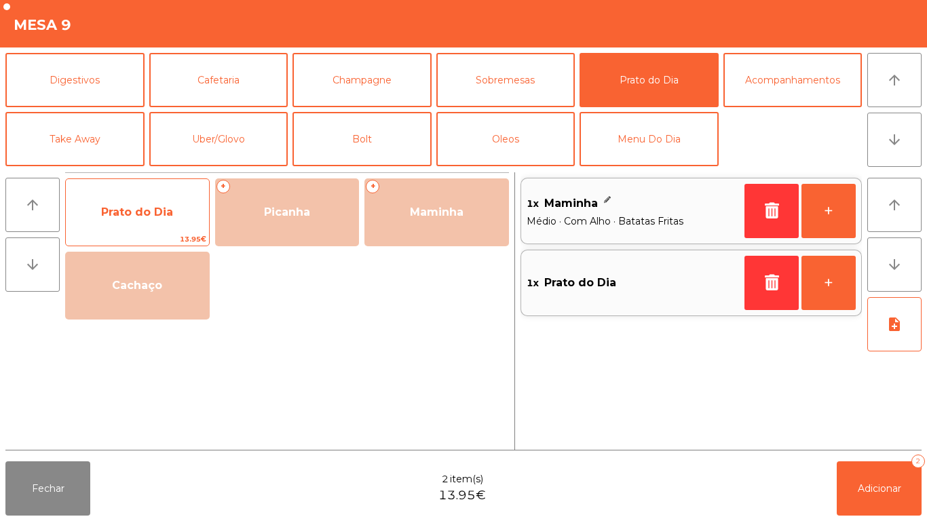
click at [161, 202] on span "Prato do Dia" at bounding box center [137, 212] width 143 height 37
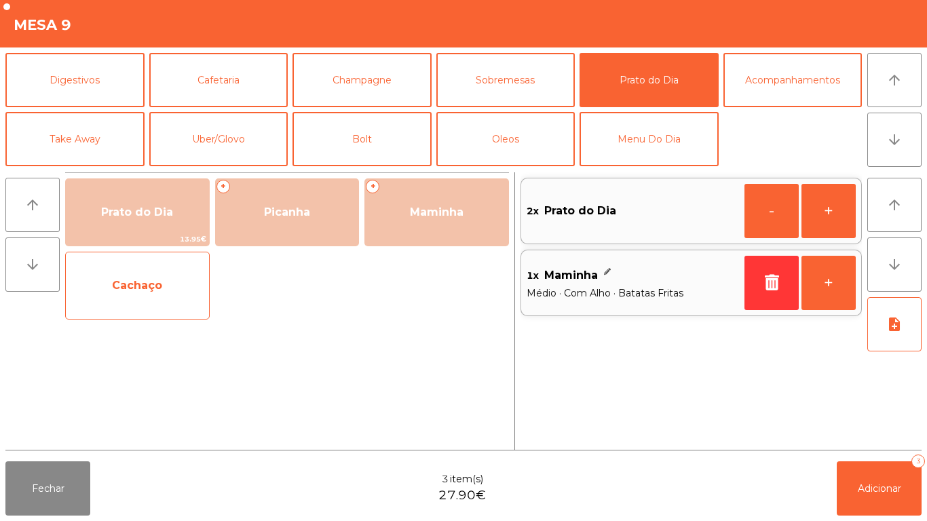
click at [153, 283] on span "Cachaço" at bounding box center [137, 285] width 50 height 13
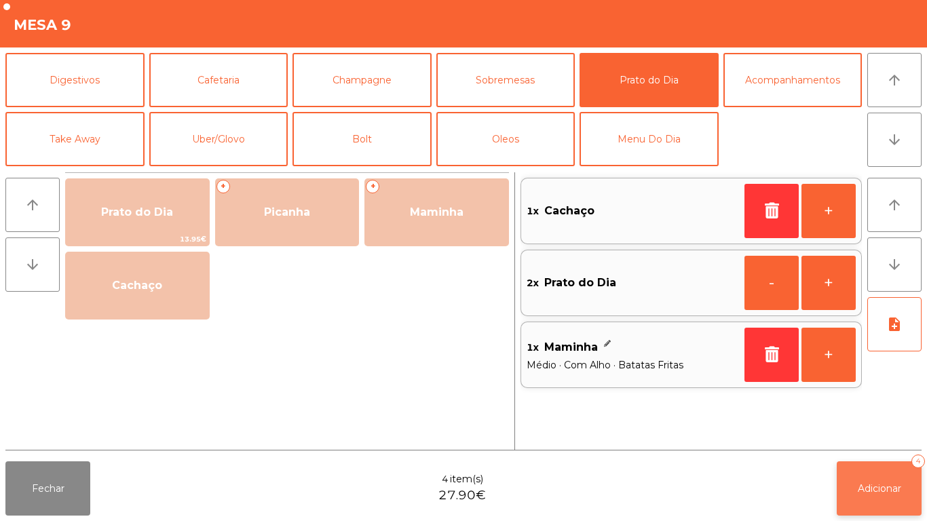
click at [874, 480] on button "Adicionar 4" at bounding box center [879, 488] width 85 height 54
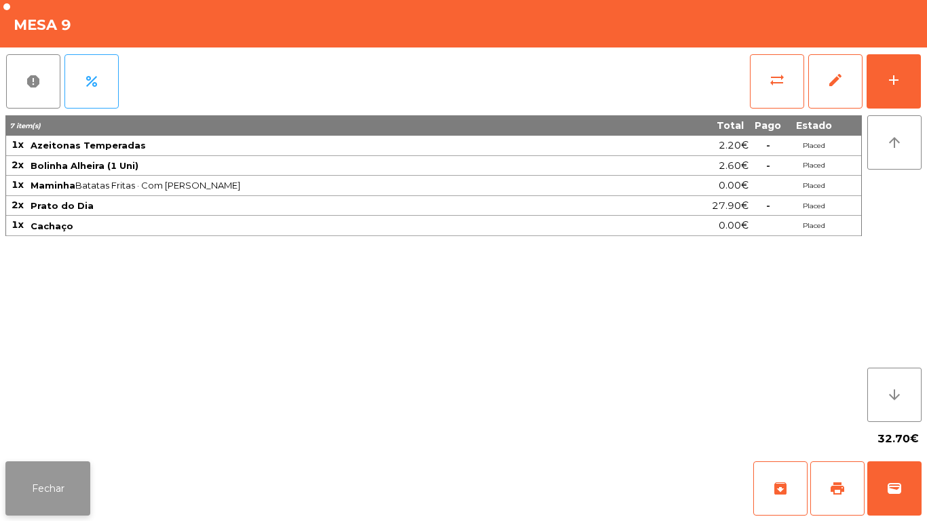
click at [51, 488] on button "Fechar" at bounding box center [47, 488] width 85 height 54
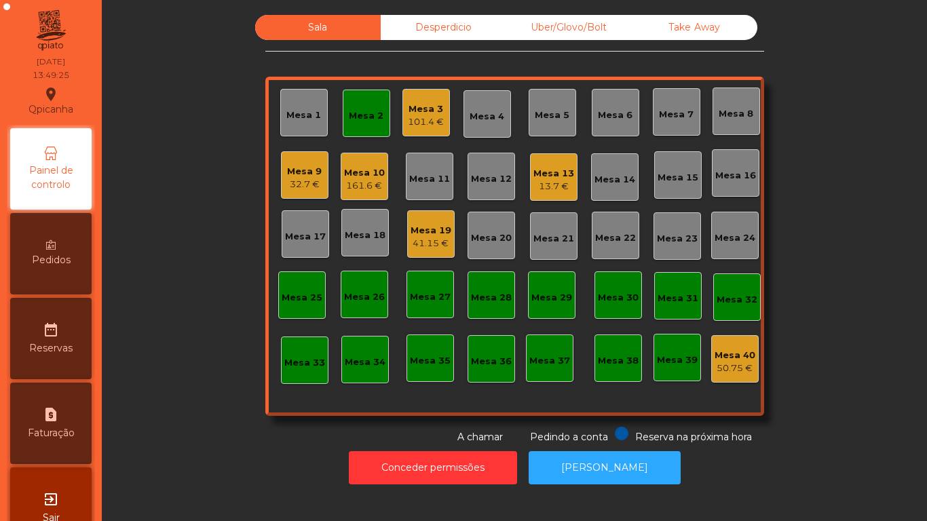
click at [556, 183] on div "13.7 €" at bounding box center [553, 187] width 41 height 14
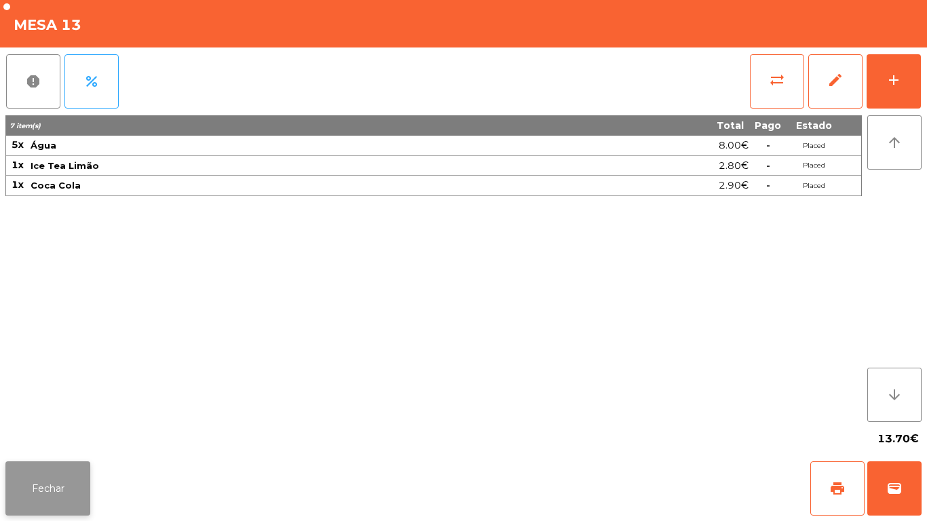
click at [60, 474] on button "Fechar" at bounding box center [47, 488] width 85 height 54
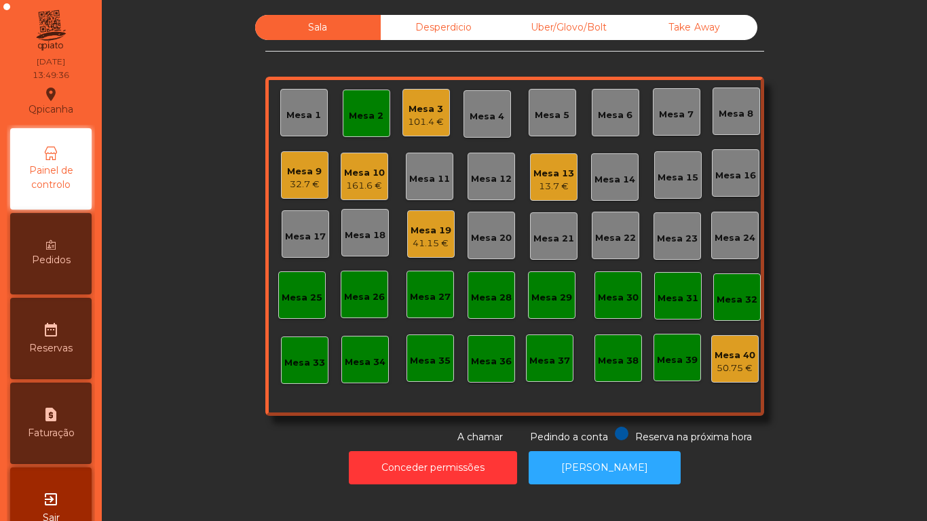
click at [552, 174] on div "Mesa 13" at bounding box center [553, 174] width 41 height 14
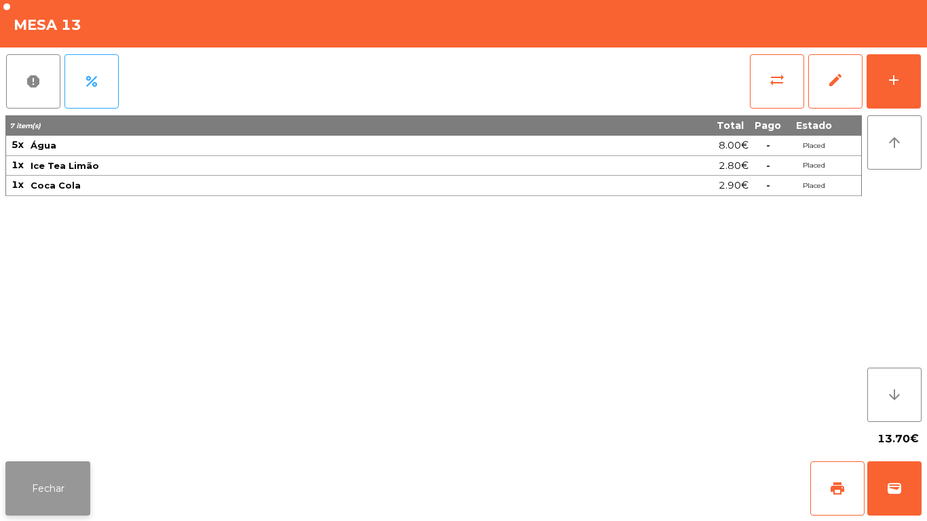
click at [57, 484] on button "Fechar" at bounding box center [47, 488] width 85 height 54
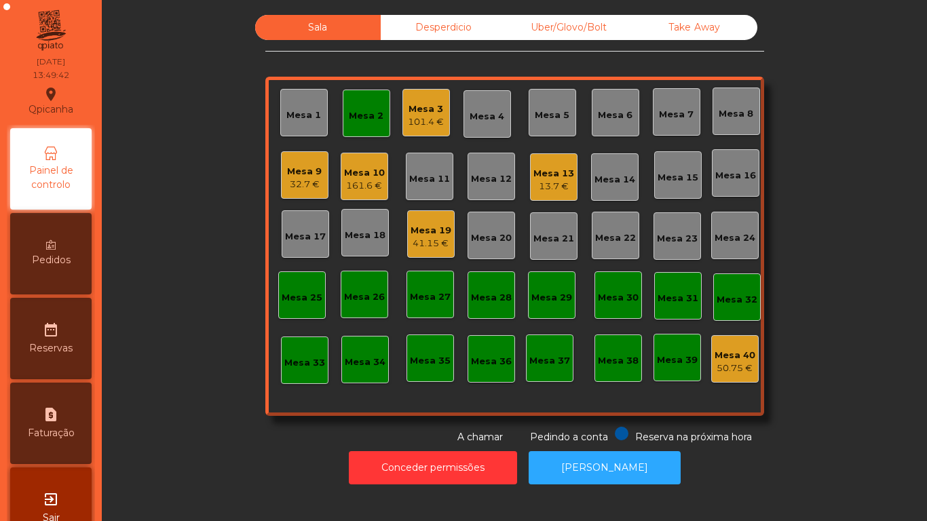
click at [554, 173] on div "Mesa 13" at bounding box center [553, 174] width 41 height 14
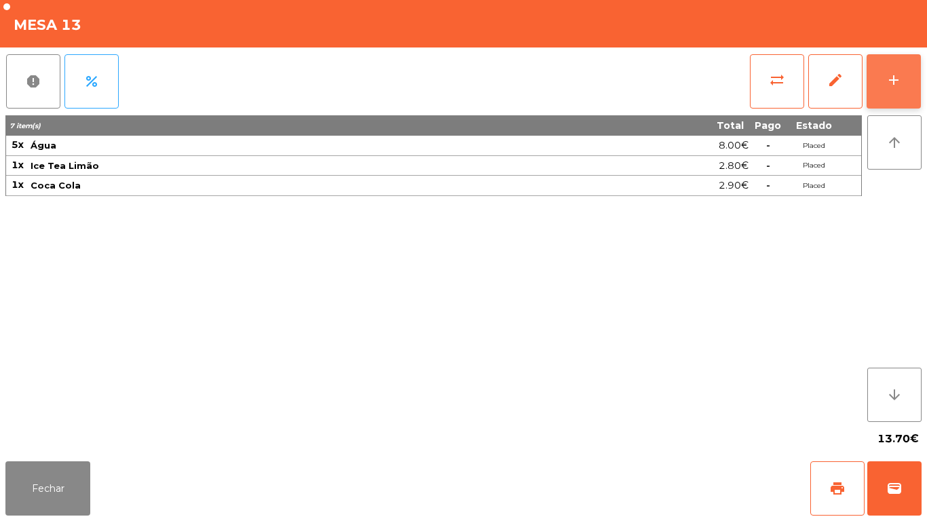
click at [890, 70] on button "add" at bounding box center [894, 81] width 54 height 54
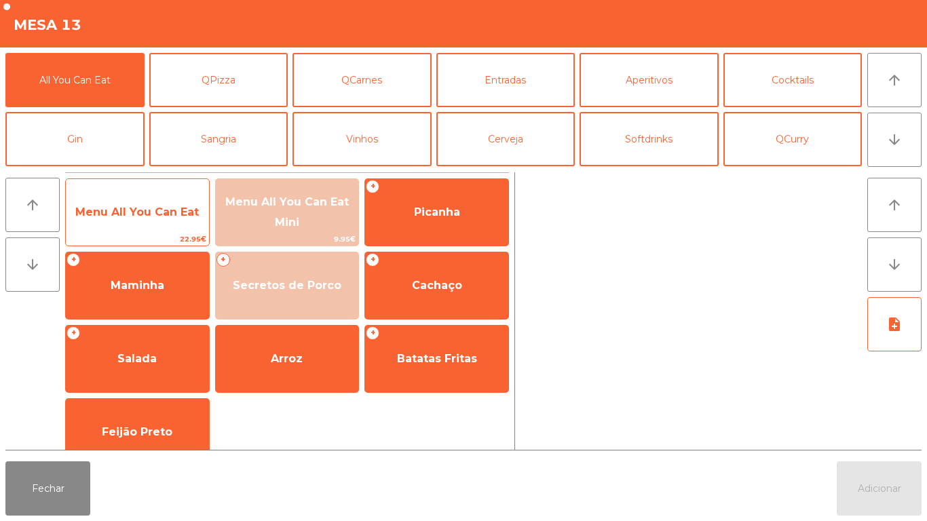
click at [126, 223] on span "Menu All You Can Eat" at bounding box center [137, 212] width 143 height 37
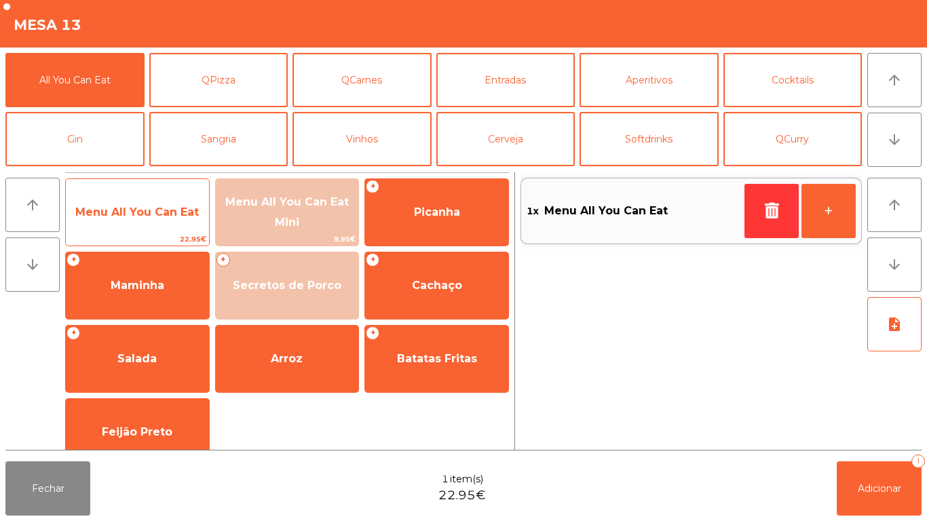
click at [126, 210] on span "Menu All You Can Eat" at bounding box center [136, 212] width 123 height 13
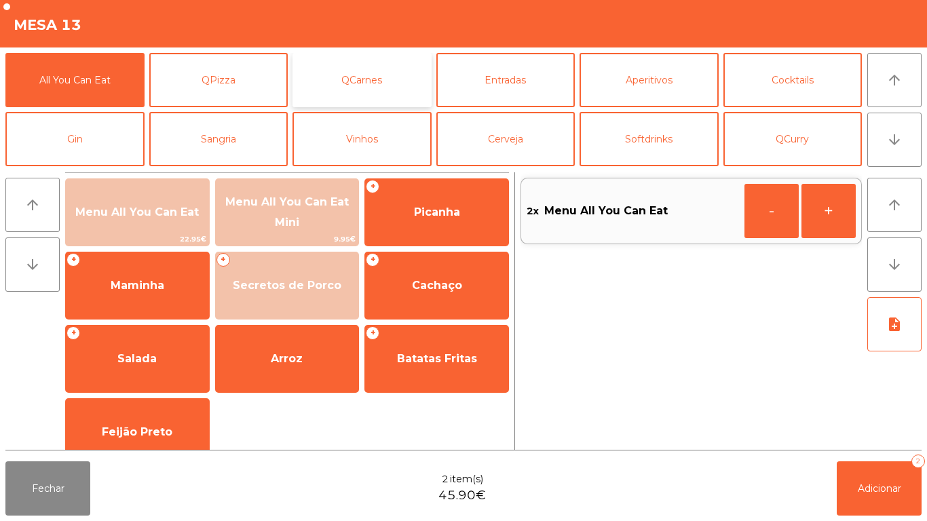
click at [369, 88] on button "QCarnes" at bounding box center [361, 80] width 139 height 54
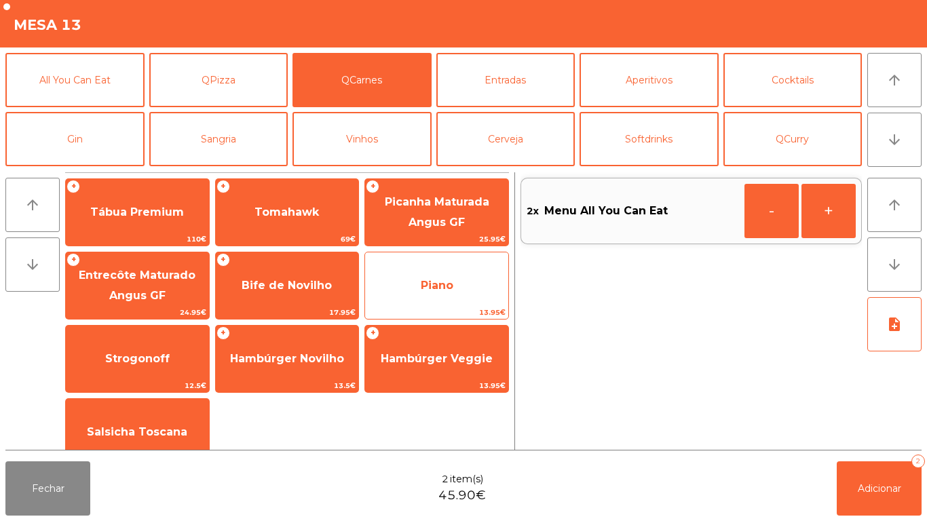
click at [421, 277] on span "Piano" at bounding box center [436, 285] width 143 height 37
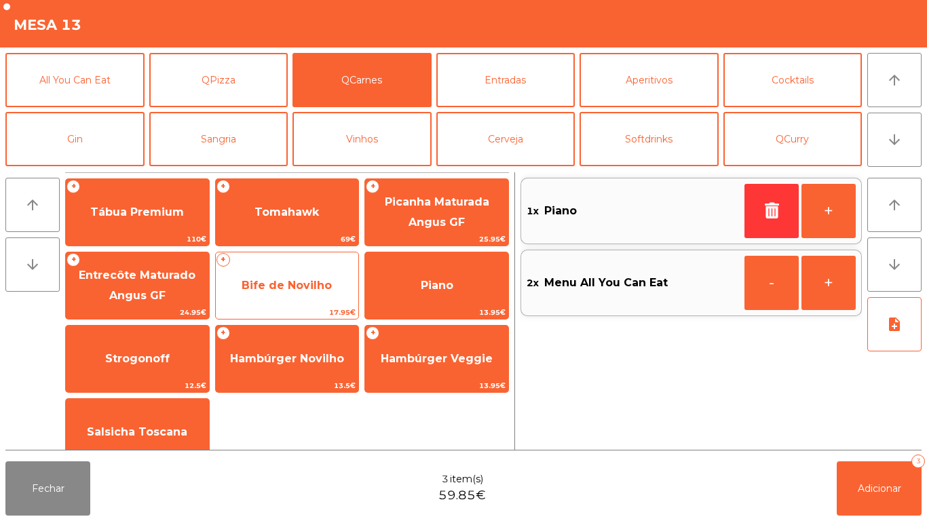
click at [255, 284] on span "Bife de Novilho" at bounding box center [287, 285] width 90 height 13
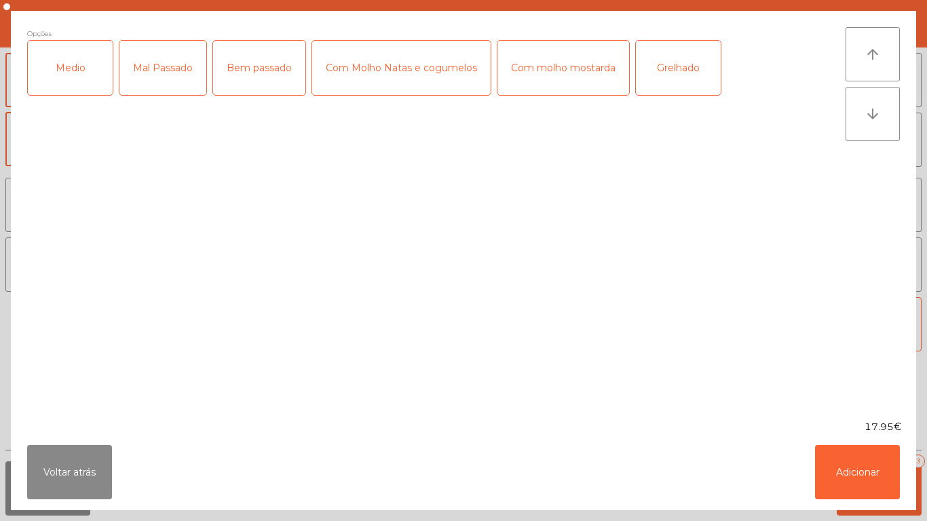
click at [164, 76] on div "Mal Passado" at bounding box center [162, 68] width 87 height 54
click at [850, 480] on button "Adicionar" at bounding box center [857, 472] width 85 height 54
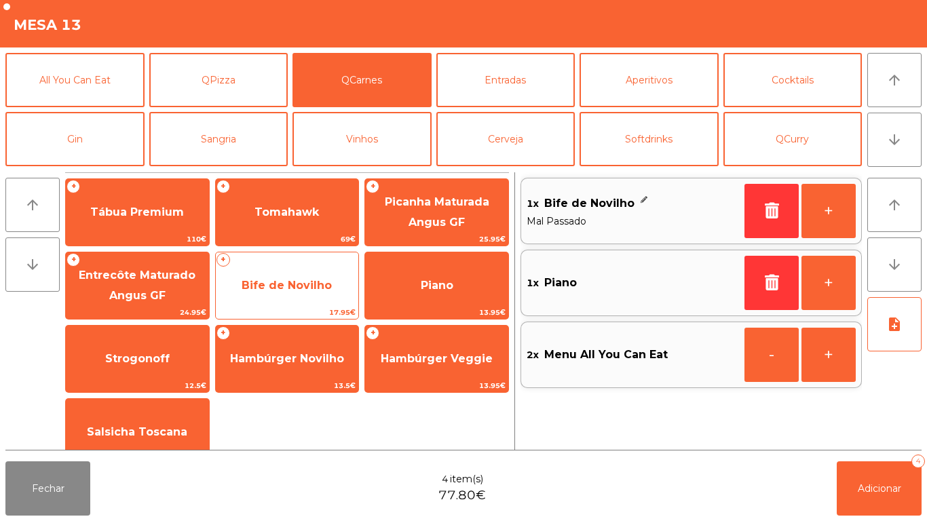
click at [300, 287] on span "Bife de Novilho" at bounding box center [287, 285] width 90 height 13
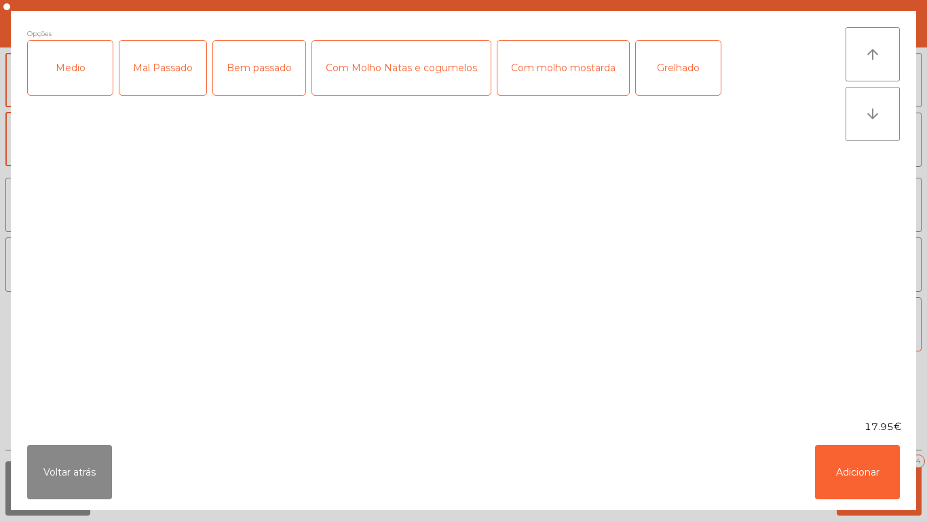
click at [83, 77] on div "Medio" at bounding box center [70, 68] width 85 height 54
click at [670, 80] on div "Grelhado" at bounding box center [678, 68] width 85 height 54
click at [852, 464] on button "Adicionar" at bounding box center [857, 472] width 85 height 54
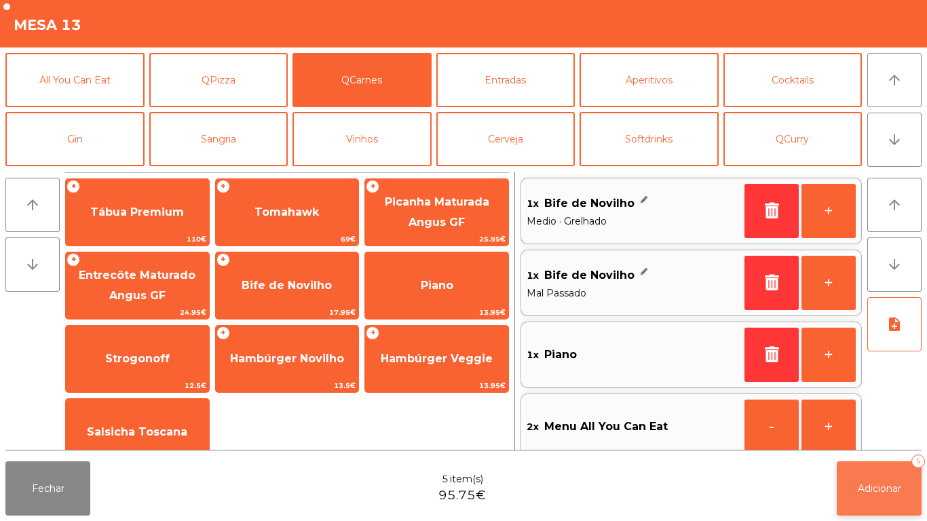
click at [880, 499] on button "Adicionar 5" at bounding box center [879, 488] width 85 height 54
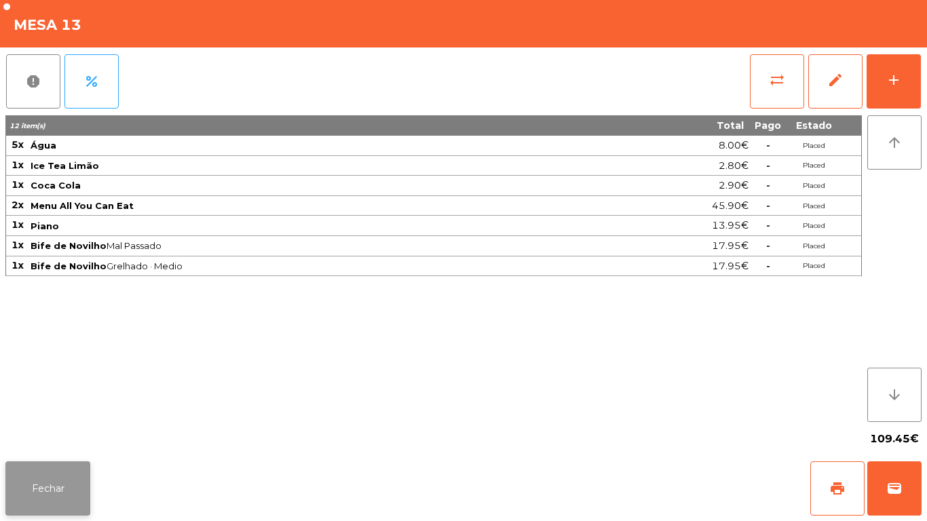
click at [52, 487] on button "Fechar" at bounding box center [47, 488] width 85 height 54
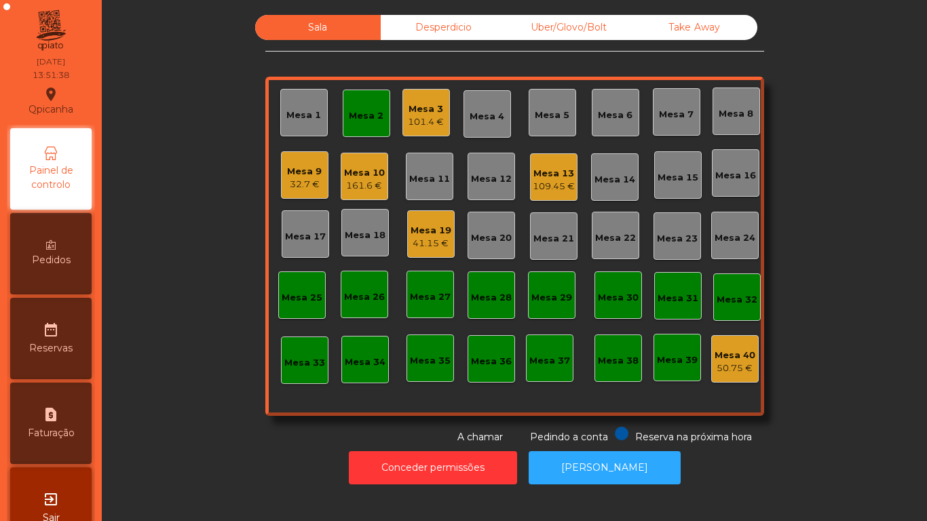
click at [429, 115] on div "101.4 €" at bounding box center [426, 122] width 36 height 14
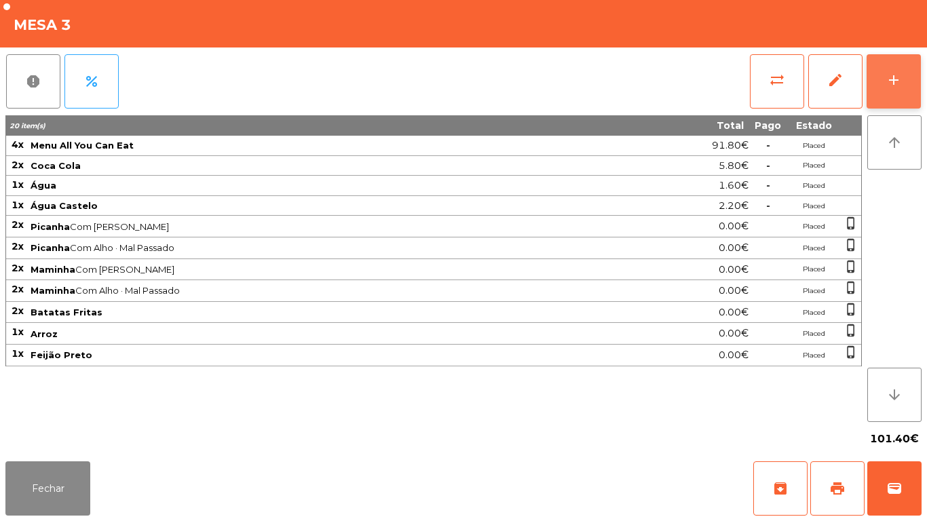
click at [892, 79] on div "add" at bounding box center [894, 80] width 16 height 16
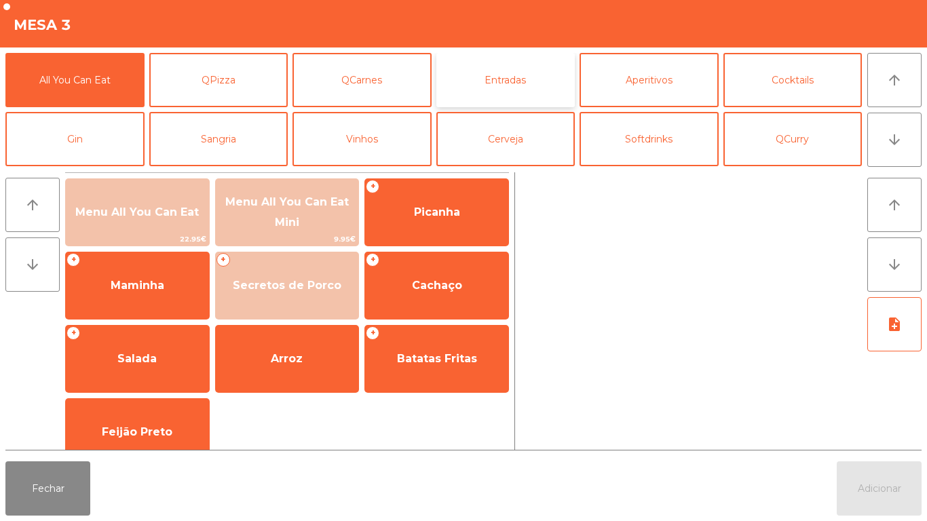
click at [510, 80] on button "Entradas" at bounding box center [505, 80] width 139 height 54
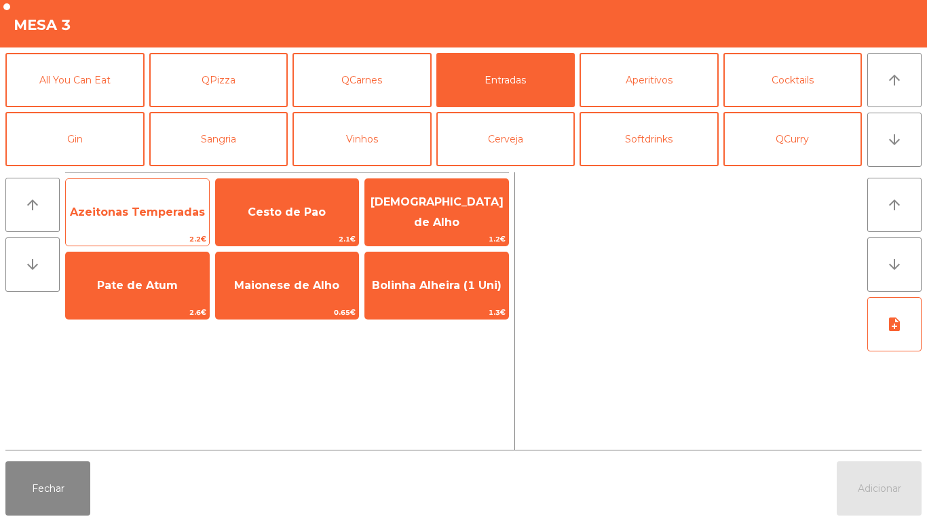
click at [127, 214] on span "Azeitonas Temperadas" at bounding box center [137, 212] width 135 height 13
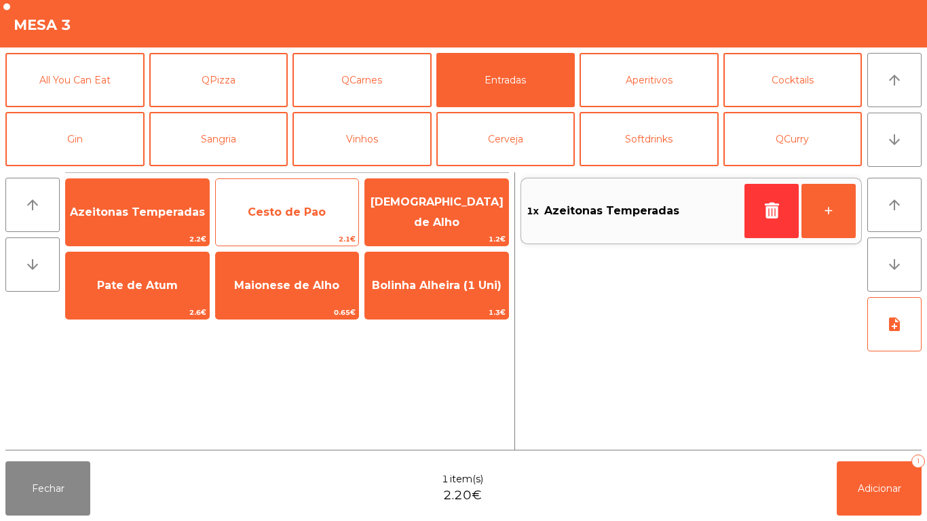
click at [287, 212] on span "Cesto de Pao" at bounding box center [287, 212] width 78 height 13
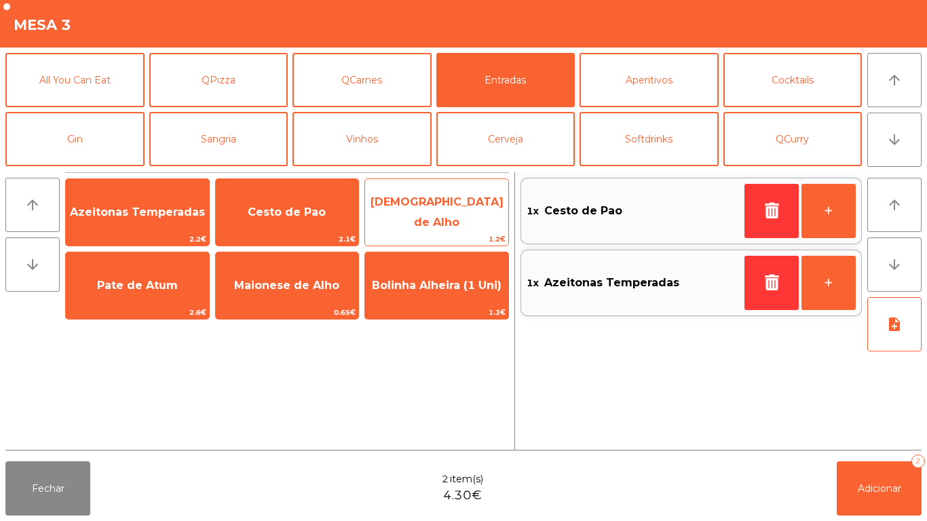
click at [425, 210] on span "[DEMOGRAPHIC_DATA] de Alho" at bounding box center [436, 211] width 133 height 33
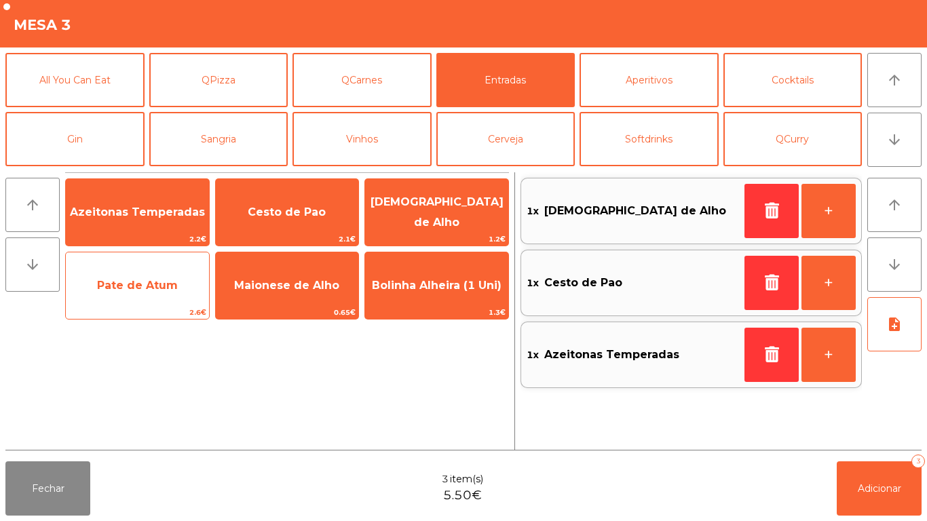
click at [140, 289] on span "Pate de Atum" at bounding box center [137, 285] width 81 height 13
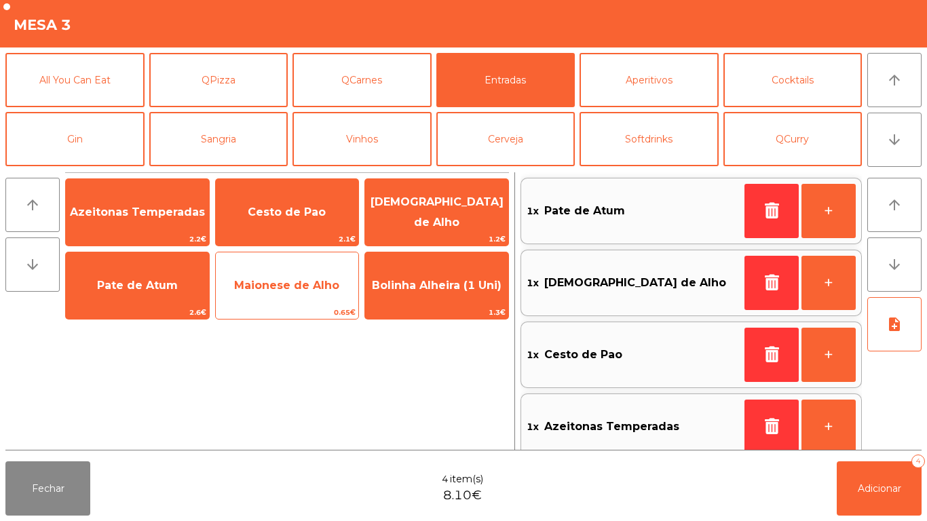
click at [279, 294] on span "Maionese de Alho" at bounding box center [287, 285] width 143 height 37
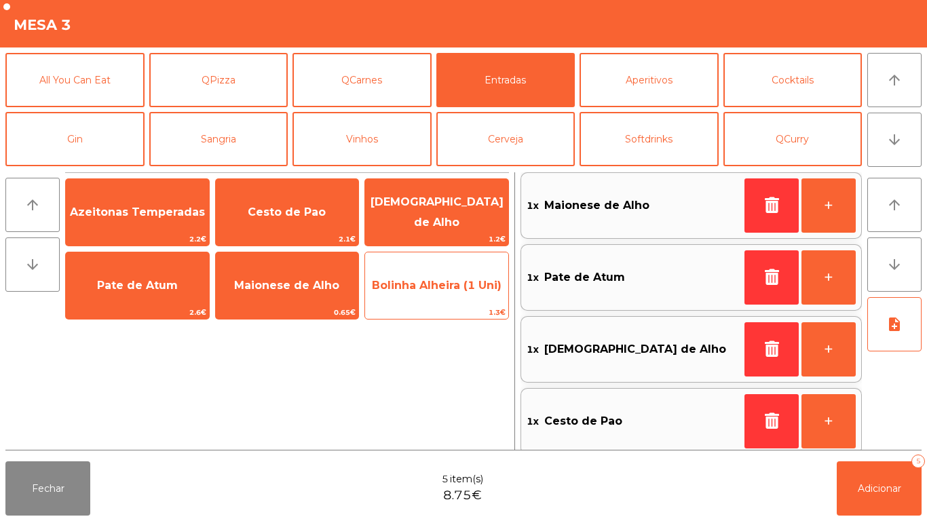
click at [431, 284] on span "Bolinha Alheira (1 Uni)" at bounding box center [437, 285] width 130 height 13
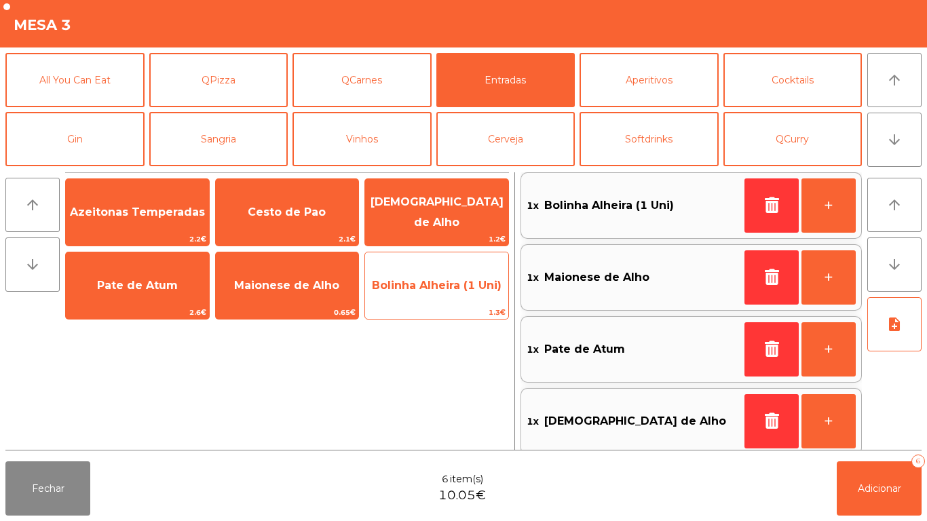
click at [440, 290] on span "Bolinha Alheira (1 Uni)" at bounding box center [437, 285] width 130 height 13
click at [443, 290] on span "Bolinha Alheira (1 Uni)" at bounding box center [437, 285] width 130 height 13
click at [440, 291] on span "Bolinha Alheira (1 Uni)" at bounding box center [437, 285] width 130 height 13
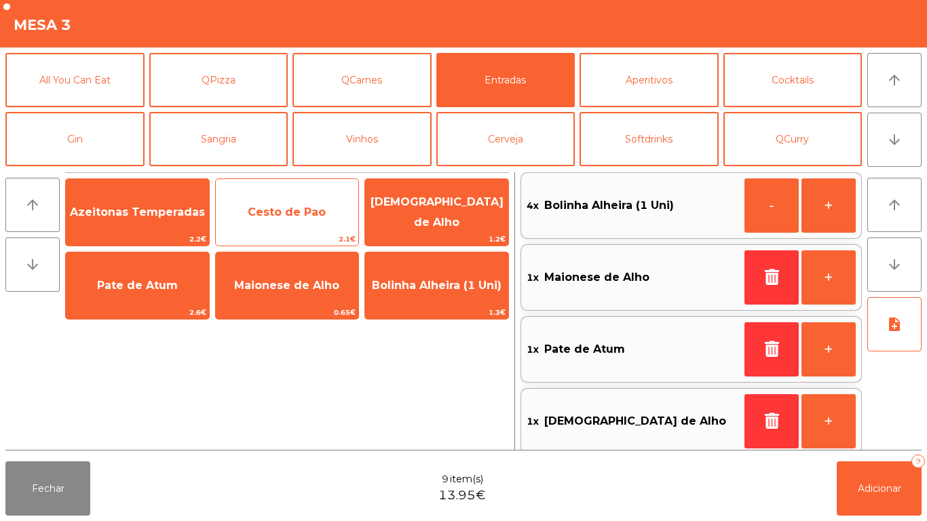
click at [307, 200] on span "Cesto de Pao" at bounding box center [287, 212] width 143 height 37
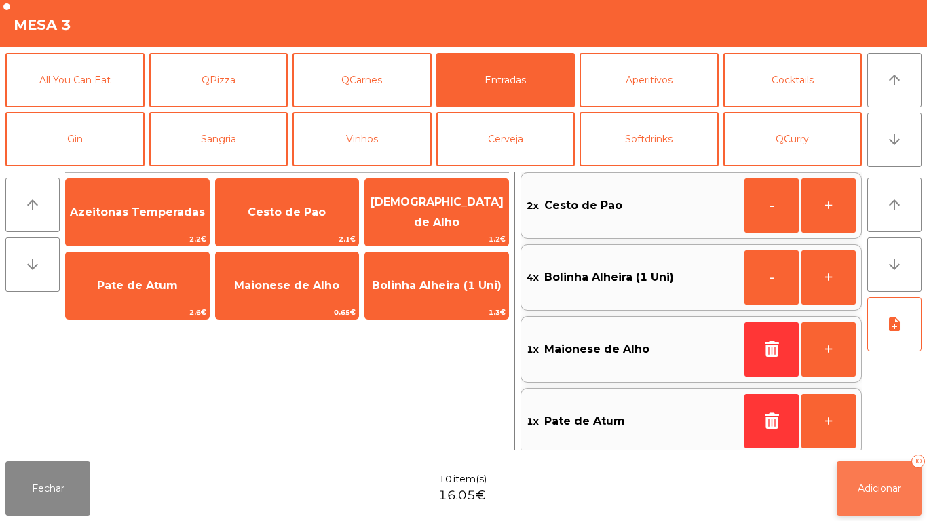
click at [875, 481] on button "Adicionar 10" at bounding box center [879, 488] width 85 height 54
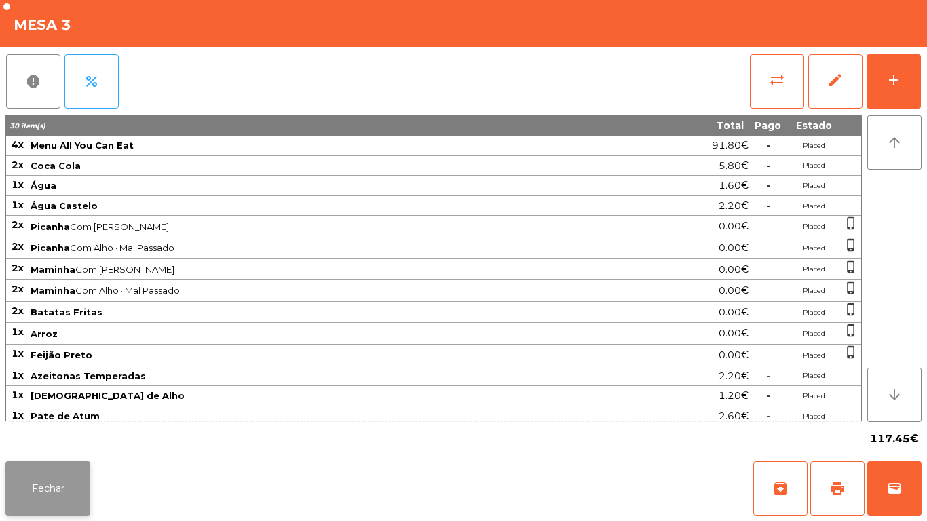
click at [48, 478] on button "Fechar" at bounding box center [47, 488] width 85 height 54
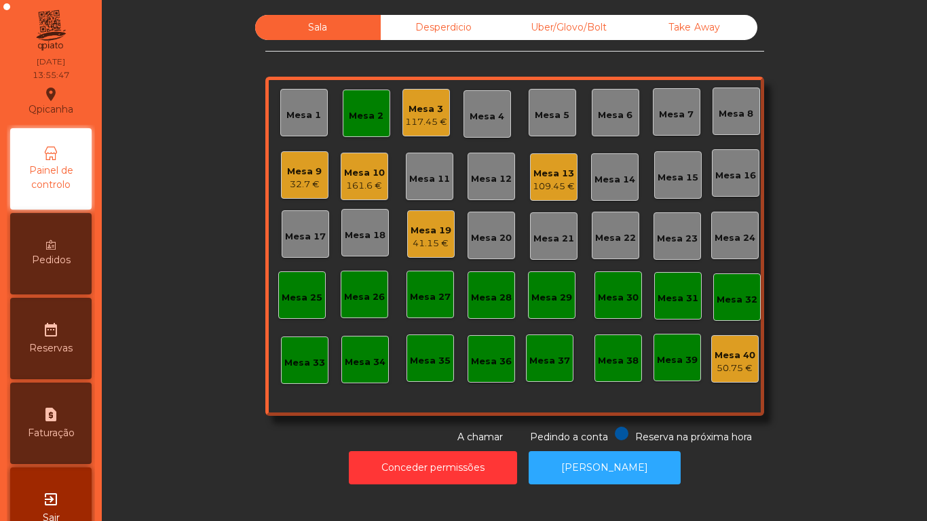
click at [423, 231] on div "Mesa 19" at bounding box center [431, 231] width 41 height 14
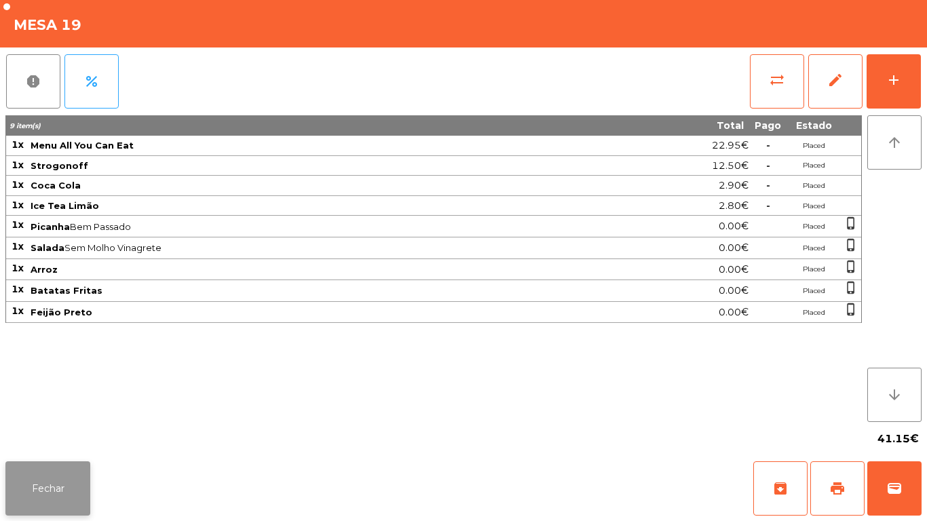
click at [52, 474] on button "Fechar" at bounding box center [47, 488] width 85 height 54
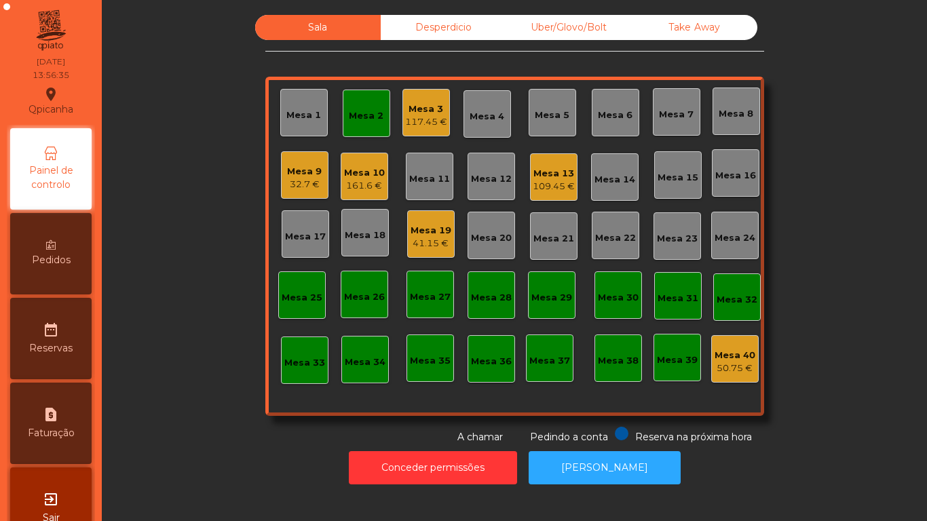
click at [546, 176] on div "Mesa 13" at bounding box center [554, 174] width 42 height 14
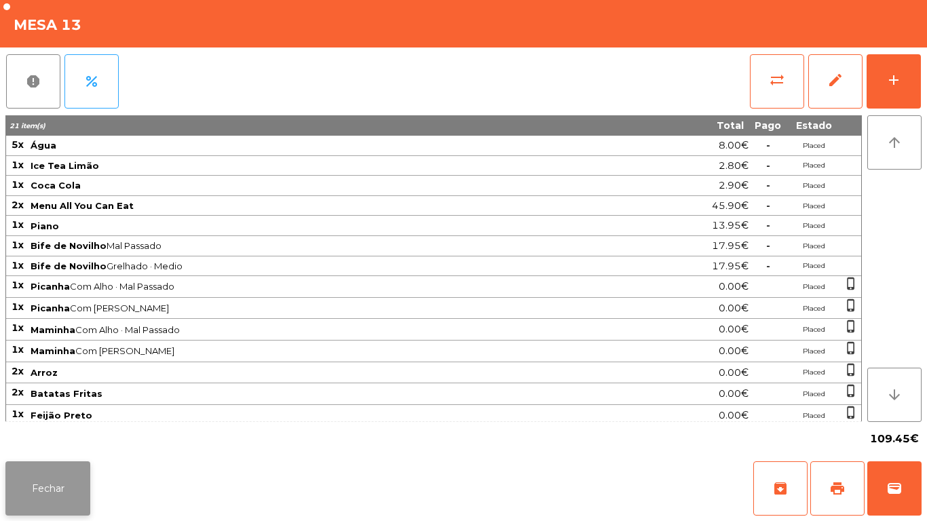
click at [46, 476] on button "Fechar" at bounding box center [47, 488] width 85 height 54
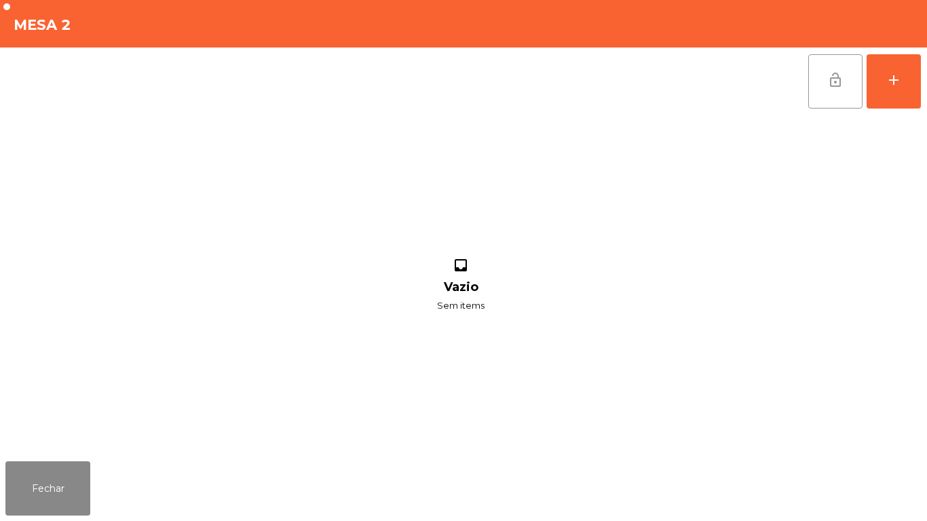
click at [834, 78] on span "lock_open" at bounding box center [835, 80] width 16 height 16
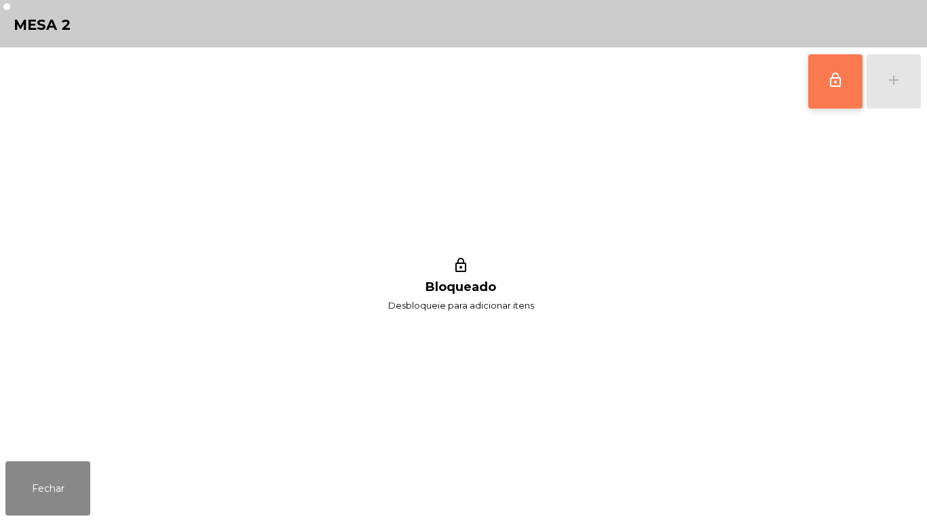
click at [44, 520] on div "Fechar" at bounding box center [463, 488] width 927 height 65
click at [56, 480] on button "Fechar" at bounding box center [47, 488] width 85 height 54
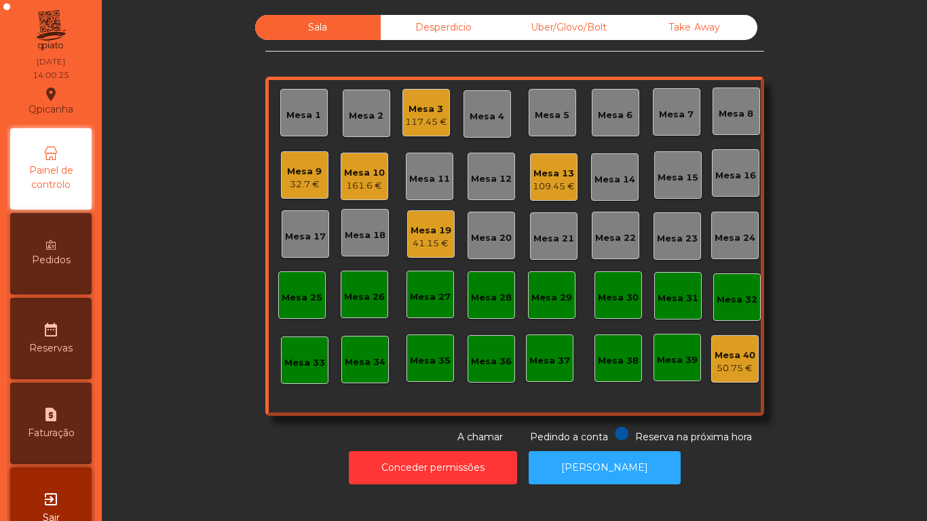
click at [350, 132] on div "Mesa 2" at bounding box center [366, 113] width 47 height 47
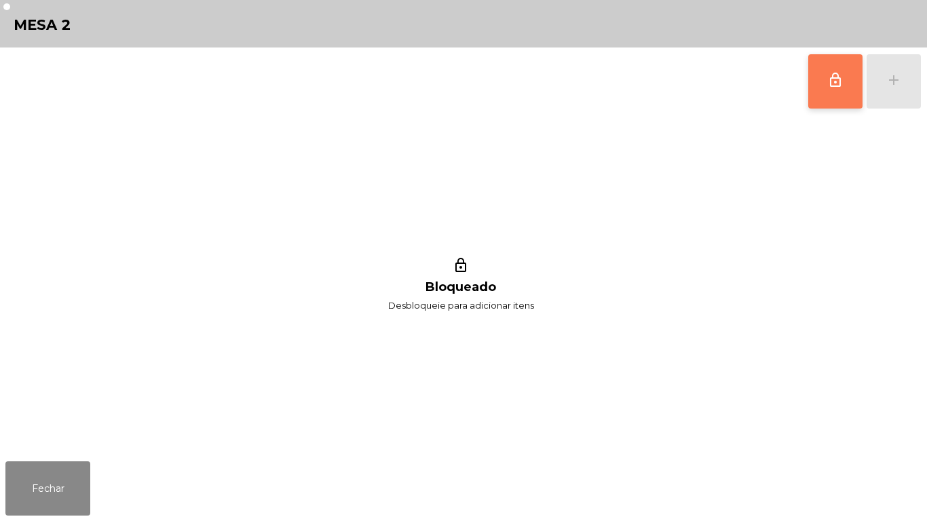
click at [820, 78] on button "lock_outline" at bounding box center [835, 81] width 54 height 54
click at [31, 510] on button "Fechar" at bounding box center [47, 488] width 85 height 54
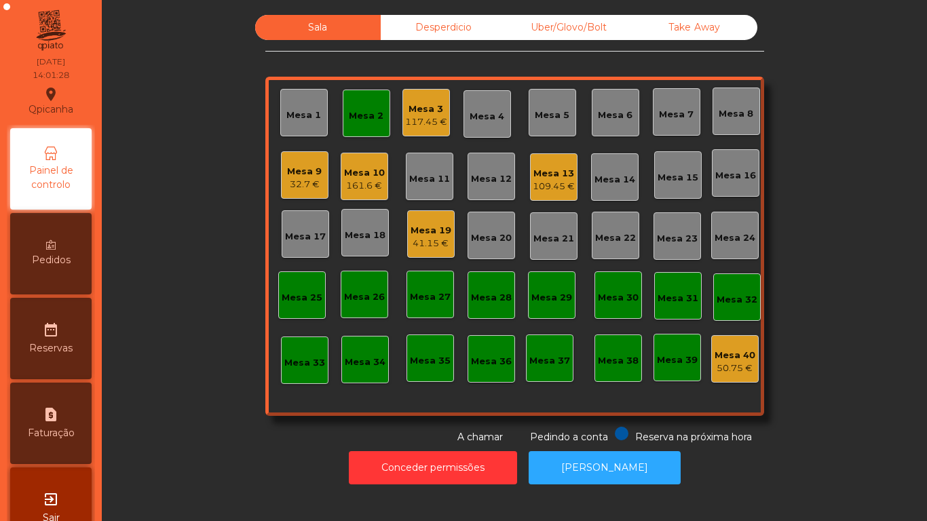
click at [364, 116] on div "Mesa 2" at bounding box center [366, 116] width 35 height 14
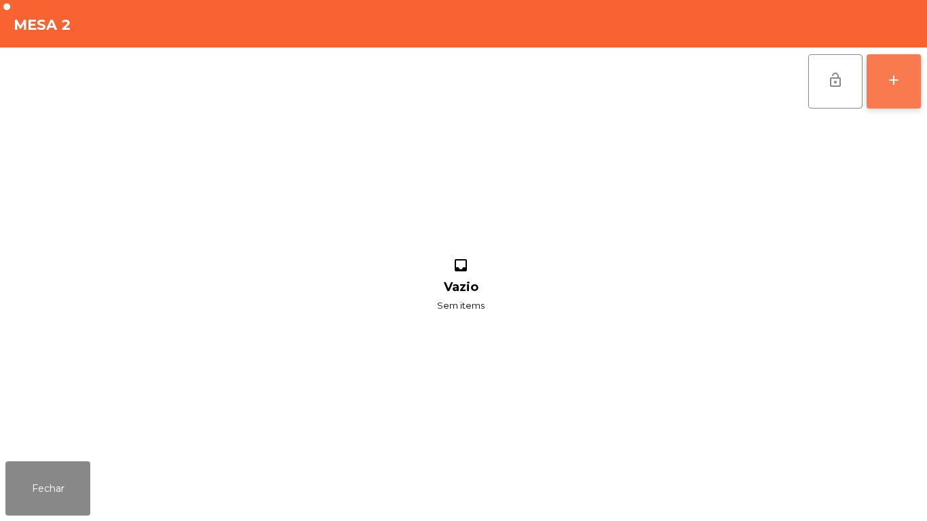
click at [892, 88] on button "add" at bounding box center [894, 81] width 54 height 54
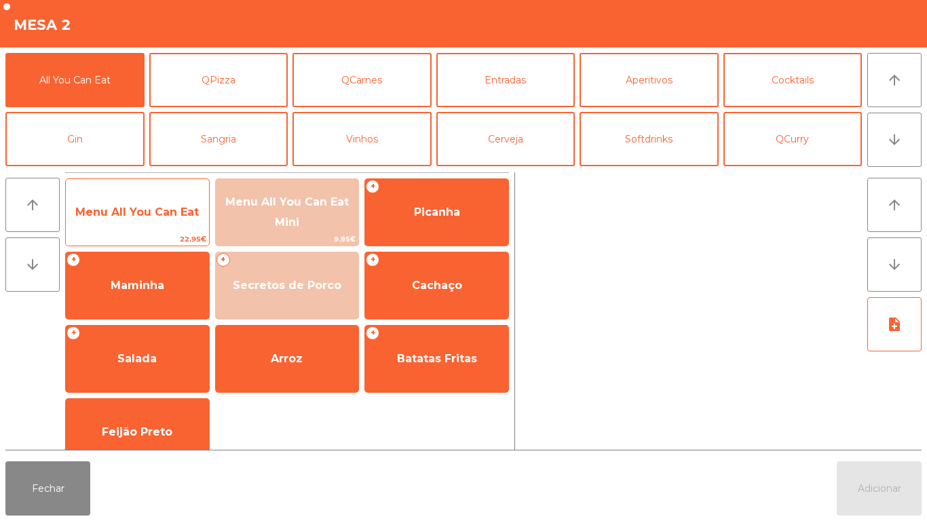
click at [148, 202] on span "Menu All You Can Eat" at bounding box center [137, 212] width 143 height 37
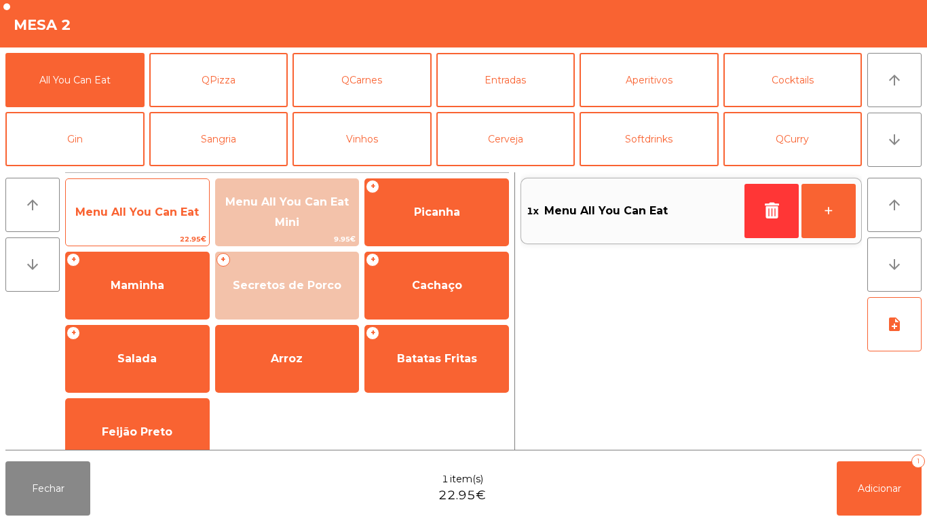
click at [138, 204] on span "Menu All You Can Eat" at bounding box center [137, 212] width 143 height 37
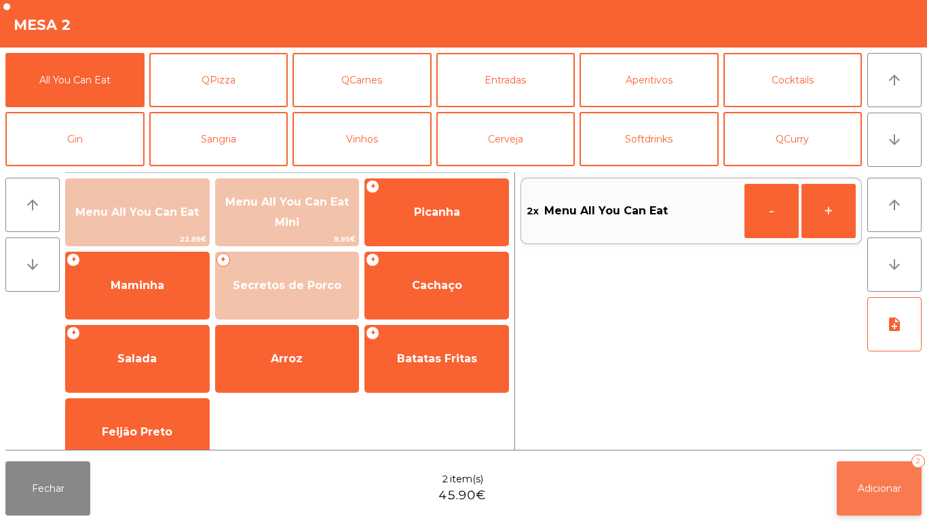
click at [886, 487] on span "Adicionar" at bounding box center [879, 488] width 43 height 12
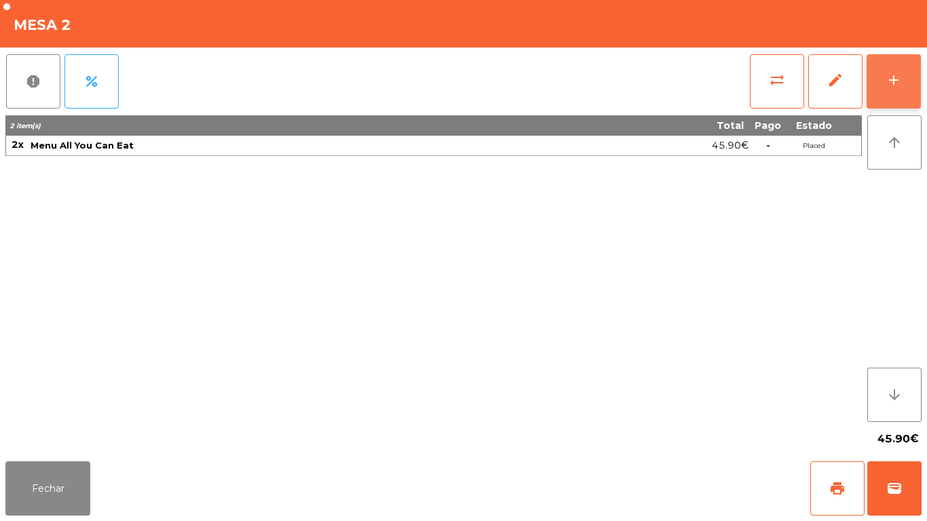
click at [888, 79] on div "add" at bounding box center [894, 80] width 16 height 16
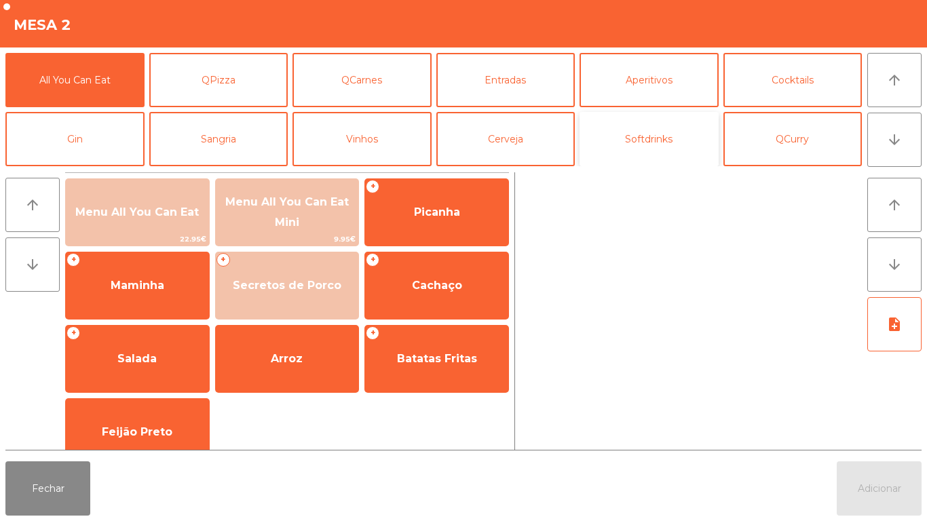
click at [633, 140] on button "Softdrinks" at bounding box center [648, 139] width 139 height 54
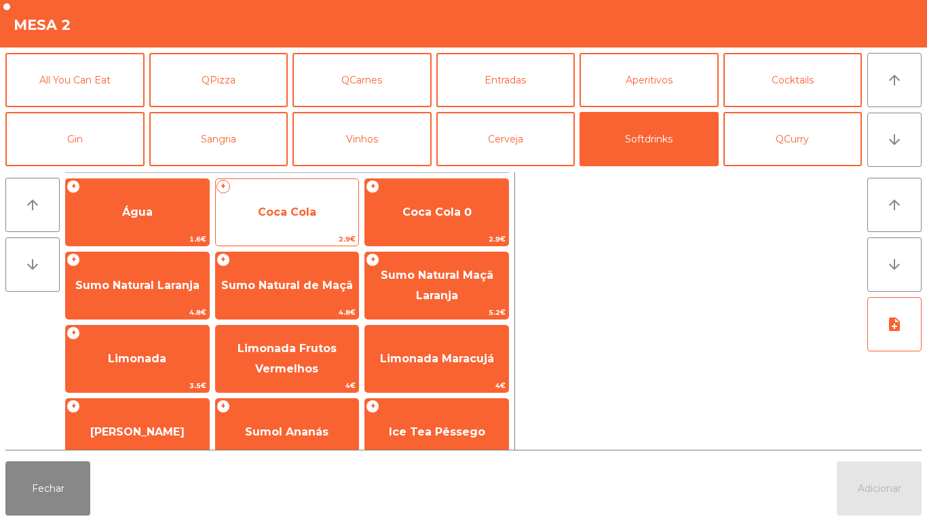
click at [282, 206] on span "Coca Cola" at bounding box center [287, 212] width 58 height 13
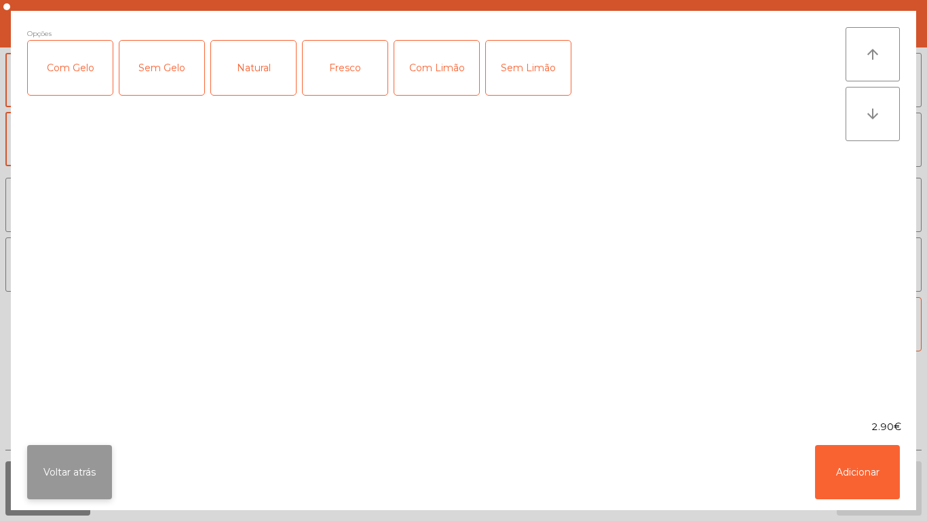
click at [66, 468] on button "Voltar atrás" at bounding box center [69, 472] width 85 height 54
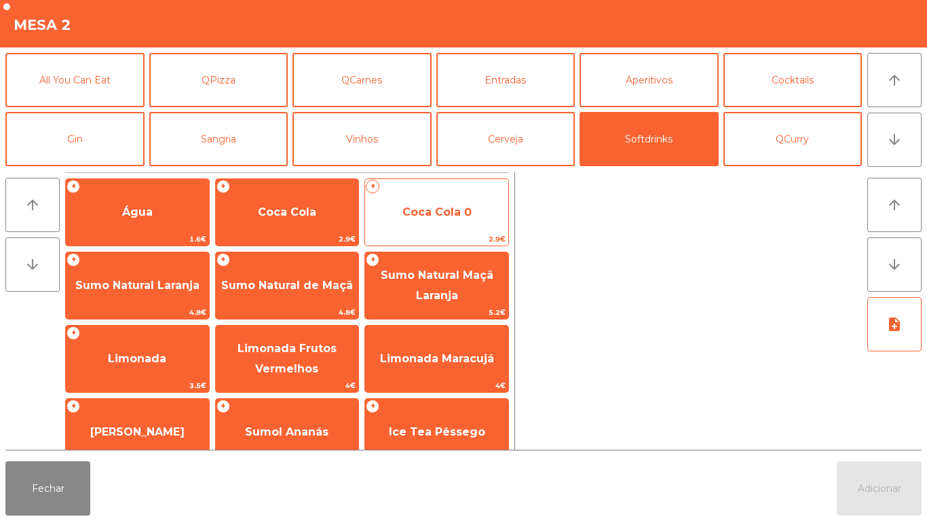
click at [438, 206] on span "Coca Cola 0" at bounding box center [436, 212] width 69 height 13
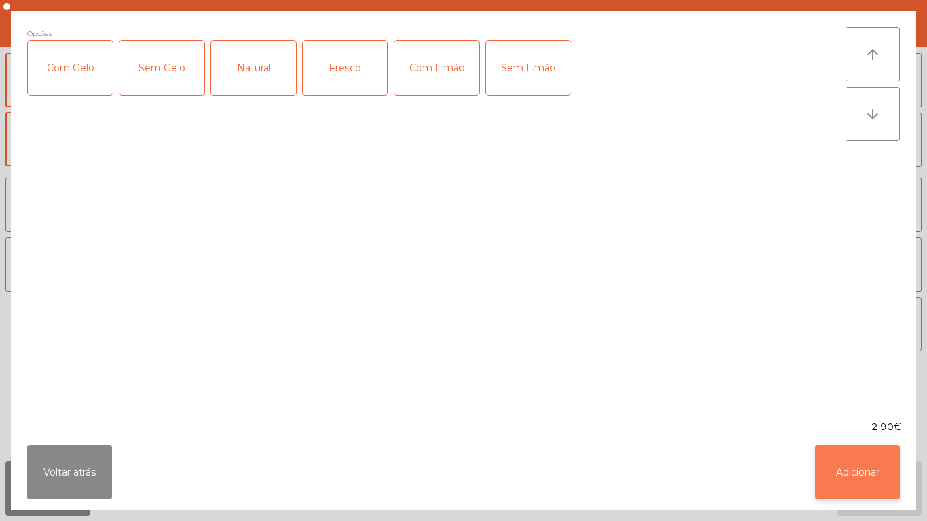
click at [847, 464] on button "Adicionar" at bounding box center [857, 472] width 85 height 54
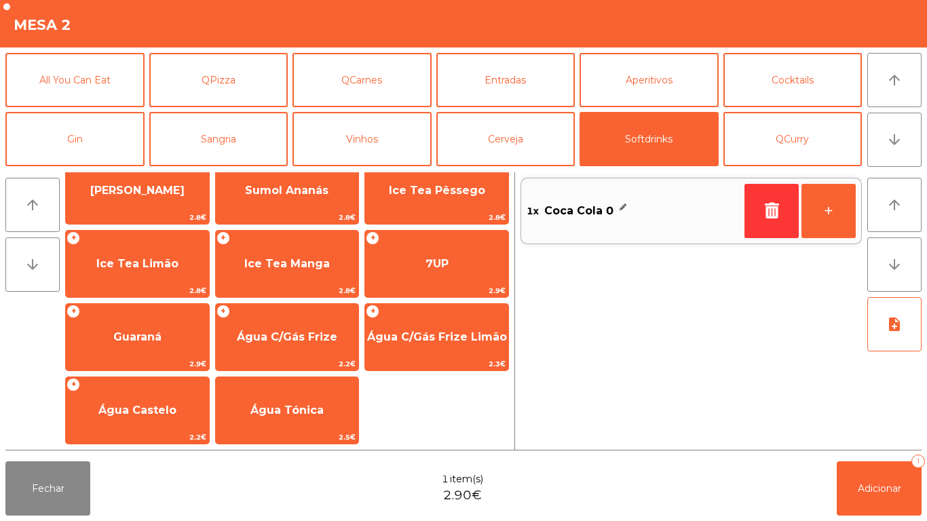
scroll to position [241, 0]
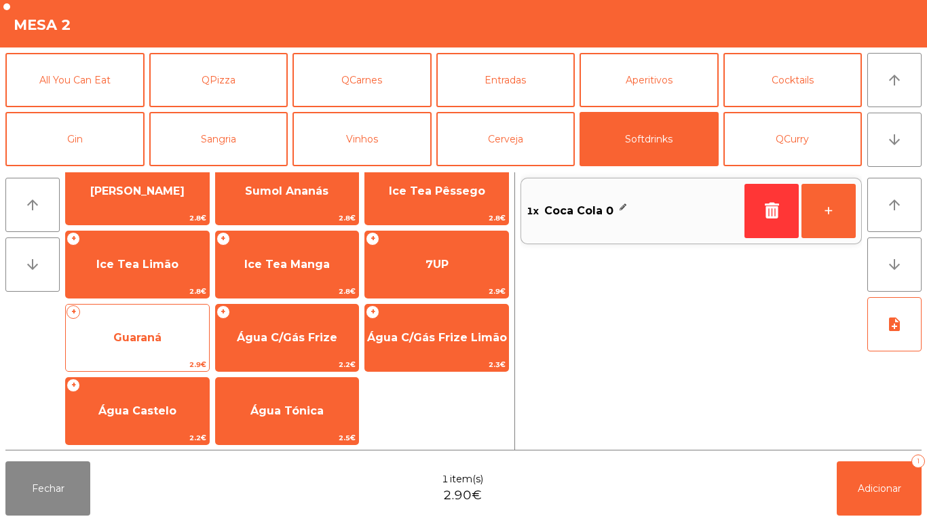
click at [145, 332] on span "Guaraná" at bounding box center [137, 337] width 48 height 13
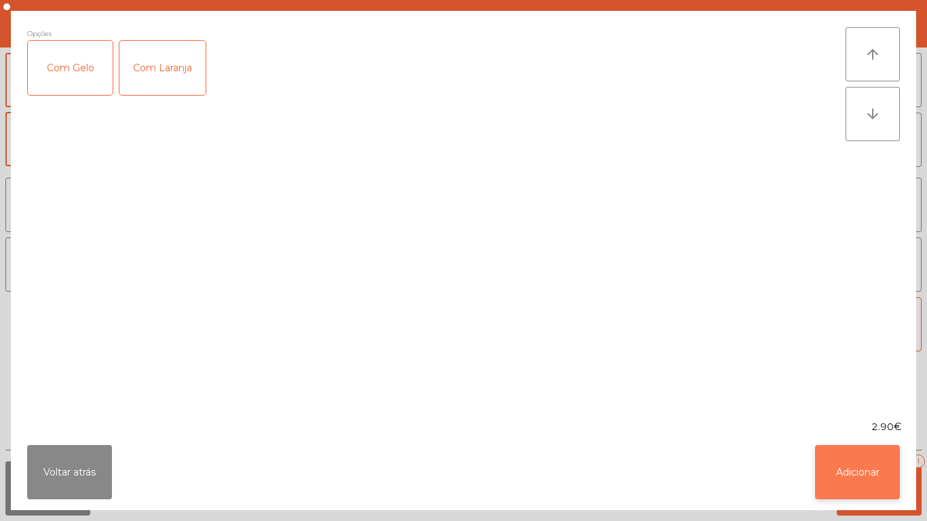
click at [846, 465] on button "Adicionar" at bounding box center [857, 472] width 85 height 54
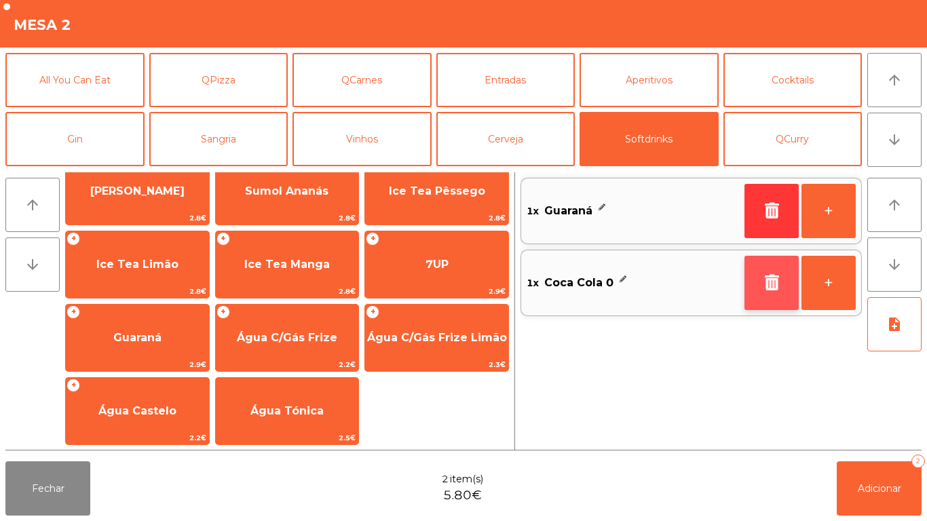
click at [762, 283] on icon "button" at bounding box center [771, 282] width 20 height 16
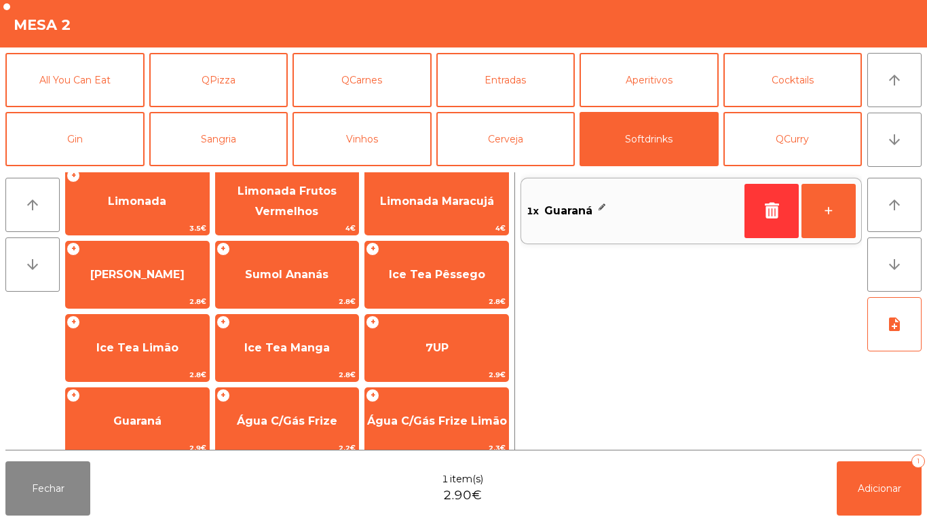
scroll to position [0, 0]
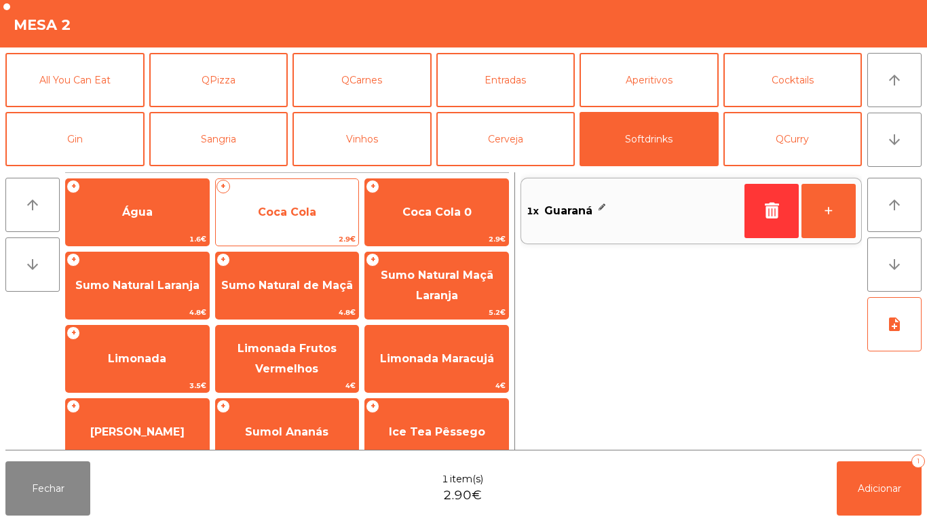
click at [294, 200] on span "Coca Cola" at bounding box center [287, 212] width 143 height 37
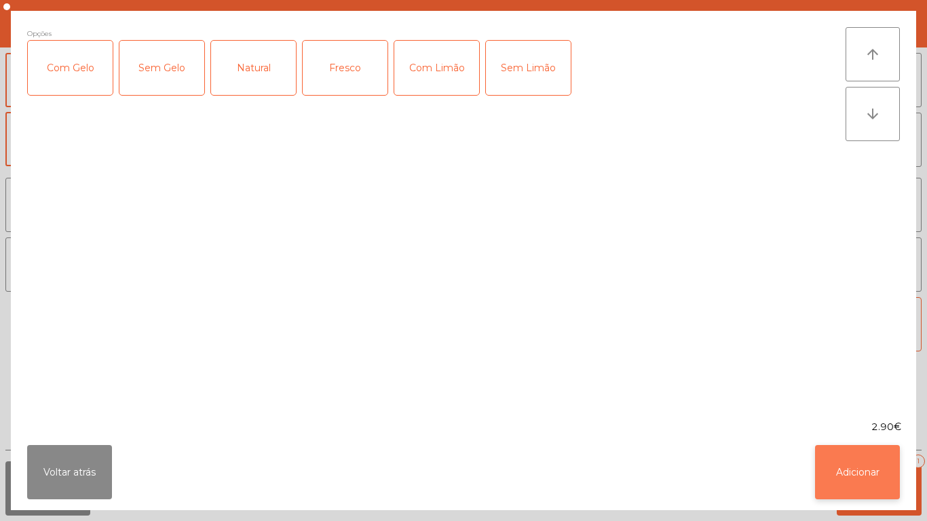
click at [854, 476] on button "Adicionar" at bounding box center [857, 472] width 85 height 54
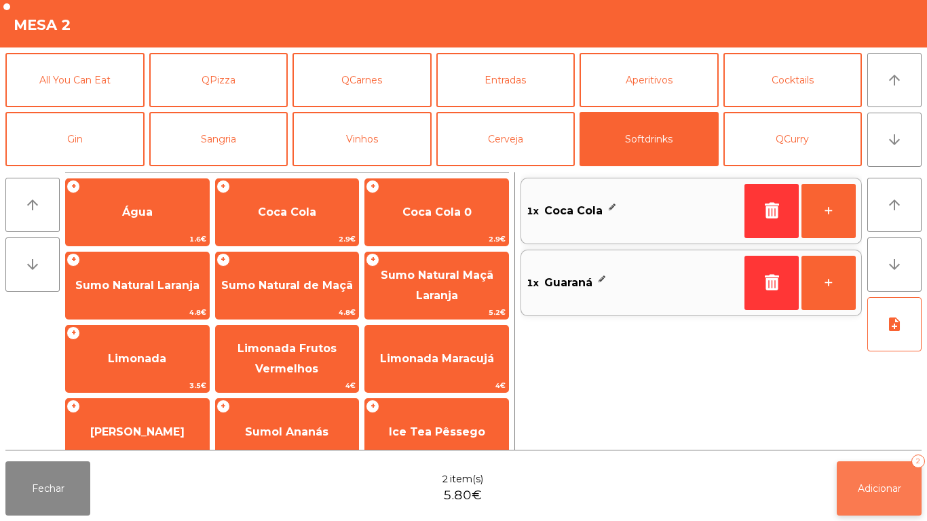
click at [880, 483] on span "Adicionar" at bounding box center [879, 488] width 43 height 12
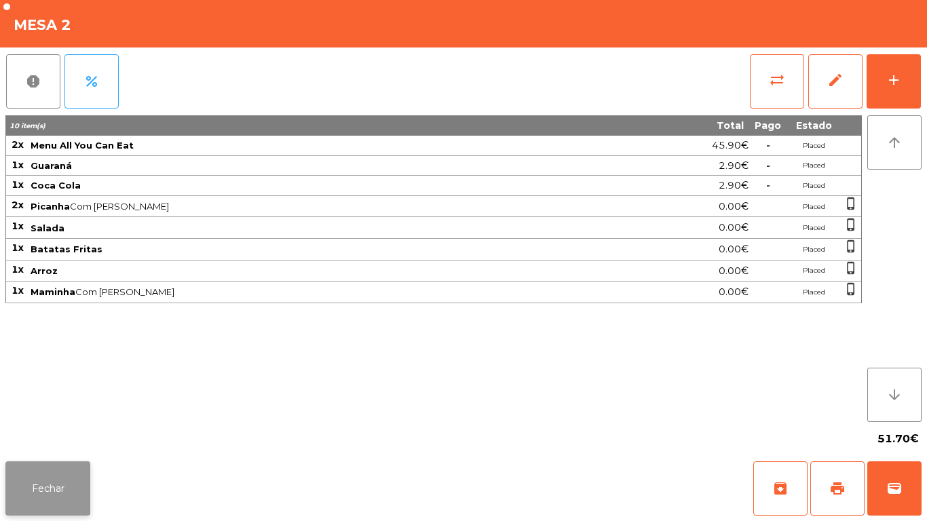
click at [53, 481] on button "Fechar" at bounding box center [47, 488] width 85 height 54
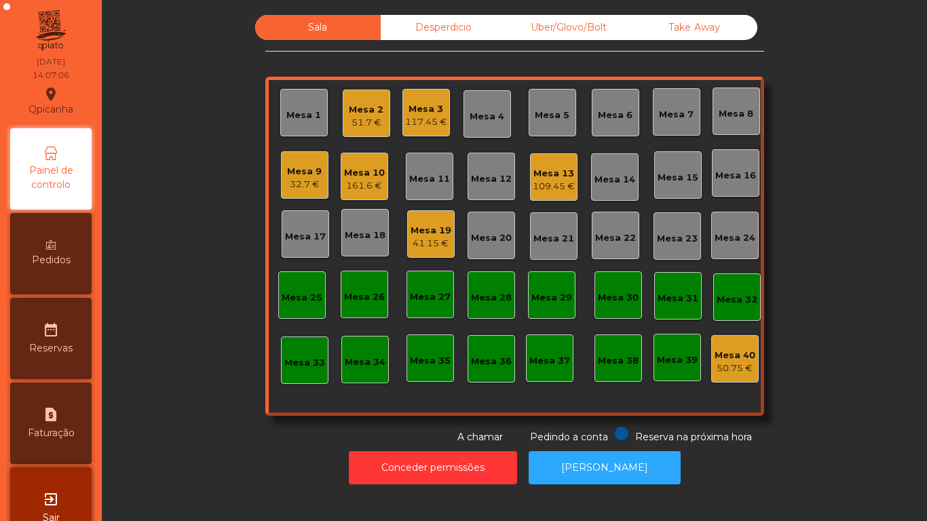
click at [544, 180] on div "109.45 €" at bounding box center [554, 187] width 42 height 14
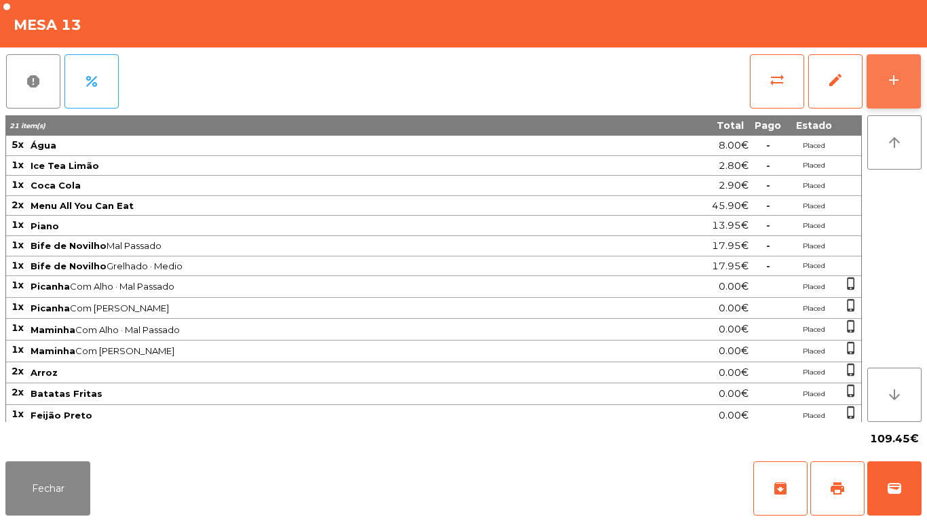
click at [892, 75] on div "add" at bounding box center [894, 80] width 16 height 16
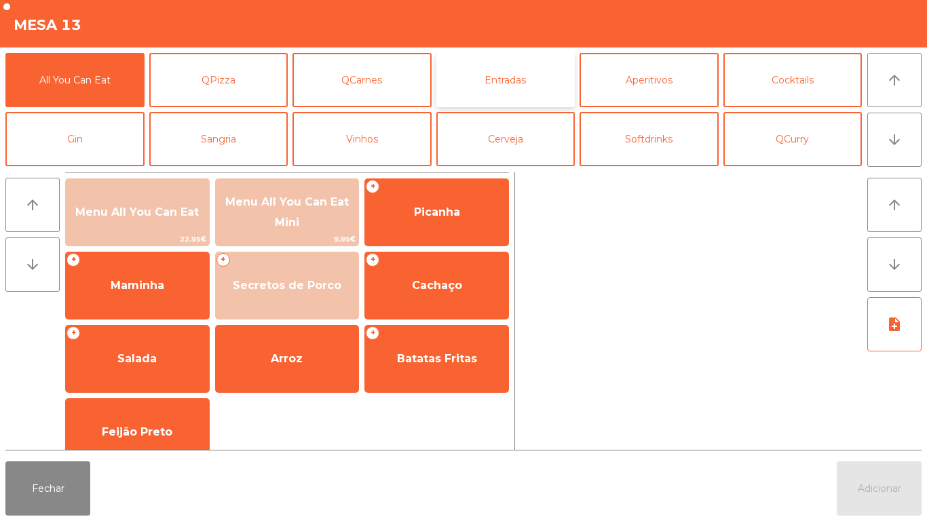
click at [518, 85] on button "Entradas" at bounding box center [505, 80] width 139 height 54
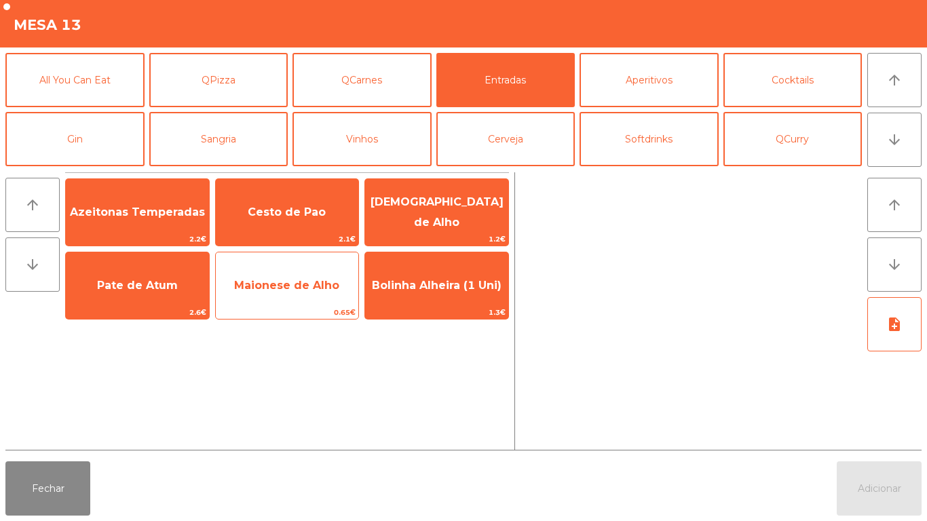
click at [301, 290] on span "Maionese de Alho" at bounding box center [286, 285] width 105 height 13
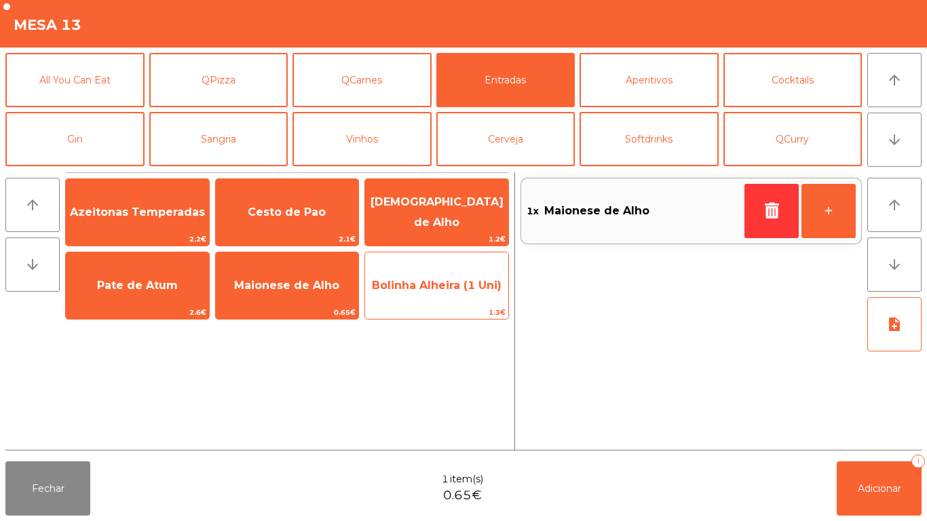
click at [428, 292] on span "Bolinha Alheira (1 Uni)" at bounding box center [436, 285] width 143 height 37
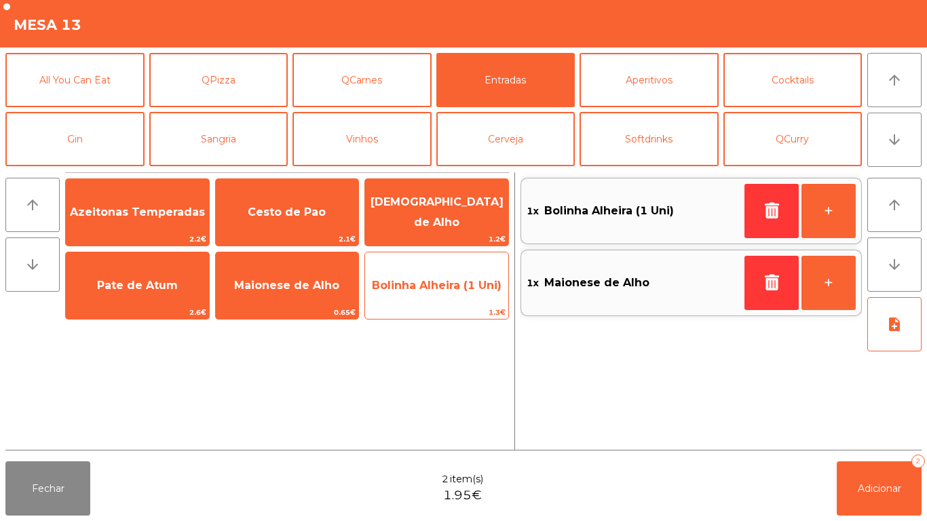
click at [422, 290] on span "Bolinha Alheira (1 Uni)" at bounding box center [437, 285] width 130 height 13
click at [419, 286] on span "Bolinha Alheira (1 Uni)" at bounding box center [437, 285] width 130 height 13
click at [413, 284] on span "Bolinha Alheira (1 Uni)" at bounding box center [437, 285] width 130 height 13
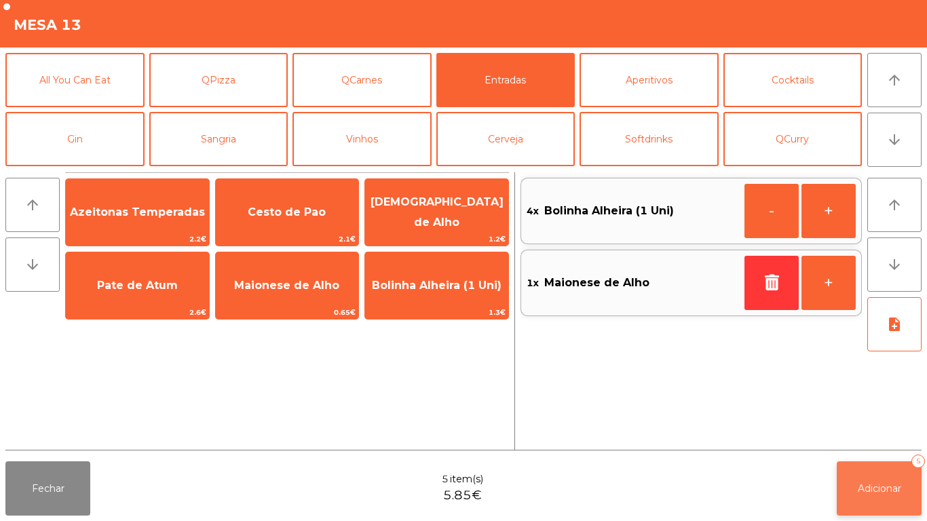
click at [879, 478] on button "Adicionar 5" at bounding box center [879, 488] width 85 height 54
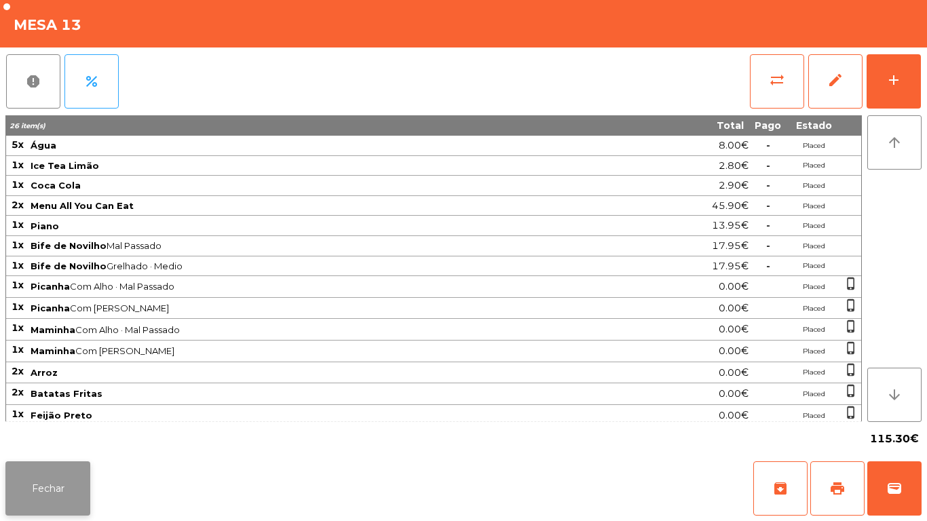
click at [58, 486] on button "Fechar" at bounding box center [47, 488] width 85 height 54
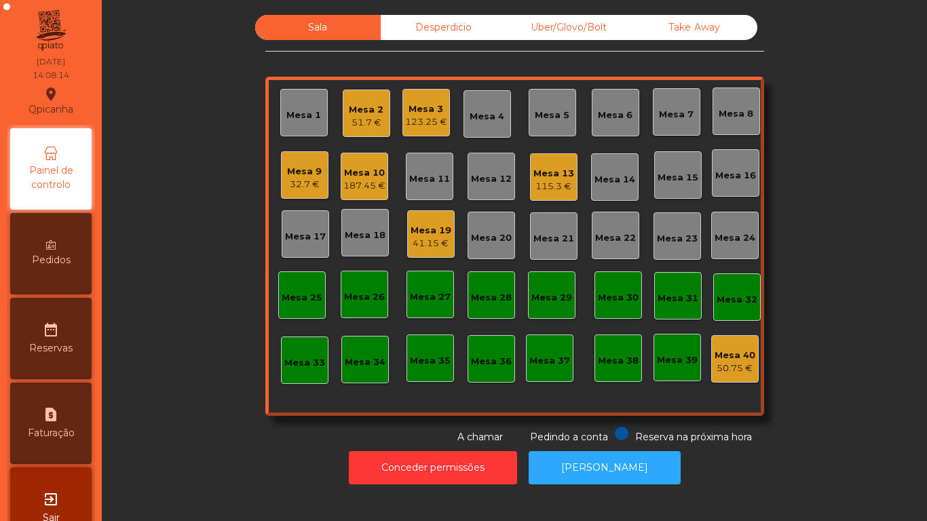
click at [306, 183] on div "32.7 €" at bounding box center [304, 185] width 35 height 14
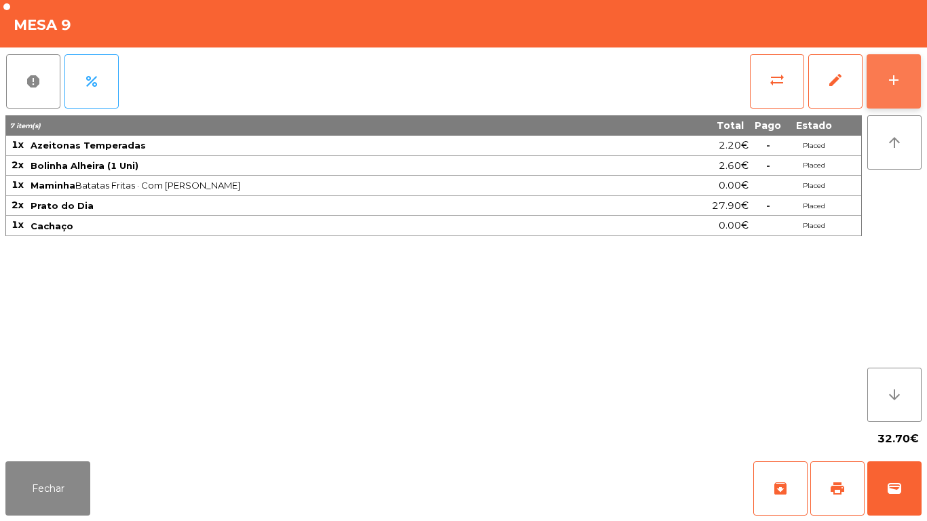
click at [887, 82] on div "add" at bounding box center [894, 80] width 16 height 16
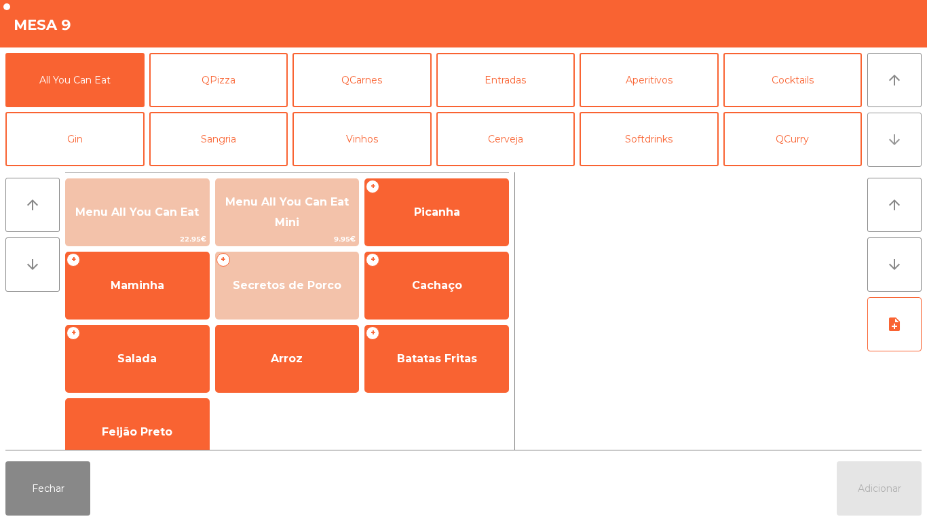
click at [888, 149] on button "arrow_downward" at bounding box center [894, 140] width 54 height 54
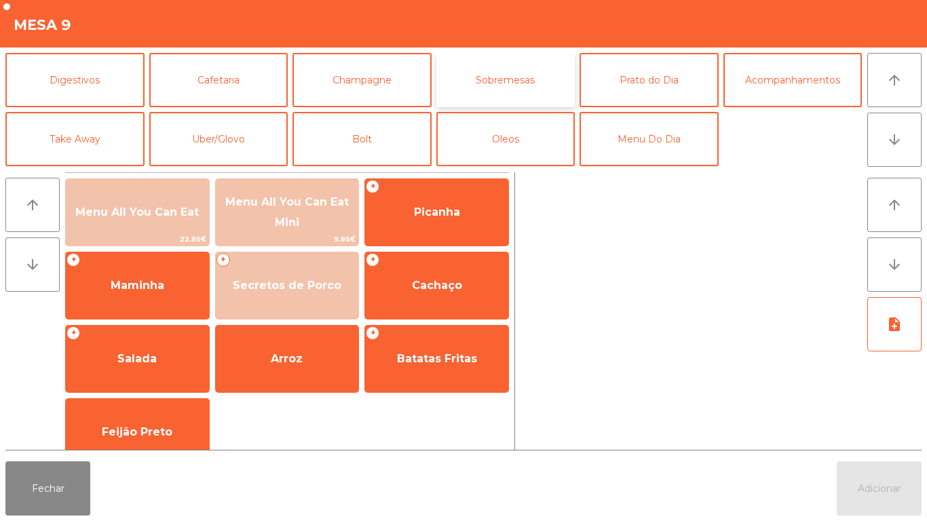
click at [519, 85] on button "Sobremesas" at bounding box center [505, 80] width 139 height 54
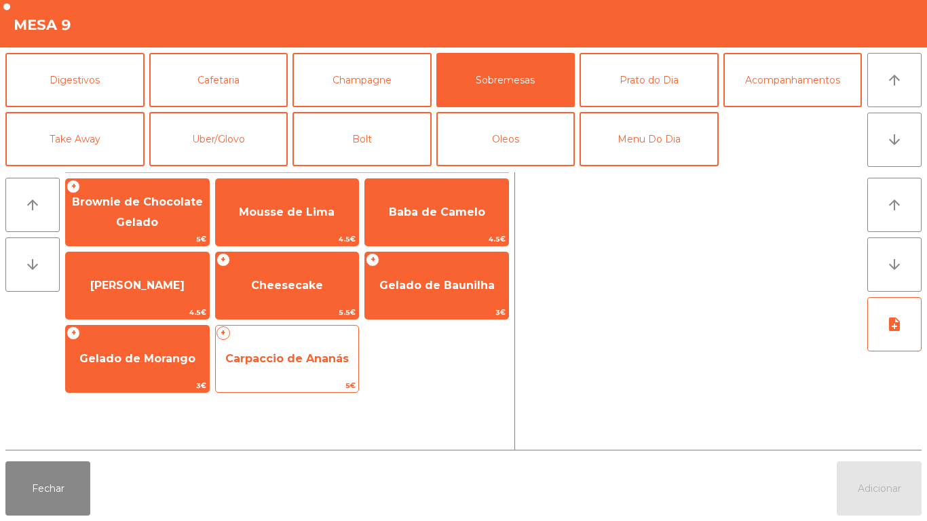
click at [277, 360] on span "Carpaccio de Ananás" at bounding box center [286, 358] width 123 height 13
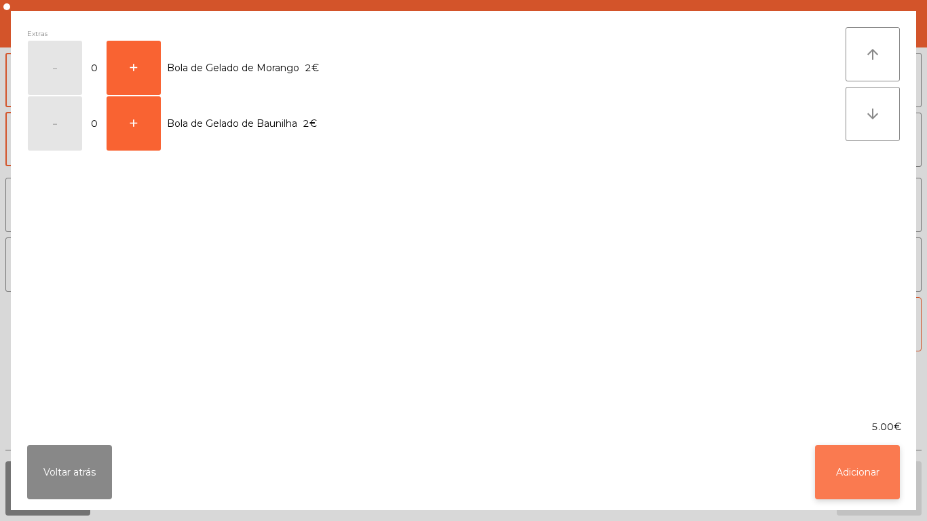
click at [848, 459] on button "Adicionar" at bounding box center [857, 472] width 85 height 54
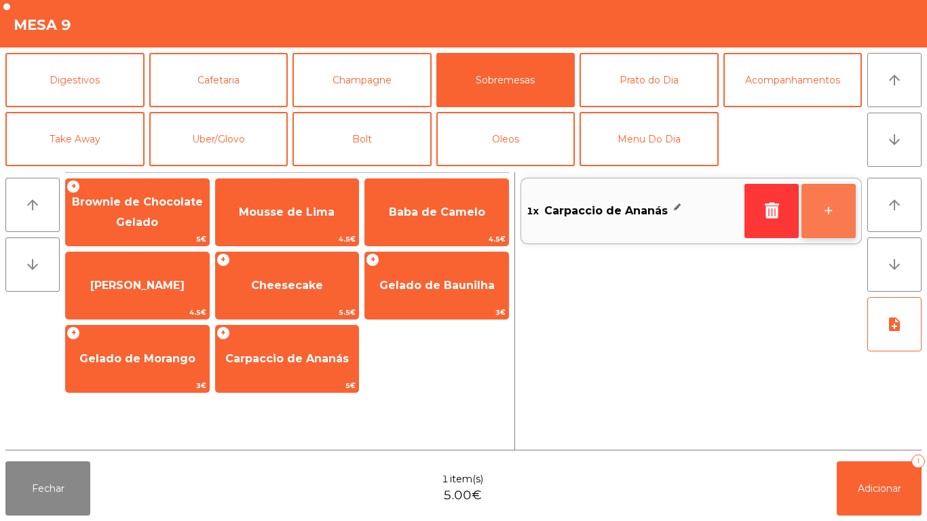
click at [824, 206] on button "+" at bounding box center [828, 211] width 54 height 54
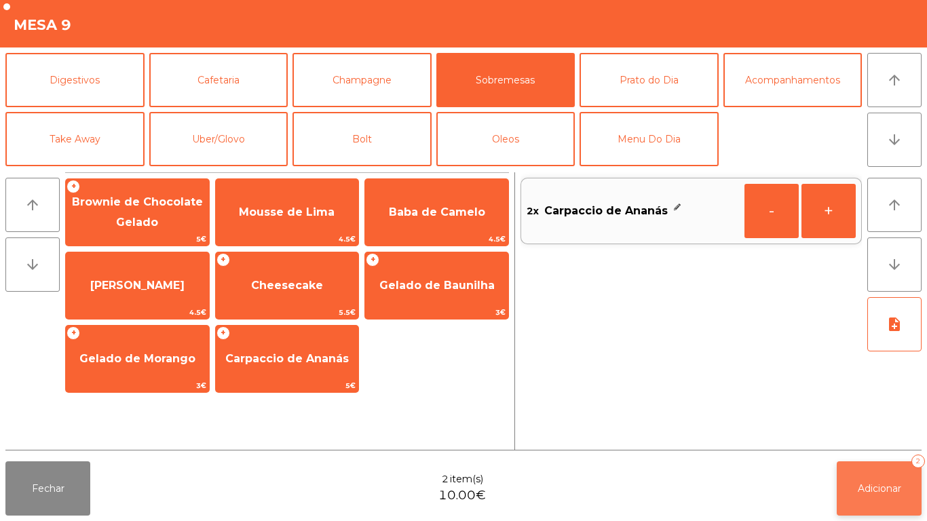
click at [879, 479] on button "Adicionar 2" at bounding box center [879, 488] width 85 height 54
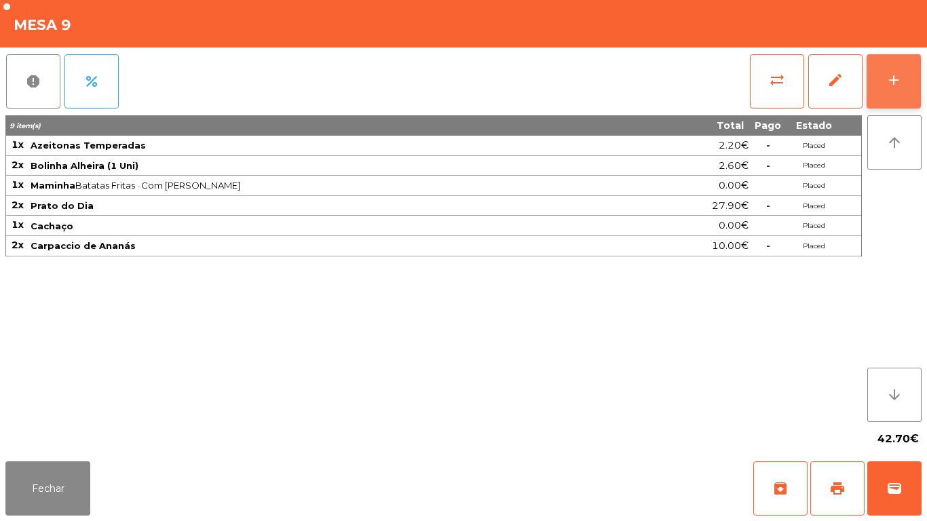
click at [893, 81] on div "add" at bounding box center [894, 80] width 16 height 16
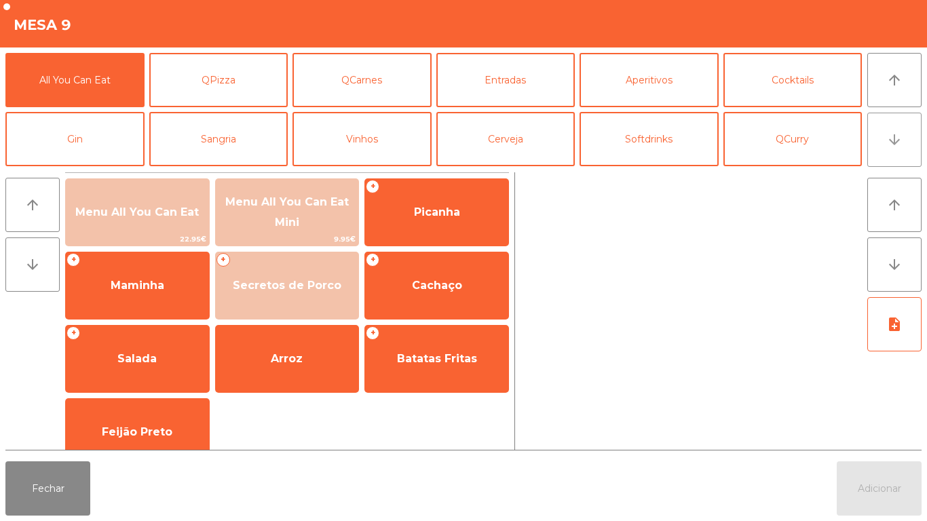
click at [881, 142] on button "arrow_downward" at bounding box center [894, 140] width 54 height 54
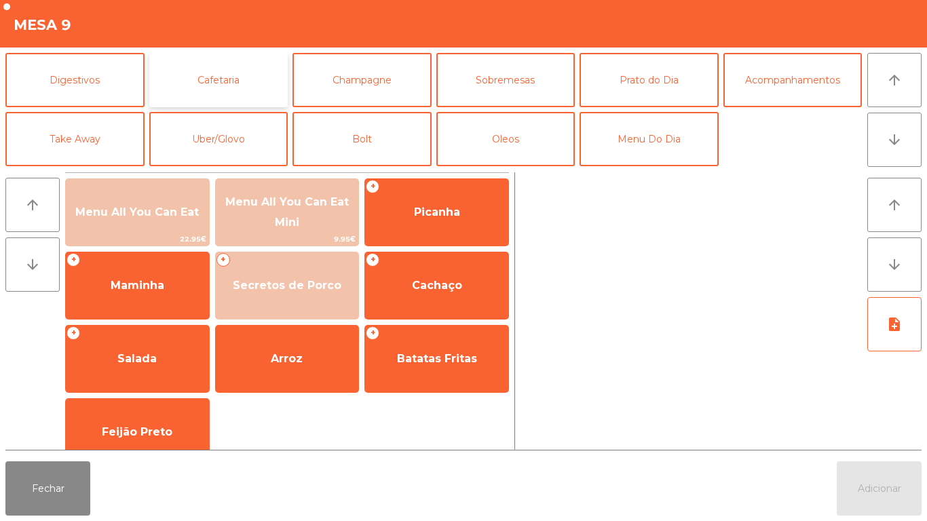
click at [227, 77] on button "Cafetaria" at bounding box center [218, 80] width 139 height 54
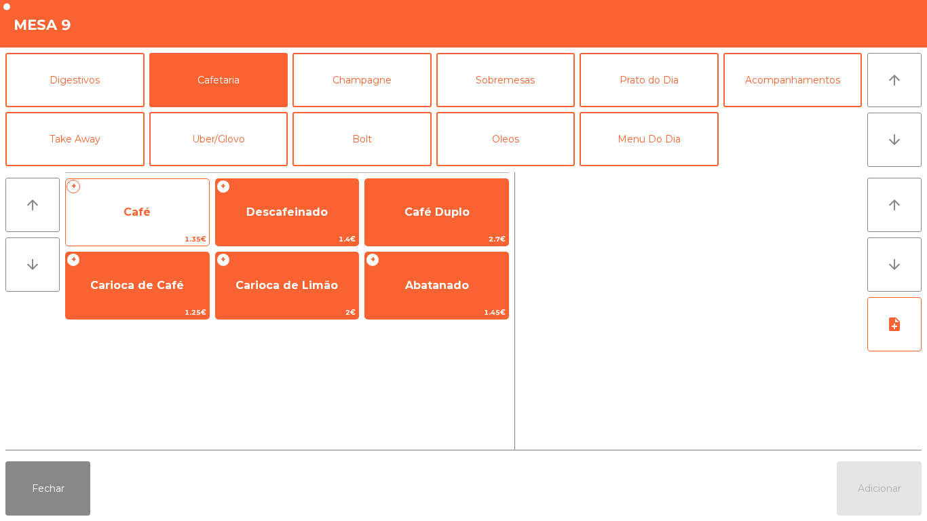
click at [155, 208] on span "Café" at bounding box center [137, 212] width 143 height 37
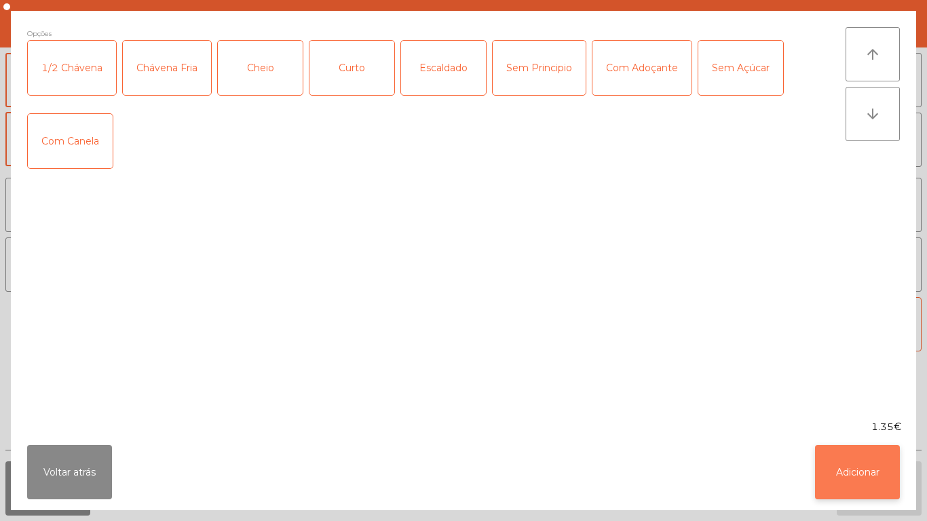
click at [853, 464] on button "Adicionar" at bounding box center [857, 472] width 85 height 54
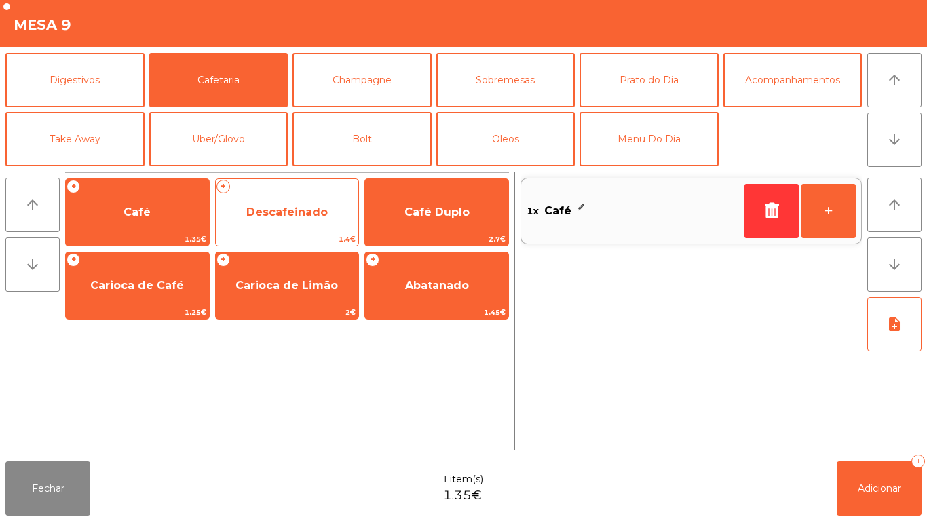
click at [293, 210] on span "Descafeinado" at bounding box center [286, 212] width 81 height 13
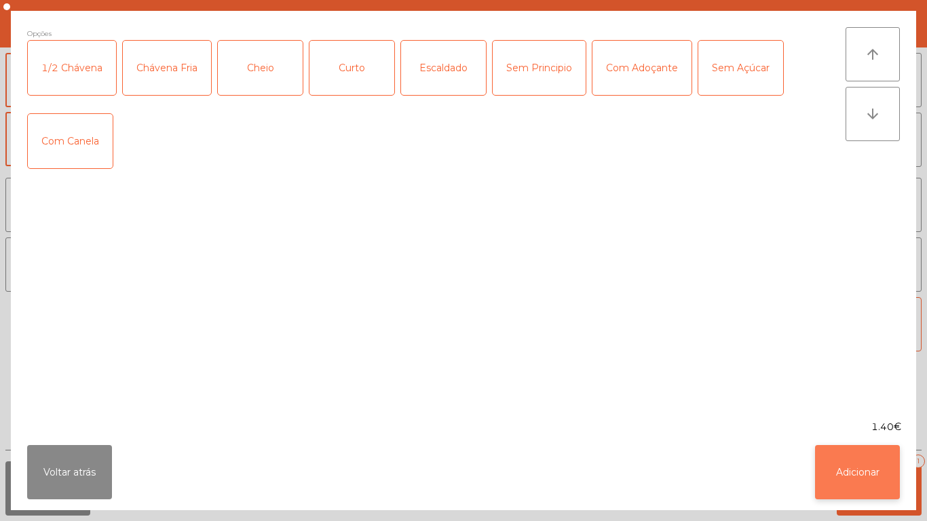
click at [854, 465] on button "Adicionar" at bounding box center [857, 472] width 85 height 54
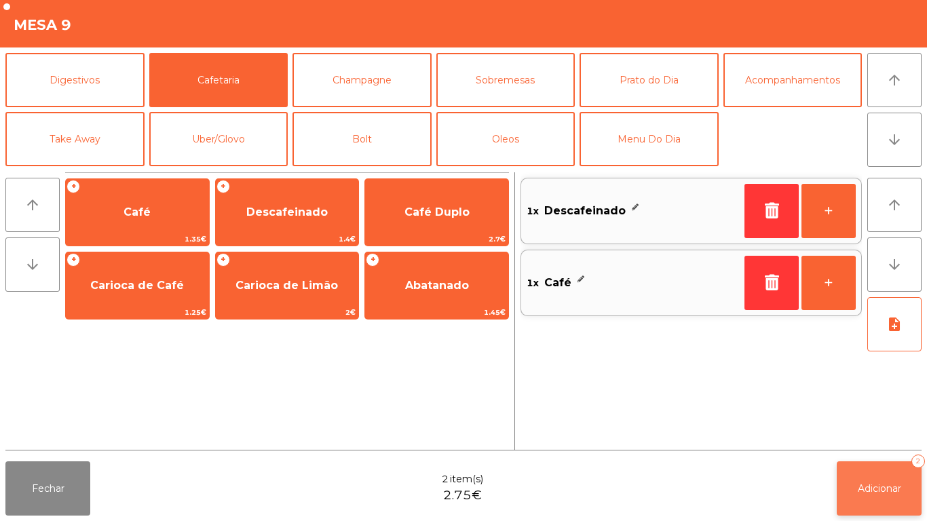
click at [879, 479] on button "Adicionar 2" at bounding box center [879, 488] width 85 height 54
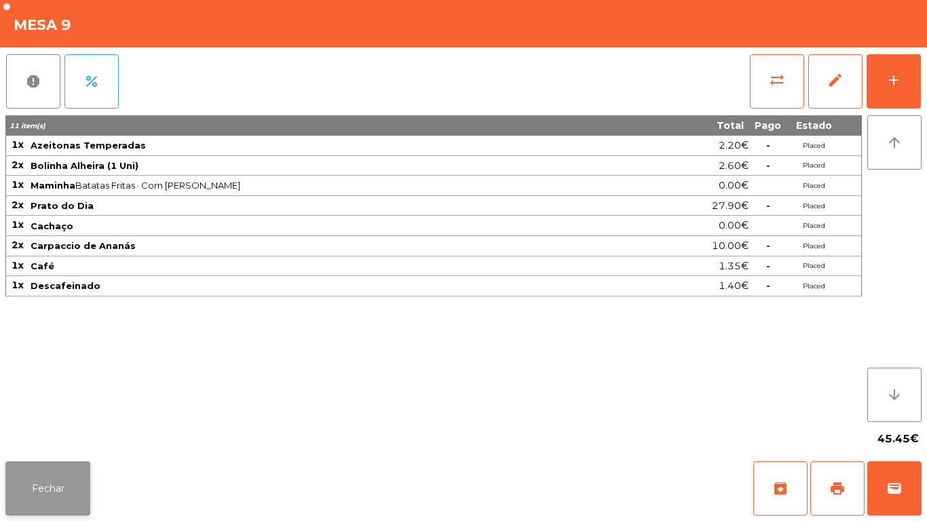
click at [60, 482] on button "Fechar" at bounding box center [47, 488] width 85 height 54
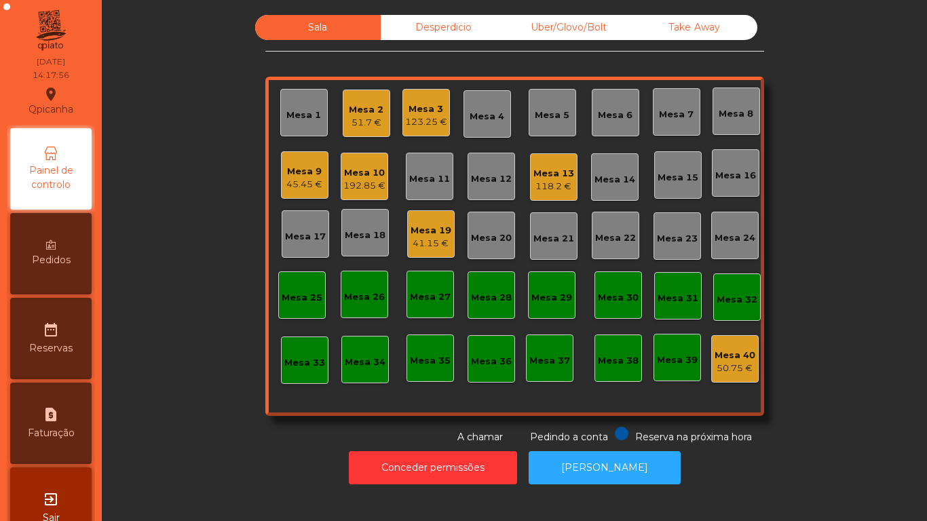
click at [421, 119] on div "123.25 €" at bounding box center [426, 122] width 42 height 14
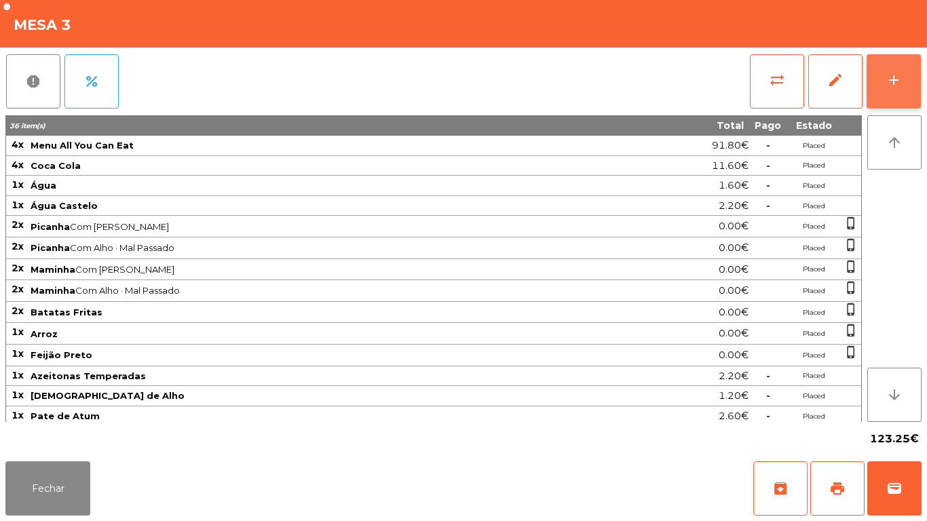
click at [887, 84] on div "add" at bounding box center [894, 80] width 16 height 16
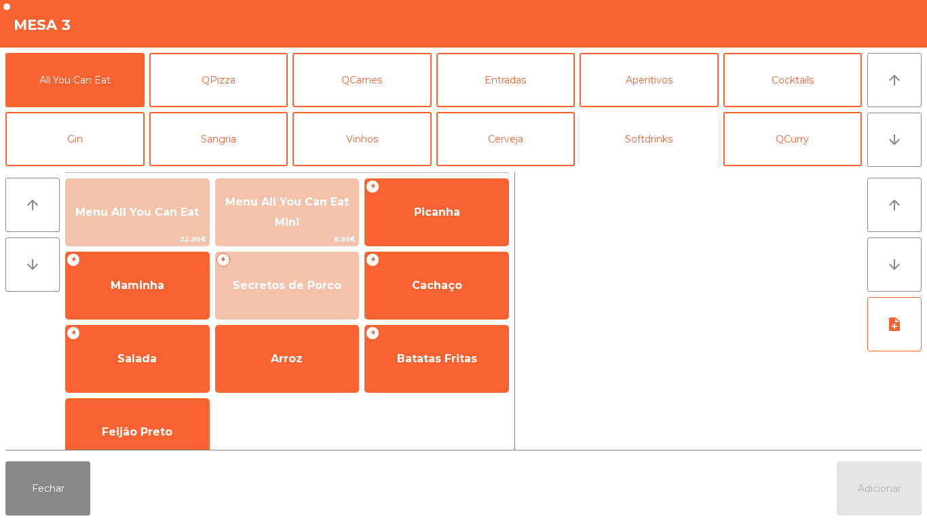
click at [652, 146] on button "Softdrinks" at bounding box center [648, 139] width 139 height 54
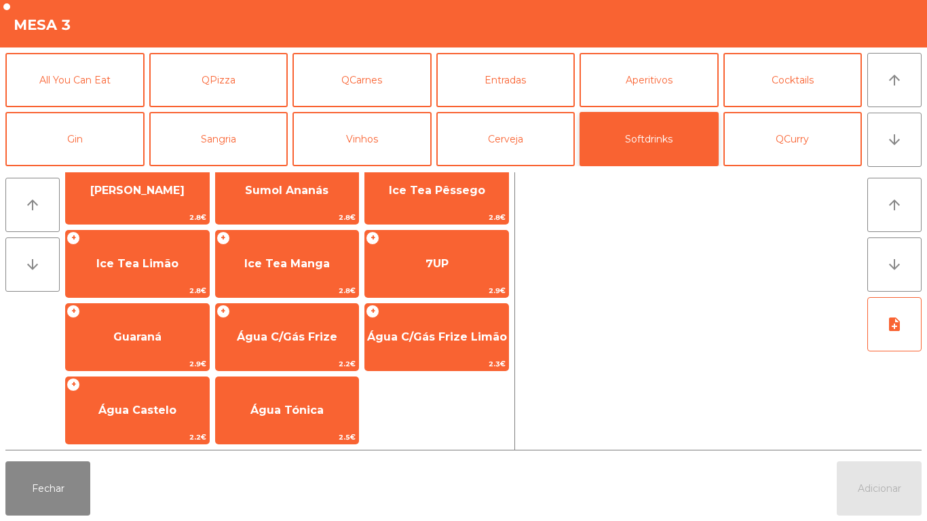
scroll to position [241, 0]
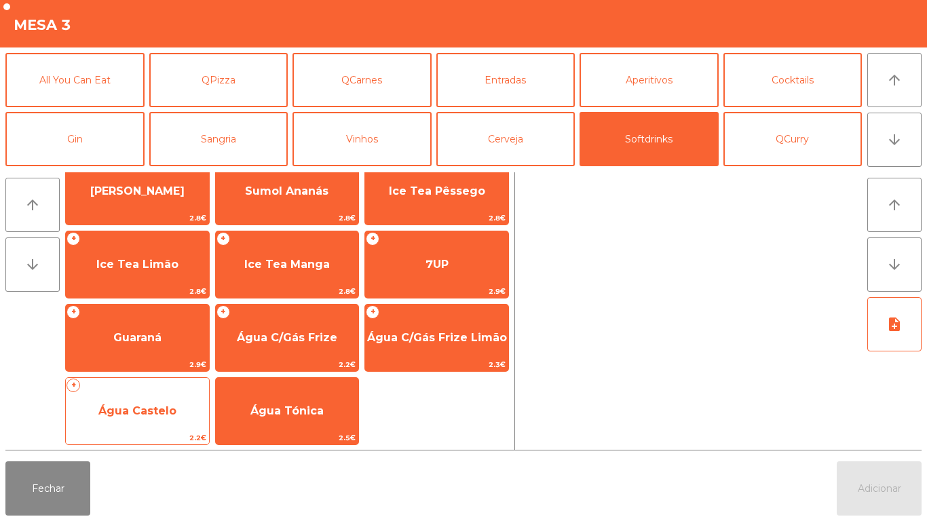
click at [166, 393] on span "Água Castelo" at bounding box center [137, 411] width 143 height 37
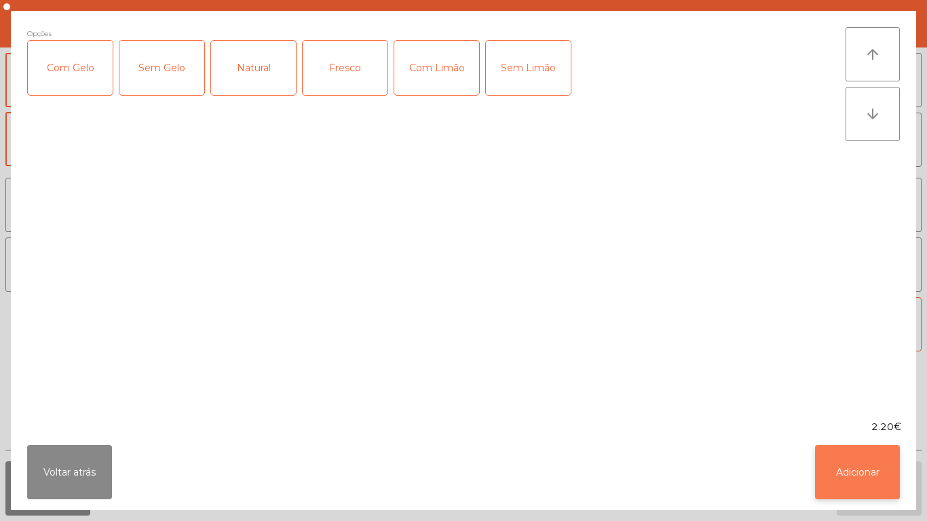
click at [863, 465] on button "Adicionar" at bounding box center [857, 472] width 85 height 54
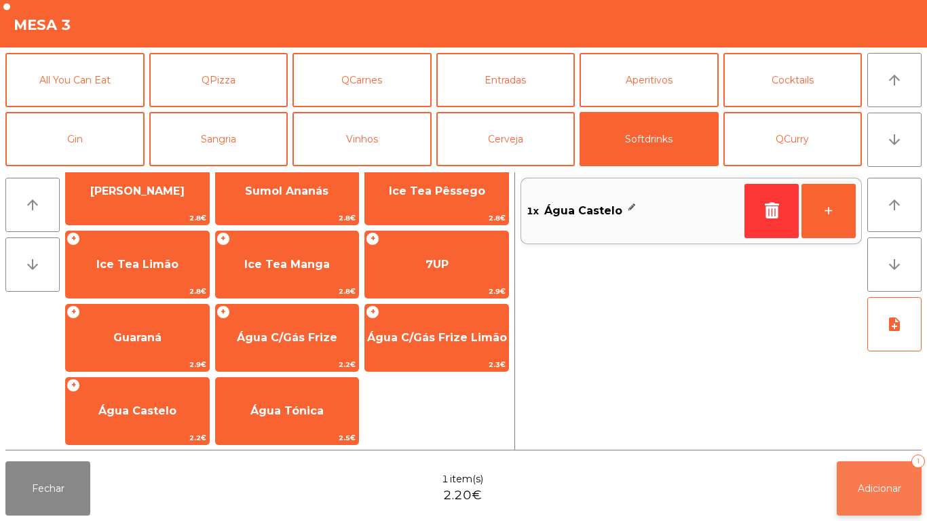
click at [884, 491] on span "Adicionar" at bounding box center [879, 488] width 43 height 12
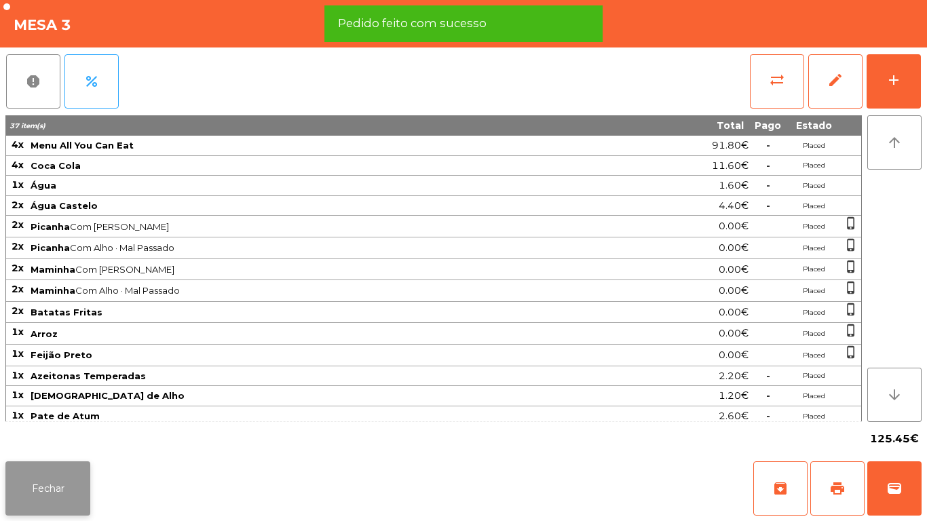
click at [59, 481] on button "Fechar" at bounding box center [47, 488] width 85 height 54
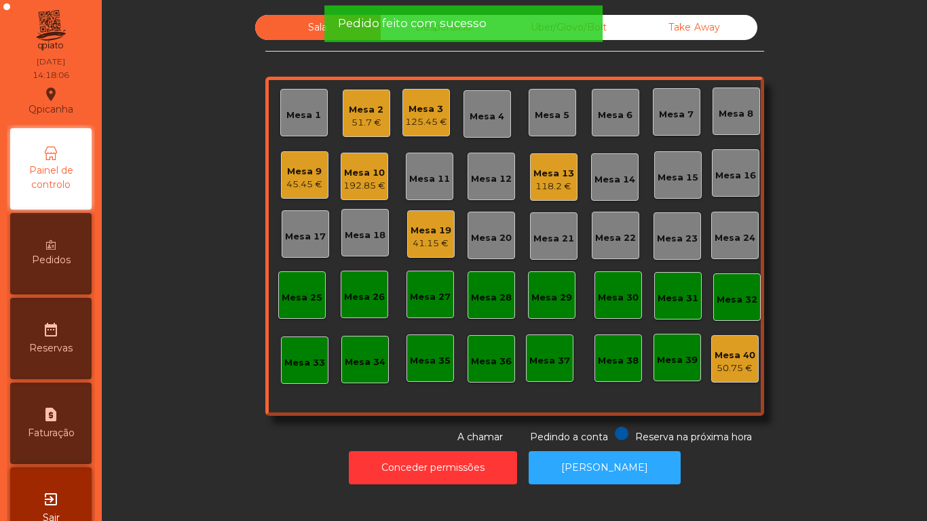
click at [362, 124] on div "51.7 €" at bounding box center [366, 123] width 35 height 14
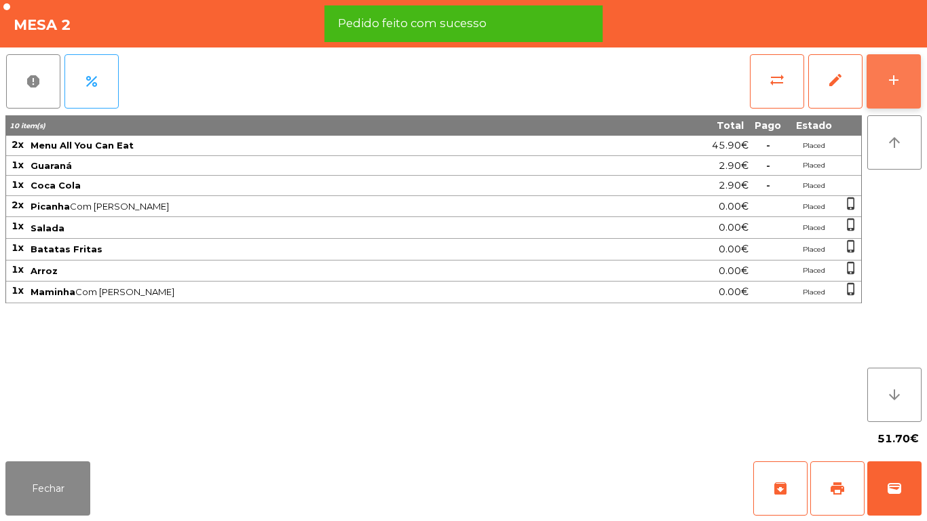
click at [894, 83] on div "add" at bounding box center [894, 80] width 16 height 16
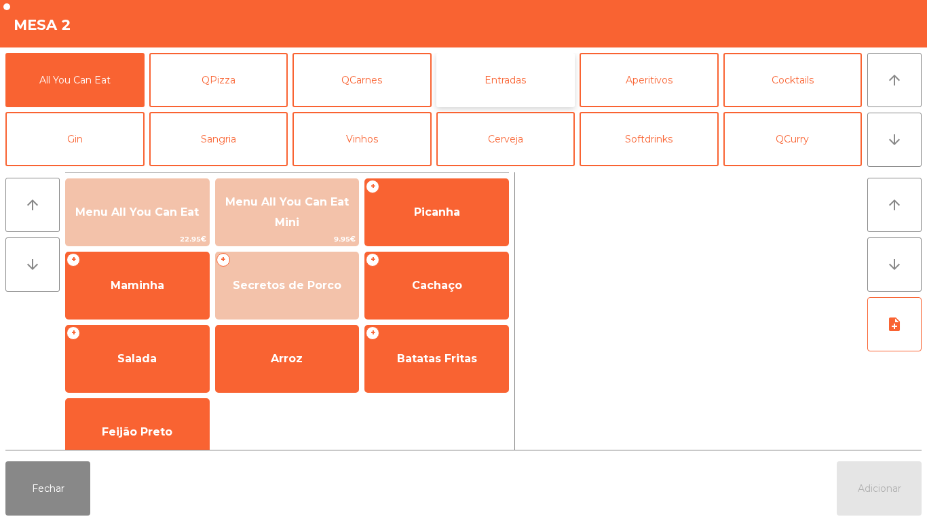
click at [510, 97] on button "Entradas" at bounding box center [505, 80] width 139 height 54
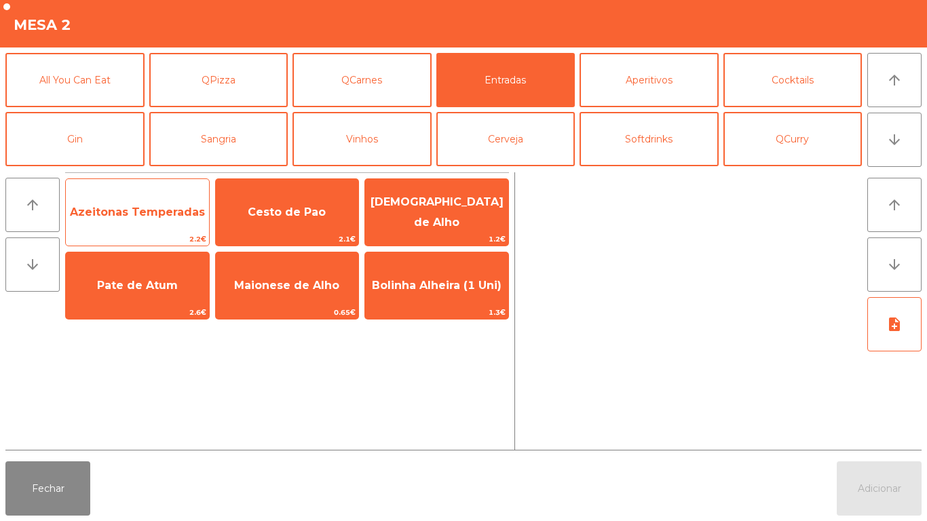
click at [169, 218] on span "Azeitonas Temperadas" at bounding box center [137, 212] width 135 height 13
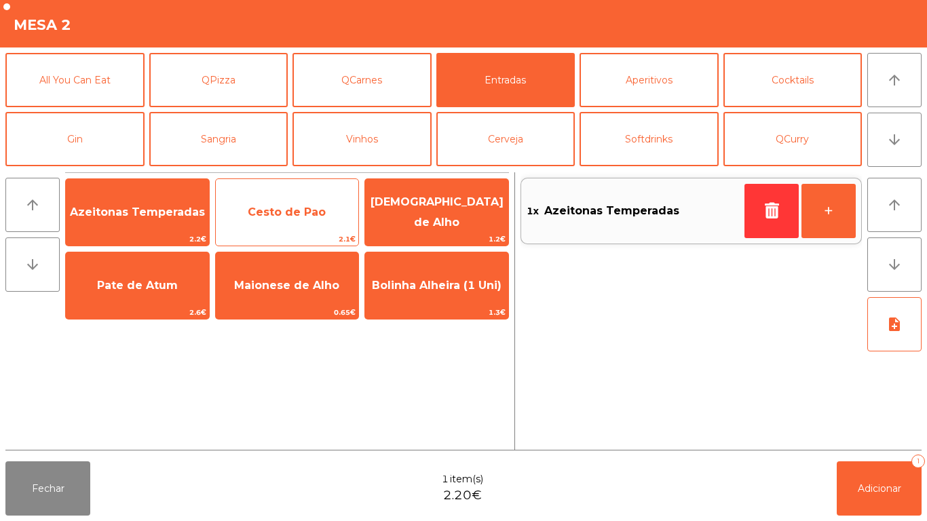
click at [272, 213] on span "Cesto de Pao" at bounding box center [287, 212] width 78 height 13
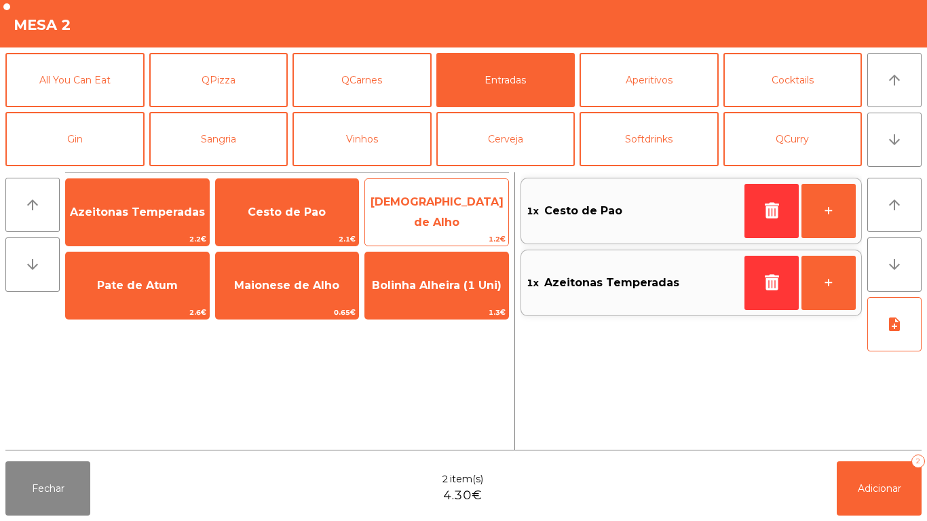
click at [419, 212] on span "[DEMOGRAPHIC_DATA] de Alho" at bounding box center [436, 211] width 133 height 33
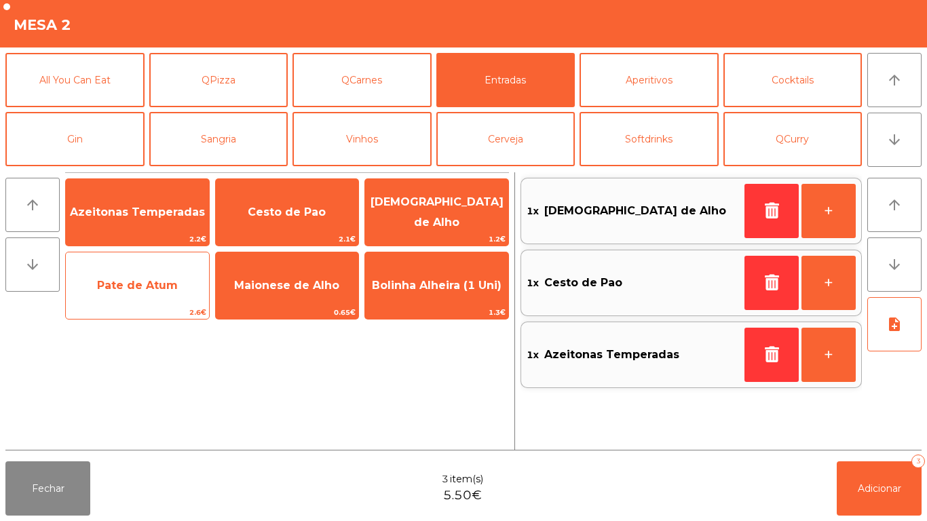
click at [153, 289] on span "Pate de Atum" at bounding box center [137, 285] width 81 height 13
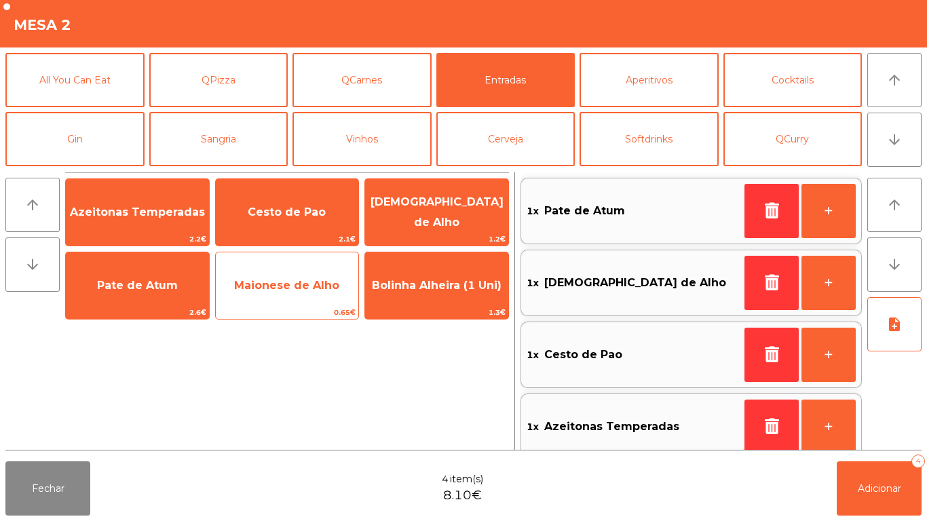
click at [259, 290] on span "Maionese de Alho" at bounding box center [286, 285] width 105 height 13
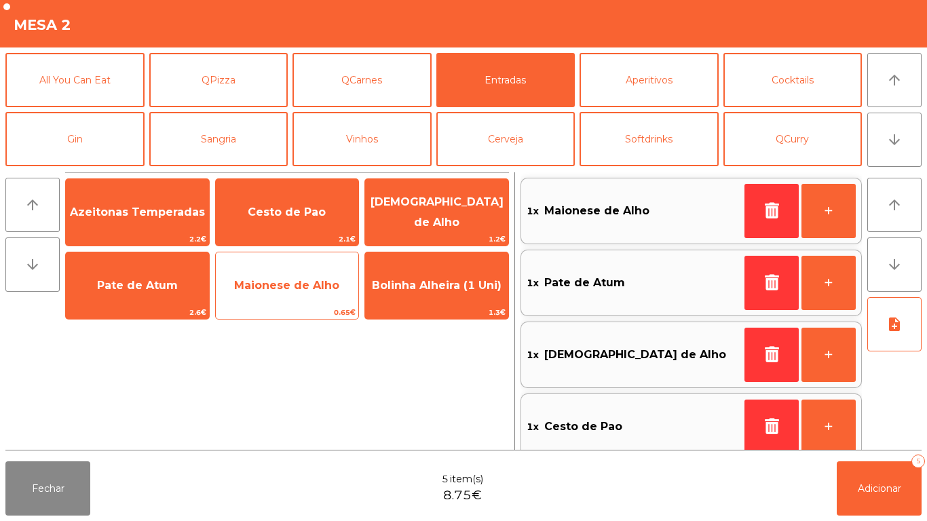
scroll to position [5, 0]
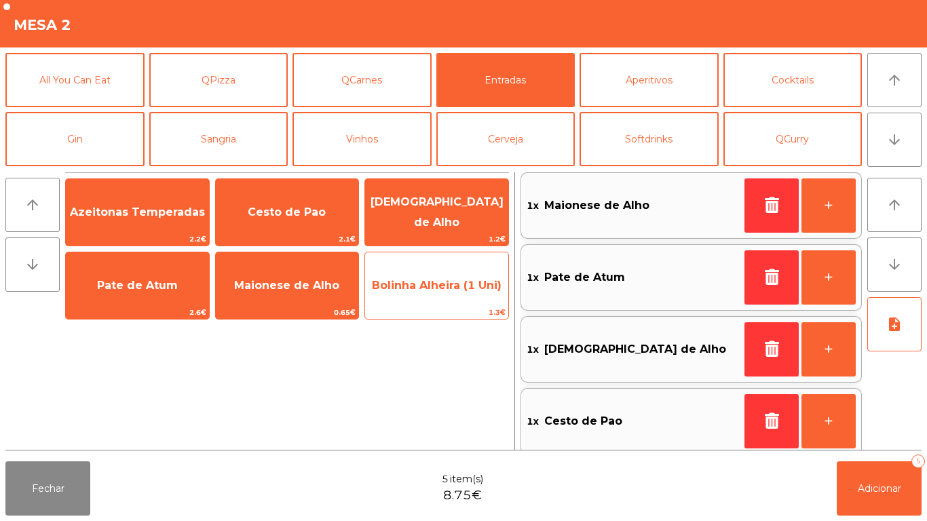
click at [415, 299] on span "Bolinha Alheira (1 Uni)" at bounding box center [436, 285] width 143 height 37
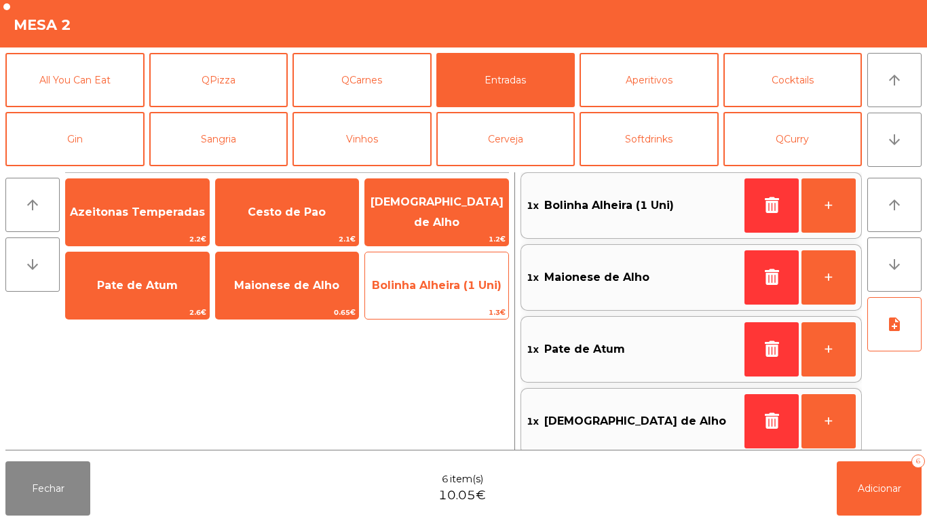
click at [440, 301] on span "Bolinha Alheira (1 Uni)" at bounding box center [436, 285] width 143 height 37
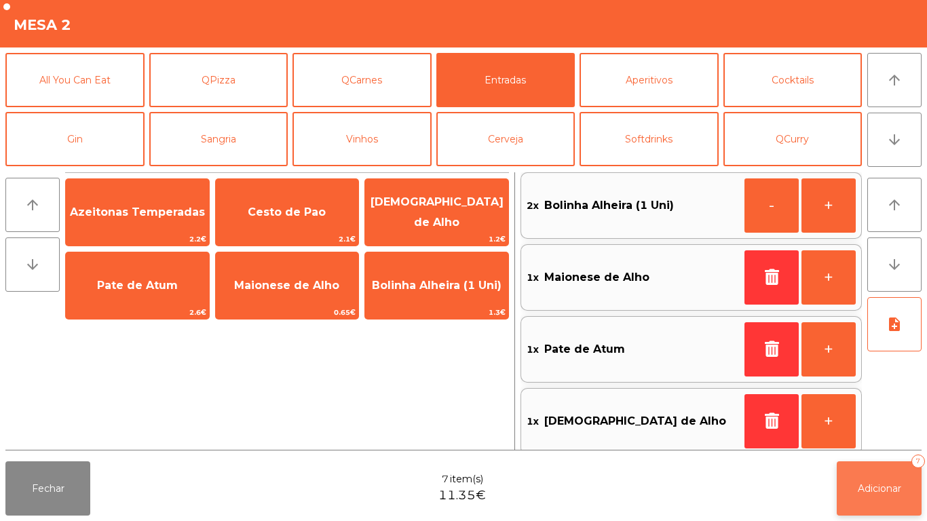
click at [884, 486] on span "Adicionar" at bounding box center [879, 488] width 43 height 12
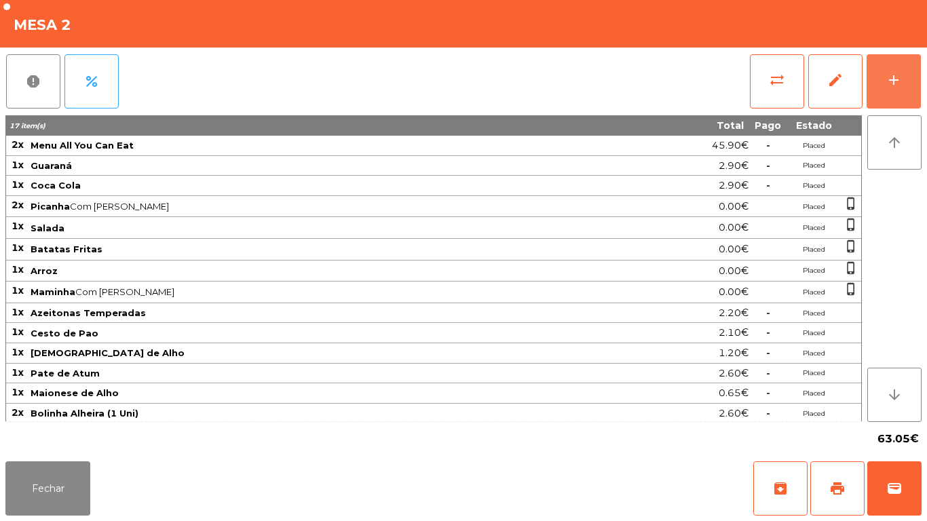
scroll to position [2, 0]
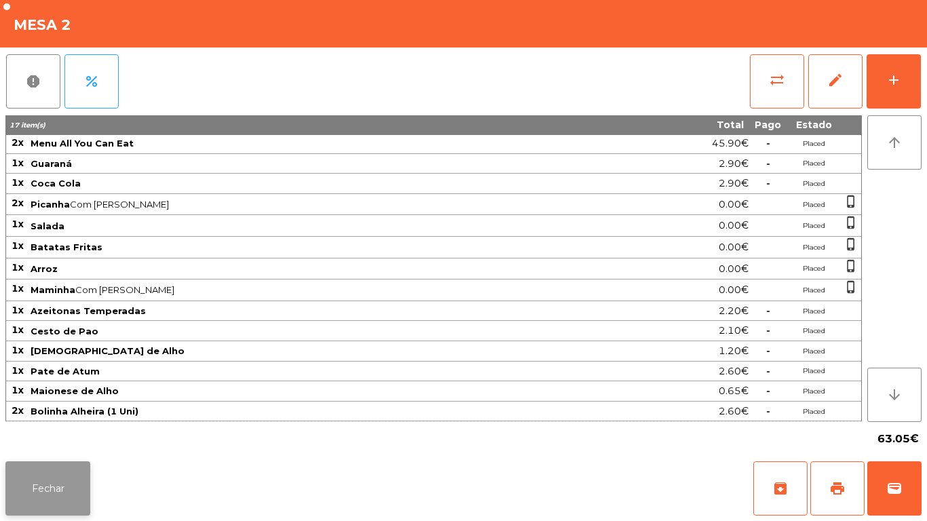
click at [60, 493] on button "Fechar" at bounding box center [47, 488] width 85 height 54
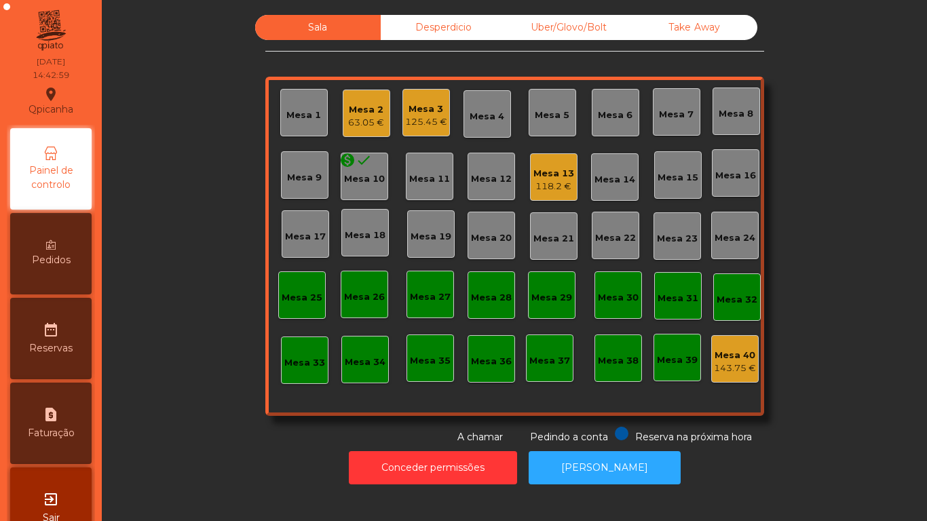
click at [423, 109] on div "Mesa 3" at bounding box center [426, 109] width 42 height 14
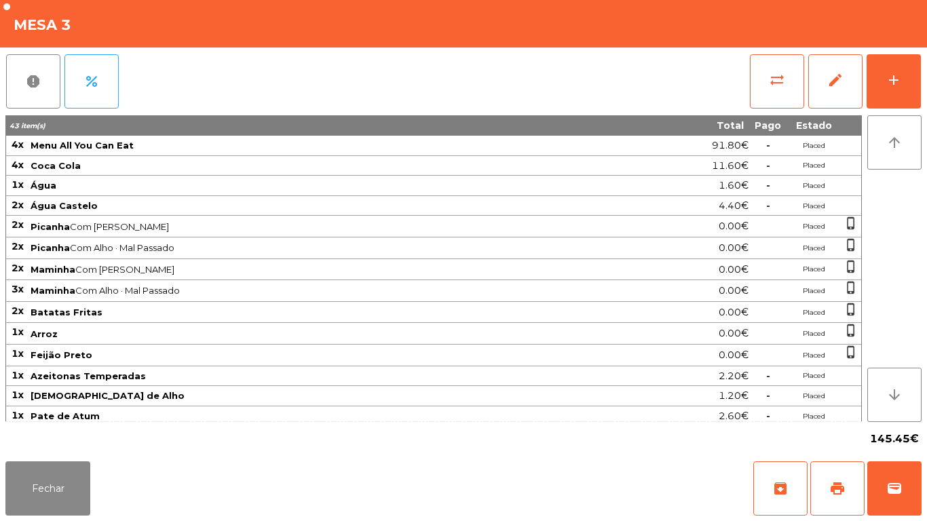
scroll to position [194, 0]
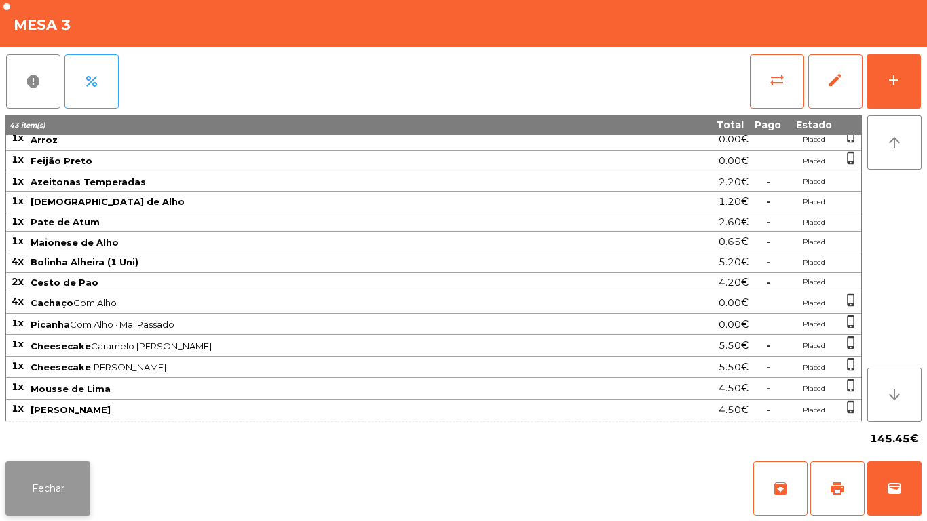
click at [48, 476] on button "Fechar" at bounding box center [47, 488] width 85 height 54
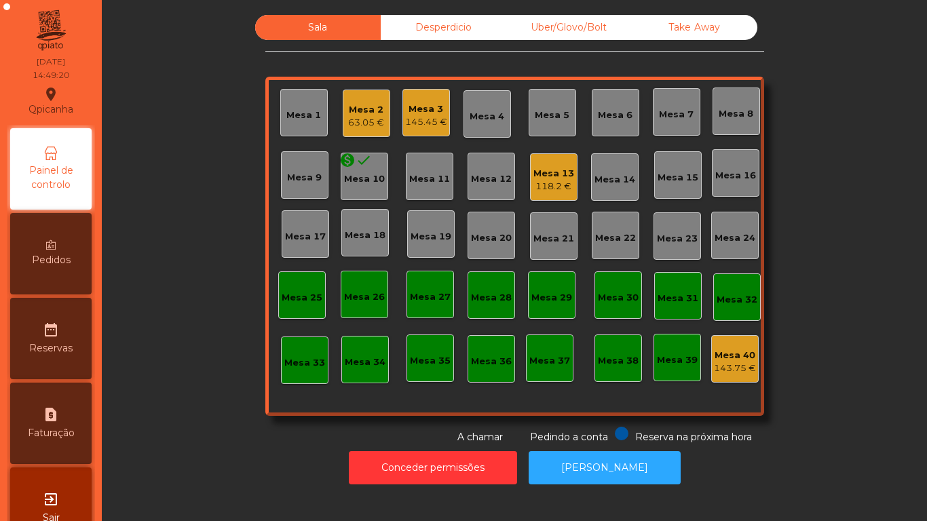
click at [552, 186] on div "118.2 €" at bounding box center [553, 187] width 41 height 14
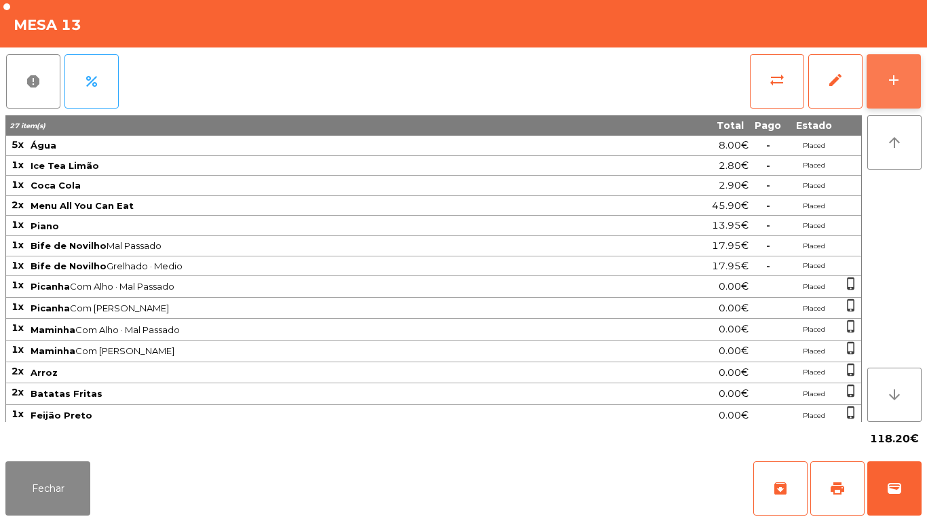
click at [890, 77] on div "add" at bounding box center [894, 80] width 16 height 16
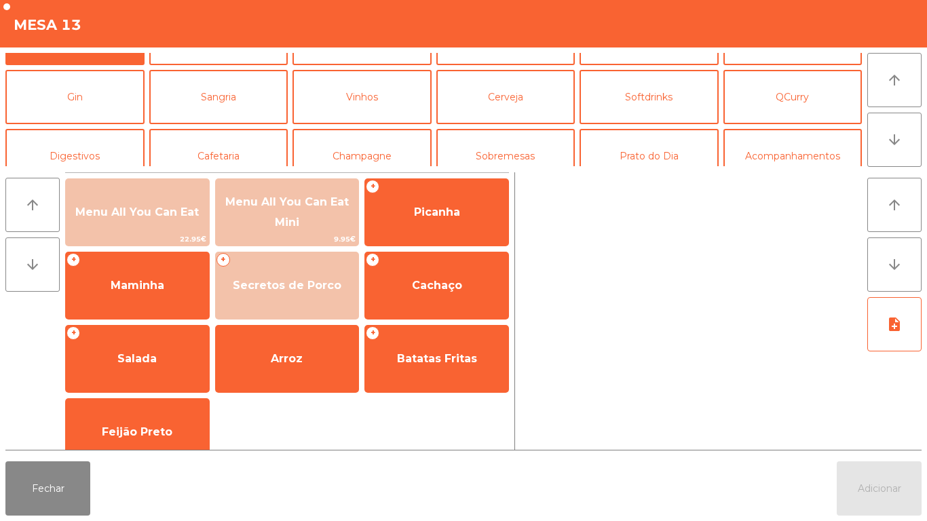
scroll to position [47, 0]
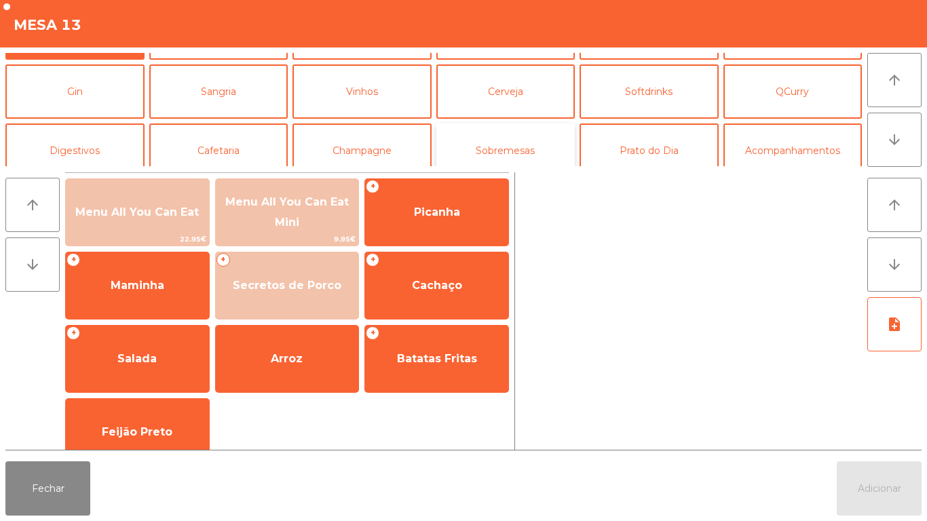
click at [522, 155] on button "Sobremesas" at bounding box center [505, 150] width 139 height 54
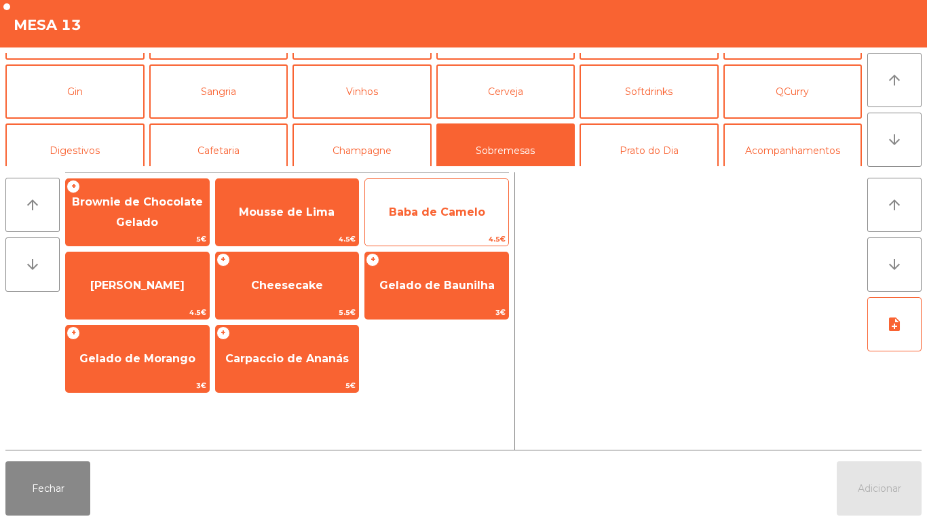
click at [419, 219] on span "Baba de Camelo" at bounding box center [436, 212] width 143 height 37
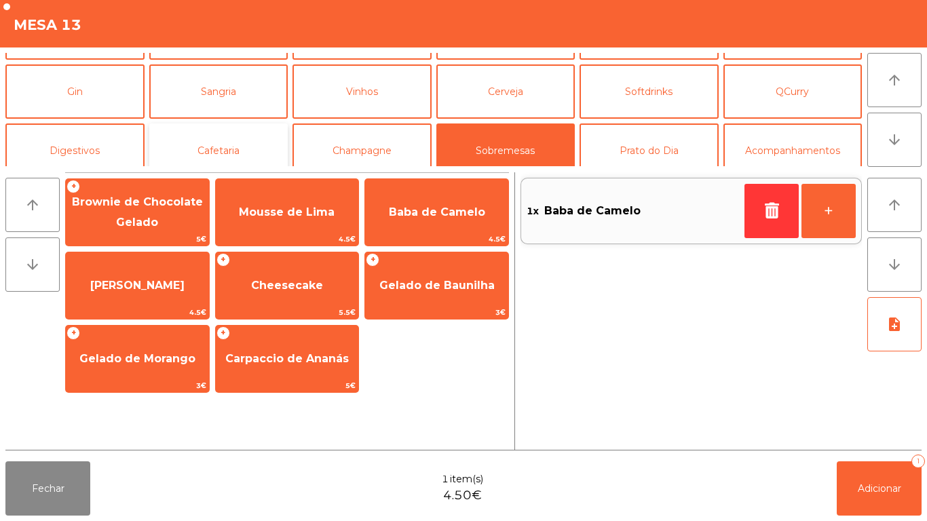
click at [233, 150] on button "Cafetaria" at bounding box center [218, 150] width 139 height 54
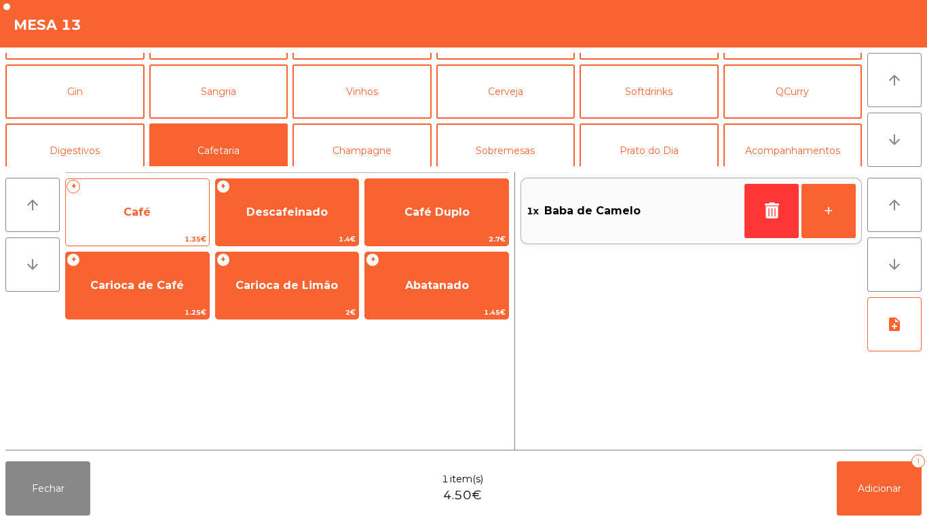
click at [153, 228] on span "Café" at bounding box center [137, 212] width 143 height 37
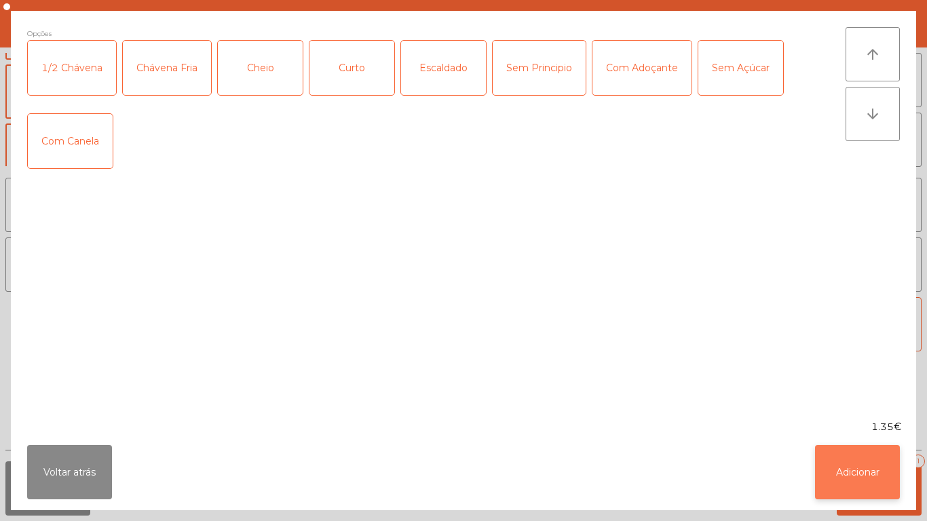
click at [829, 465] on button "Adicionar" at bounding box center [857, 472] width 85 height 54
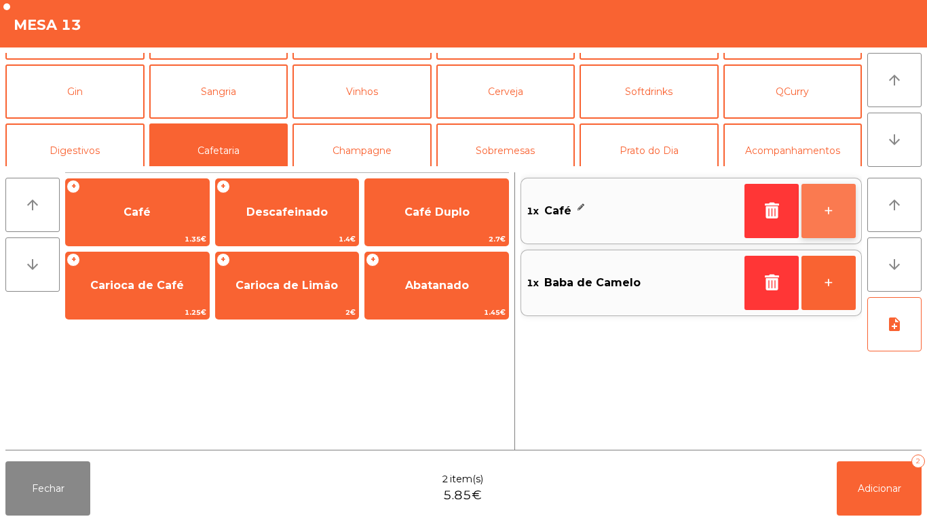
click at [814, 205] on button "+" at bounding box center [828, 211] width 54 height 54
click at [820, 206] on button "+" at bounding box center [828, 211] width 54 height 54
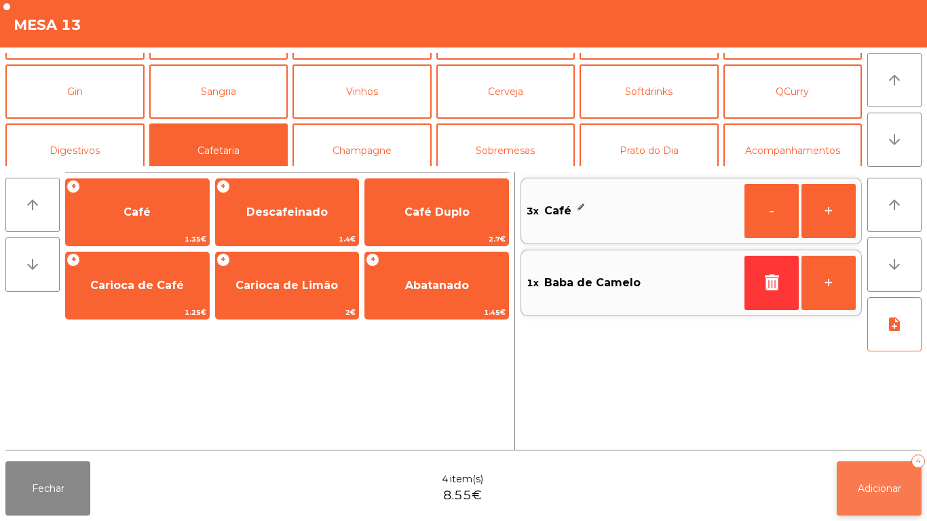
click at [860, 484] on span "Adicionar" at bounding box center [879, 488] width 43 height 12
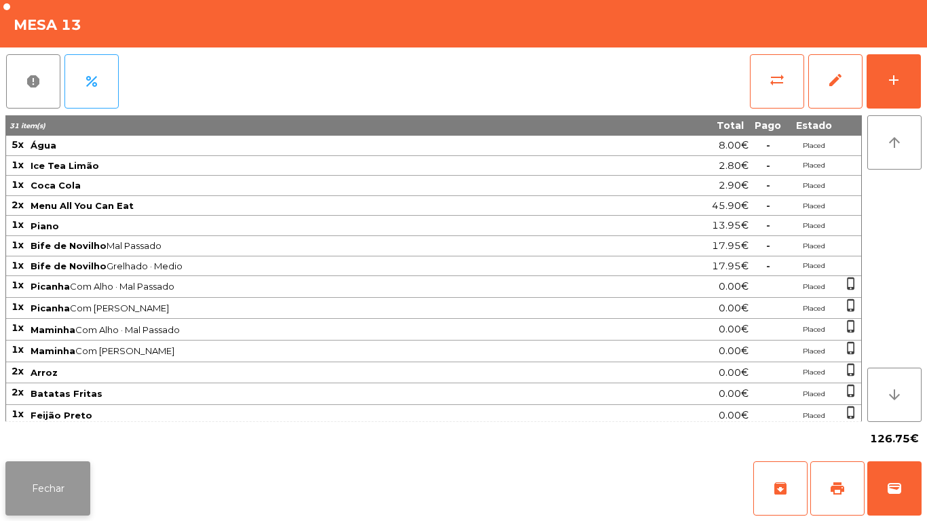
click at [52, 491] on button "Fechar" at bounding box center [47, 488] width 85 height 54
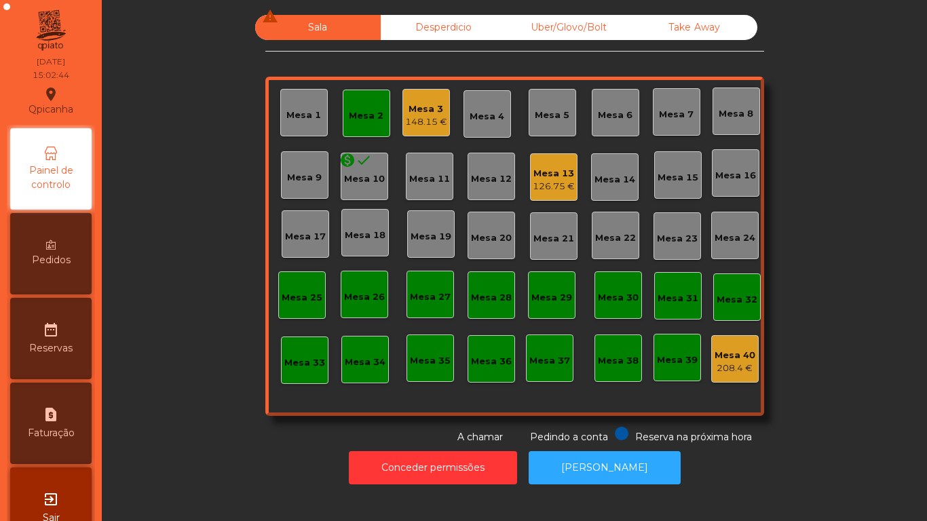
click at [428, 107] on div "Mesa 3" at bounding box center [426, 109] width 42 height 14
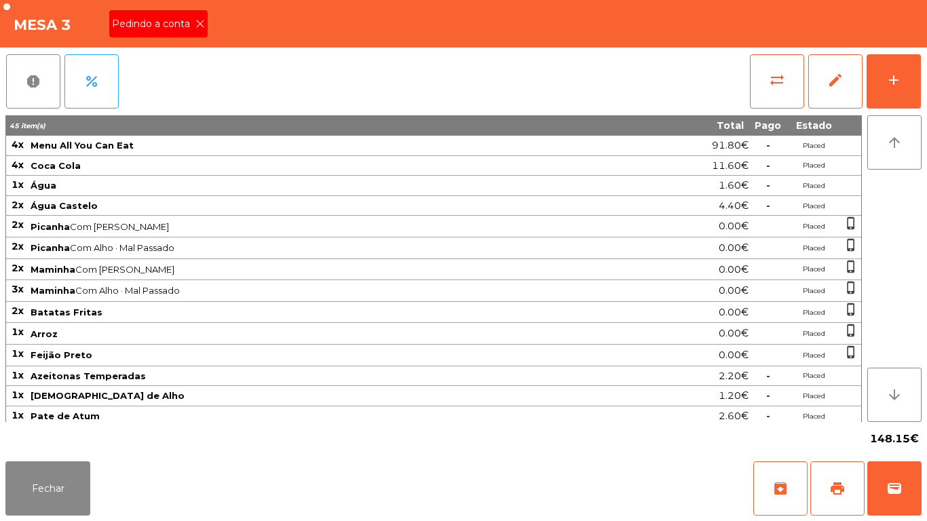
click at [199, 24] on icon at bounding box center [199, 23] width 9 height 9
click at [882, 477] on button "wallet" at bounding box center [894, 488] width 54 height 54
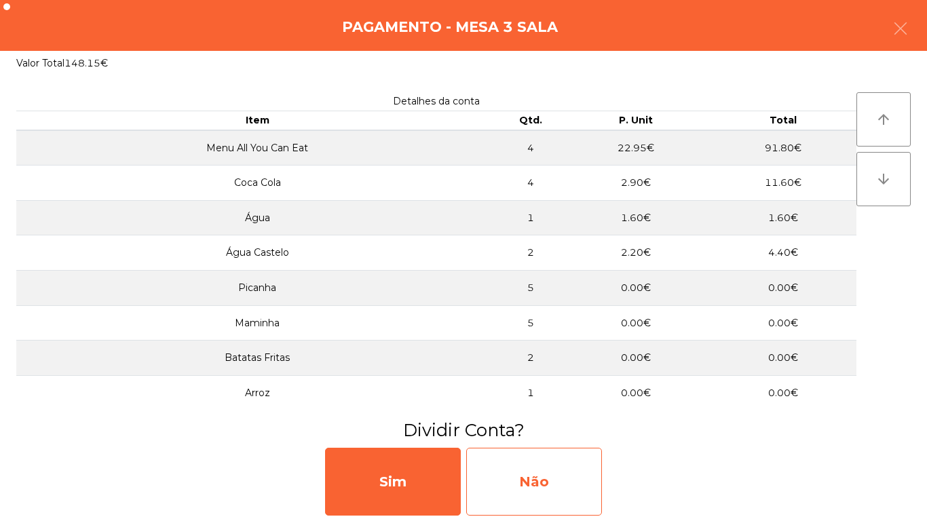
click at [544, 472] on div "Não" at bounding box center [534, 482] width 136 height 68
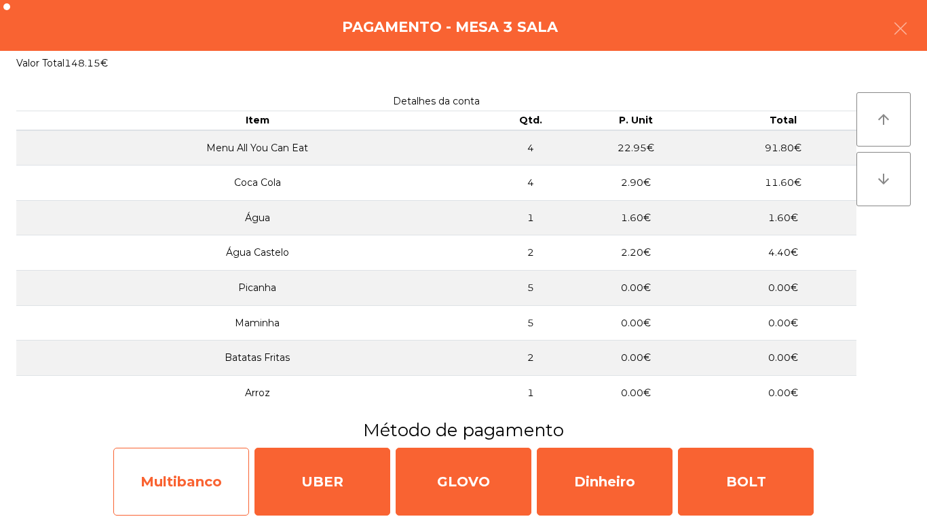
click at [189, 484] on div "Multibanco" at bounding box center [181, 482] width 136 height 68
select select "**"
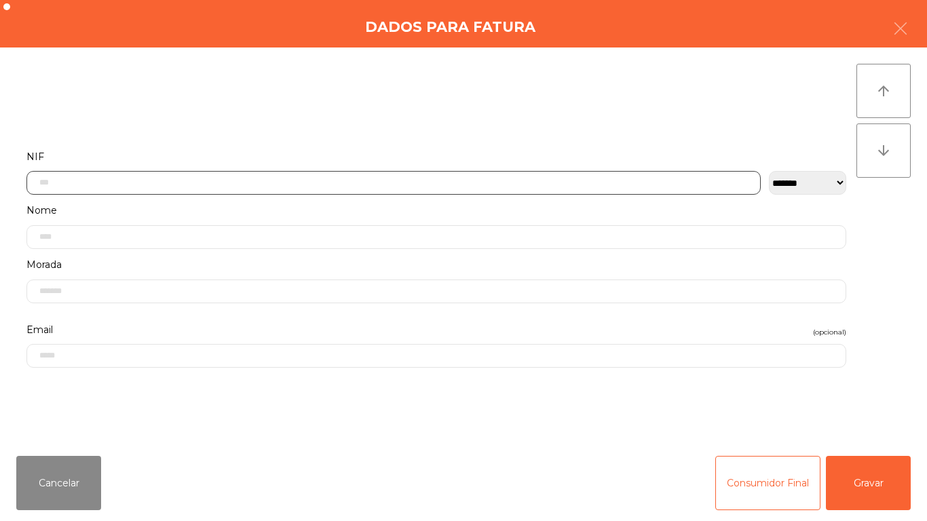
click at [99, 184] on input "text" at bounding box center [393, 183] width 734 height 24
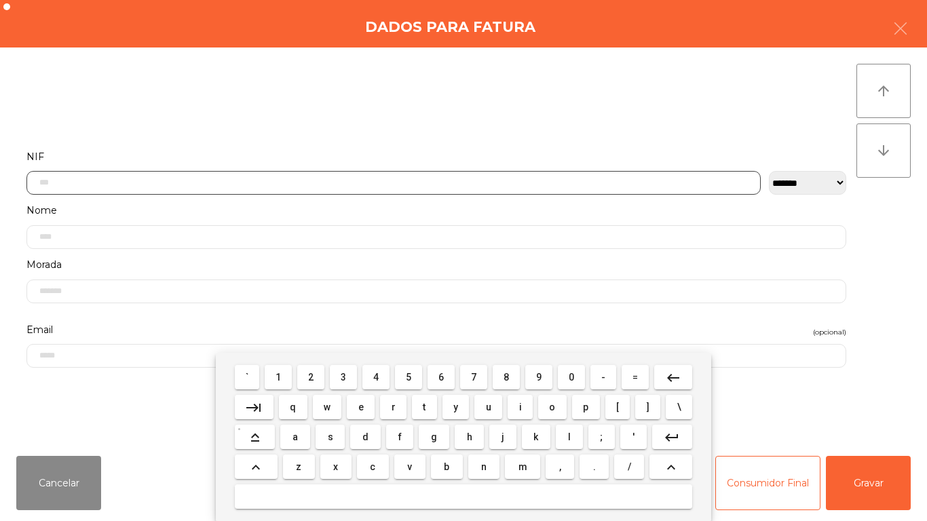
scroll to position [83, 0]
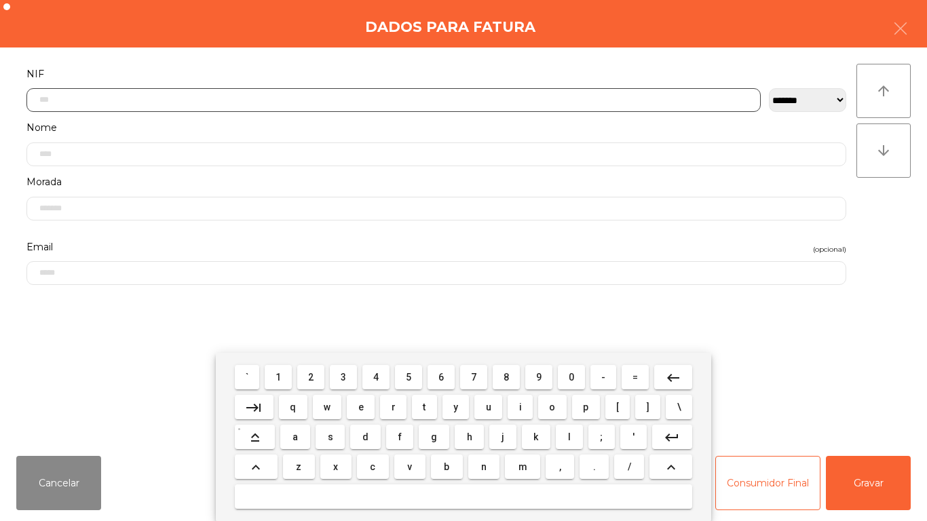
click at [407, 379] on span "5" at bounding box center [408, 377] width 5 height 11
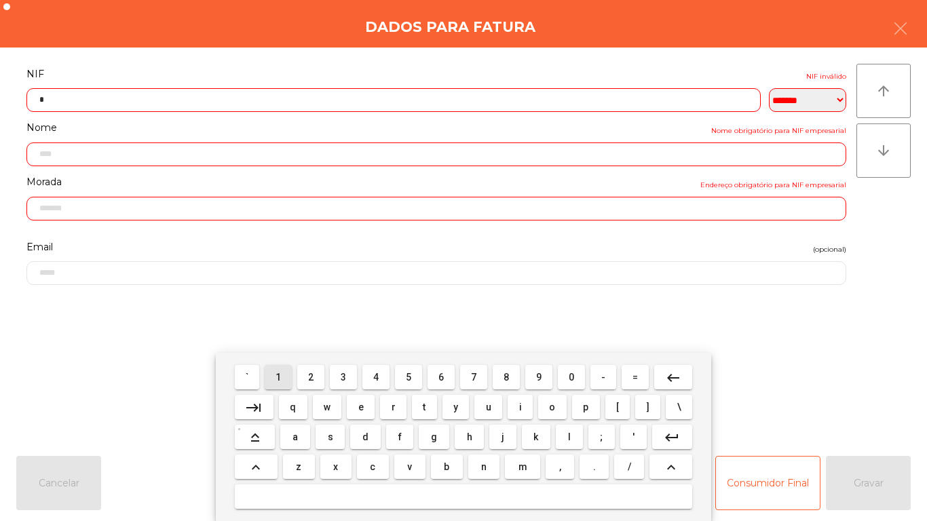
click at [280, 379] on span "1" at bounding box center [277, 377] width 5 height 11
click at [353, 376] on button "3" at bounding box center [343, 377] width 27 height 24
click at [311, 377] on span "2" at bounding box center [310, 377] width 5 height 11
click at [279, 379] on span "1" at bounding box center [277, 377] width 5 height 11
click at [474, 375] on span "7" at bounding box center [473, 377] width 5 height 11
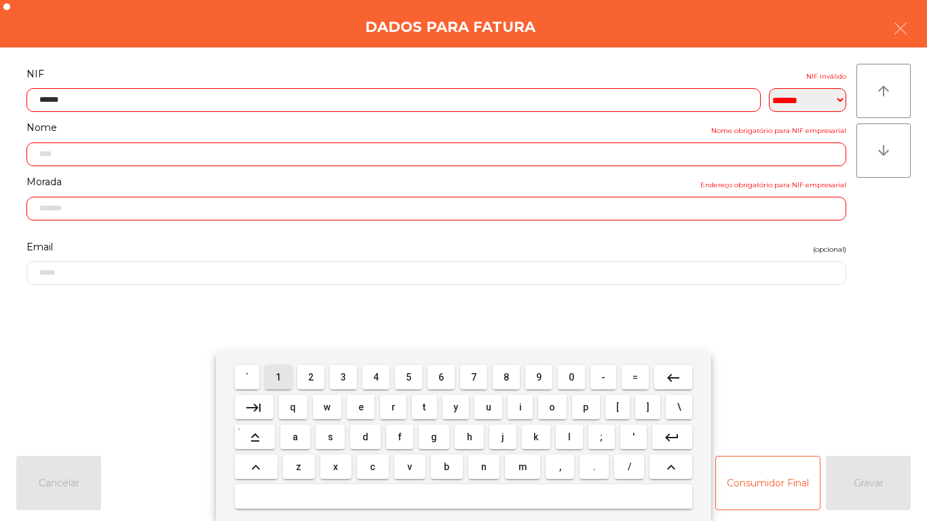
click at [290, 373] on button "1" at bounding box center [278, 377] width 27 height 24
click at [438, 380] on span "6" at bounding box center [440, 377] width 5 height 11
click at [335, 375] on button "3" at bounding box center [343, 377] width 27 height 24
click at [669, 377] on mat-icon "keyboard_backspace" at bounding box center [673, 378] width 16 height 16
click at [538, 373] on span "9" at bounding box center [538, 377] width 5 height 11
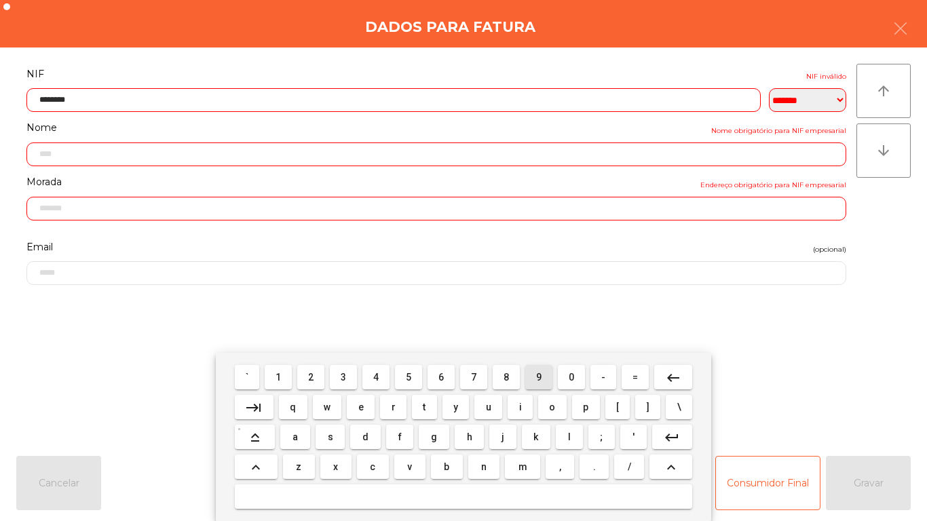
type input "*********"
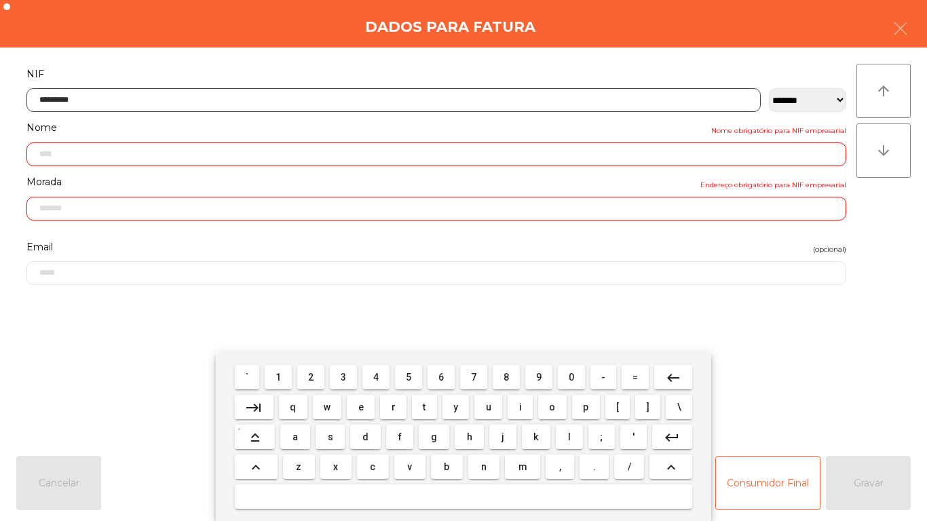
type input "**********"
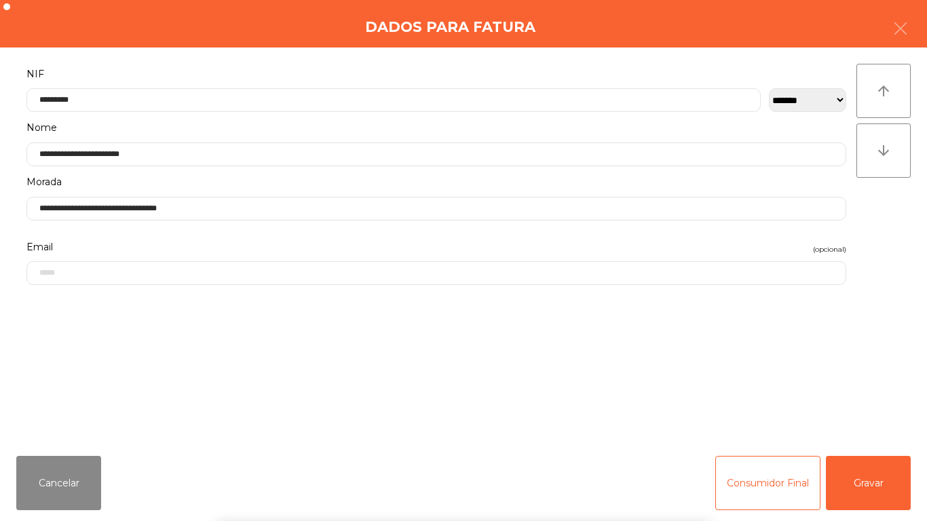
click at [860, 480] on div "` 1 2 3 4 5 6 7 8 9 0 - = keyboard_backspace keyboard_tab q w e r t y u i o p […" at bounding box center [463, 437] width 927 height 168
click at [876, 480] on button "Gravar" at bounding box center [868, 483] width 85 height 54
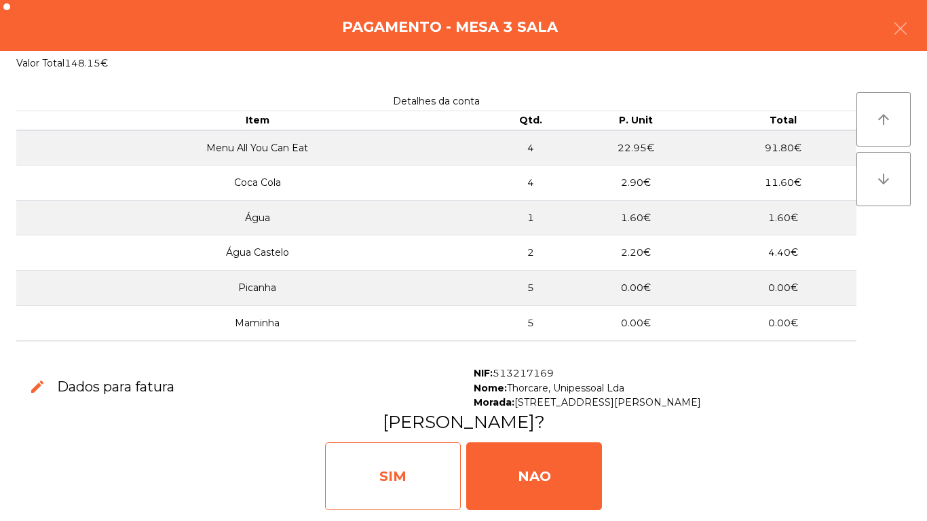
click at [391, 482] on div "SIM" at bounding box center [393, 476] width 136 height 68
